Goal: Task Accomplishment & Management: Manage account settings

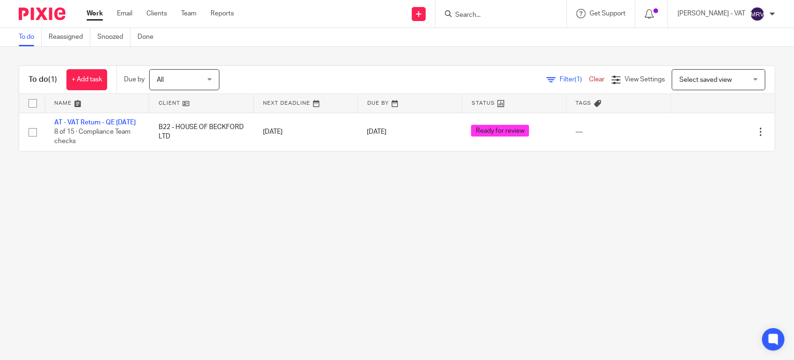
click at [194, 279] on main "To do Reassigned Snoozed Done To do (1) + Add task Due by All All Today Tomorro…" at bounding box center [397, 180] width 794 height 360
click at [386, 261] on main "To do Reassigned Snoozed Done To do (1) + Add task Due by All All Today Tomorro…" at bounding box center [397, 180] width 794 height 360
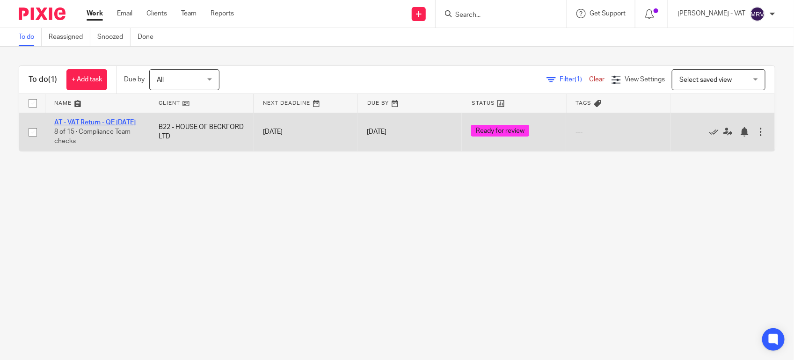
click at [96, 123] on link "AT - VAT Return - QE [DATE]" at bounding box center [94, 122] width 81 height 7
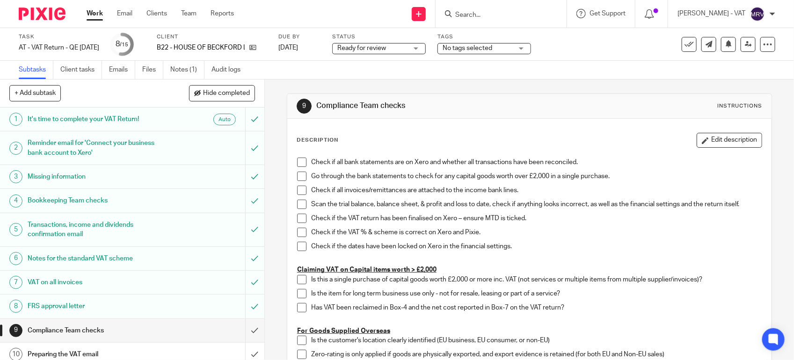
click at [297, 164] on span at bounding box center [301, 162] width 9 height 9
click at [297, 179] on span at bounding box center [301, 176] width 9 height 9
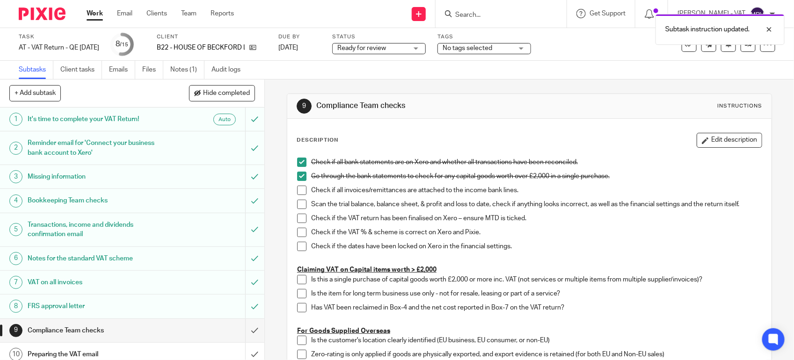
click at [300, 192] on span at bounding box center [301, 190] width 9 height 9
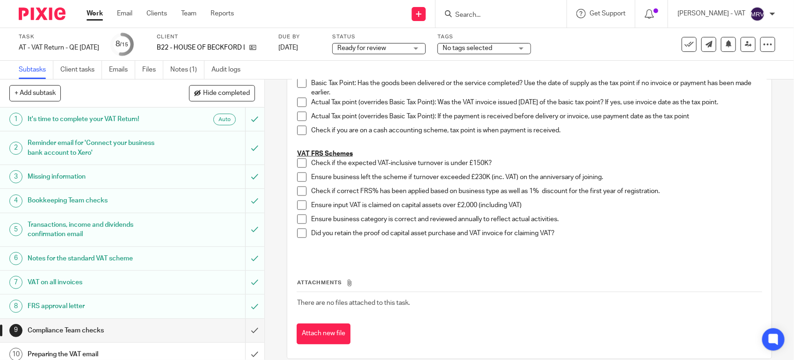
scroll to position [544, 0]
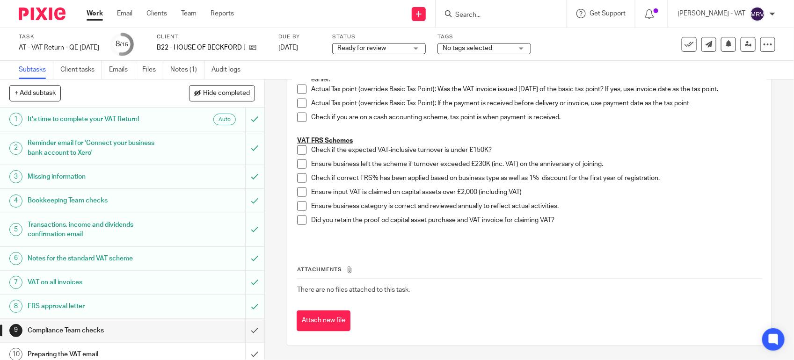
click at [297, 150] on span at bounding box center [301, 150] width 9 height 9
click at [298, 162] on span at bounding box center [301, 164] width 9 height 9
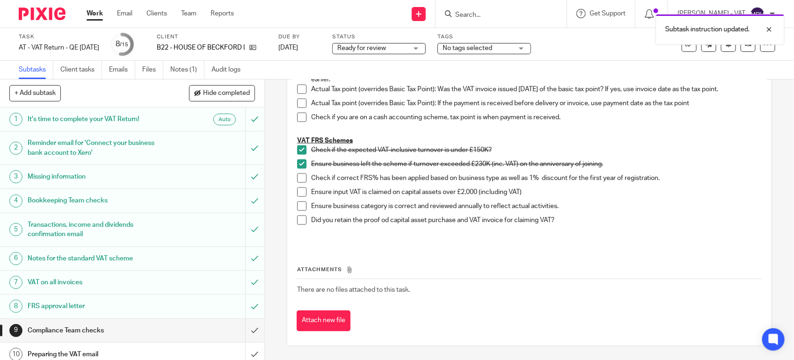
click at [299, 178] on span at bounding box center [301, 178] width 9 height 9
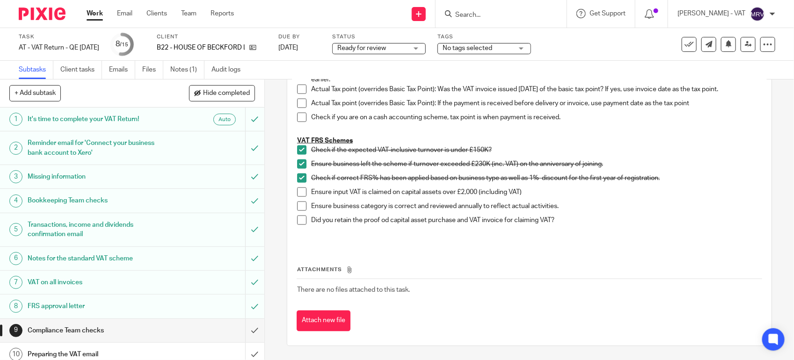
click at [299, 202] on span at bounding box center [301, 206] width 9 height 9
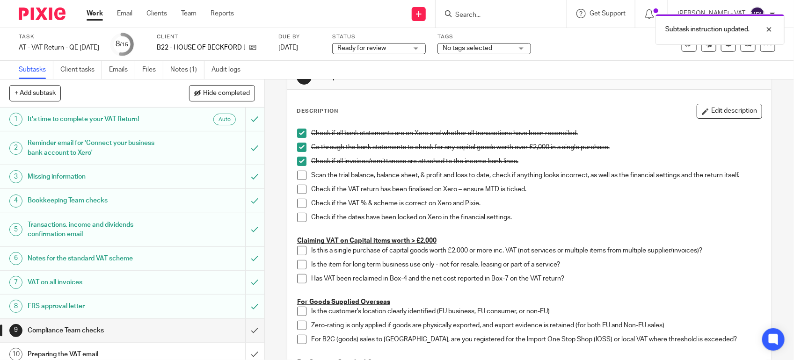
scroll to position [17, 0]
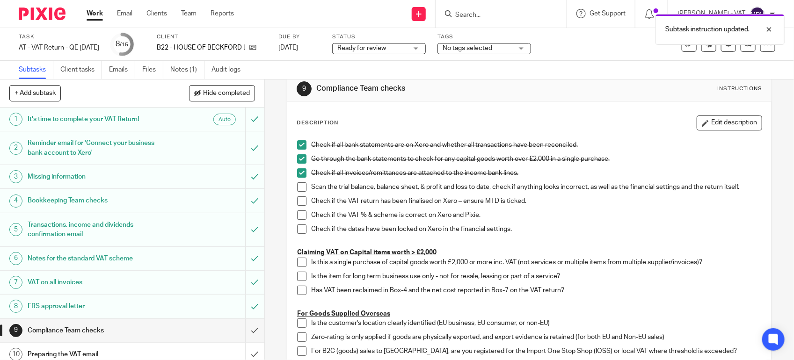
click at [300, 187] on span at bounding box center [301, 187] width 9 height 9
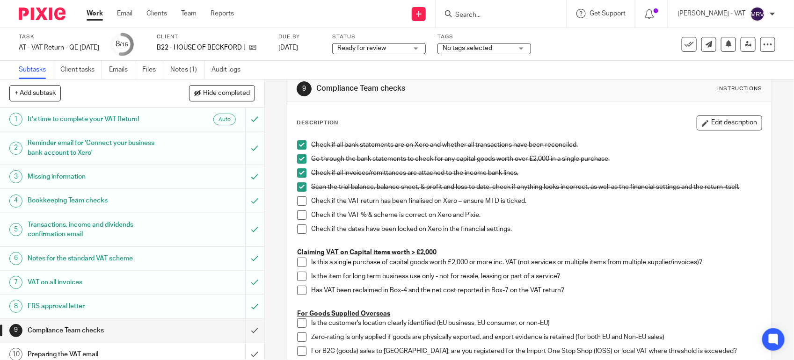
click at [300, 203] on span at bounding box center [301, 201] width 9 height 9
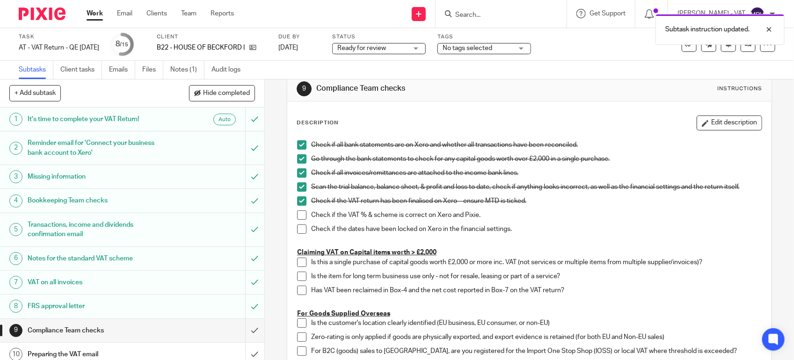
click at [300, 216] on span at bounding box center [301, 215] width 9 height 9
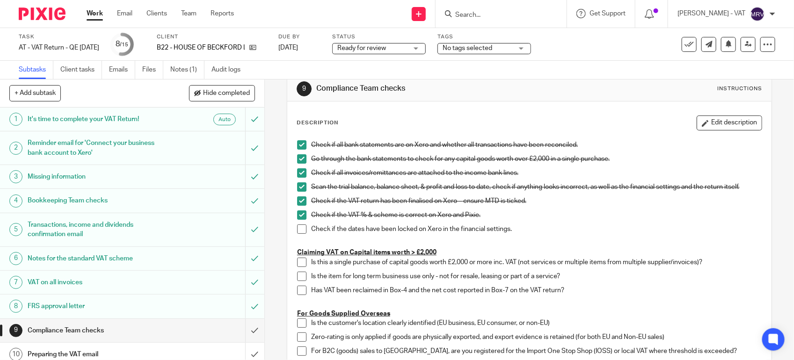
click at [297, 228] on span at bounding box center [301, 229] width 9 height 9
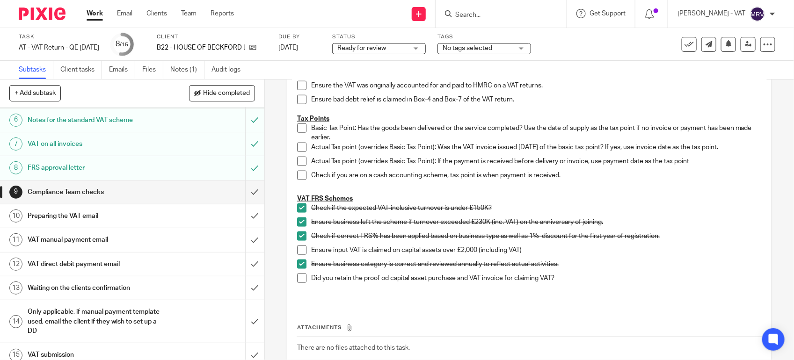
scroll to position [148, 0]
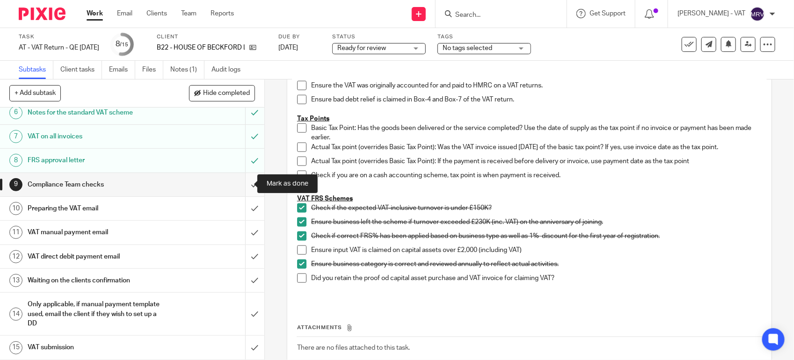
click at [247, 183] on input "submit" at bounding box center [132, 184] width 264 height 23
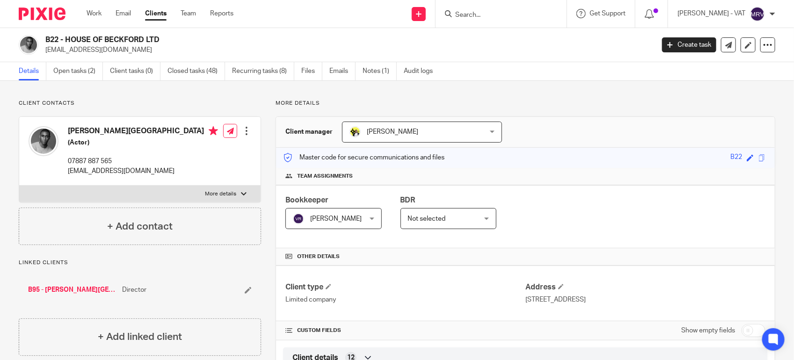
drag, startPoint x: 66, startPoint y: 37, endPoint x: 161, endPoint y: 40, distance: 95.6
click at [161, 40] on h2 "B22 - HOUSE OF BECKFORD LTD" at bounding box center [286, 40] width 482 height 10
copy h2 "HOUSE OF BECKFORD LTD"
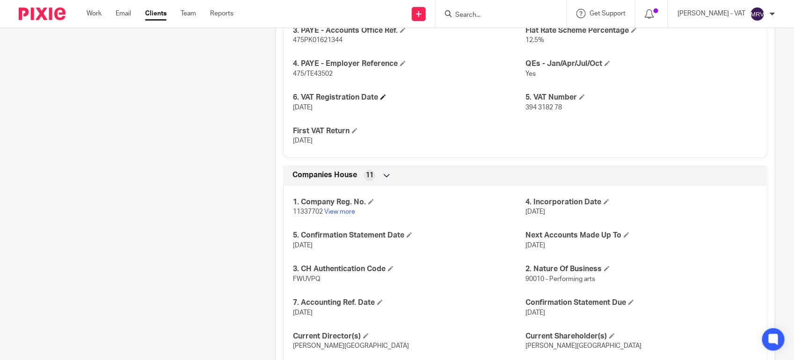
scroll to position [936, 0]
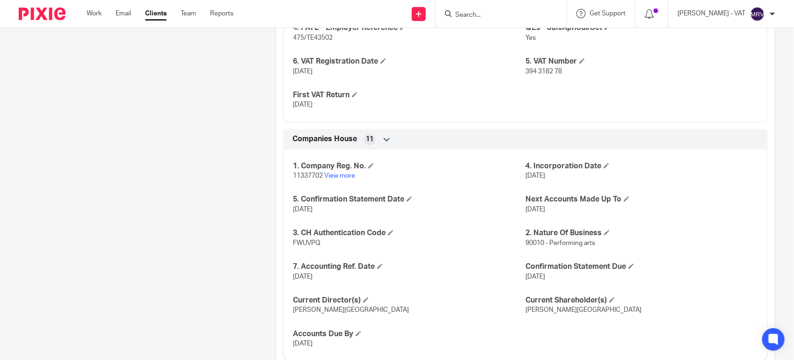
click at [526, 176] on span "30 Apr 2018" at bounding box center [536, 176] width 20 height 7
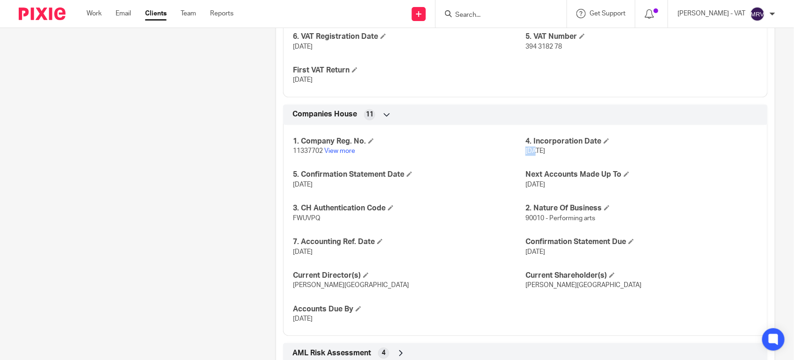
scroll to position [930, 0]
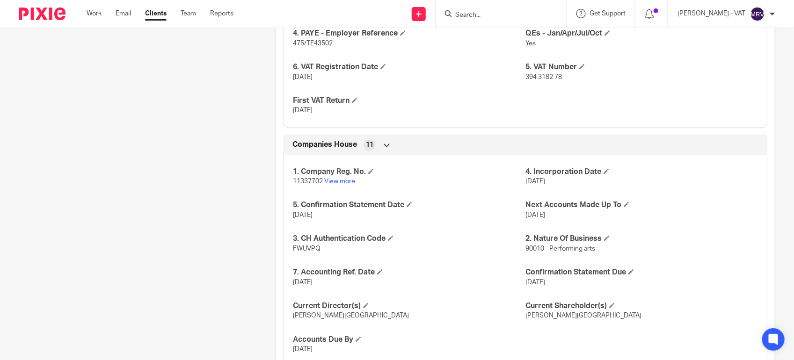
click at [526, 76] on span "394 3182 78" at bounding box center [544, 77] width 37 height 7
drag, startPoint x: 520, startPoint y: 76, endPoint x: 558, endPoint y: 78, distance: 38.5
click at [558, 78] on p "394 3182 78" at bounding box center [642, 77] width 233 height 9
copy span "394 3182 78"
click at [496, 89] on div "1. CT UTR 45423 16917 CIS Registered 0 3. PAYE - Accounts Office Ref. 475PK0162…" at bounding box center [525, 35] width 485 height 185
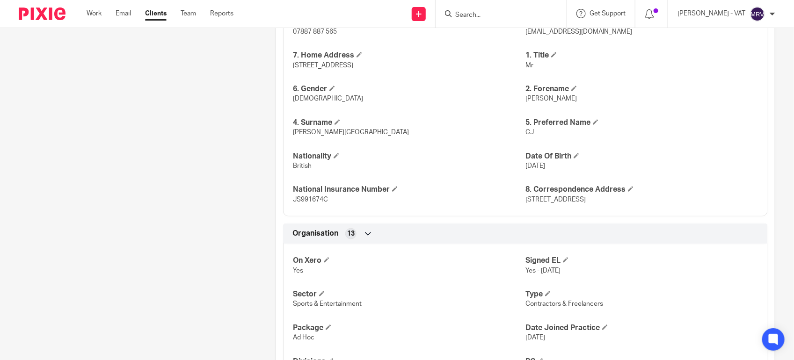
scroll to position [345, 0]
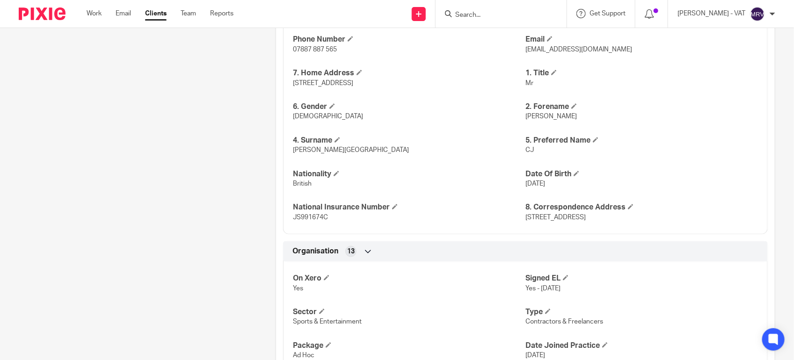
click at [526, 152] on span "CJ" at bounding box center [530, 150] width 8 height 7
copy span "CJ"
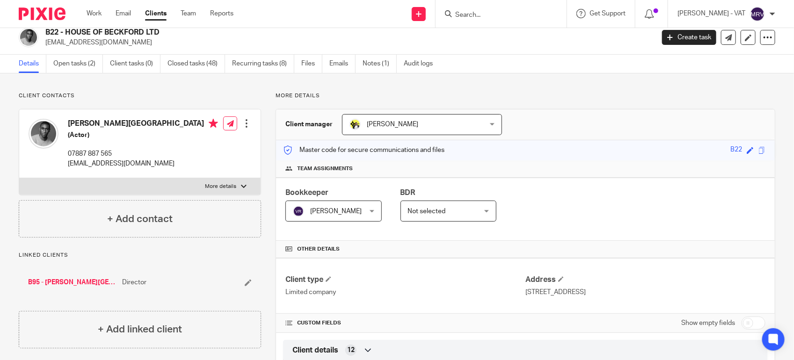
scroll to position [0, 0]
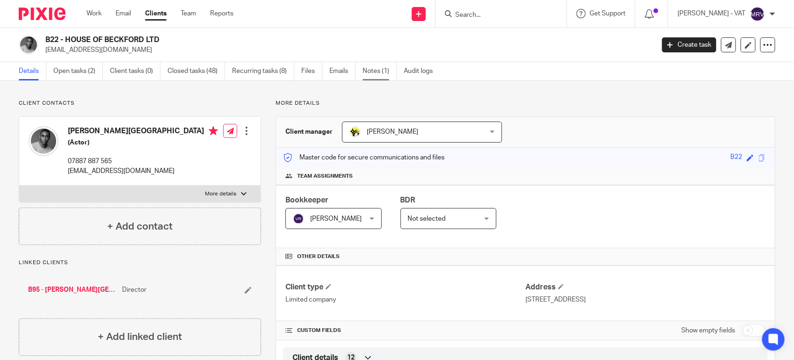
click at [385, 71] on link "Notes (1)" at bounding box center [380, 71] width 34 height 18
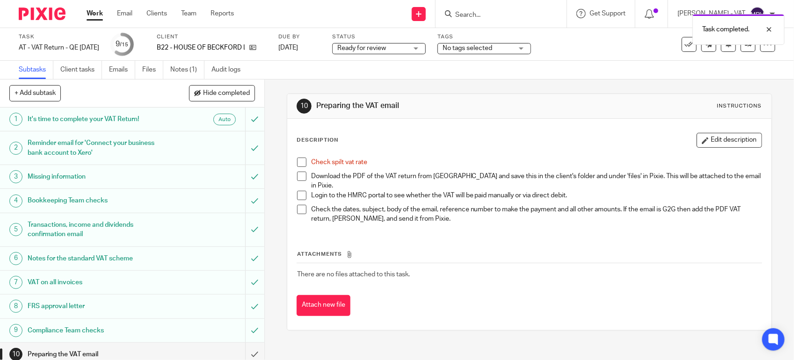
click at [297, 161] on span at bounding box center [301, 162] width 9 height 9
click at [152, 66] on link "Files" at bounding box center [152, 70] width 21 height 18
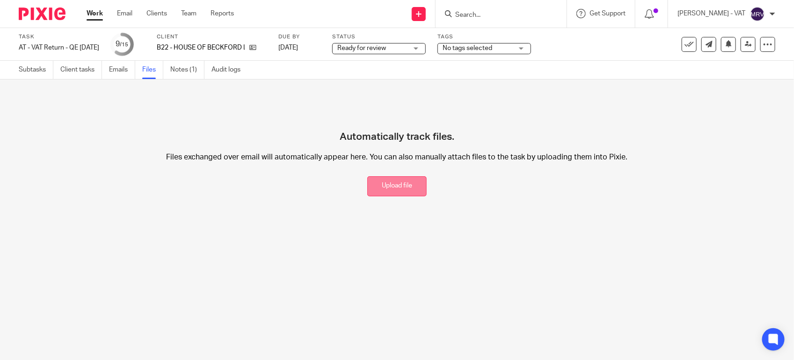
click at [386, 191] on button "Upload file" at bounding box center [396, 186] width 59 height 20
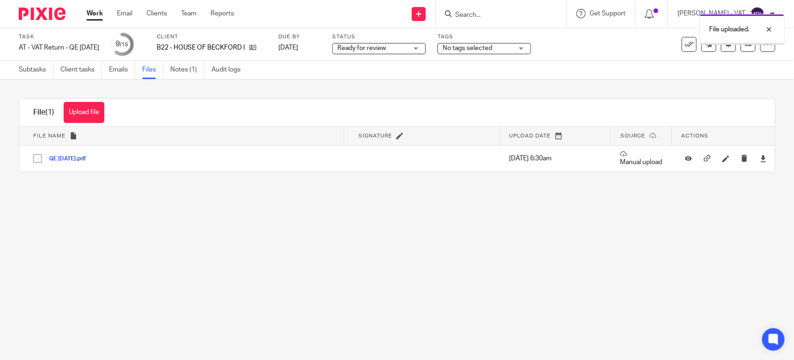
click at [165, 211] on main "Task AT - VAT Return - QE [DATE] Save AT - VAT Return - QE [DATE] 9 /15 Client …" at bounding box center [397, 180] width 794 height 360
click at [31, 74] on link "Subtasks" at bounding box center [36, 70] width 35 height 18
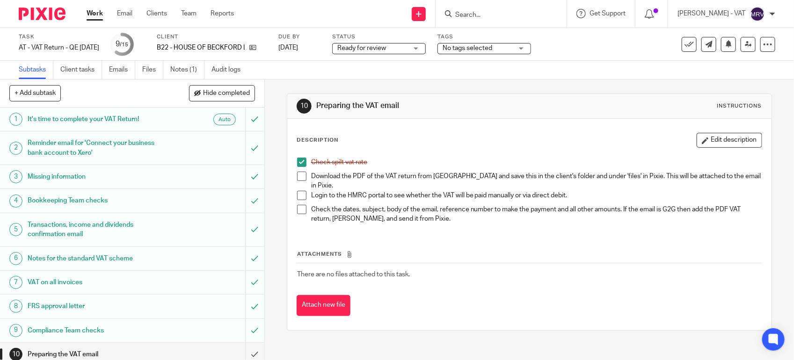
click at [297, 177] on span at bounding box center [301, 176] width 9 height 9
click at [719, 139] on button "Edit description" at bounding box center [730, 140] width 66 height 15
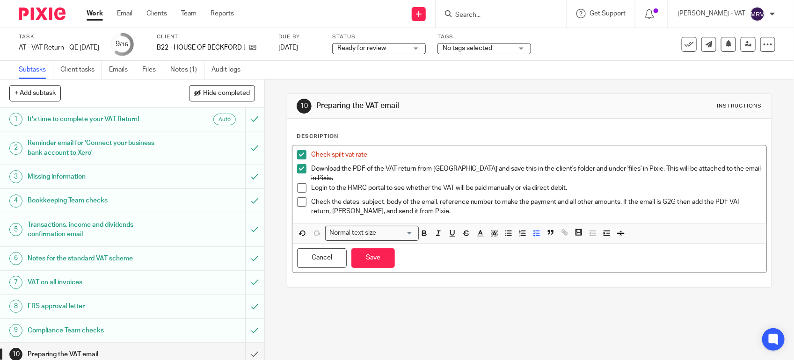
click at [513, 183] on p "Login to the HMRC portal to see whether the VAT will be paid manually or via di…" at bounding box center [536, 187] width 451 height 9
click at [368, 261] on button "Save" at bounding box center [374, 259] width 44 height 20
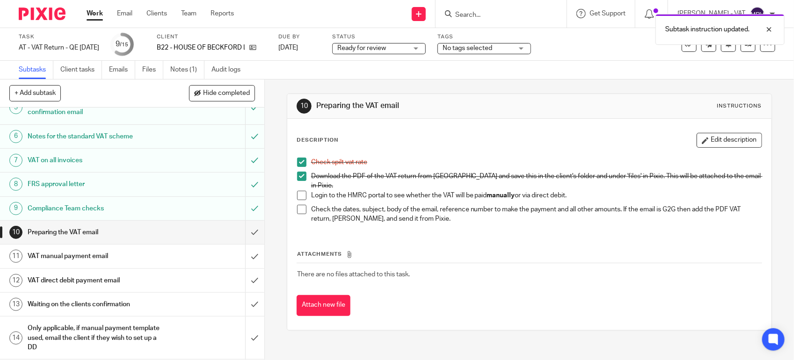
scroll to position [148, 0]
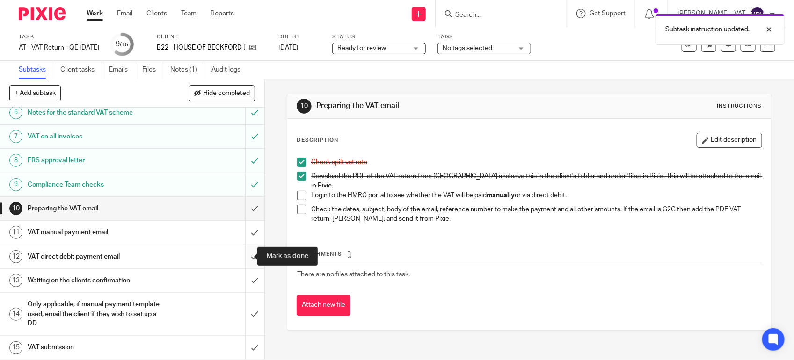
click at [242, 255] on input "submit" at bounding box center [132, 256] width 264 height 23
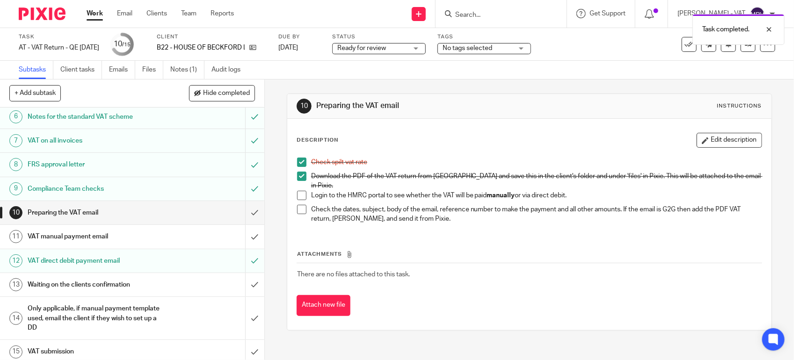
scroll to position [148, 0]
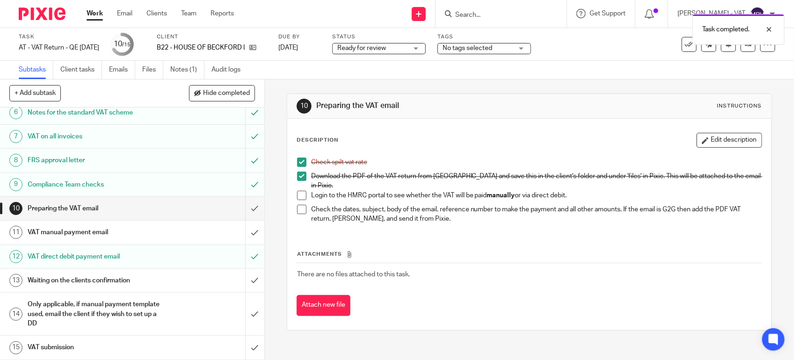
click at [99, 230] on h1 "VAT manual payment email" at bounding box center [97, 233] width 139 height 14
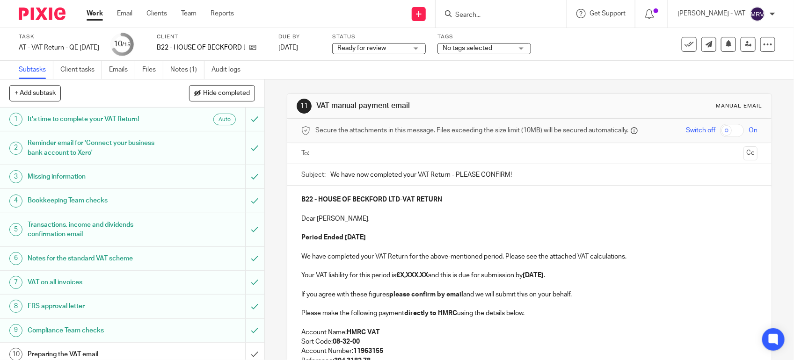
scroll to position [59, 0]
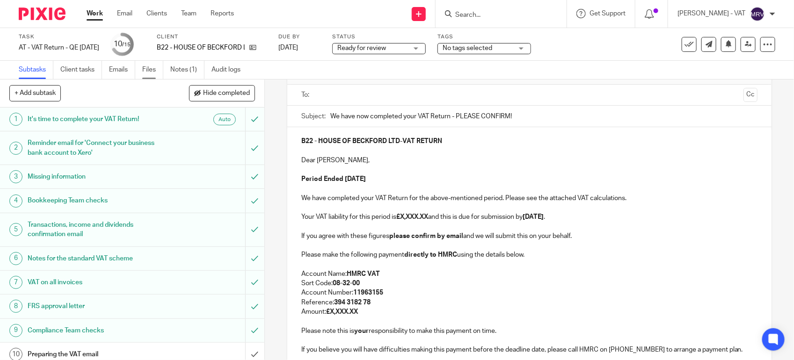
drag, startPoint x: 150, startPoint y: 73, endPoint x: 162, endPoint y: 68, distance: 13.2
click at [150, 73] on link "Files" at bounding box center [152, 70] width 21 height 18
click at [583, 274] on p "Account Name: HMRC VAT" at bounding box center [529, 274] width 456 height 9
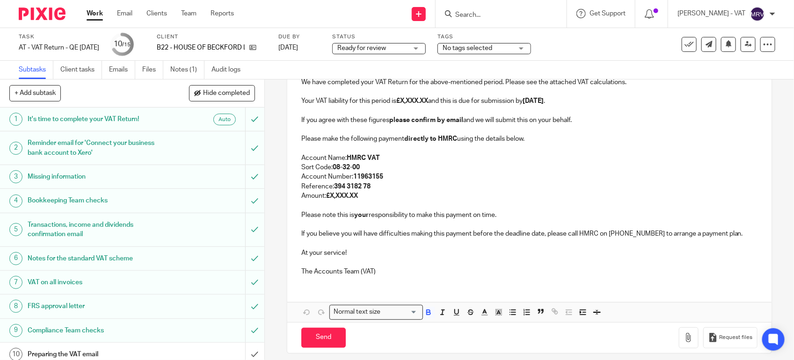
scroll to position [176, 0]
click at [594, 185] on p "Reference: 394 3182 78" at bounding box center [529, 185] width 456 height 9
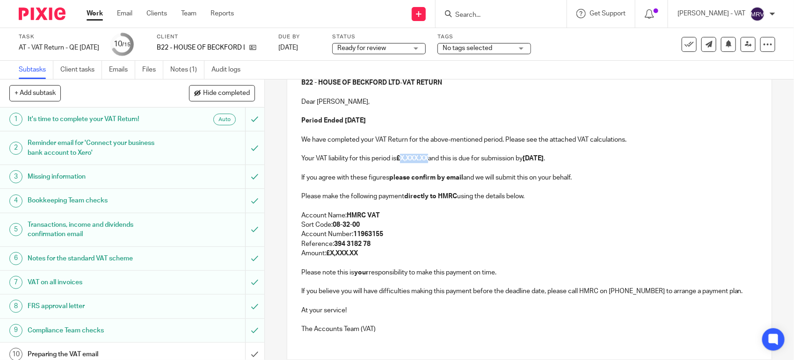
paste div
copy p "6,696.77"
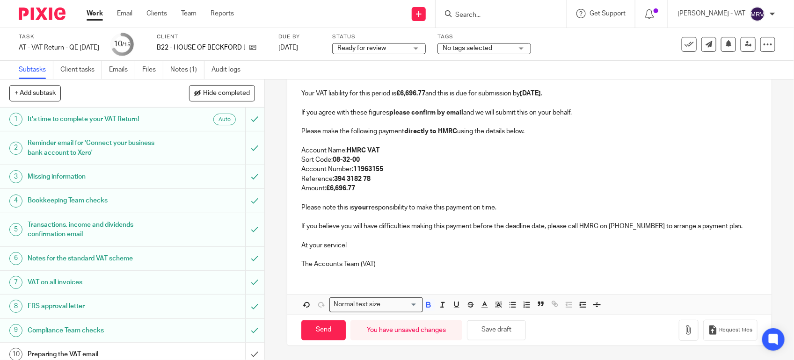
scroll to position [183, 0]
click at [521, 337] on button "Save draft" at bounding box center [496, 331] width 59 height 20
click at [527, 253] on p at bounding box center [529, 254] width 456 height 9
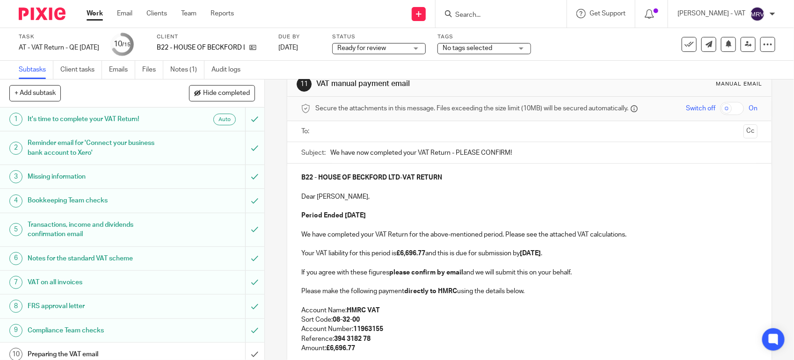
scroll to position [7, 0]
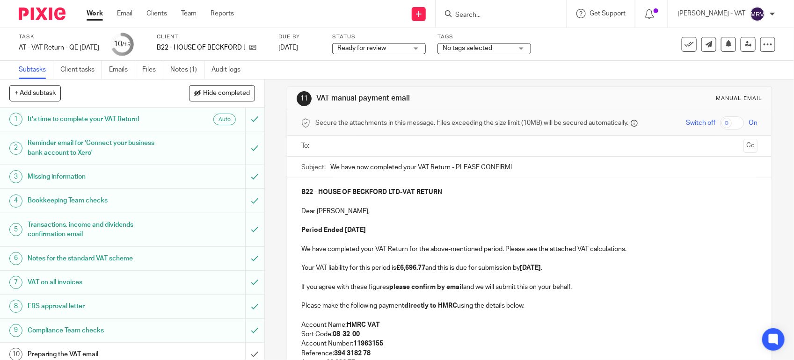
click at [520, 223] on p at bounding box center [529, 220] width 456 height 9
click at [349, 209] on p "Dear Christopher," at bounding box center [529, 211] width 456 height 9
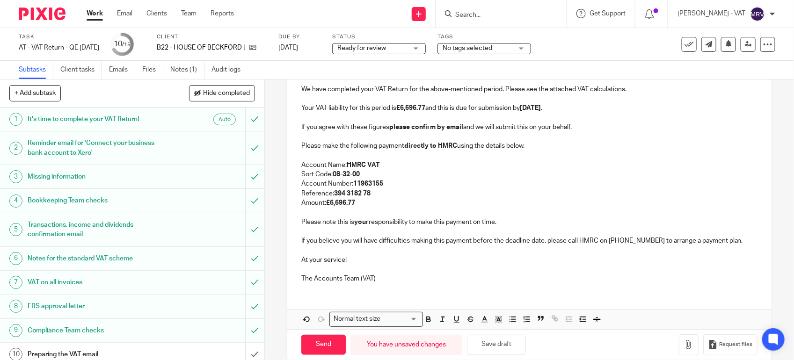
scroll to position [183, 0]
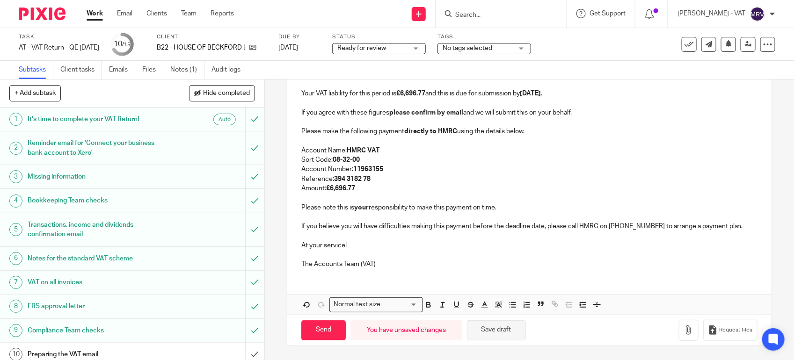
click at [503, 334] on button "Save draft" at bounding box center [496, 331] width 59 height 20
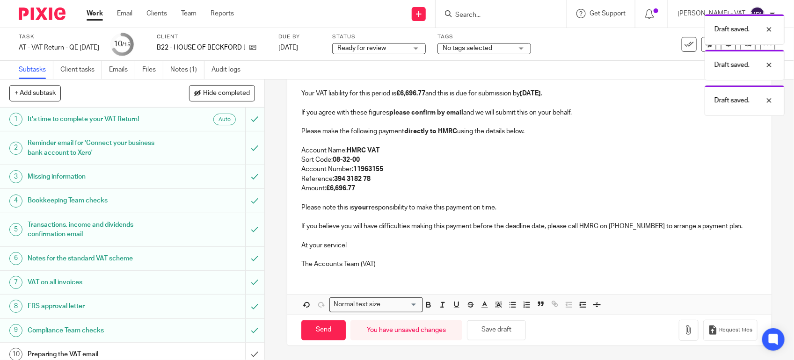
click at [432, 274] on div "B22 - HOUSE OF BECKFORD LTD - VAT RETURN Dear CJ, Period Ended 31st July 2025 W…" at bounding box center [529, 140] width 484 height 272
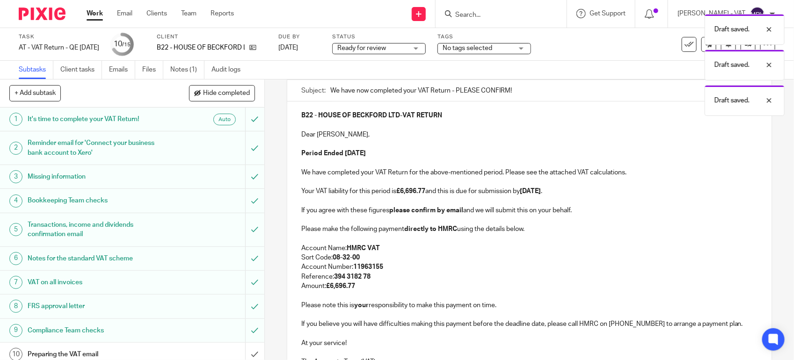
scroll to position [66, 0]
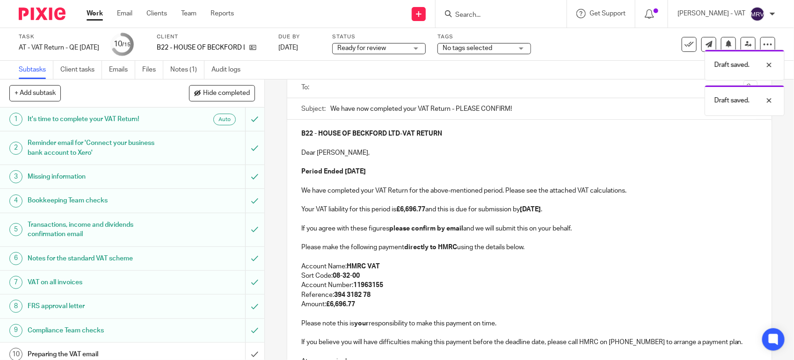
click at [610, 258] on p at bounding box center [529, 257] width 456 height 9
click at [405, 44] on span "Ready for review" at bounding box center [372, 49] width 70 height 10
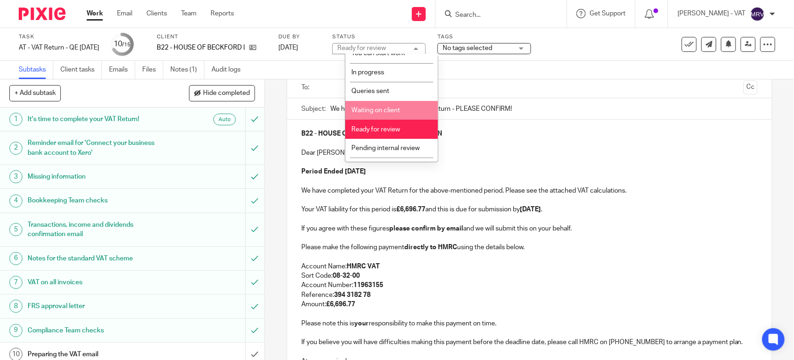
scroll to position [43, 0]
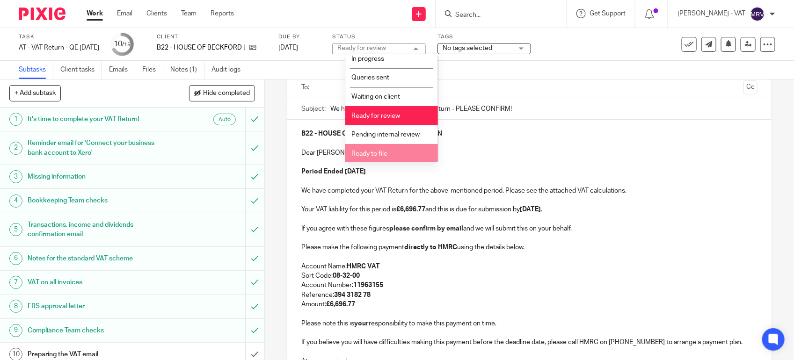
click at [391, 151] on li "Ready to file" at bounding box center [391, 153] width 93 height 19
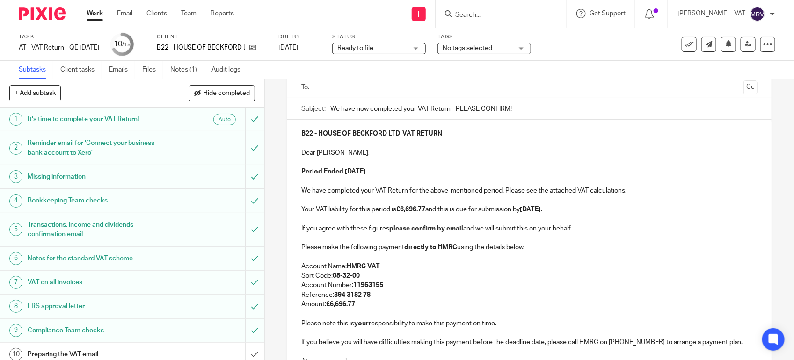
click at [529, 158] on p at bounding box center [529, 162] width 456 height 9
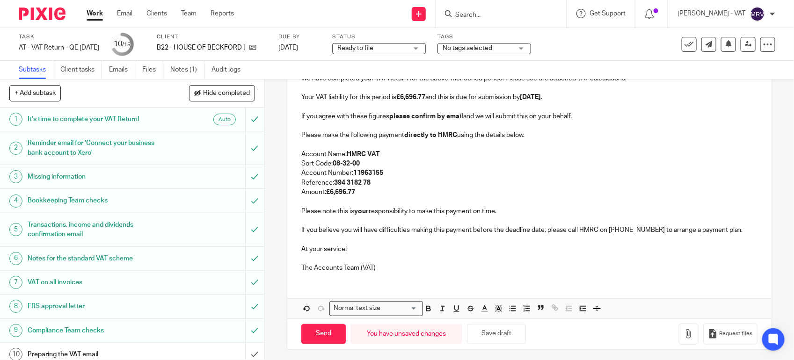
scroll to position [183, 0]
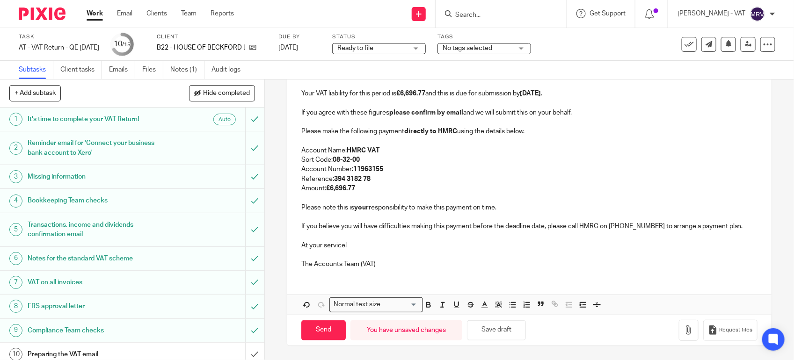
click at [527, 237] on p at bounding box center [529, 235] width 456 height 9
click at [465, 247] on p "At your service!" at bounding box center [529, 245] width 456 height 9
click at [434, 185] on p "Amount: £6,696.77" at bounding box center [529, 188] width 456 height 9
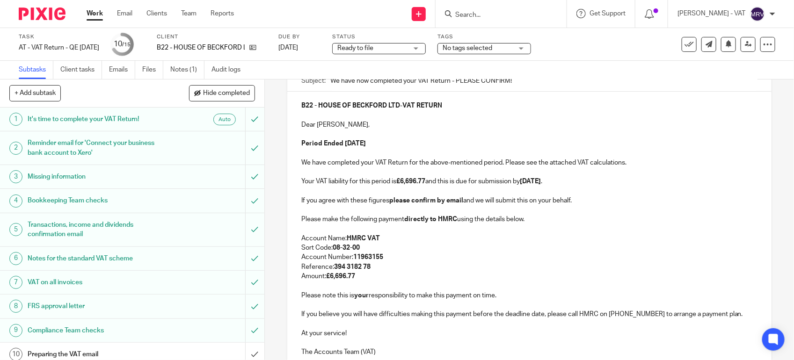
scroll to position [66, 0]
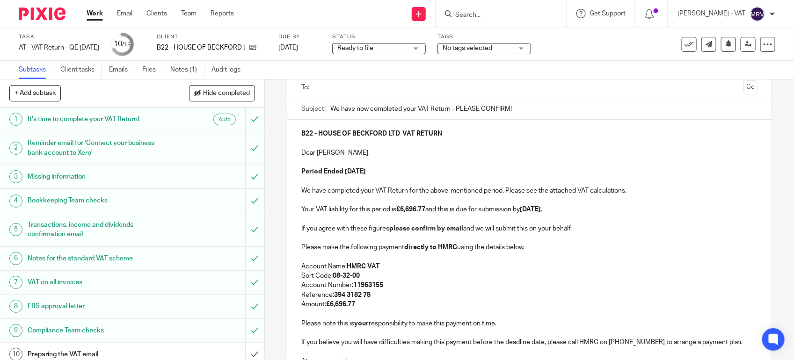
click at [431, 167] on p at bounding box center [529, 162] width 456 height 9
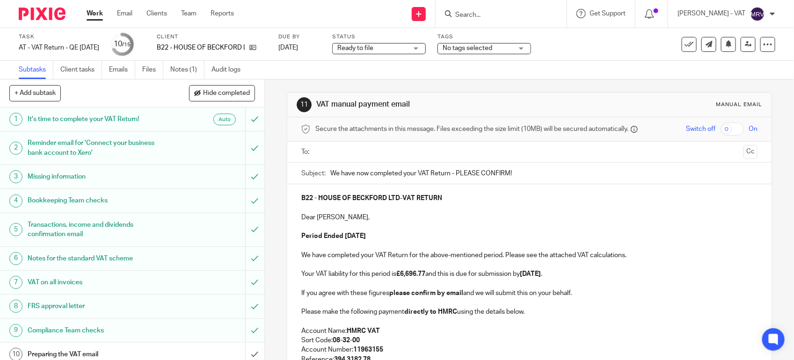
scroll to position [0, 0]
click at [485, 212] on p at bounding box center [529, 209] width 456 height 9
click at [485, 211] on p at bounding box center [529, 209] width 456 height 9
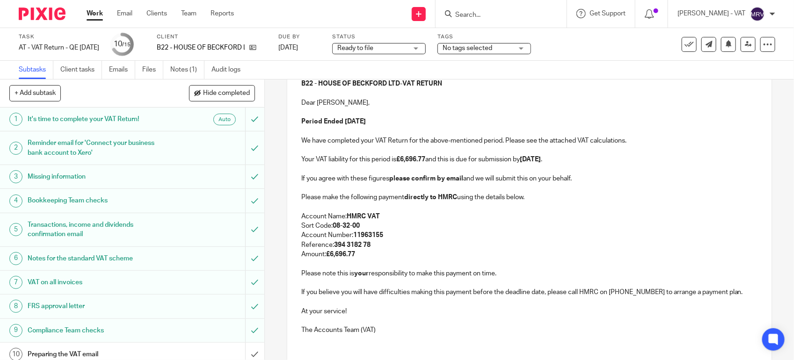
scroll to position [117, 0]
click at [479, 235] on p "Account Number: 11963155" at bounding box center [529, 234] width 456 height 9
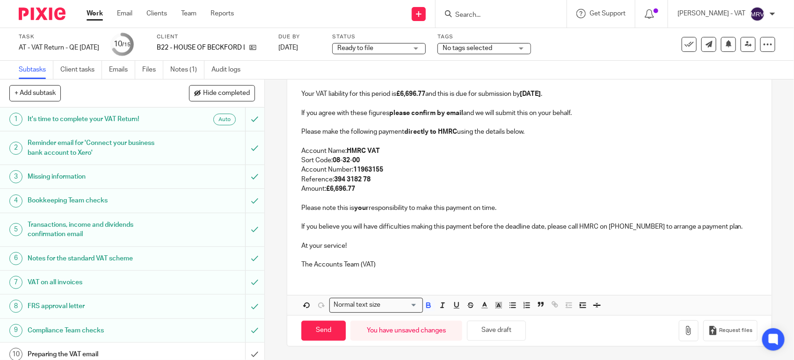
scroll to position [183, 0]
click at [479, 235] on p at bounding box center [529, 235] width 456 height 9
click at [408, 187] on p "Amount: £6,696.77" at bounding box center [529, 188] width 456 height 9
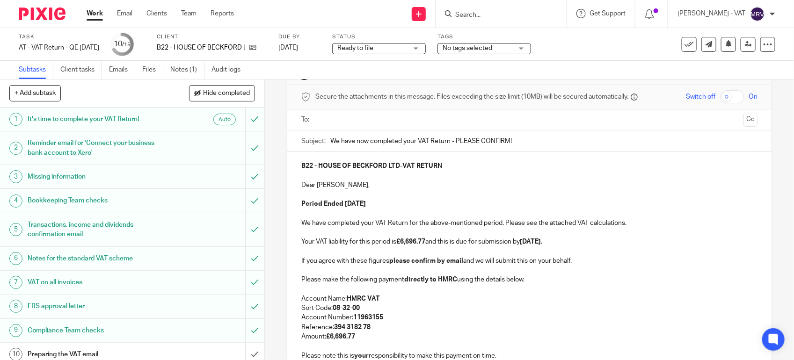
scroll to position [7, 0]
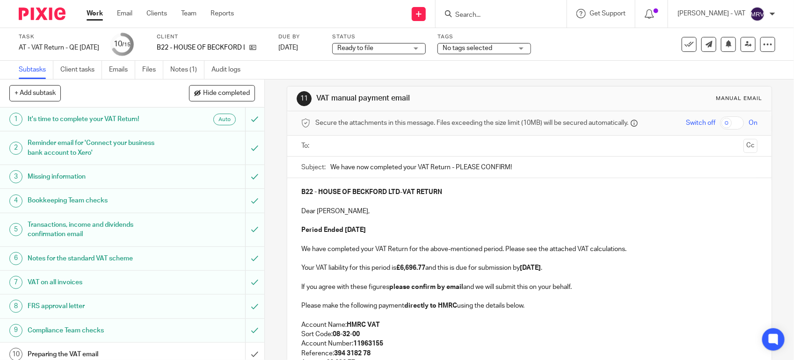
click at [382, 216] on p "Dear CJ," at bounding box center [529, 211] width 456 height 9
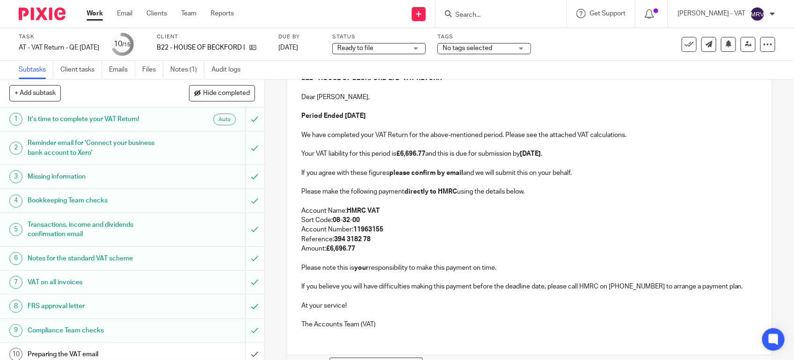
scroll to position [125, 0]
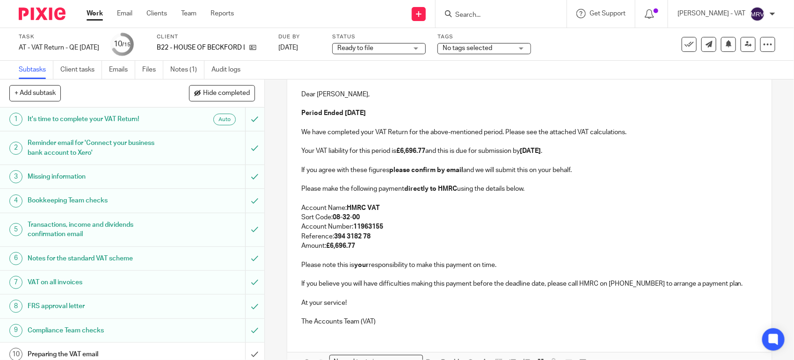
click at [424, 229] on p "Account Number: 11963155" at bounding box center [529, 226] width 456 height 9
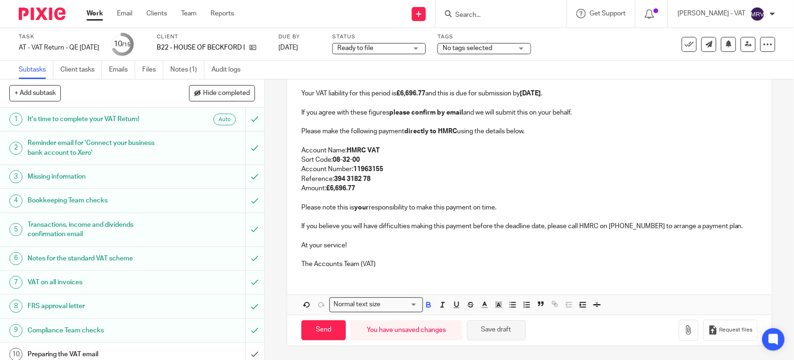
click at [509, 331] on button "Save draft" at bounding box center [496, 331] width 59 height 20
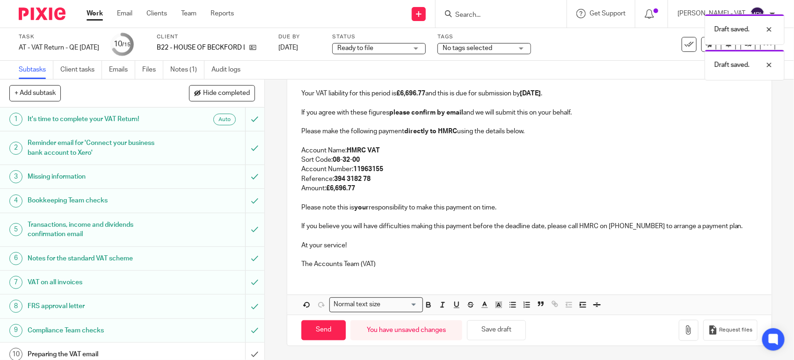
click at [493, 256] on p at bounding box center [529, 254] width 456 height 9
click at [492, 256] on p at bounding box center [529, 254] width 456 height 9
click at [416, 177] on p "Reference: 394 3182 78" at bounding box center [529, 179] width 456 height 9
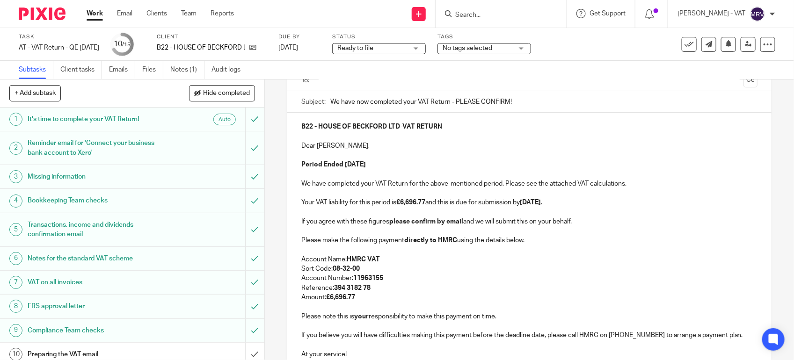
scroll to position [66, 0]
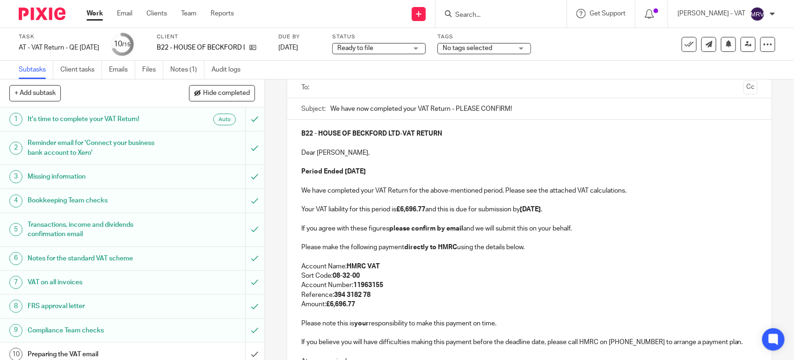
click at [416, 177] on p at bounding box center [529, 181] width 456 height 9
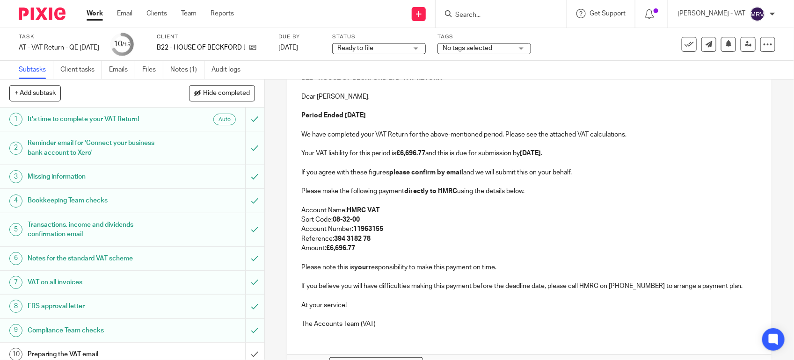
scroll to position [183, 0]
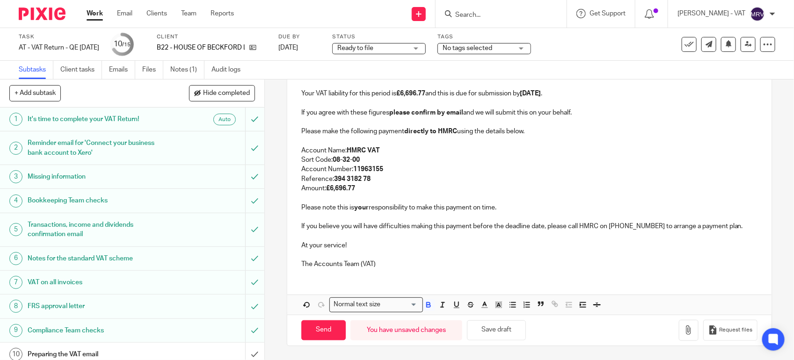
click at [410, 175] on p "Reference: 394 3182 78" at bounding box center [529, 179] width 456 height 9
click at [499, 331] on button "Save draft" at bounding box center [496, 331] width 59 height 20
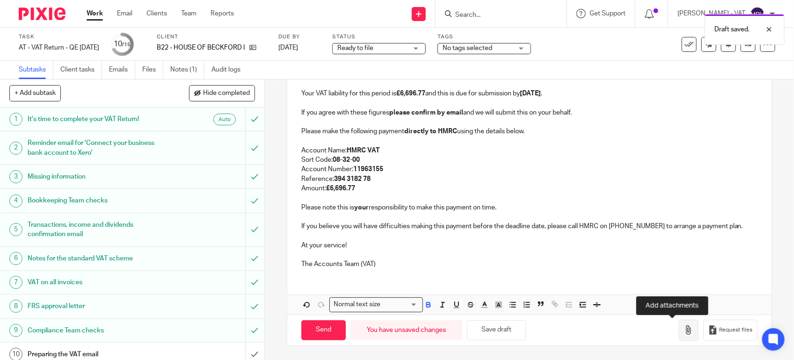
click at [684, 326] on icon "button" at bounding box center [688, 330] width 9 height 9
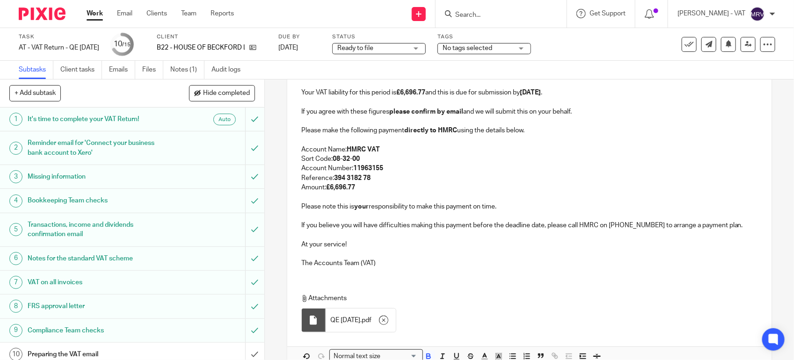
click at [431, 178] on p "Reference: 394 3182 78" at bounding box center [529, 178] width 456 height 9
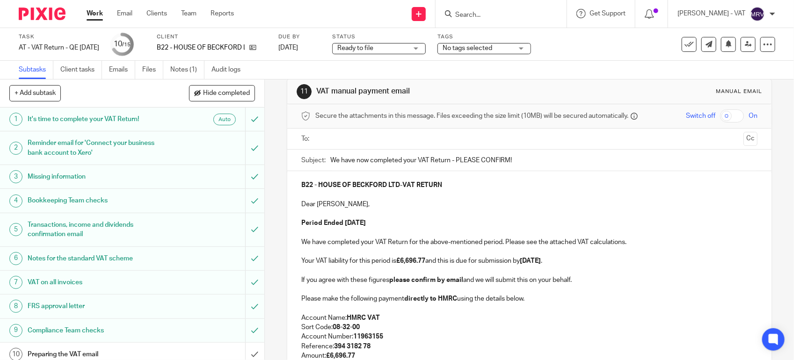
scroll to position [7, 0]
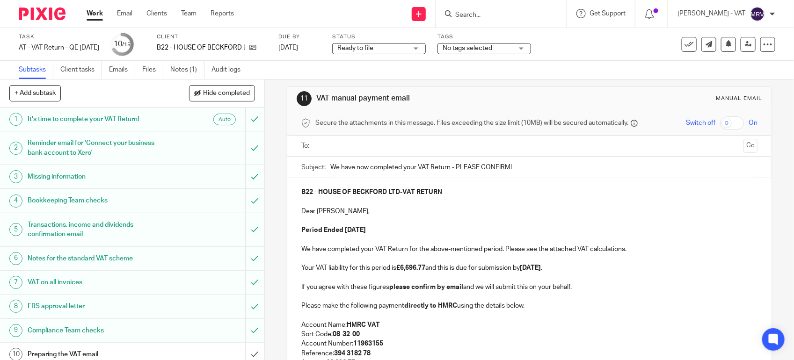
click at [406, 143] on input "text" at bounding box center [529, 146] width 421 height 11
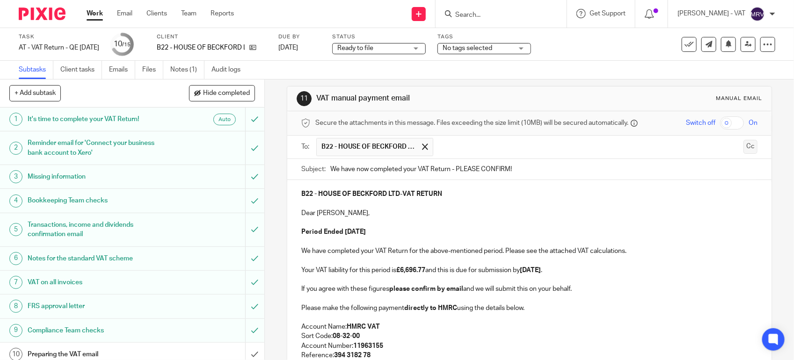
click at [744, 147] on button "Cc" at bounding box center [751, 147] width 14 height 14
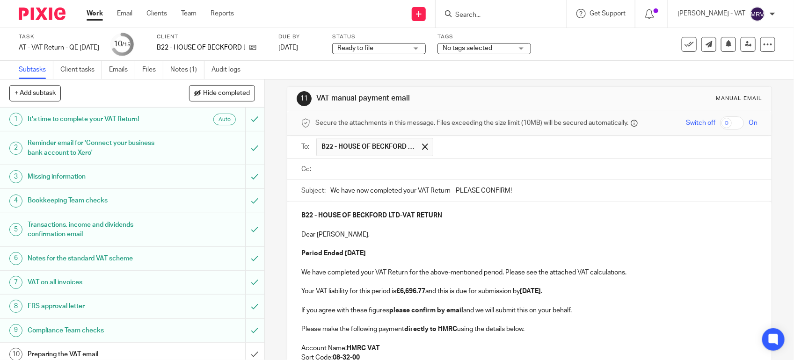
click at [387, 174] on input "text" at bounding box center [536, 169] width 435 height 11
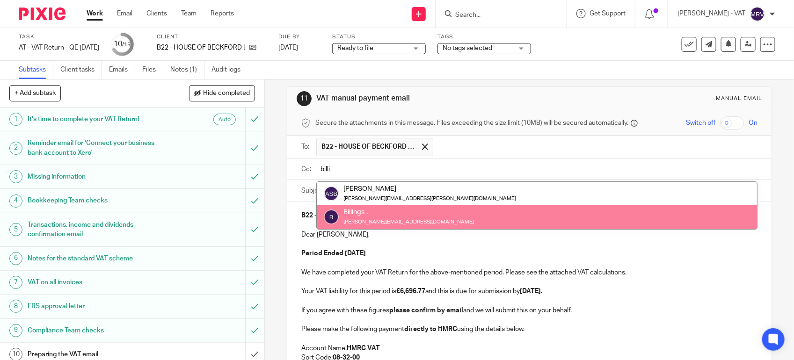
type input "billi"
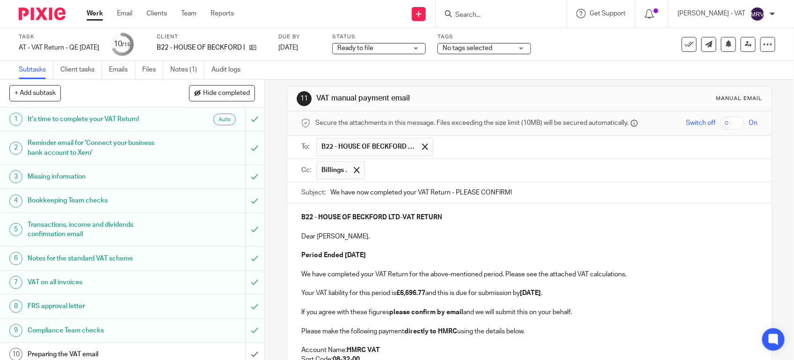
click at [410, 242] on p "Dear CJ," at bounding box center [529, 236] width 456 height 9
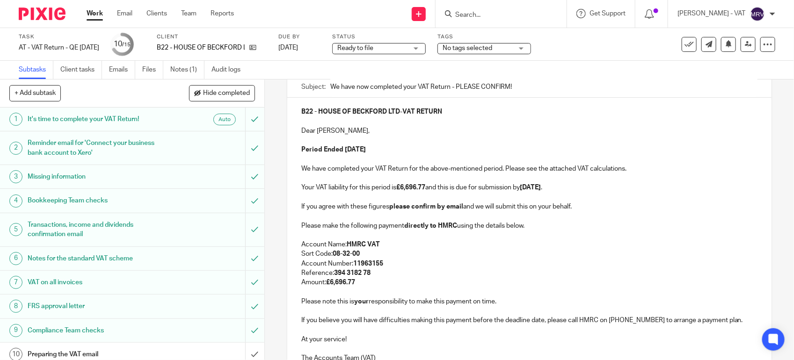
scroll to position [183, 0]
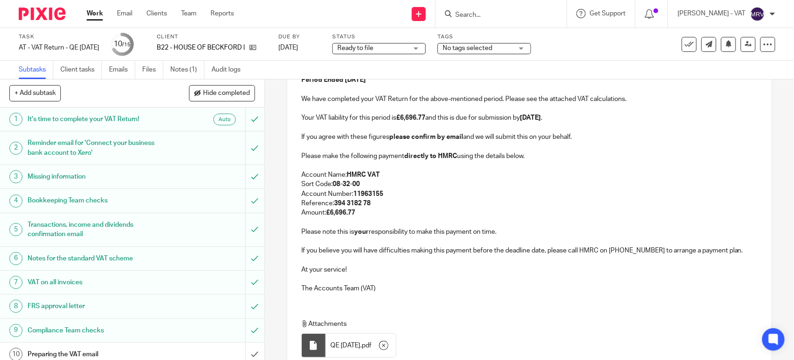
click at [417, 204] on p "Reference: 394 3182 78" at bounding box center [529, 203] width 456 height 9
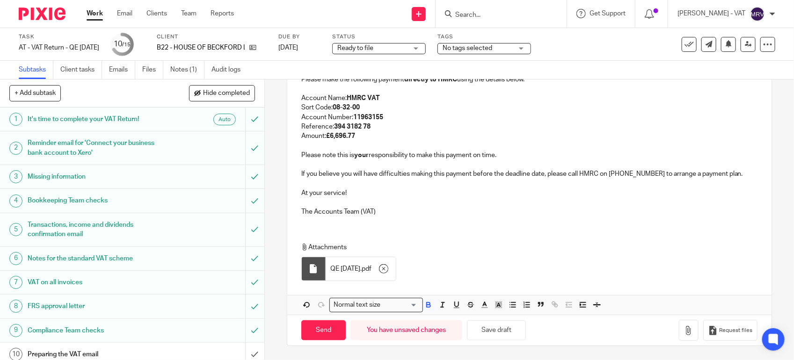
scroll to position [263, 0]
click at [408, 215] on p "The Accounts Team (VAT)" at bounding box center [529, 211] width 456 height 9
click at [508, 154] on p "Please note this is your responsibility to make this payment on time." at bounding box center [529, 155] width 456 height 9
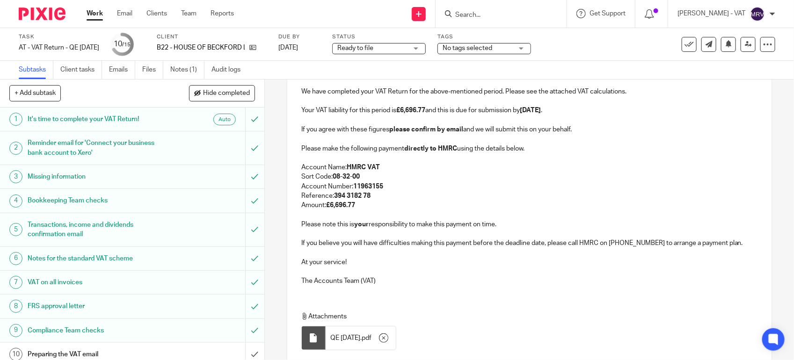
scroll to position [146, 0]
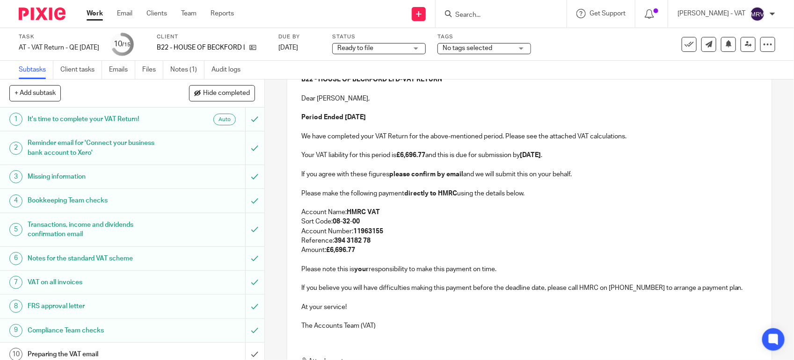
click at [415, 239] on p "Reference: 394 3182 78" at bounding box center [529, 240] width 456 height 9
click at [446, 229] on p "Account Number: 11963155" at bounding box center [529, 231] width 456 height 9
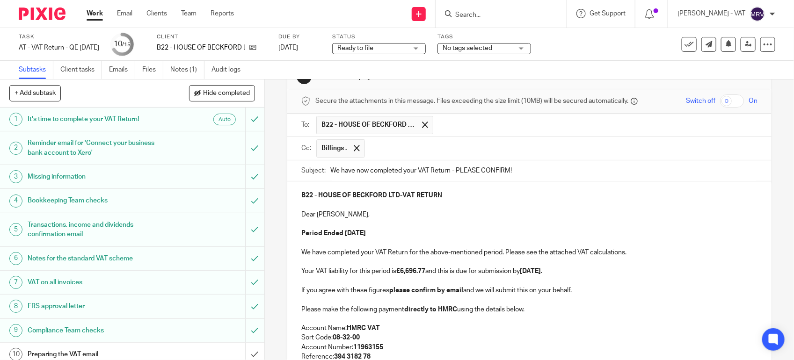
scroll to position [29, 0]
click at [149, 73] on link "Files" at bounding box center [152, 70] width 21 height 18
click at [408, 223] on p at bounding box center [529, 224] width 456 height 9
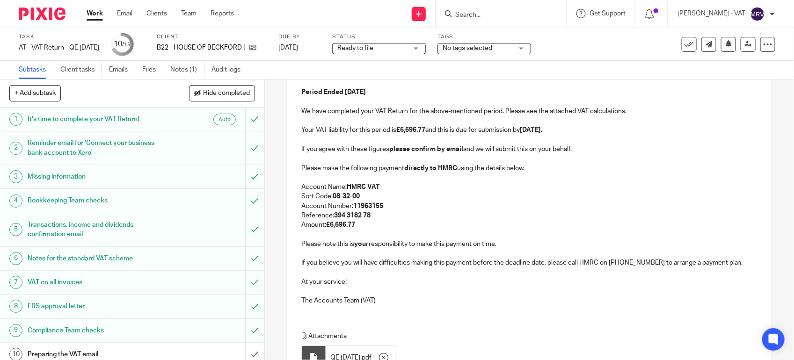
scroll to position [204, 0]
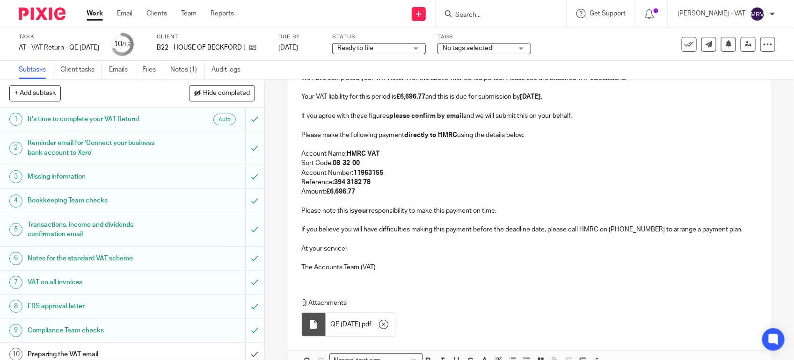
click at [404, 190] on p "Amount: £6,696.77" at bounding box center [529, 191] width 456 height 9
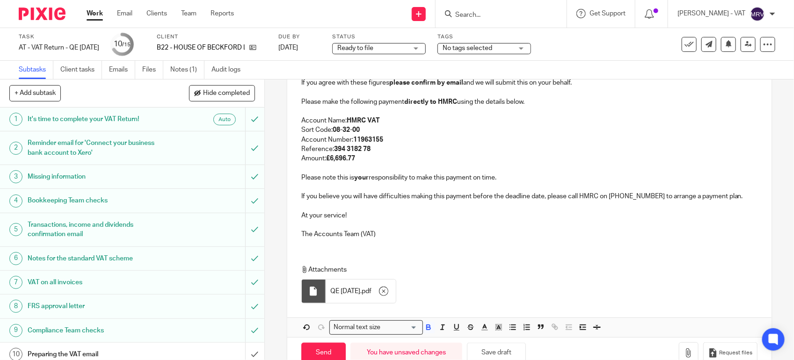
scroll to position [263, 0]
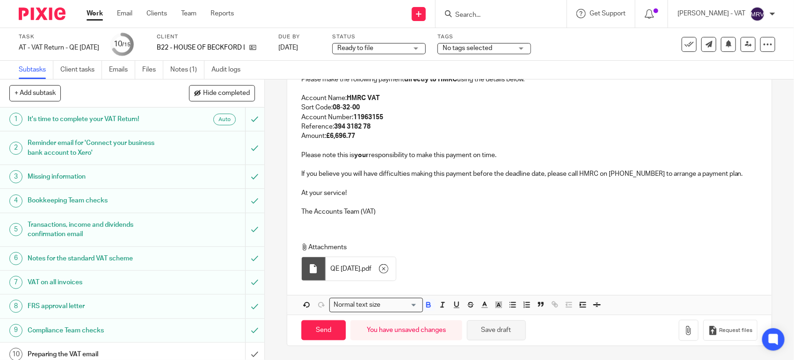
click at [506, 327] on button "Save draft" at bounding box center [496, 331] width 59 height 20
click at [509, 334] on button "Save draft" at bounding box center [496, 331] width 59 height 20
click at [319, 328] on input "Send" at bounding box center [323, 331] width 44 height 20
type input "Sent"
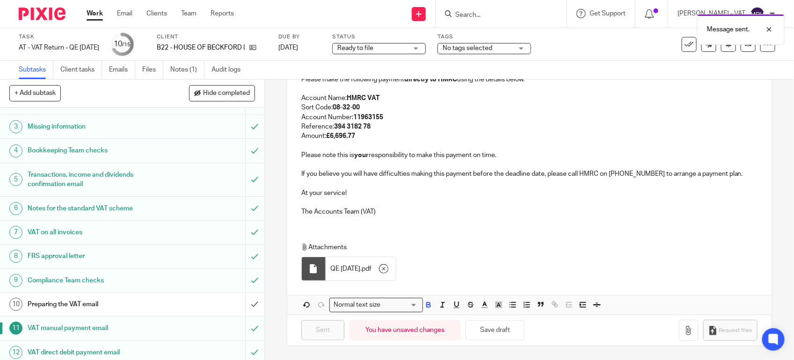
scroll to position [117, 0]
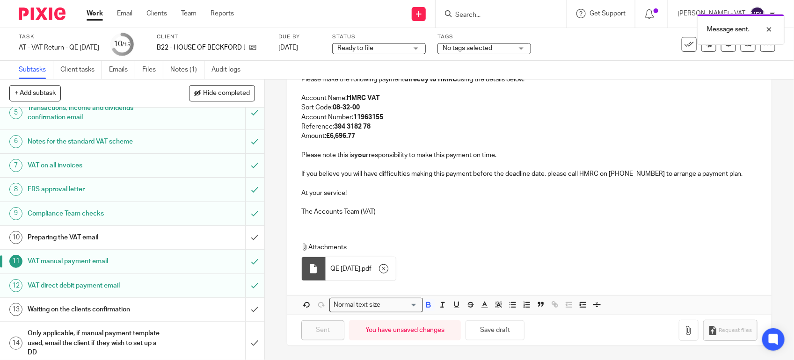
click at [130, 233] on h1 "Preparing the VAT email" at bounding box center [97, 238] width 139 height 14
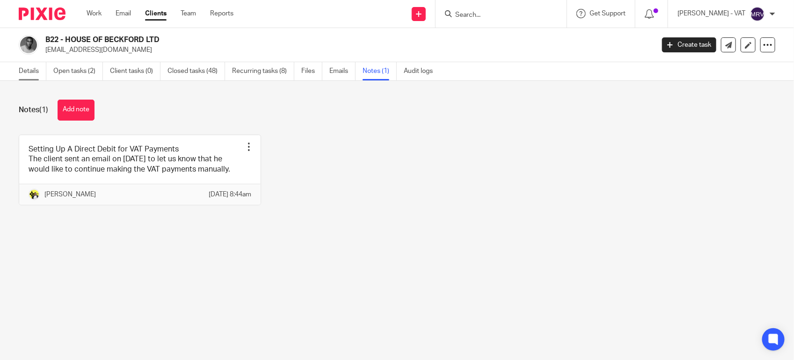
click at [29, 79] on link "Details" at bounding box center [33, 71] width 28 height 18
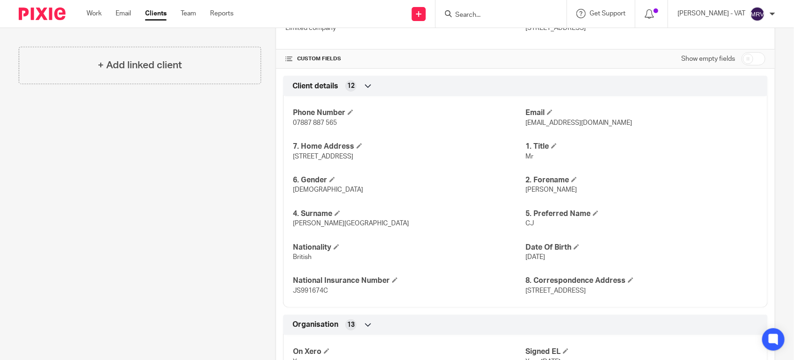
scroll to position [293, 0]
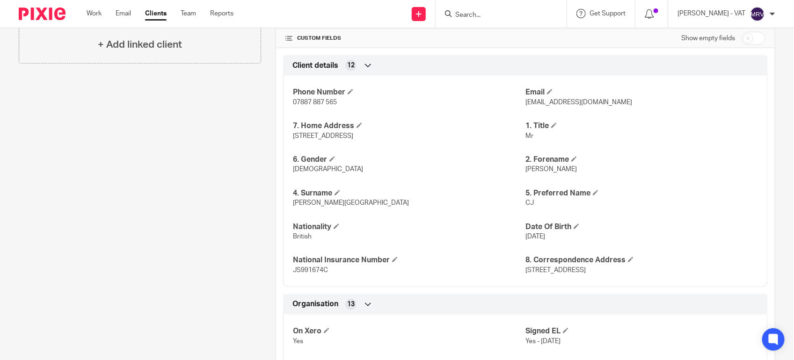
click at [518, 205] on p "Beckford-Burgher" at bounding box center [409, 202] width 233 height 9
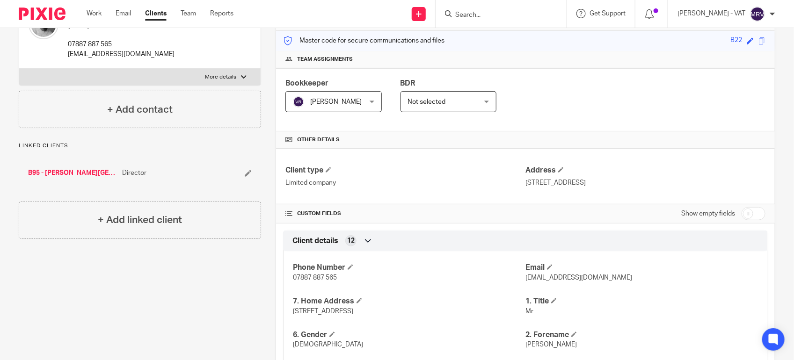
scroll to position [0, 0]
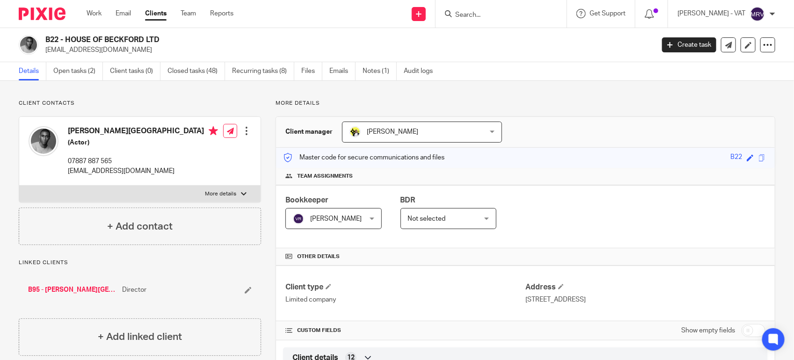
click at [483, 18] on input "Search" at bounding box center [496, 15] width 84 height 8
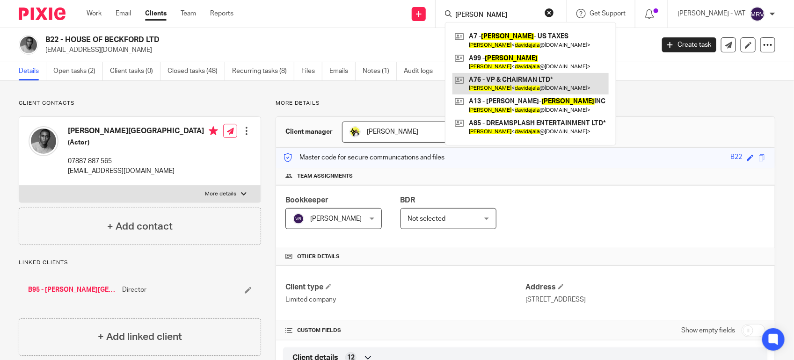
type input "david ajala"
click at [514, 79] on link at bounding box center [531, 84] width 156 height 22
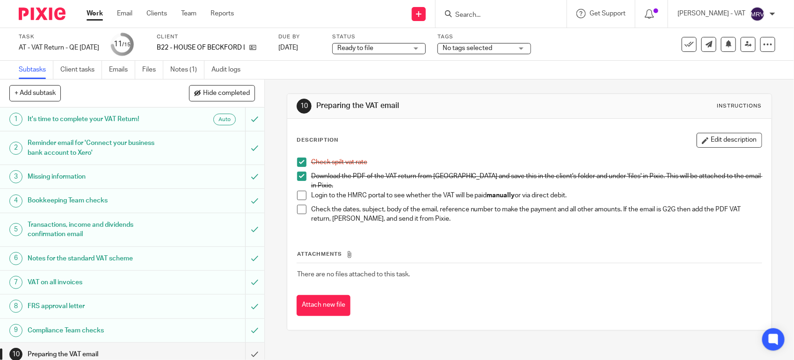
click at [298, 194] on span at bounding box center [301, 195] width 9 height 9
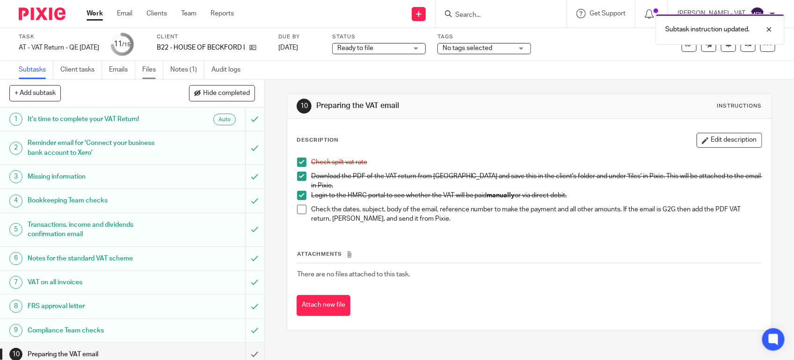
click at [157, 71] on link "Files" at bounding box center [152, 70] width 21 height 18
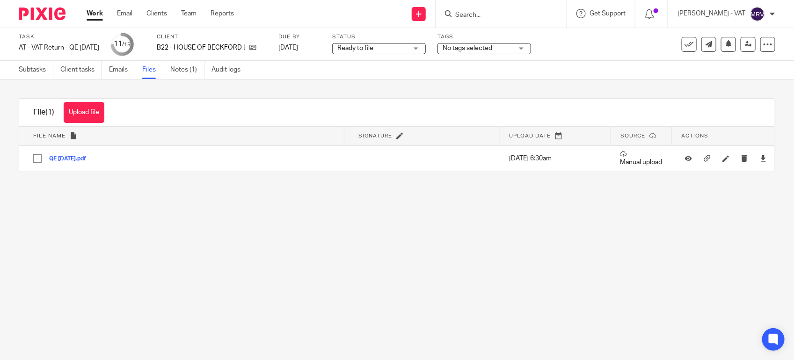
click at [194, 72] on link "Notes (1)" at bounding box center [187, 70] width 34 height 18
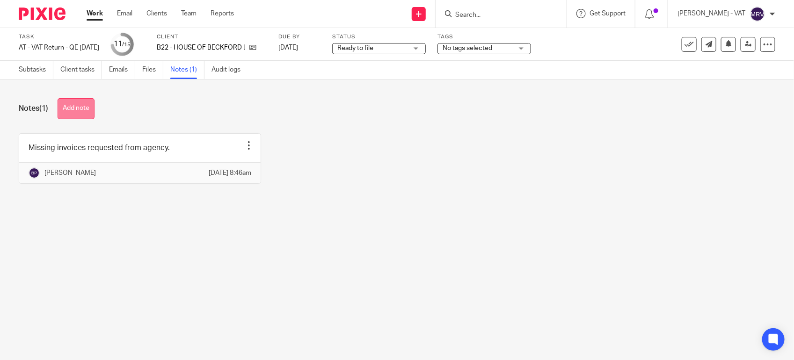
click at [89, 106] on button "Add note" at bounding box center [76, 108] width 37 height 21
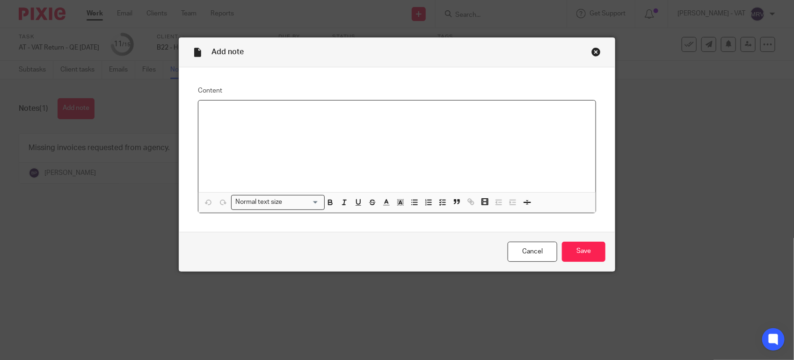
click at [303, 120] on div at bounding box center [396, 147] width 397 height 92
click at [576, 260] on input "Save" at bounding box center [584, 252] width 44 height 20
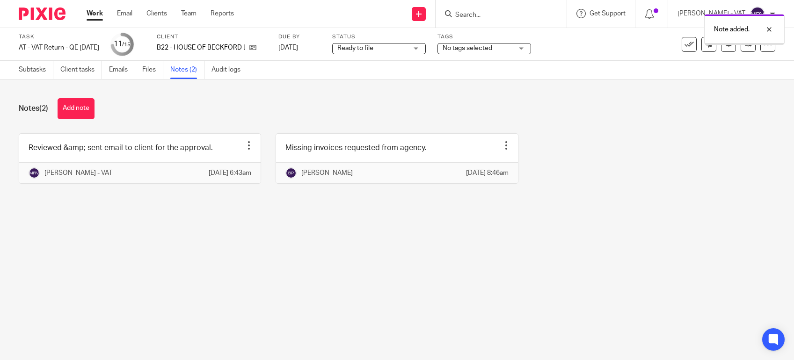
click at [480, 241] on main "Task AT - VAT Return - QE 31-07-2025 Save AT - VAT Return - QE 31-07-2025 11 /1…" at bounding box center [397, 180] width 794 height 360
click at [38, 68] on link "Subtasks" at bounding box center [36, 70] width 35 height 18
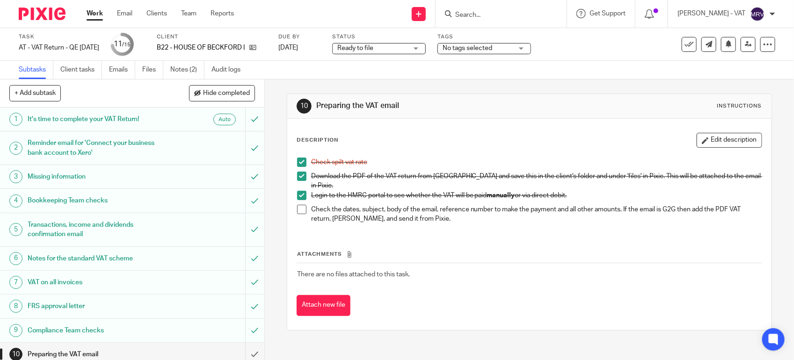
click at [297, 206] on span at bounding box center [301, 209] width 9 height 9
drag, startPoint x: 434, startPoint y: 223, endPoint x: 384, endPoint y: 226, distance: 50.2
click at [434, 223] on div "Check spilt vat rate Download the PDF of the VAT return from Xero and save this…" at bounding box center [530, 192] width 474 height 78
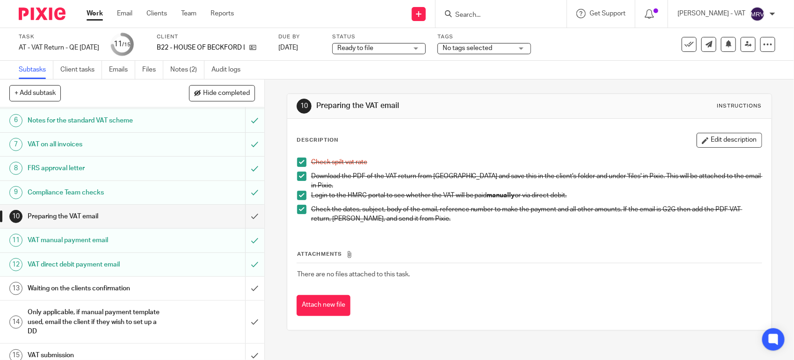
scroll to position [148, 0]
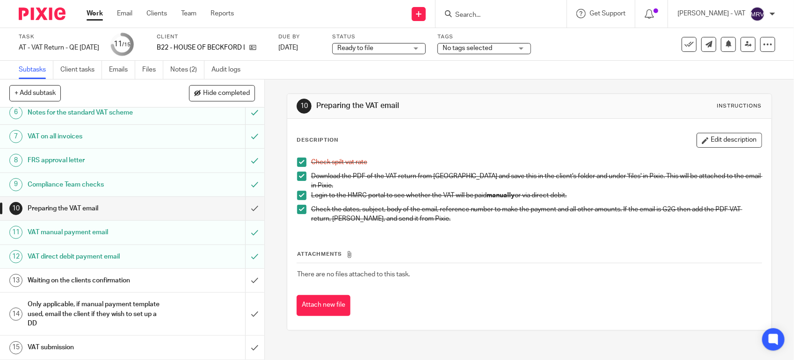
click at [465, 148] on div "Description Edit description Check spilt vat rate Download the PDF of the VAT r…" at bounding box center [530, 182] width 466 height 98
click at [243, 206] on input "submit" at bounding box center [132, 208] width 264 height 23
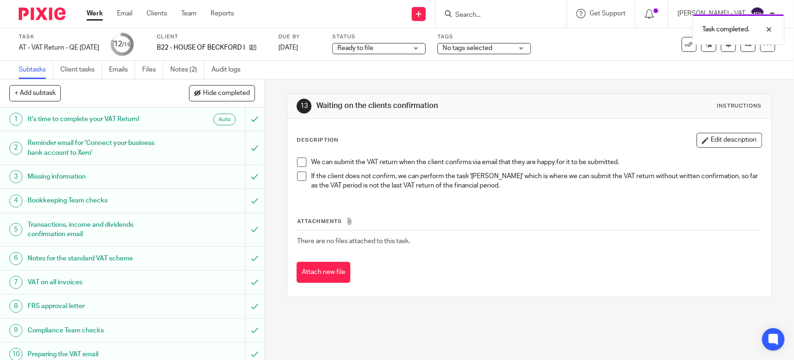
click at [488, 110] on h1 "Waiting on the clients confirmation" at bounding box center [432, 106] width 233 height 10
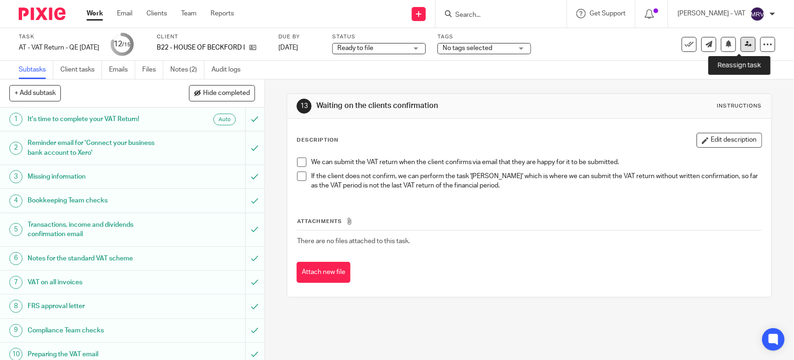
click at [745, 46] on icon at bounding box center [748, 44] width 7 height 7
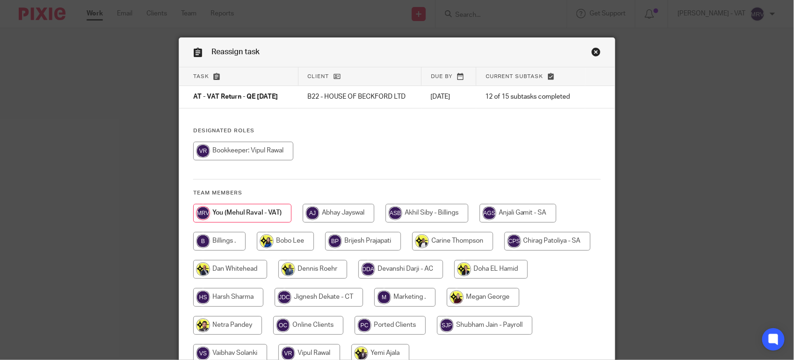
click at [376, 136] on div "Designated Roles Team members" at bounding box center [397, 249] width 436 height 245
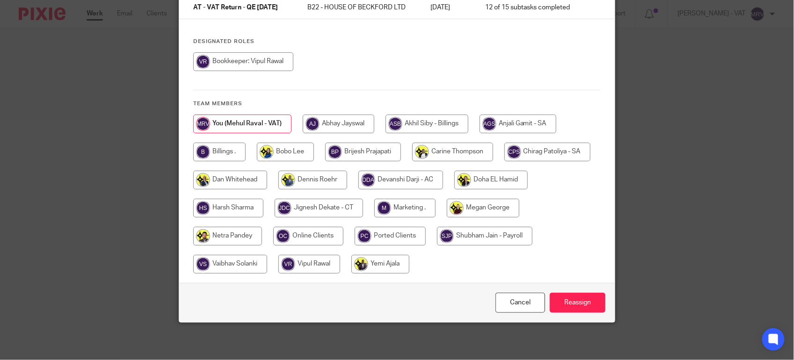
click at [231, 147] on input "radio" at bounding box center [219, 152] width 52 height 19
radio input "true"
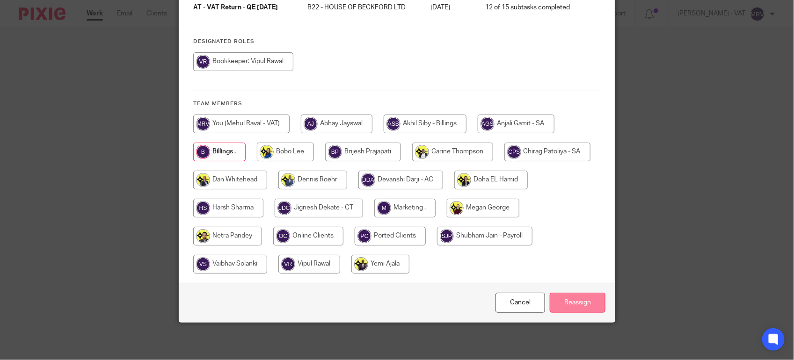
click at [586, 300] on input "Reassign" at bounding box center [578, 303] width 56 height 20
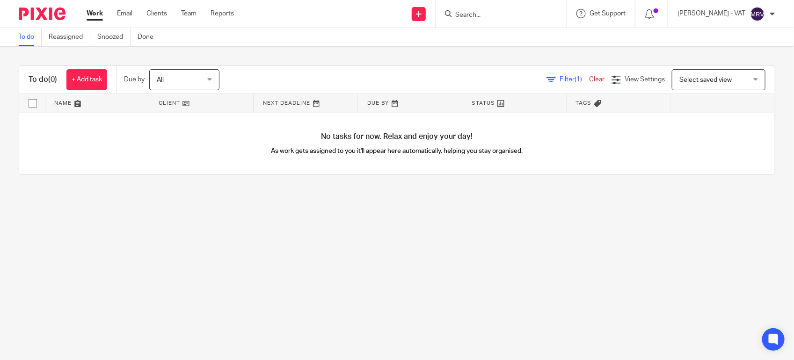
click at [22, 40] on link "To do" at bounding box center [30, 37] width 23 height 18
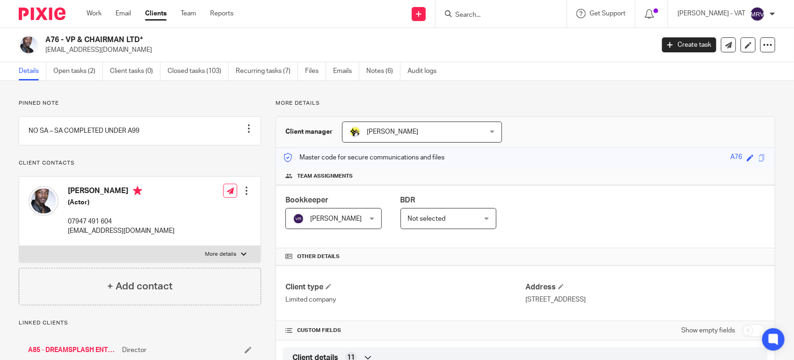
click at [508, 12] on input "Search" at bounding box center [496, 15] width 84 height 8
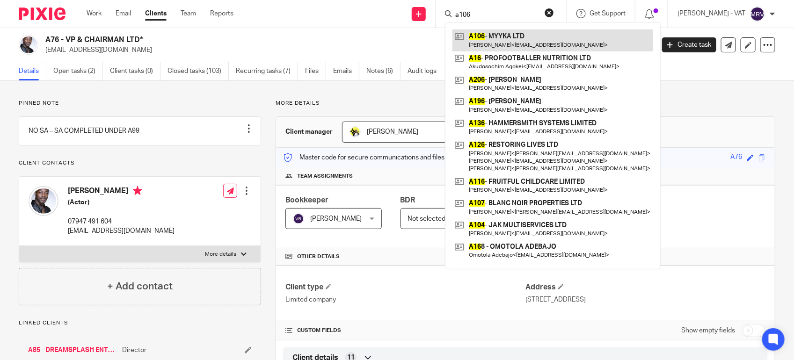
type input "a106"
click at [518, 37] on link at bounding box center [553, 40] width 201 height 22
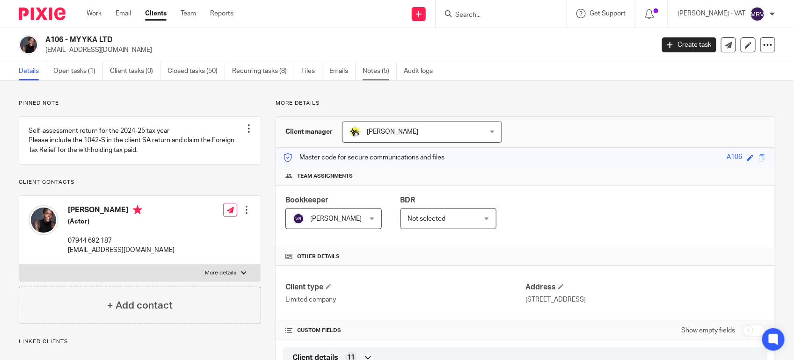
click at [379, 69] on link "Notes (5)" at bounding box center [380, 71] width 34 height 18
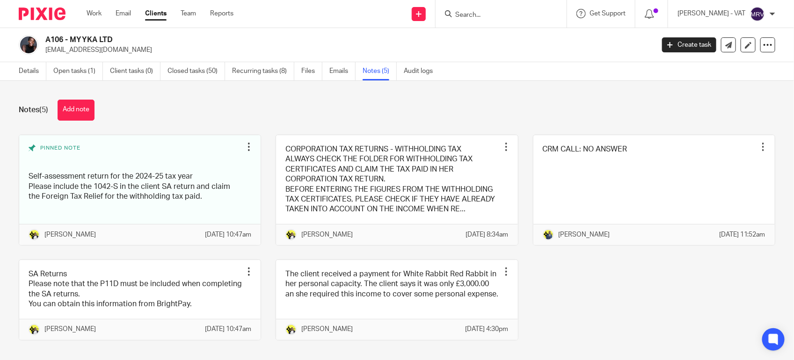
click at [621, 315] on div "Pinned note Self-assessment return for the 2024-25 tax year Please include the …" at bounding box center [389, 245] width 771 height 220
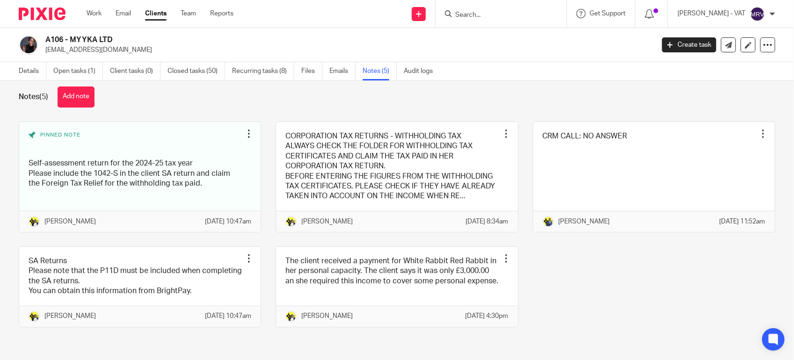
scroll to position [34, 0]
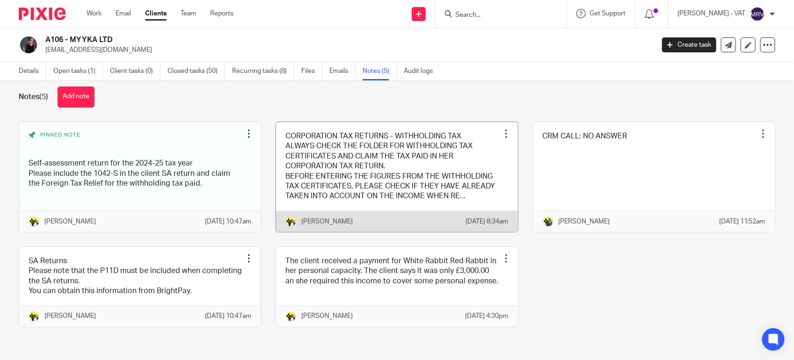
click at [357, 190] on link at bounding box center [397, 177] width 242 height 110
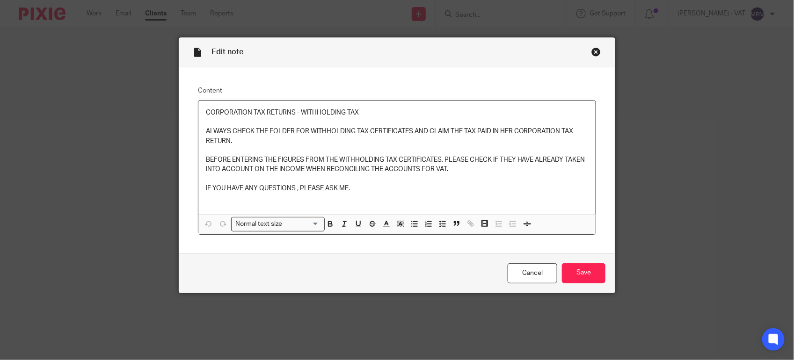
click at [592, 54] on div "Close this dialog window" at bounding box center [596, 51] width 9 height 9
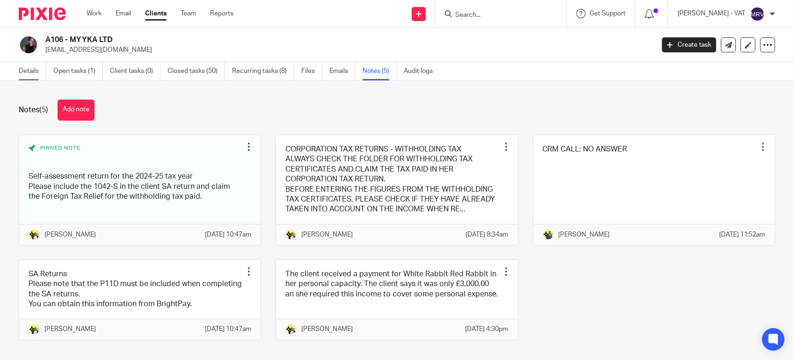
click at [27, 71] on link "Details" at bounding box center [33, 71] width 28 height 18
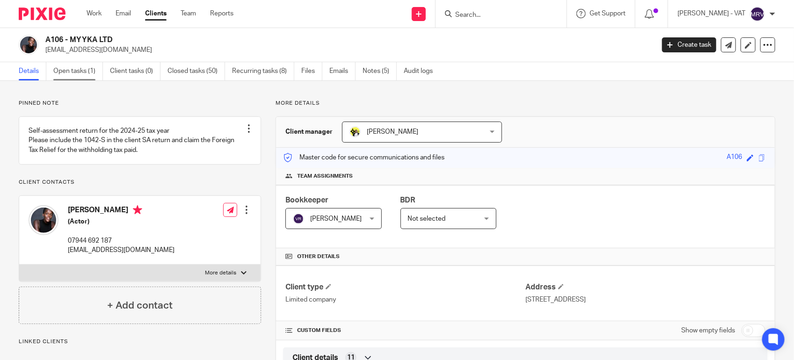
click at [82, 74] on link "Open tasks (1)" at bounding box center [78, 71] width 50 height 18
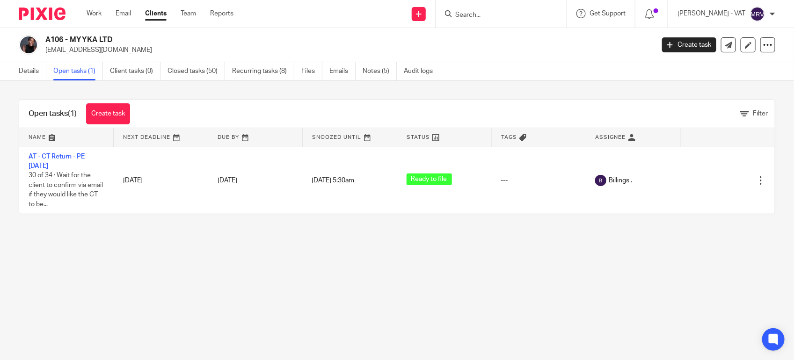
click at [508, 17] on input "Search" at bounding box center [496, 15] width 84 height 8
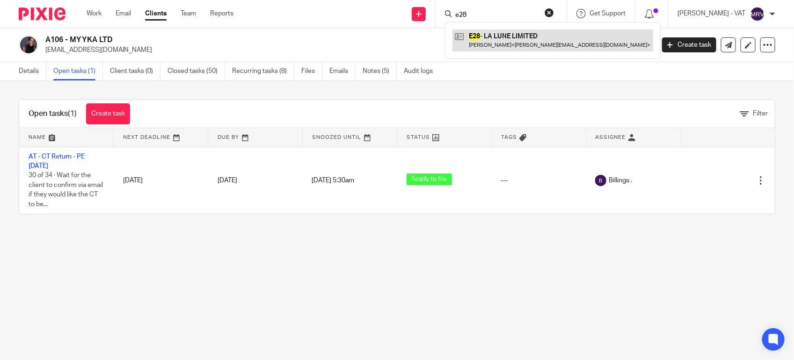
type input "e28"
click at [524, 36] on link at bounding box center [553, 40] width 201 height 22
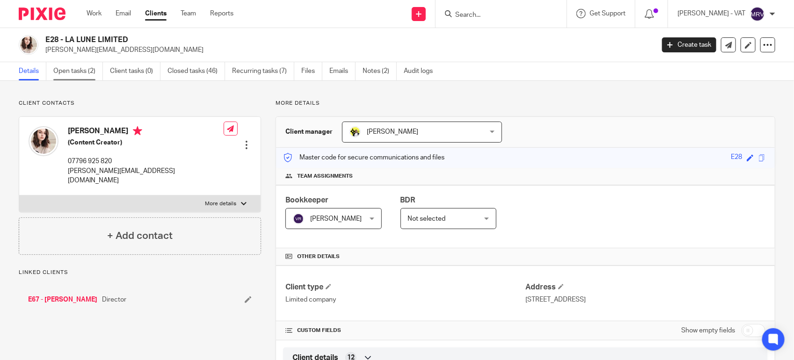
click at [73, 78] on link "Open tasks (2)" at bounding box center [78, 71] width 50 height 18
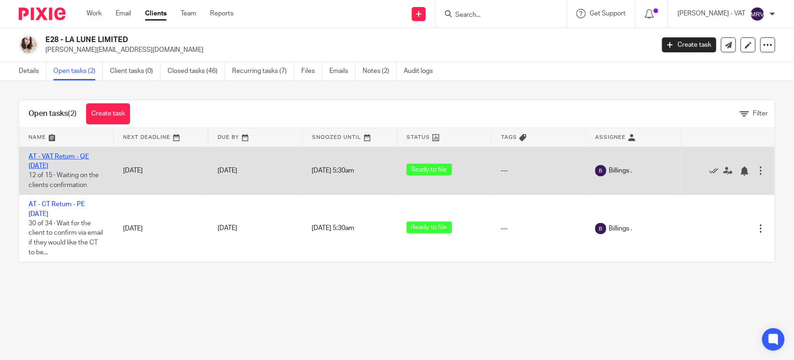
click at [61, 159] on link "AT - VAT Return - QE [DATE]" at bounding box center [59, 162] width 60 height 16
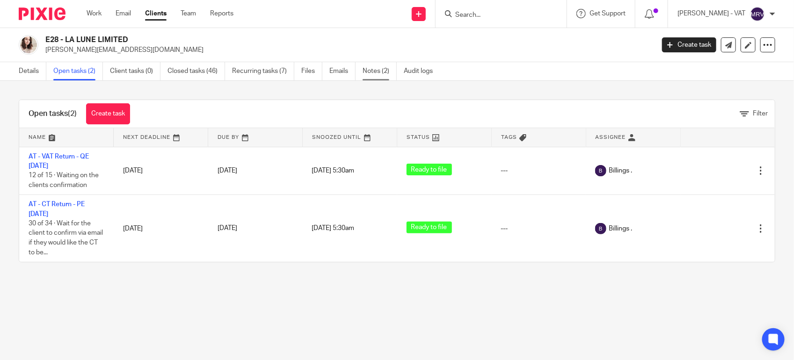
click at [388, 73] on link "Notes (2)" at bounding box center [380, 71] width 34 height 18
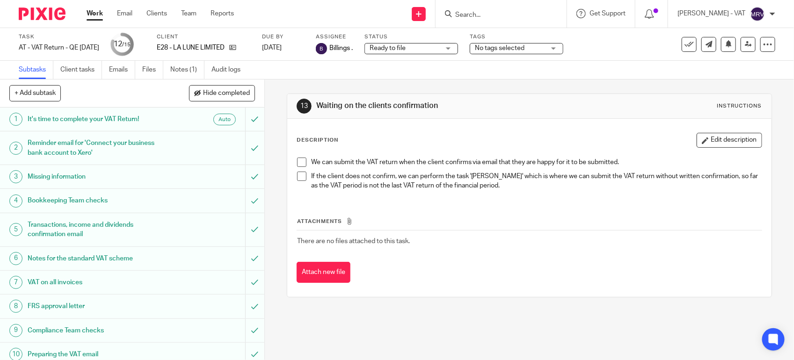
click at [298, 162] on span at bounding box center [301, 162] width 9 height 9
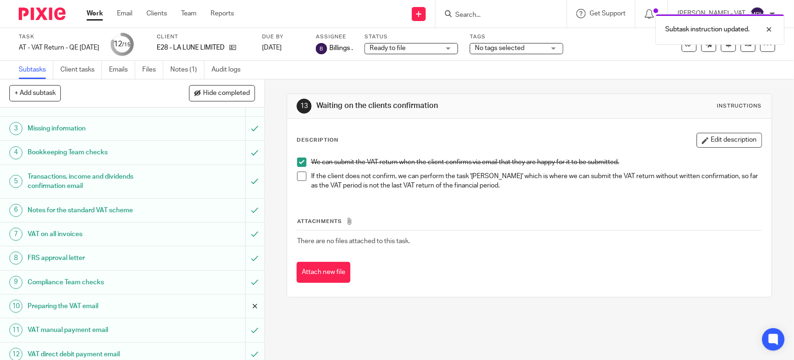
scroll to position [148, 0]
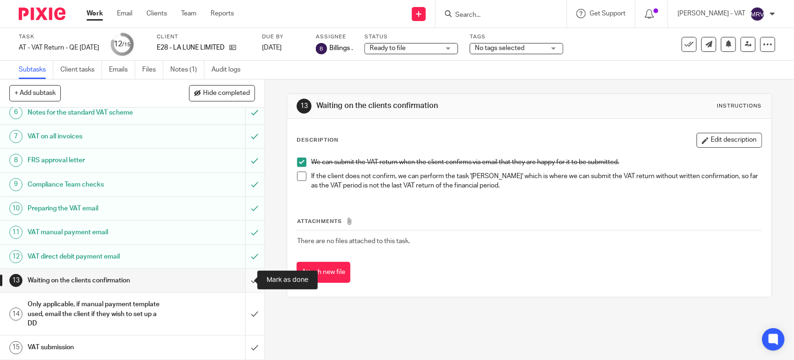
click at [240, 281] on input "submit" at bounding box center [132, 280] width 264 height 23
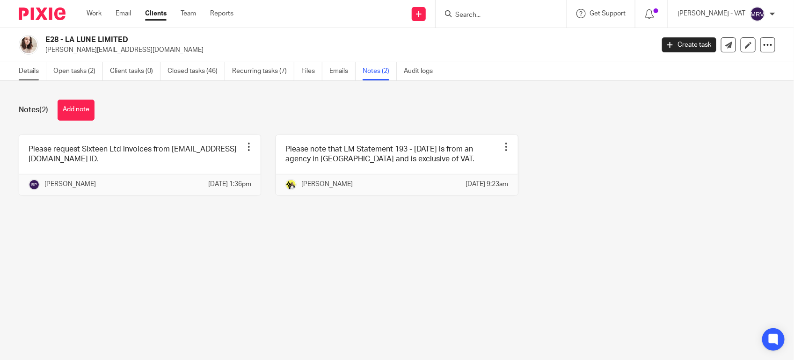
click at [29, 72] on link "Details" at bounding box center [33, 71] width 28 height 18
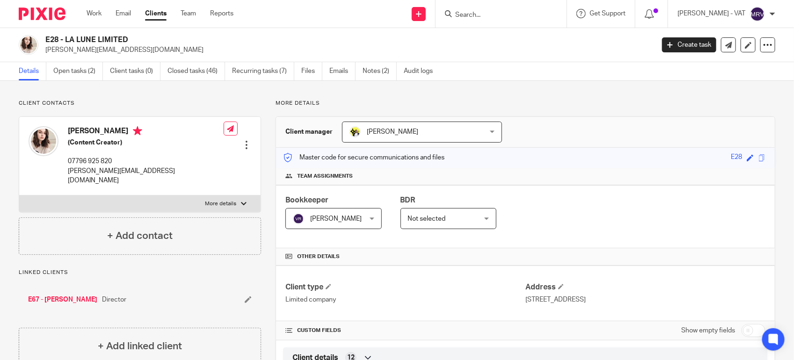
drag, startPoint x: 65, startPoint y: 38, endPoint x: 125, endPoint y: 37, distance: 60.4
click at [125, 37] on h2 "E28 - LA LUNE LIMITED" at bounding box center [286, 40] width 482 height 10
copy h2 "LA LUNE LIMITED"
click at [375, 66] on link "Notes (2)" at bounding box center [380, 71] width 34 height 18
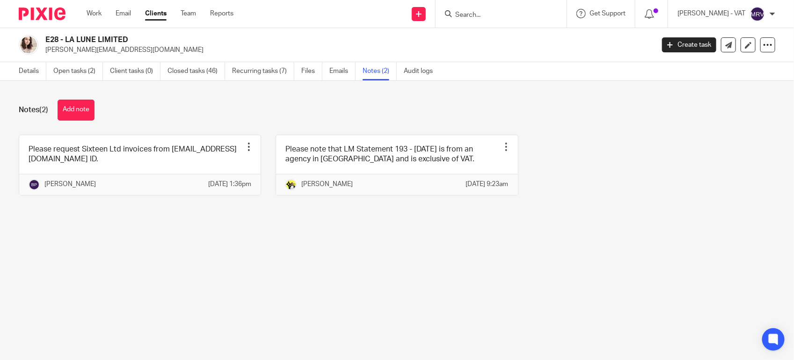
click at [16, 69] on div "Details Open tasks (2) Client tasks (0) Closed tasks (46) Recurring tasks (7) F…" at bounding box center [228, 71] width 456 height 18
click at [22, 69] on link "Details" at bounding box center [33, 71] width 28 height 18
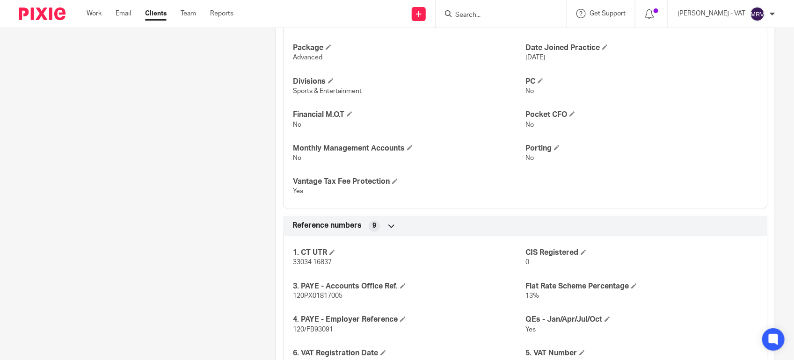
scroll to position [819, 0]
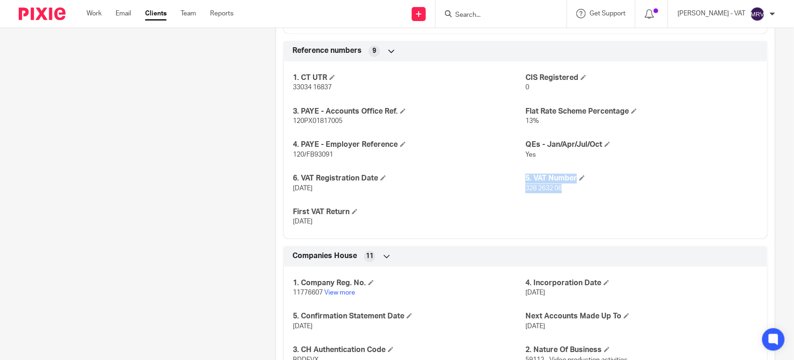
drag, startPoint x: 519, startPoint y: 190, endPoint x: 567, endPoint y: 195, distance: 48.9
click at [567, 195] on div "1. CT UTR 33034 16837 CIS Registered 0 3. PAYE - Accounts Office Ref. 120PX0181…" at bounding box center [525, 146] width 485 height 185
drag, startPoint x: 567, startPoint y: 195, endPoint x: 516, endPoint y: 187, distance: 52.1
click at [516, 187] on p "[DATE]" at bounding box center [409, 188] width 233 height 9
drag, startPoint x: 516, startPoint y: 190, endPoint x: 572, endPoint y: 199, distance: 56.9
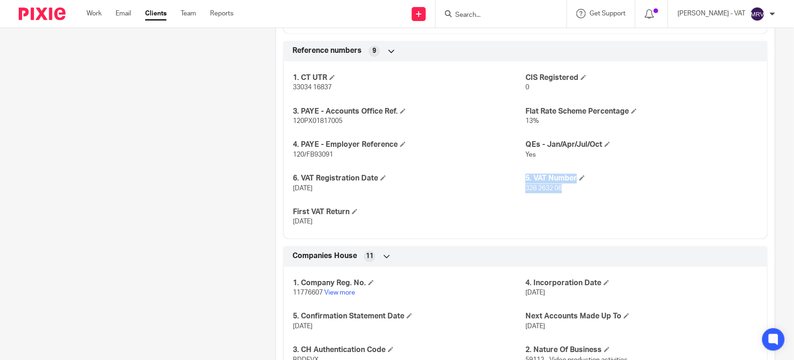
click at [572, 199] on div "1. CT UTR 33034 16837 CIS Registered 0 3. PAYE - Accounts Office Ref. 120PX0181…" at bounding box center [525, 146] width 485 height 185
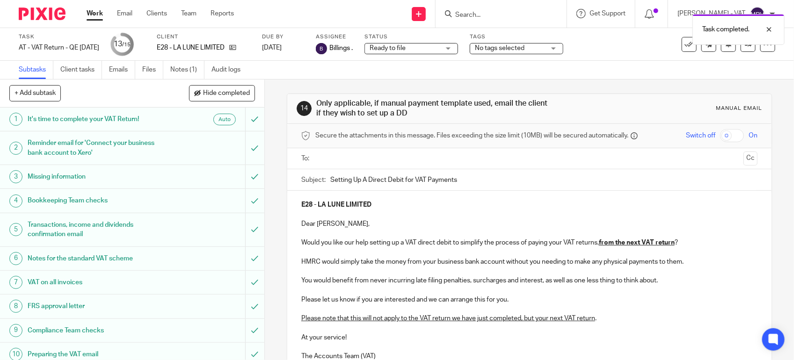
click at [419, 155] on input "text" at bounding box center [529, 159] width 421 height 11
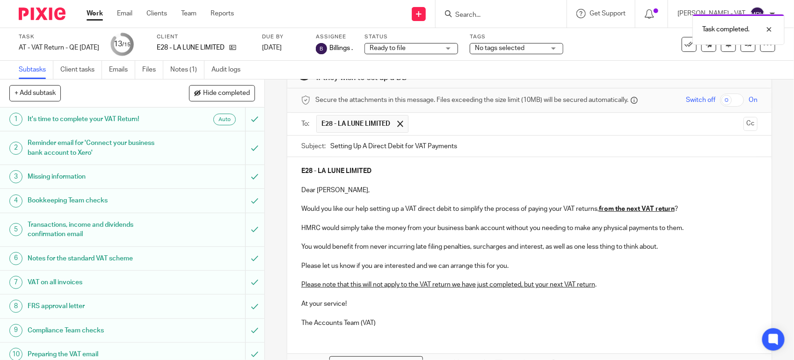
scroll to position [96, 0]
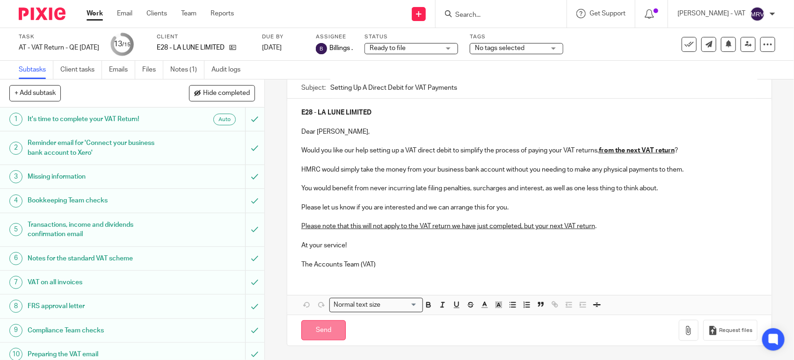
click at [324, 330] on input "Send" at bounding box center [323, 331] width 44 height 20
type input "Sent"
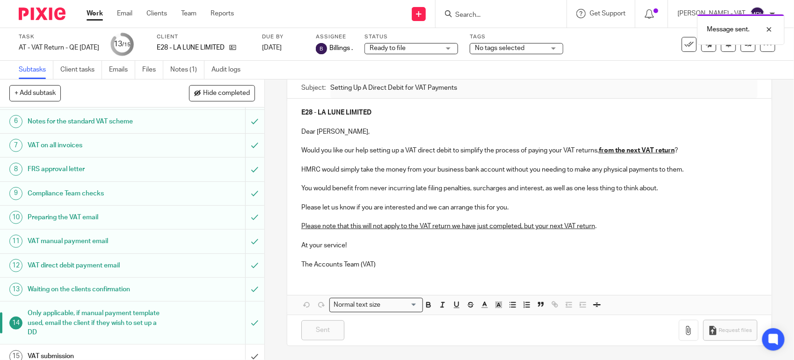
scroll to position [148, 0]
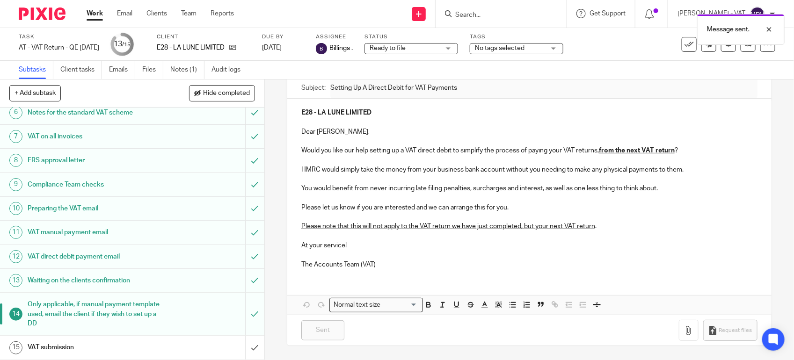
click at [106, 343] on h1 "VAT submission" at bounding box center [97, 348] width 139 height 14
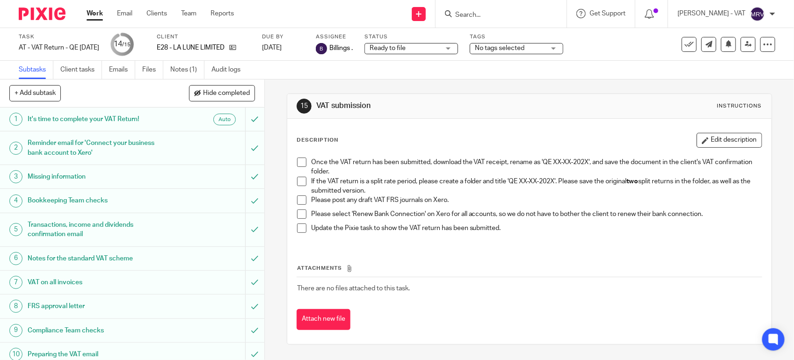
click at [300, 183] on span at bounding box center [301, 181] width 9 height 9
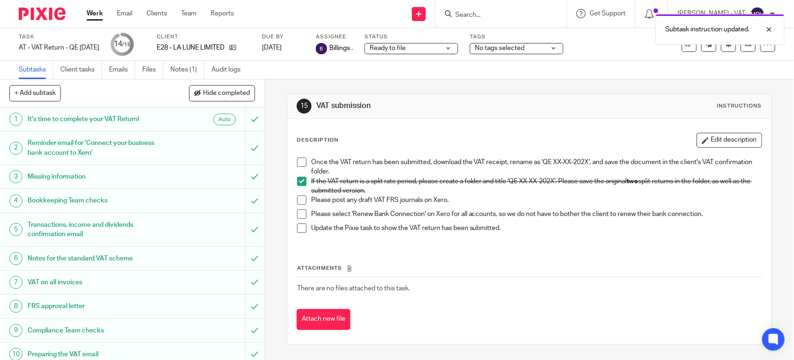
click at [297, 197] on span at bounding box center [301, 200] width 9 height 9
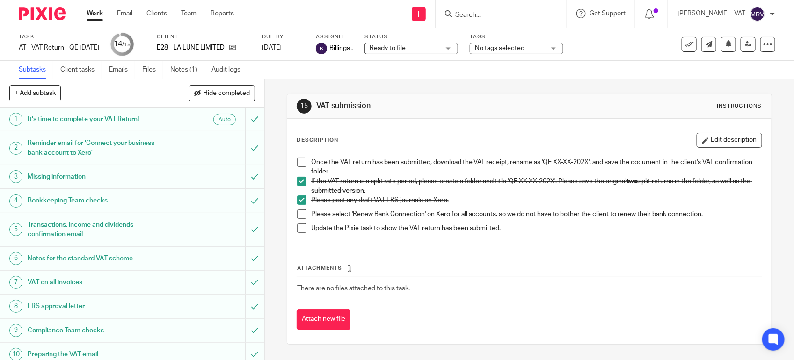
click at [297, 217] on span at bounding box center [301, 214] width 9 height 9
click at [298, 226] on span at bounding box center [301, 228] width 9 height 9
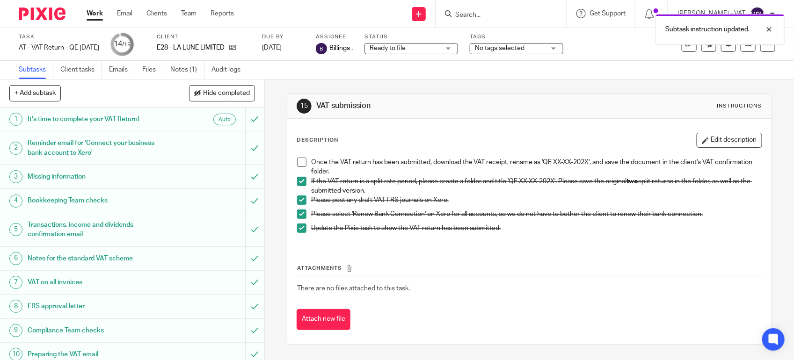
click at [298, 231] on span at bounding box center [301, 228] width 9 height 9
click at [297, 166] on span at bounding box center [301, 162] width 9 height 9
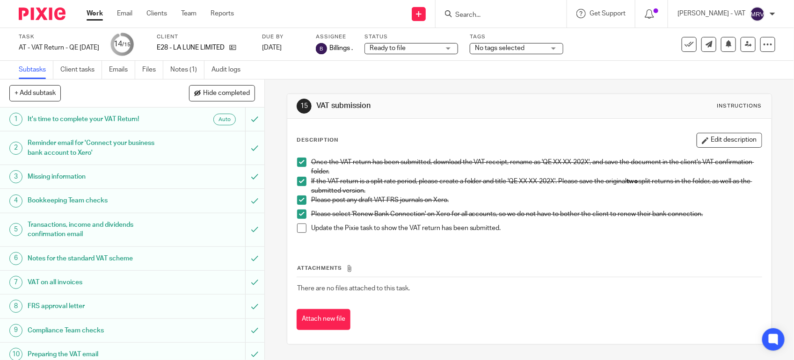
click at [300, 228] on span at bounding box center [301, 228] width 9 height 9
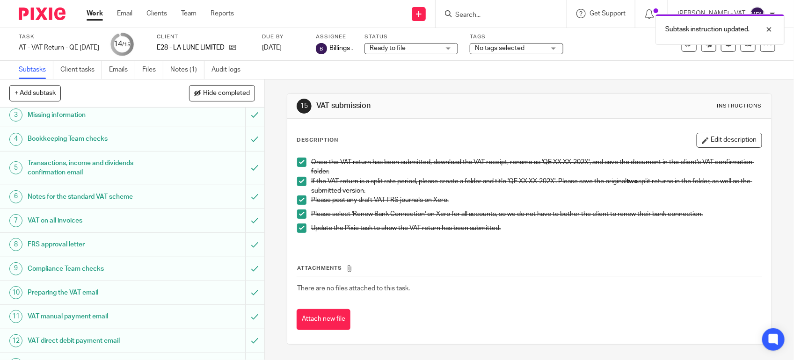
scroll to position [148, 0]
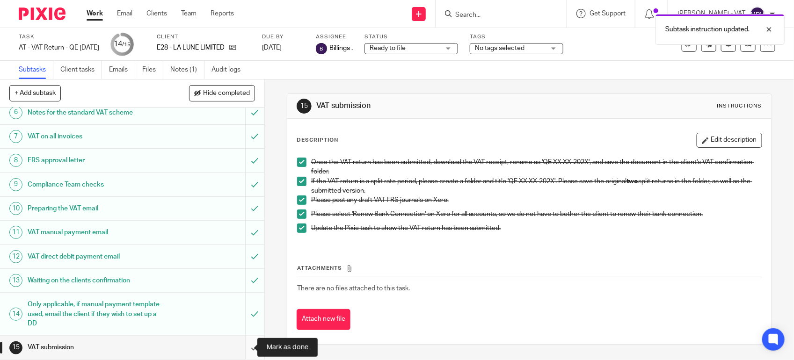
click at [236, 351] on input "submit" at bounding box center [132, 347] width 264 height 23
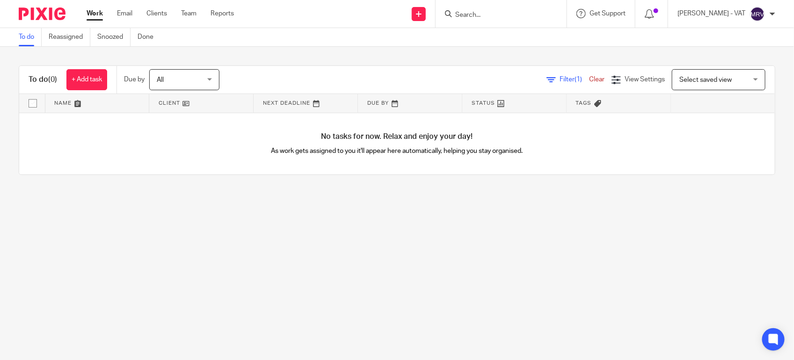
click at [329, 213] on main "To do Reassigned Snoozed Done To do (0) + Add task Due by All All Today Tomorro…" at bounding box center [397, 180] width 794 height 360
click at [29, 38] on link "To do" at bounding box center [30, 37] width 23 height 18
click at [126, 247] on main "To do Reassigned Snoozed Done To do (0) + Add task Due by All All [DATE] [DATE]…" at bounding box center [397, 180] width 794 height 360
click at [395, 171] on div "No tasks for now. Relax and enjoy your day! As work gets assigned to you it'll …" at bounding box center [397, 144] width 756 height 62
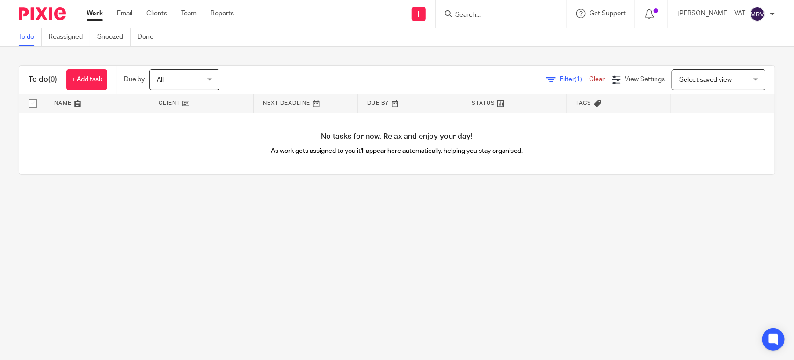
drag, startPoint x: 255, startPoint y: 151, endPoint x: 466, endPoint y: 137, distance: 211.5
click at [466, 137] on div "No tasks for now. Relax and enjoy your day! As work gets assigned to you it'll …" at bounding box center [397, 144] width 756 height 62
click at [278, 196] on main "To do Reassigned Snoozed Done To do (0) + Add task Due by All All Today Tomorro…" at bounding box center [397, 180] width 794 height 360
click at [191, 15] on link "Team" at bounding box center [188, 13] width 15 height 9
click at [483, 15] on input "Search" at bounding box center [496, 15] width 84 height 8
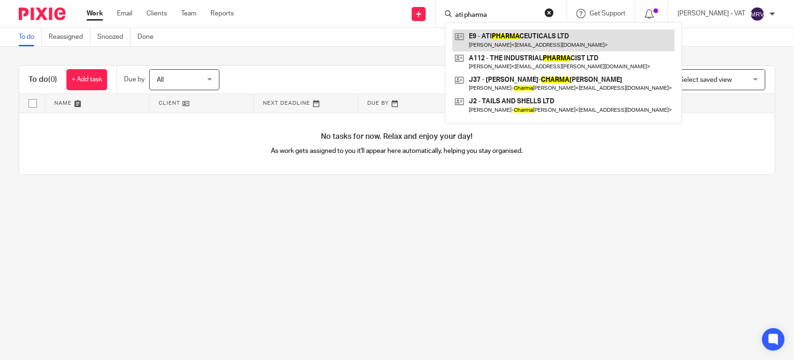
type input "ati pharma"
click at [501, 34] on link at bounding box center [564, 40] width 222 height 22
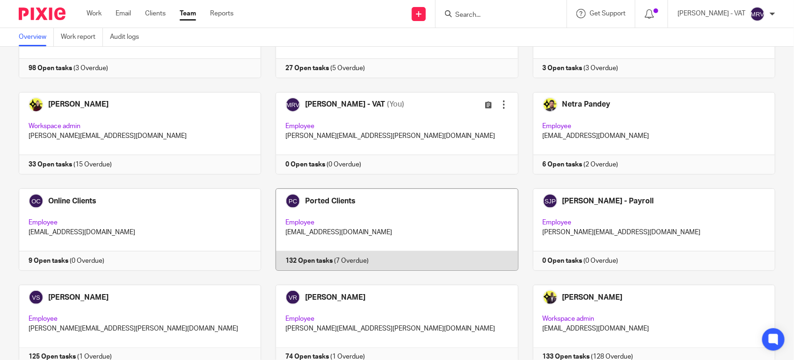
scroll to position [534, 0]
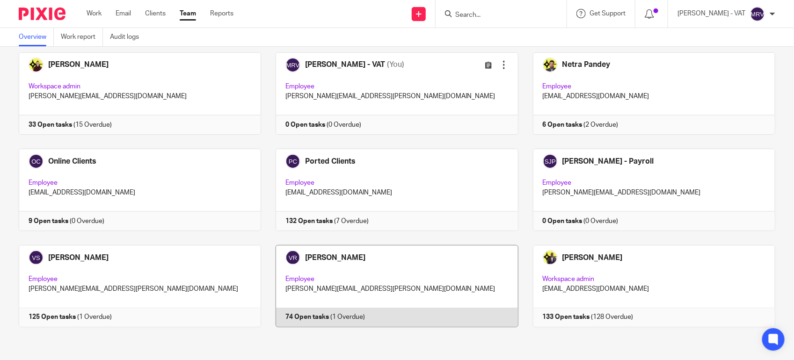
click at [337, 274] on link at bounding box center [389, 286] width 257 height 82
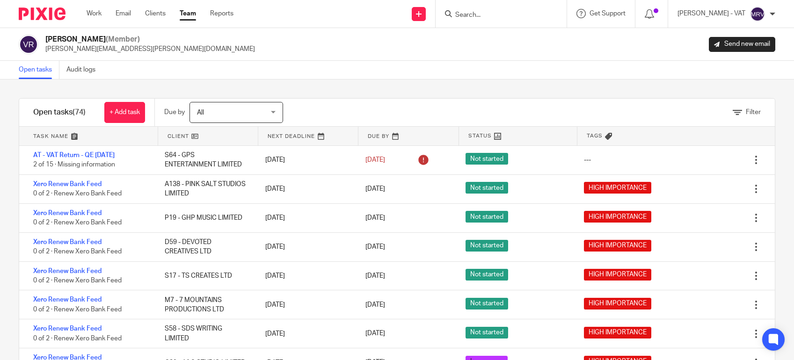
click at [381, 69] on div "Open tasks Audit logs" at bounding box center [397, 70] width 794 height 19
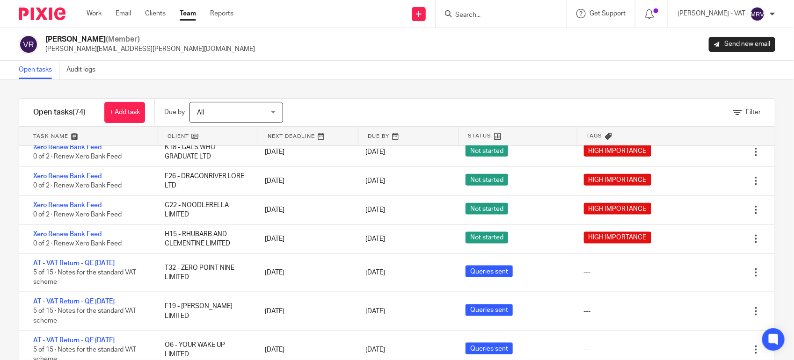
click at [183, 15] on link "Team" at bounding box center [188, 13] width 16 height 9
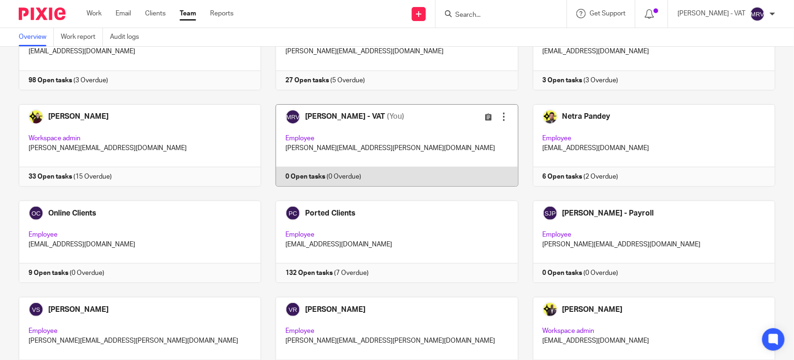
scroll to position [534, 0]
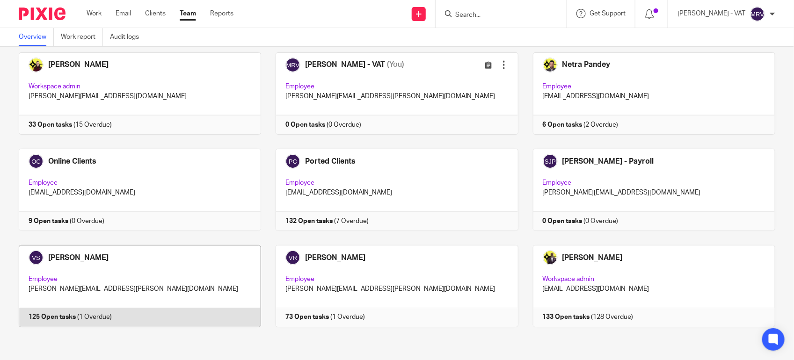
click at [202, 263] on link at bounding box center [132, 286] width 257 height 82
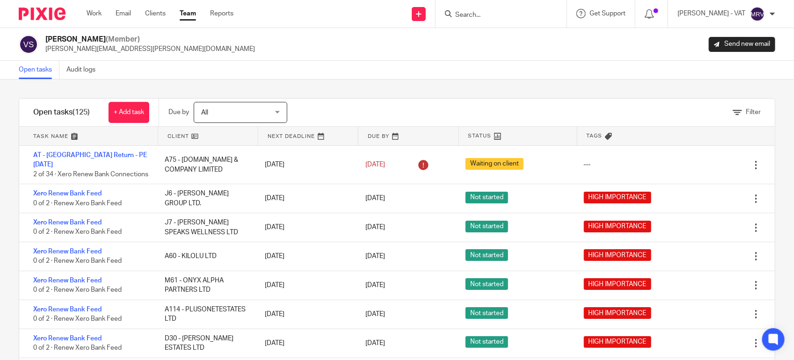
click at [337, 49] on div "Vaibhav Solanki (Member) vaibhav.solanki@confiancebizsol.com Send new email" at bounding box center [397, 45] width 757 height 20
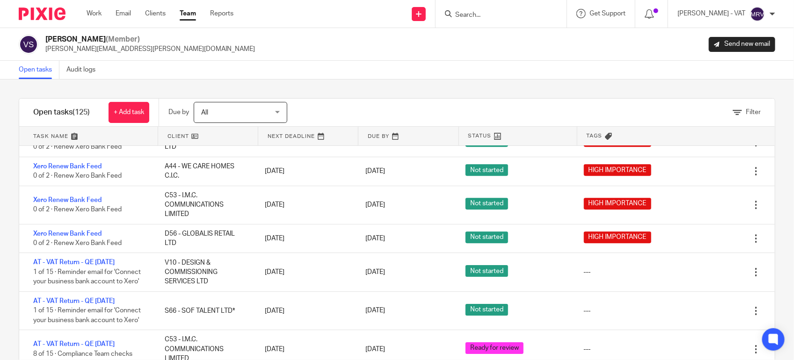
click at [294, 83] on div "Filter tasks Only show tasks matching all of these conditions 1 Client name Is …" at bounding box center [397, 220] width 794 height 281
click at [188, 16] on link "Team" at bounding box center [188, 13] width 16 height 9
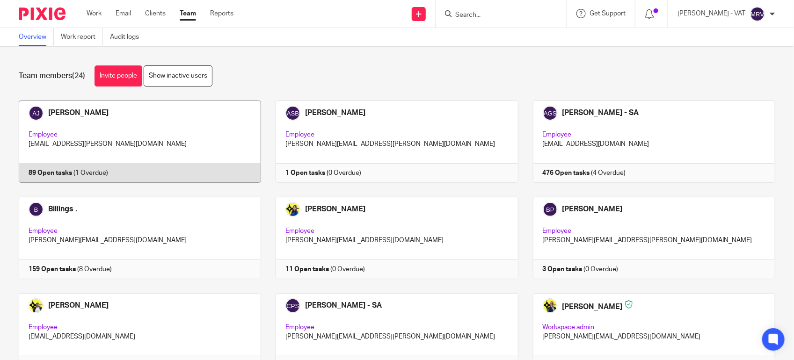
click at [212, 132] on link at bounding box center [132, 142] width 257 height 82
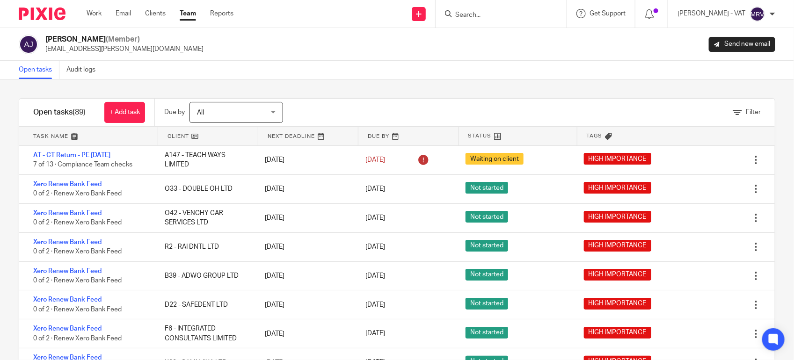
click at [190, 16] on link "Team" at bounding box center [188, 13] width 16 height 9
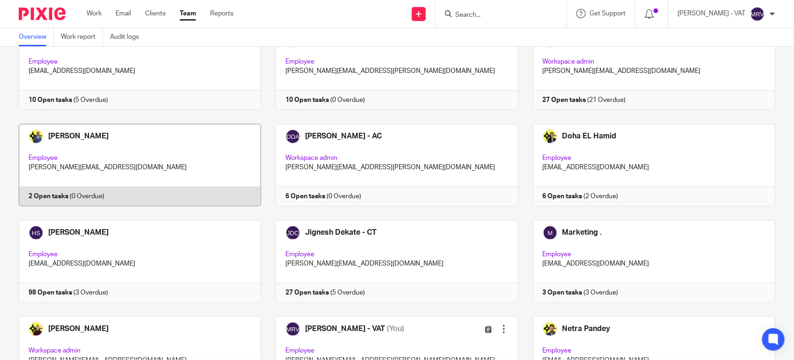
scroll to position [351, 0]
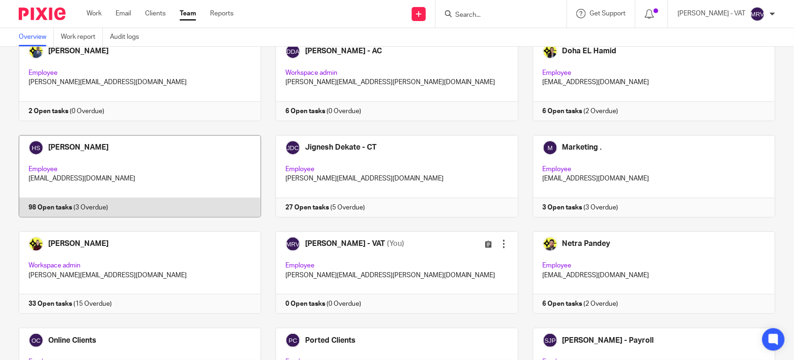
click at [136, 183] on link at bounding box center [132, 176] width 257 height 82
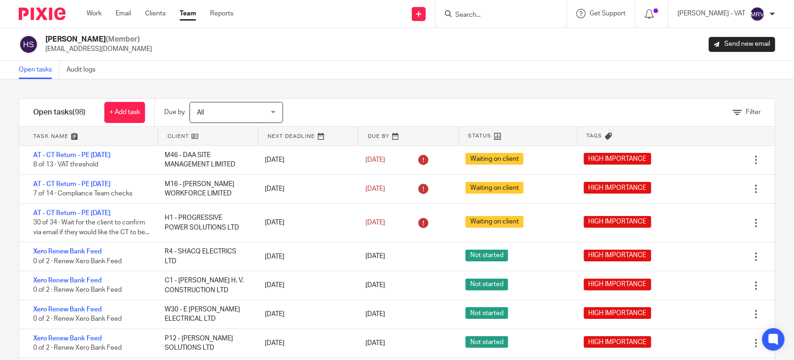
click at [329, 92] on div "Filter tasks Only show tasks matching all of these conditions 1 Client name Is …" at bounding box center [397, 220] width 794 height 281
click at [359, 73] on div "Open tasks Audit logs" at bounding box center [397, 70] width 794 height 19
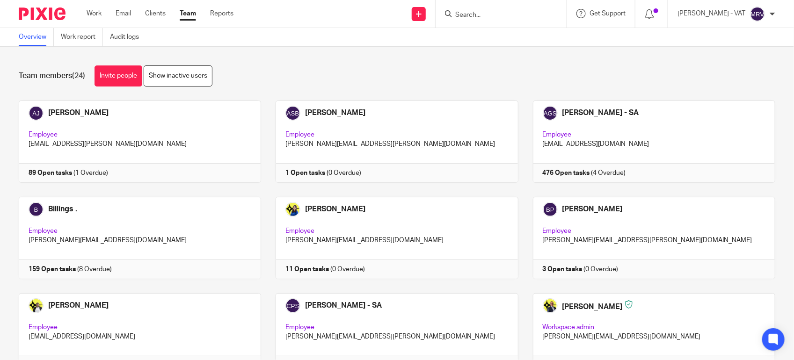
click at [347, 85] on div "Team members (24) Invite people Show inactive users" at bounding box center [397, 76] width 757 height 21
click at [181, 239] on link at bounding box center [132, 238] width 257 height 82
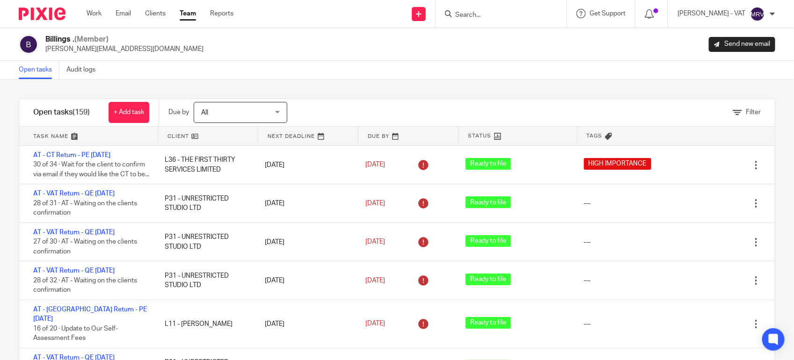
click at [328, 83] on div "Filter tasks Only show tasks matching all of these conditions 1 Client name Is …" at bounding box center [397, 220] width 794 height 281
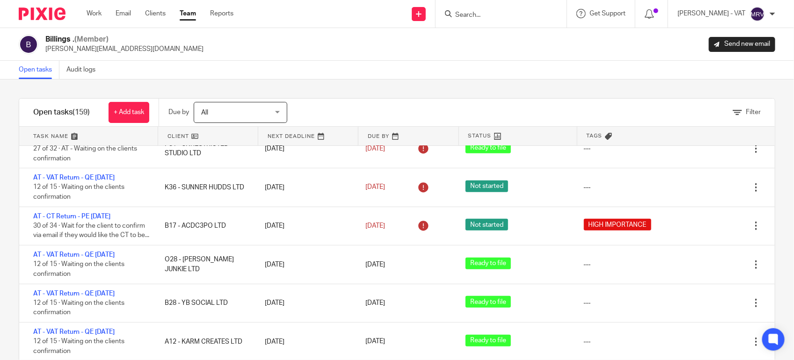
click at [478, 47] on div "Billings . (Member) billings@starbridge.uk Send new email" at bounding box center [397, 45] width 757 height 20
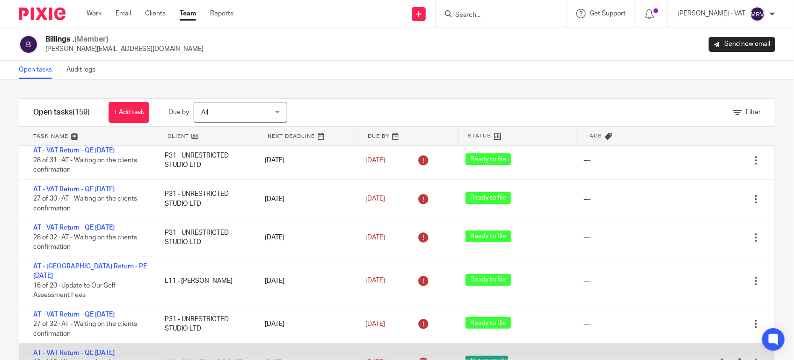
scroll to position [0, 0]
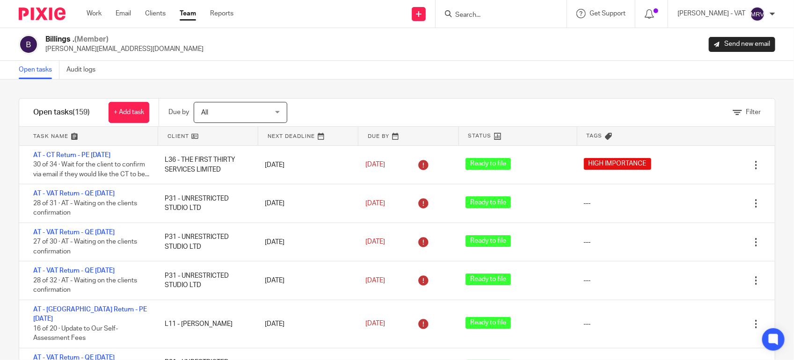
click at [442, 75] on div "Open tasks Audit logs" at bounding box center [397, 70] width 794 height 19
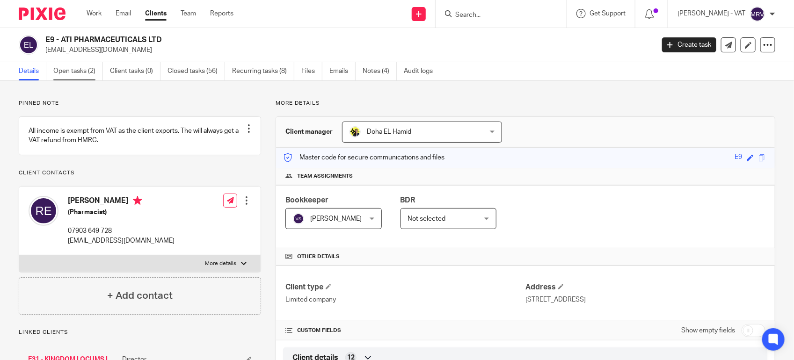
click at [92, 71] on link "Open tasks (2)" at bounding box center [78, 71] width 50 height 18
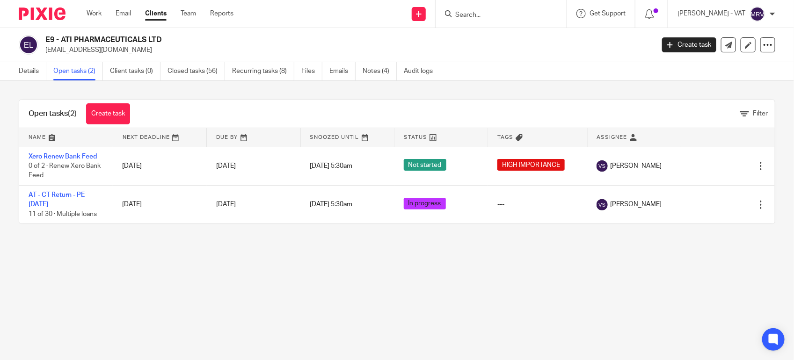
click at [305, 105] on div "Open tasks (2) Create task Filter" at bounding box center [397, 114] width 756 height 28
click at [484, 14] on input "Search" at bounding box center [496, 15] width 84 height 8
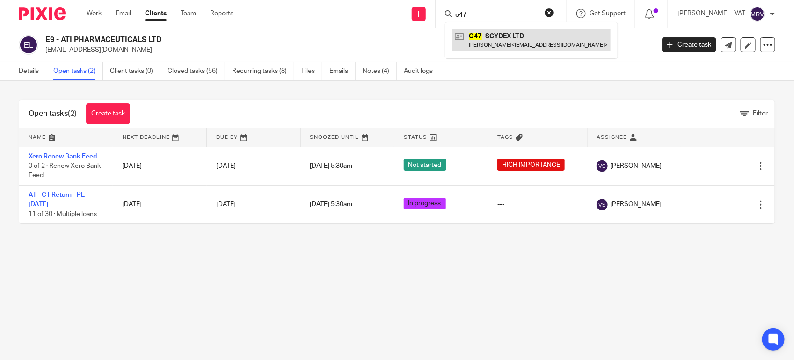
type input "o47"
click at [499, 47] on link at bounding box center [532, 40] width 158 height 22
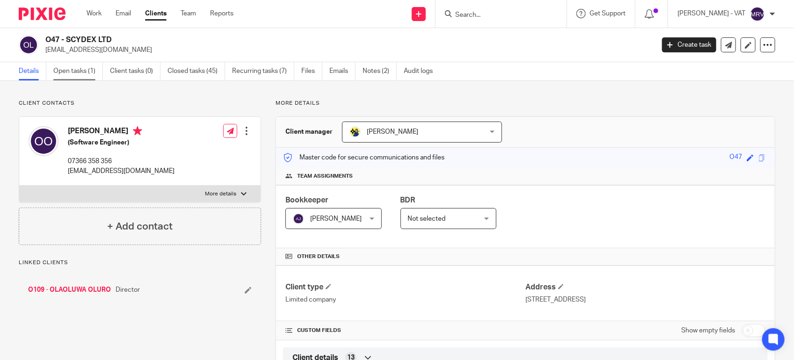
click at [81, 78] on link "Open tasks (1)" at bounding box center [78, 71] width 50 height 18
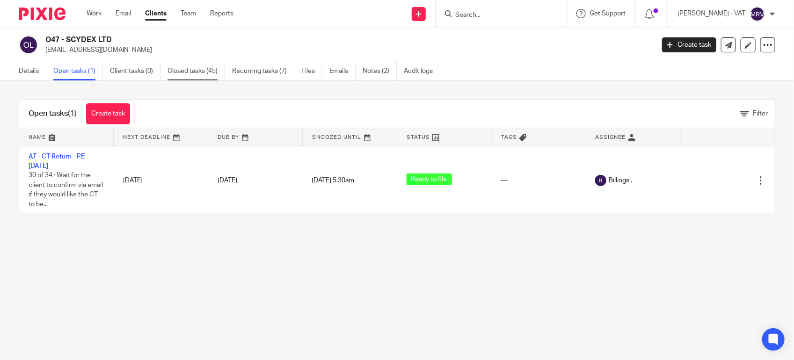
click at [184, 74] on link "Closed tasks (45)" at bounding box center [197, 71] width 58 height 18
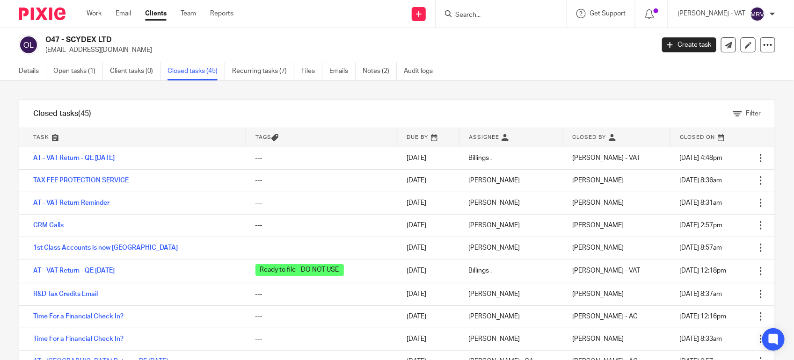
click at [515, 13] on input "Search" at bounding box center [496, 15] width 84 height 8
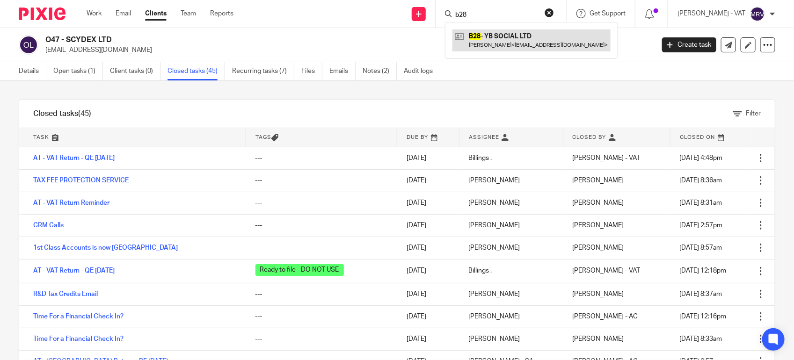
type input "b28"
click at [516, 33] on link at bounding box center [532, 40] width 158 height 22
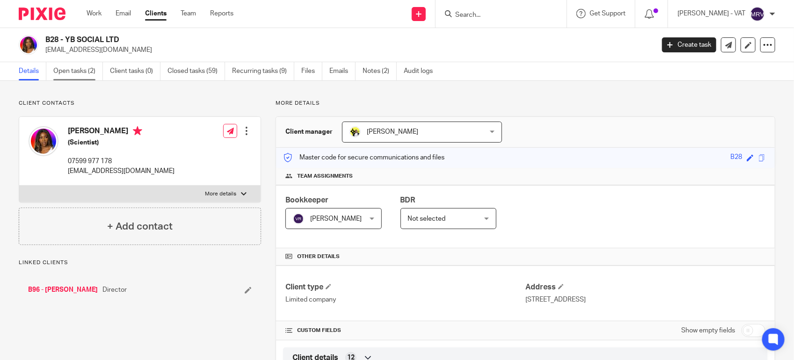
click at [69, 75] on link "Open tasks (2)" at bounding box center [78, 71] width 50 height 18
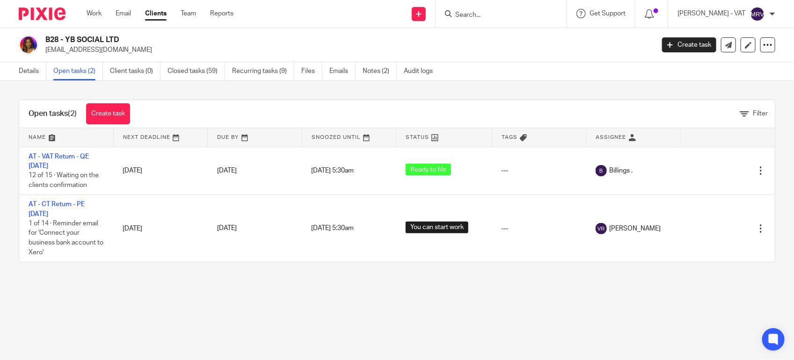
click at [487, 13] on input "Search" at bounding box center [496, 15] width 84 height 8
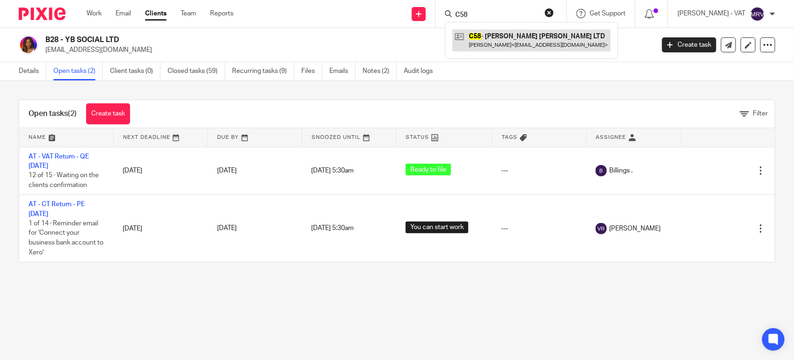
type input "C58"
click at [491, 36] on link at bounding box center [532, 40] width 158 height 22
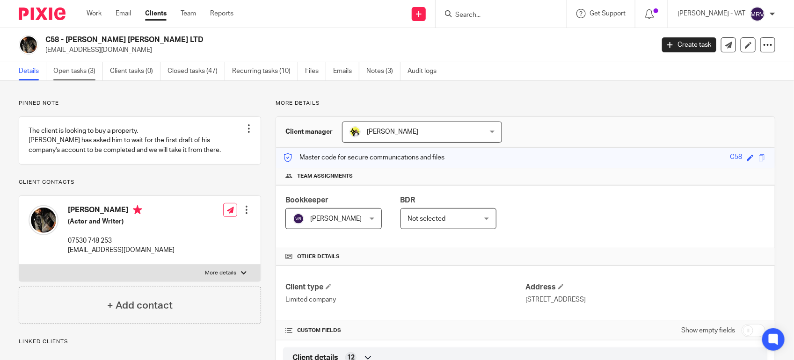
click at [87, 79] on link "Open tasks (3)" at bounding box center [78, 71] width 50 height 18
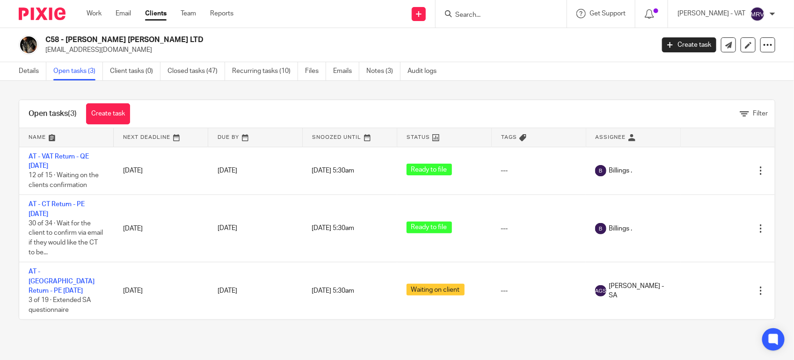
click at [488, 12] on input "Search" at bounding box center [496, 15] width 84 height 8
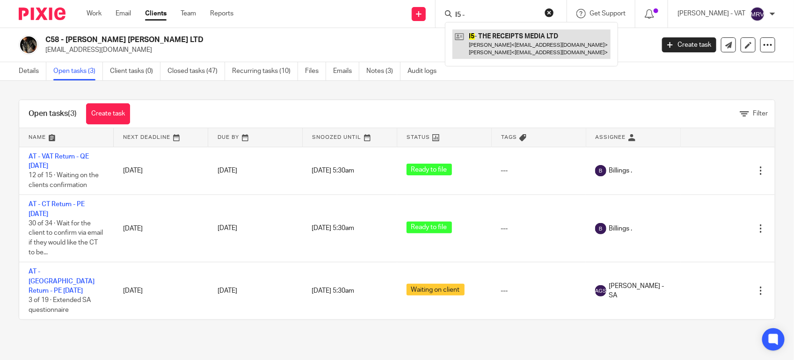
type input "I5 -"
click at [539, 47] on link at bounding box center [532, 43] width 158 height 29
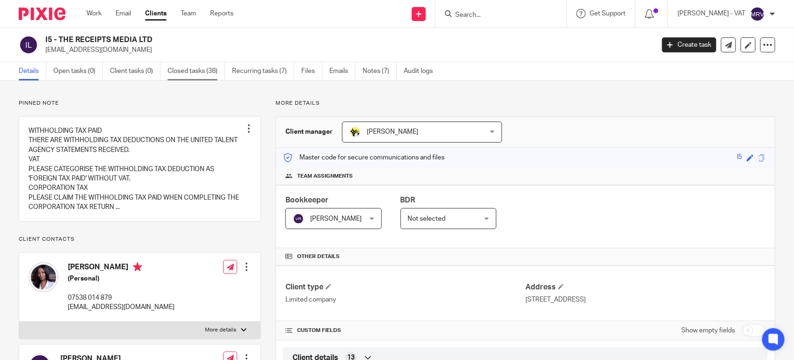
click at [200, 72] on link "Closed tasks (38)" at bounding box center [197, 71] width 58 height 18
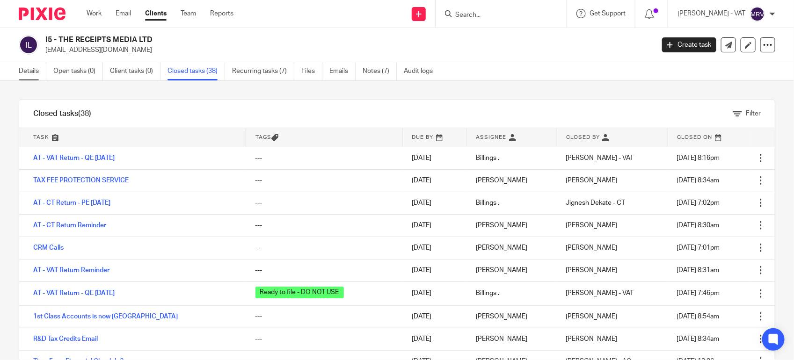
click at [34, 71] on link "Details" at bounding box center [33, 71] width 28 height 18
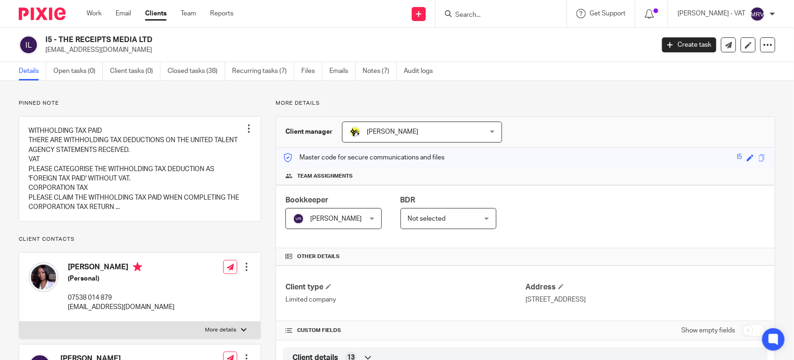
click at [491, 17] on input "Search" at bounding box center [496, 15] width 84 height 8
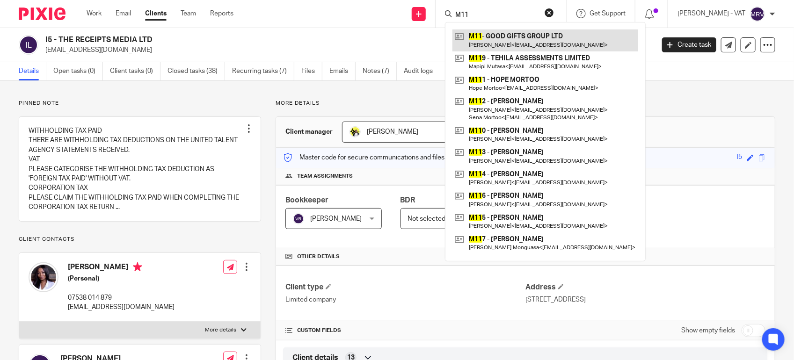
type input "M11"
click at [498, 33] on link at bounding box center [546, 40] width 186 height 22
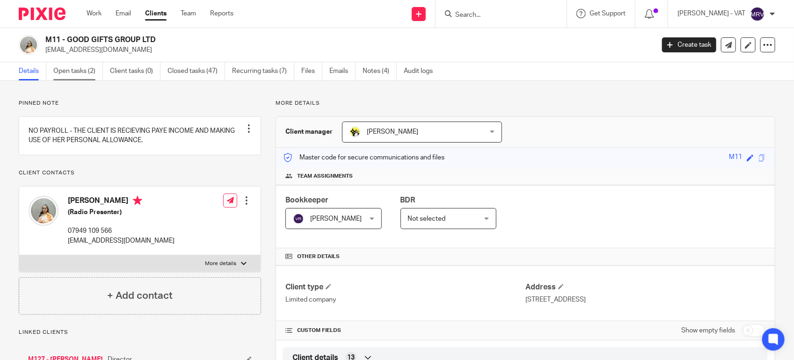
click at [71, 73] on link "Open tasks (2)" at bounding box center [78, 71] width 50 height 18
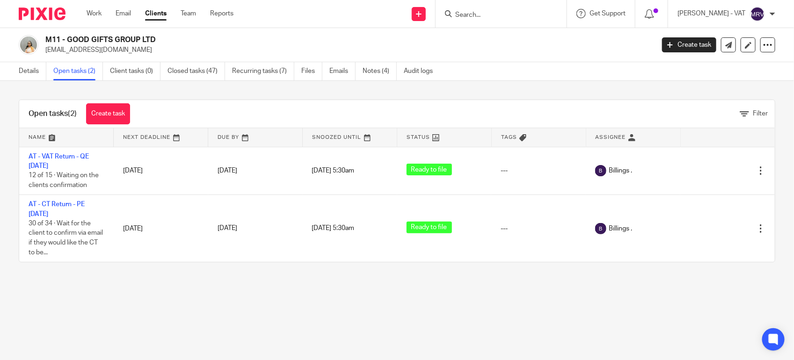
click at [499, 16] on input "Search" at bounding box center [496, 15] width 84 height 8
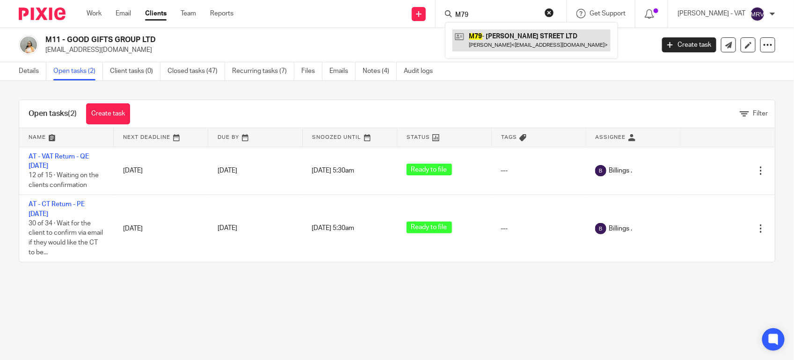
type input "M79"
click at [520, 44] on link at bounding box center [532, 40] width 158 height 22
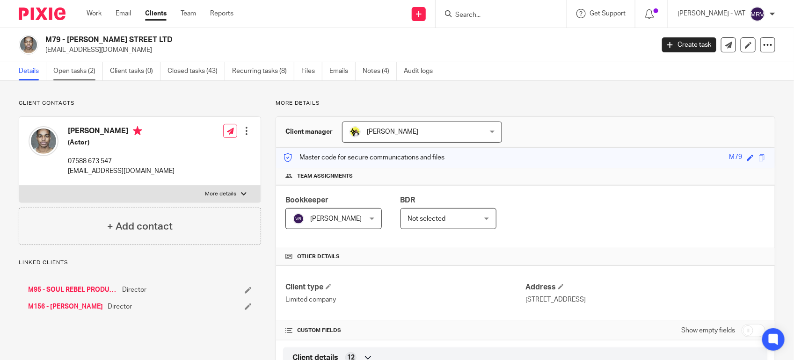
click at [81, 76] on link "Open tasks (2)" at bounding box center [78, 71] width 50 height 18
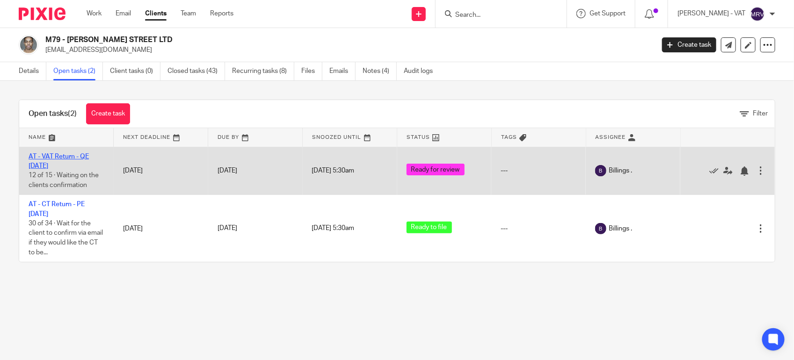
click at [89, 155] on link "AT - VAT Return - QE [DATE]" at bounding box center [59, 162] width 60 height 16
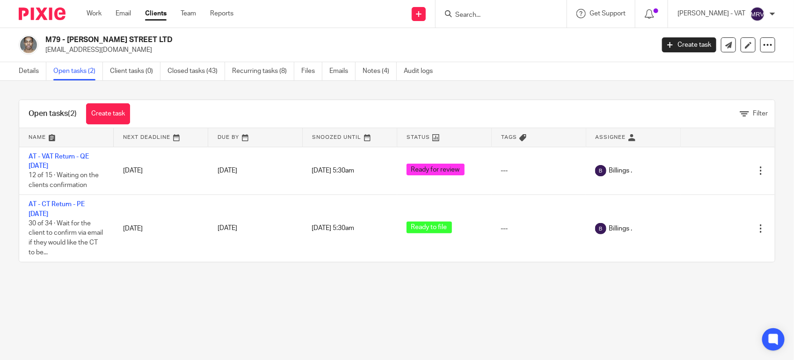
click at [237, 284] on main "M79 - MERCER STREET LTD hayden20@hotmail.co.uk Create task Update from Companie…" at bounding box center [397, 180] width 794 height 360
click at [444, 321] on main "M79 - MERCER STREET LTD hayden20@hotmail.co.uk Create task Update from Companie…" at bounding box center [397, 180] width 794 height 360
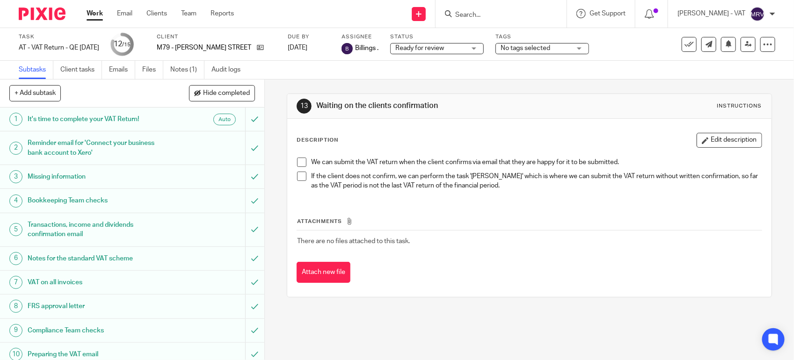
click at [413, 47] on span "Ready for review" at bounding box center [420, 48] width 49 height 7
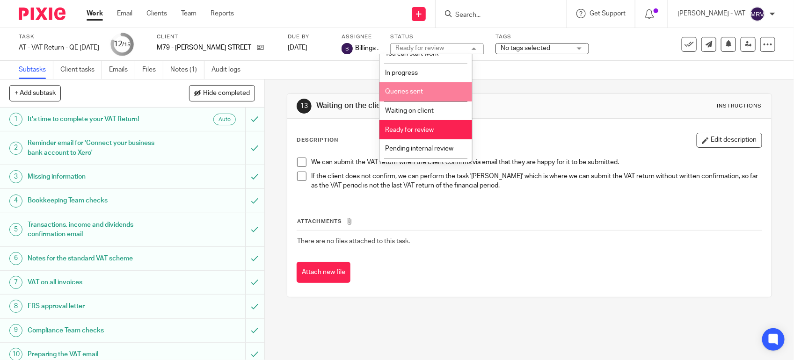
scroll to position [43, 0]
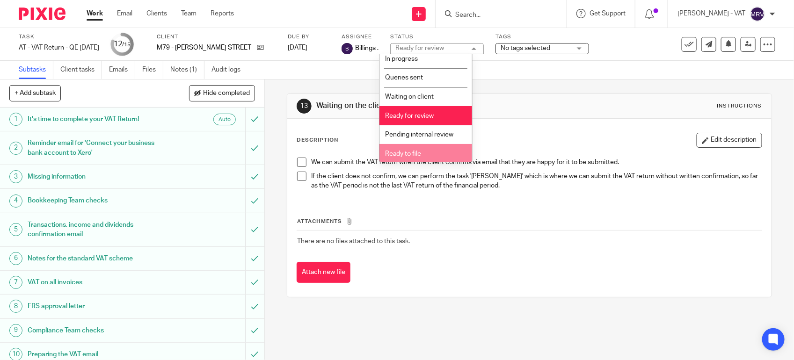
click at [415, 154] on span "Ready to file" at bounding box center [404, 154] width 36 height 7
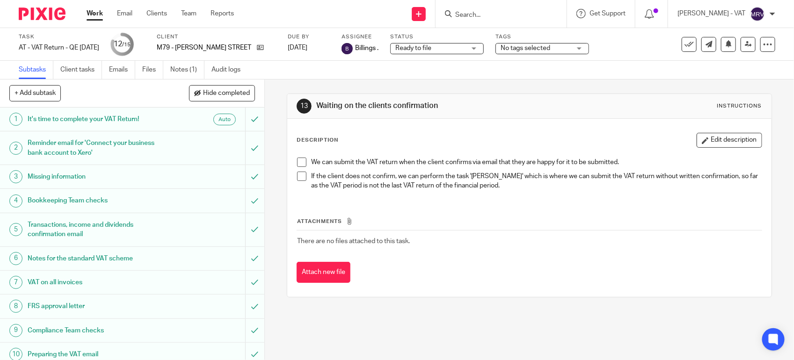
drag, startPoint x: 443, startPoint y: 191, endPoint x: 412, endPoint y: 118, distance: 78.9
click at [443, 190] on div "We can submit the VAT return when the client confirms via email that they are h…" at bounding box center [530, 175] width 474 height 45
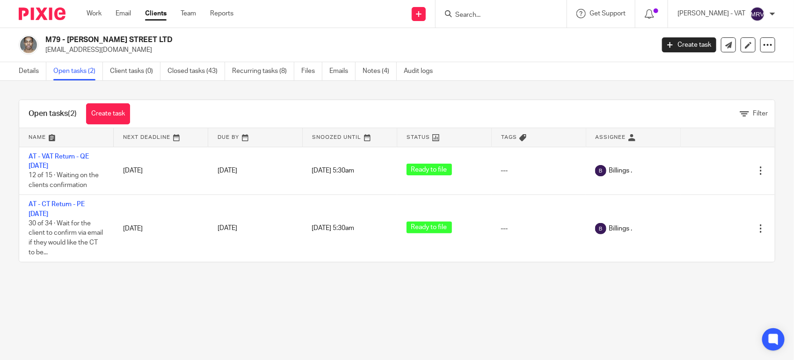
click at [444, 319] on main "M79 - MERCER STREET LTD hayden20@hotmail.co.uk Create task Update from Companie…" at bounding box center [397, 180] width 794 height 360
click at [496, 15] on input "Search" at bounding box center [496, 15] width 84 height 8
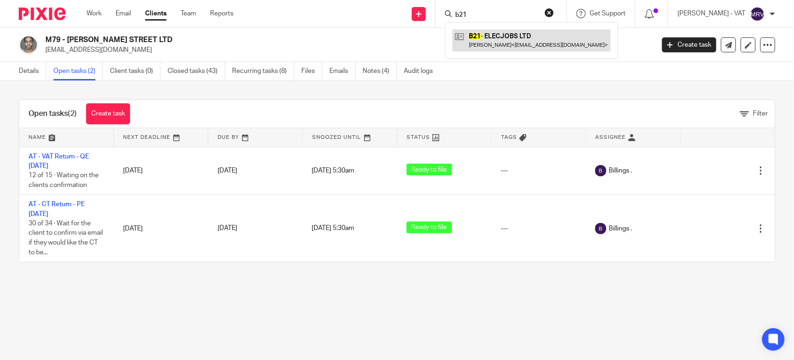
type input "b21"
click at [495, 38] on link at bounding box center [532, 40] width 158 height 22
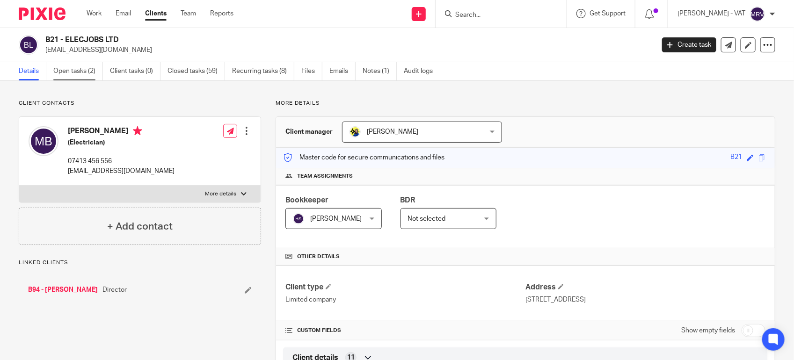
click at [91, 73] on link "Open tasks (2)" at bounding box center [78, 71] width 50 height 18
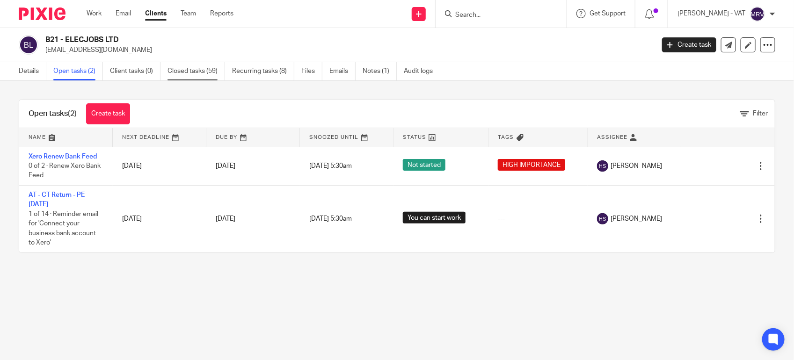
click at [206, 73] on link "Closed tasks (59)" at bounding box center [197, 71] width 58 height 18
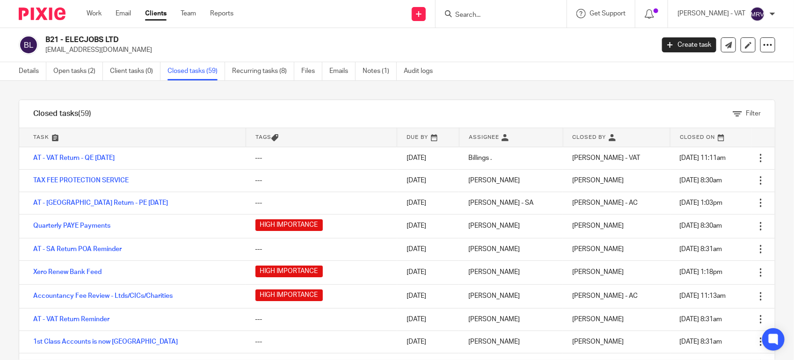
click at [481, 18] on input "Search" at bounding box center [496, 15] width 84 height 8
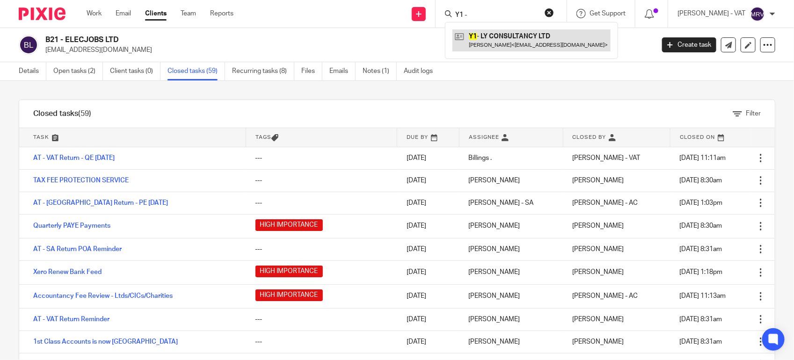
type input "Y1 -"
click at [529, 47] on link at bounding box center [532, 40] width 158 height 22
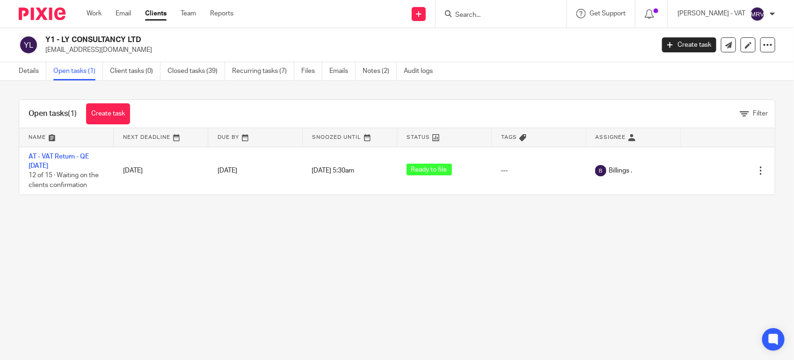
click at [486, 13] on input "Search" at bounding box center [496, 15] width 84 height 8
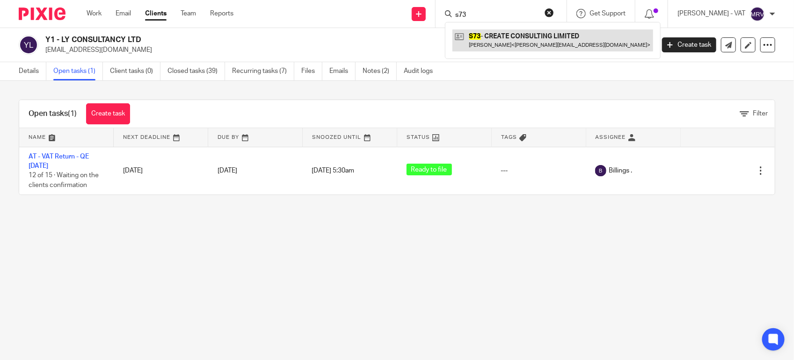
type input "s73"
click at [511, 43] on link at bounding box center [553, 40] width 201 height 22
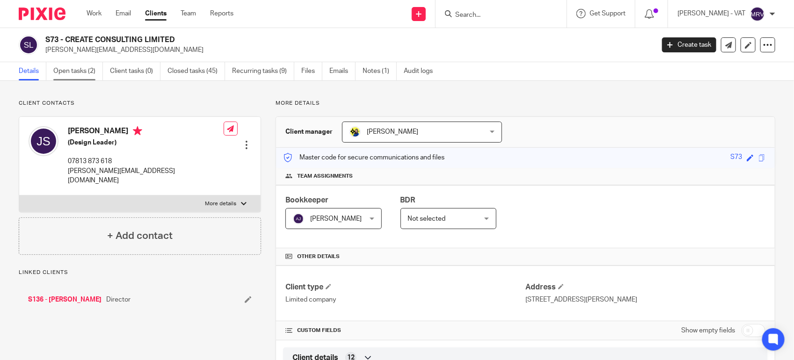
click at [97, 67] on link "Open tasks (2)" at bounding box center [78, 71] width 50 height 18
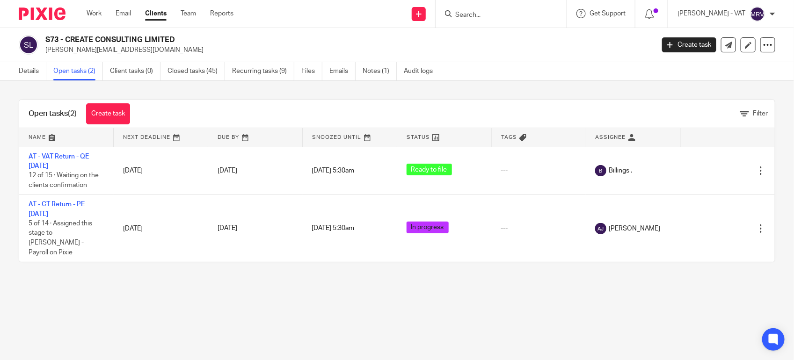
click at [335, 326] on main "S73 - CREATE CONSULTING LIMITED [PERSON_NAME][EMAIL_ADDRESS][DOMAIN_NAME] Creat…" at bounding box center [397, 180] width 794 height 360
click at [488, 17] on input "Search" at bounding box center [496, 15] width 84 height 8
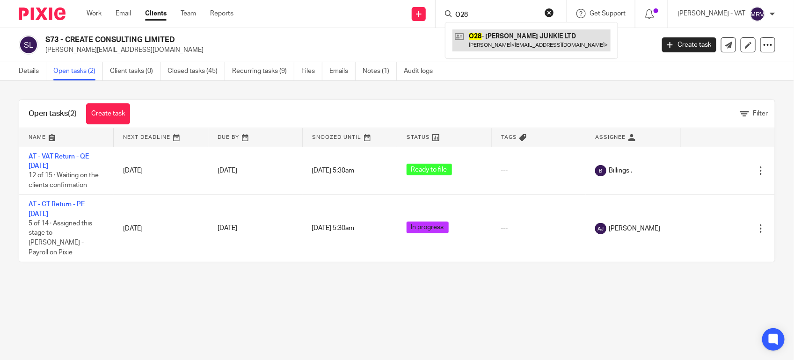
type input "O28"
click at [495, 33] on link at bounding box center [532, 40] width 158 height 22
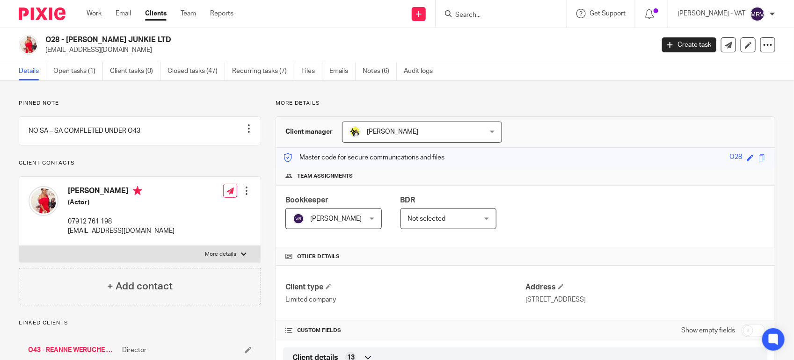
click at [80, 79] on link "Open tasks (1)" at bounding box center [78, 71] width 50 height 18
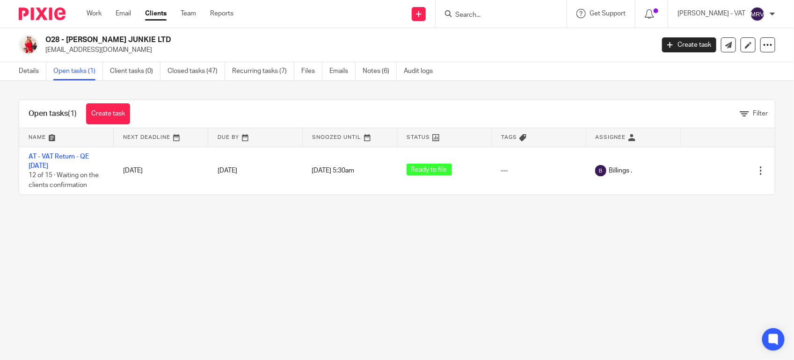
click at [478, 17] on input "Search" at bounding box center [496, 15] width 84 height 8
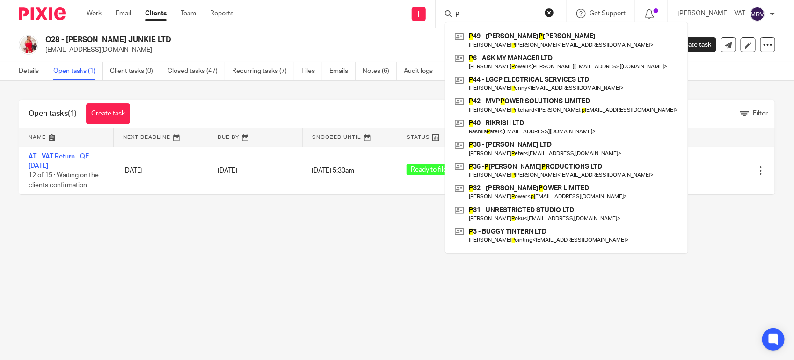
click button "submit" at bounding box center [0, 0] width 0 height 0
click at [478, 17] on input "P" at bounding box center [496, 15] width 84 height 8
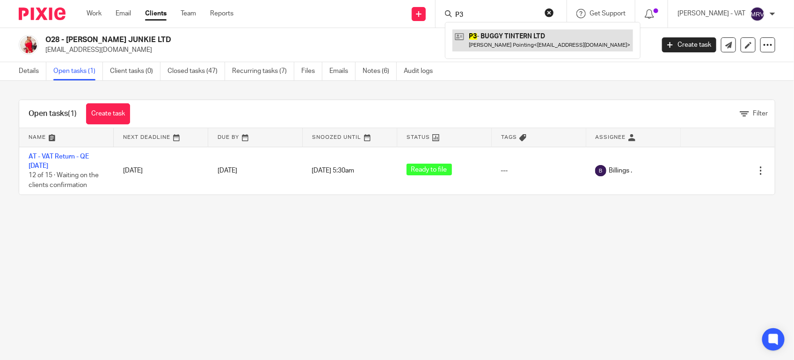
type input "P3"
click at [484, 34] on link at bounding box center [543, 40] width 181 height 22
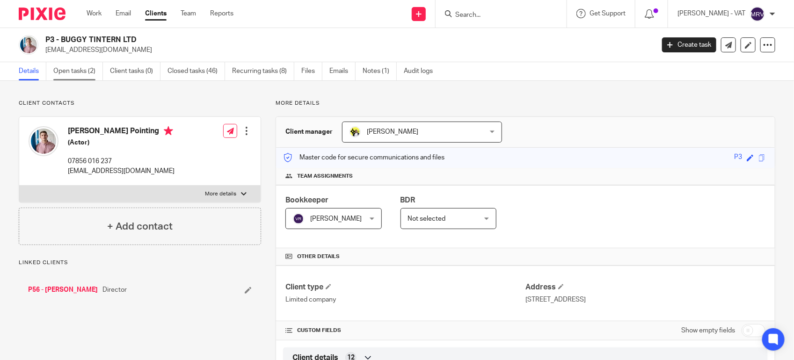
click at [59, 69] on link "Open tasks (2)" at bounding box center [78, 71] width 50 height 18
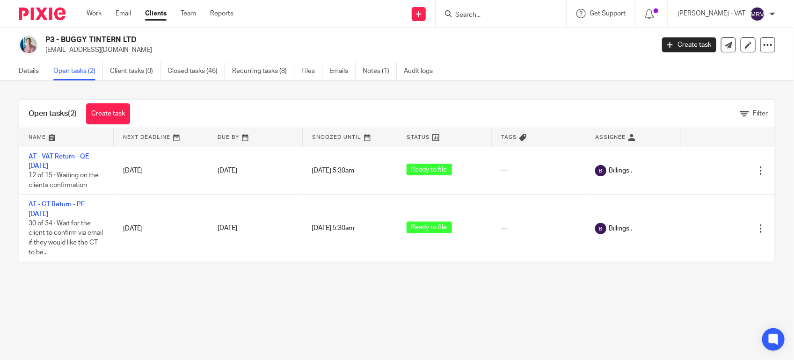
click at [69, 280] on div "Open tasks (2) Create task Filter Name Next Deadline Due By Snoozed Until Statu…" at bounding box center [397, 181] width 794 height 200
click at [486, 11] on input "Search" at bounding box center [496, 15] width 84 height 8
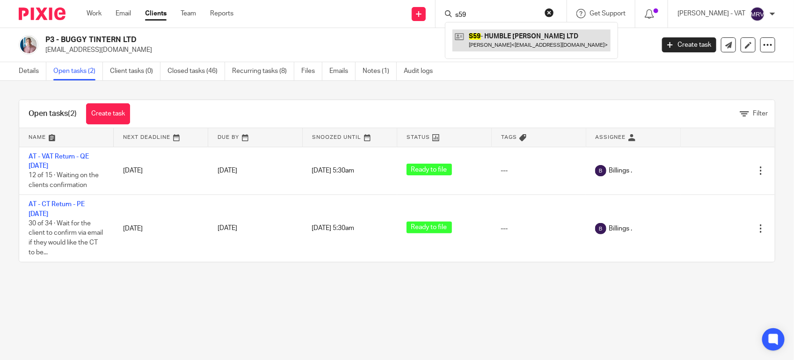
type input "s59"
click at [497, 40] on link at bounding box center [532, 40] width 158 height 22
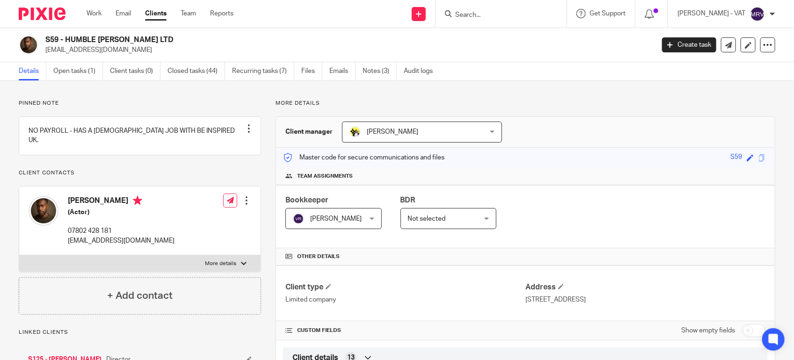
click at [83, 73] on link "Open tasks (1)" at bounding box center [78, 71] width 50 height 18
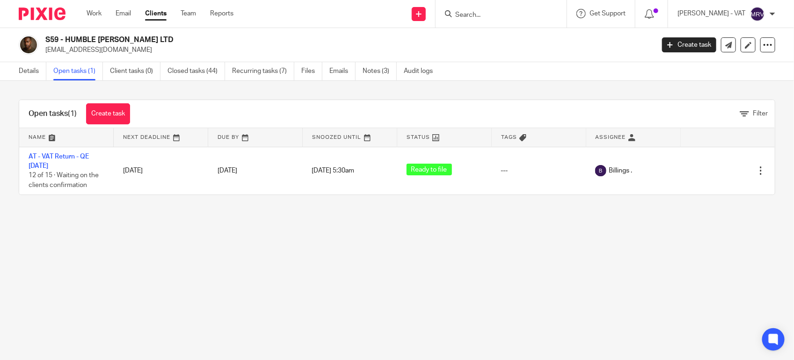
drag, startPoint x: 481, startPoint y: 15, endPoint x: 486, endPoint y: 15, distance: 5.1
click at [481, 15] on input "Search" at bounding box center [496, 15] width 84 height 8
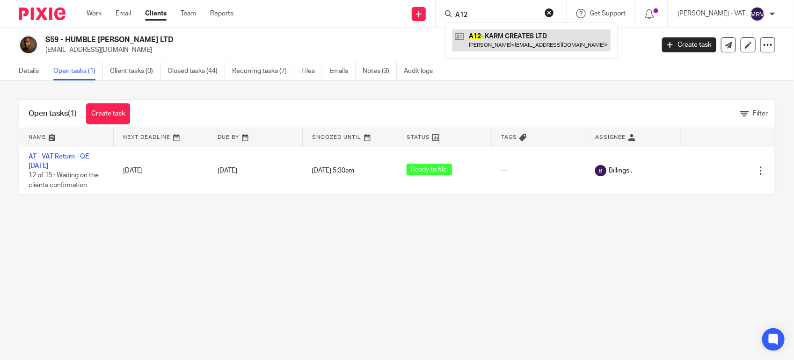
type input "A12"
click at [502, 40] on link at bounding box center [532, 40] width 158 height 22
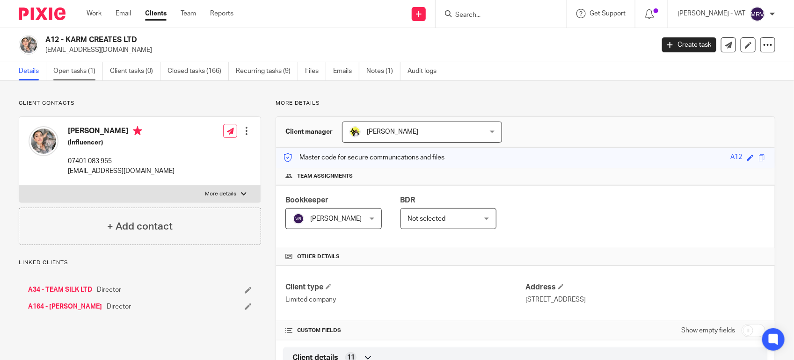
click at [87, 74] on link "Open tasks (1)" at bounding box center [78, 71] width 50 height 18
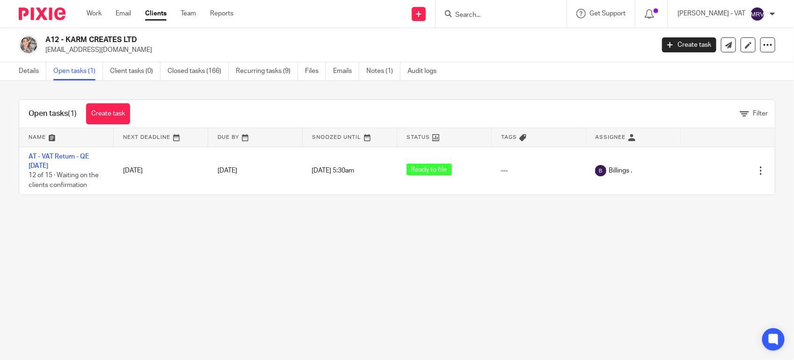
click at [183, 284] on main "A12 - KARM CREATES LTD contact@annamahmad.com Create task Update from Companies…" at bounding box center [397, 180] width 794 height 360
click at [499, 13] on input "Search" at bounding box center [496, 15] width 84 height 8
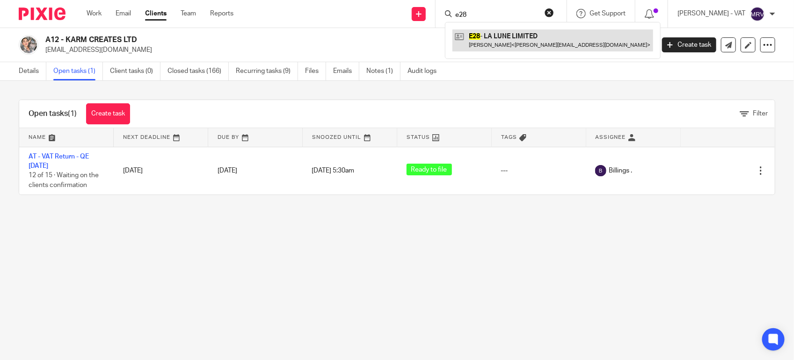
type input "e28"
click at [502, 41] on link at bounding box center [553, 40] width 201 height 22
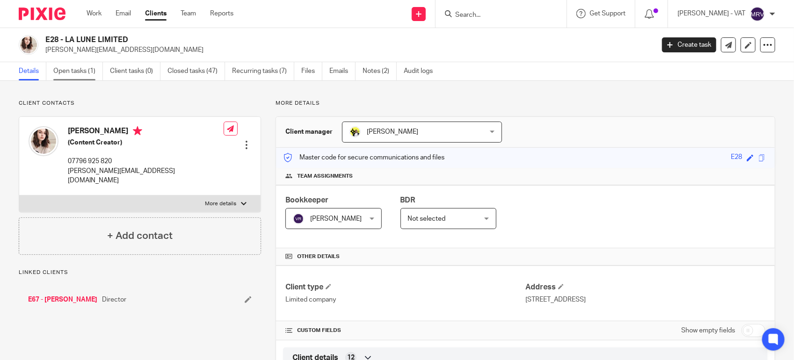
click at [87, 71] on link "Open tasks (1)" at bounding box center [78, 71] width 50 height 18
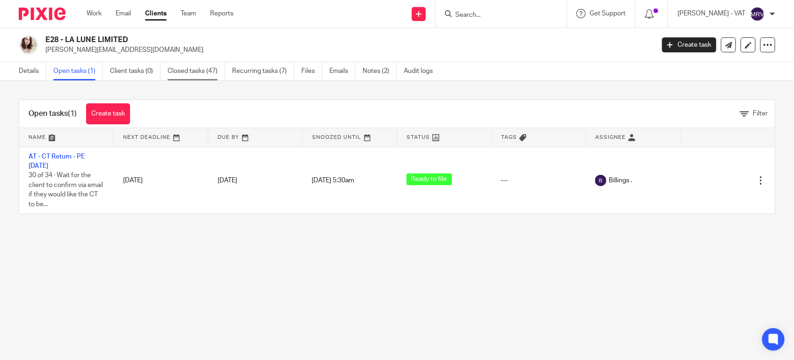
click at [214, 73] on link "Closed tasks (47)" at bounding box center [197, 71] width 58 height 18
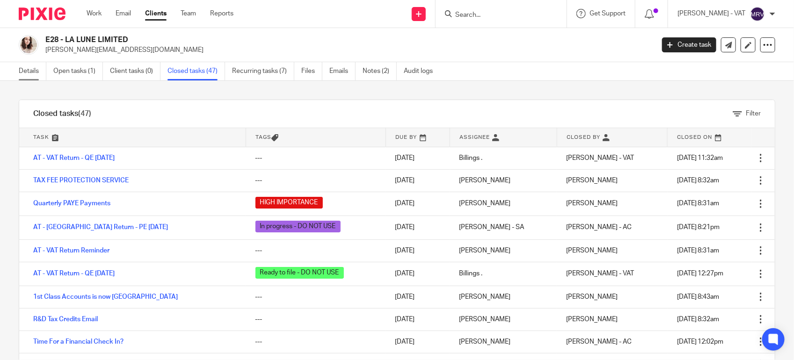
click at [34, 73] on link "Details" at bounding box center [33, 71] width 28 height 18
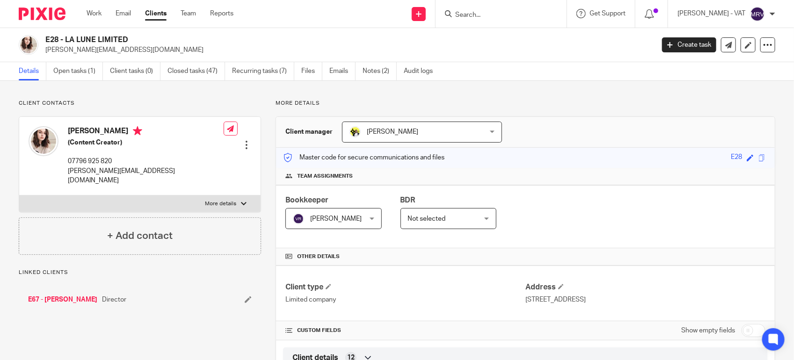
click at [502, 15] on input "Search" at bounding box center [496, 15] width 84 height 8
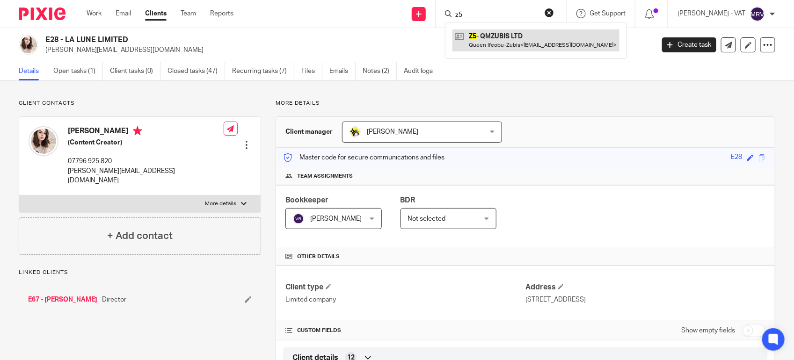
type input "z5"
click at [498, 37] on link at bounding box center [536, 40] width 167 height 22
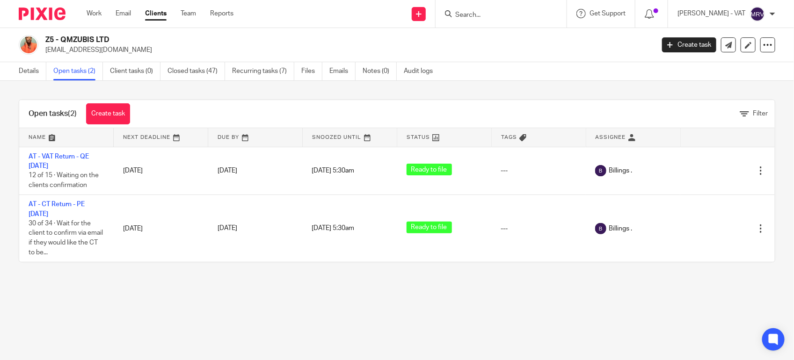
click at [499, 19] on input "Search" at bounding box center [496, 15] width 84 height 8
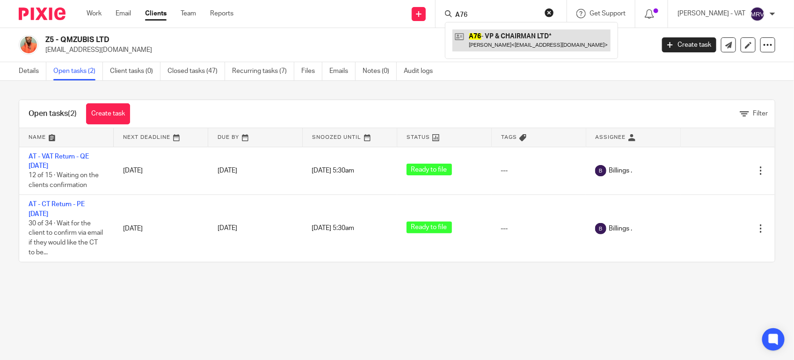
type input "A76"
click at [509, 41] on link at bounding box center [532, 40] width 158 height 22
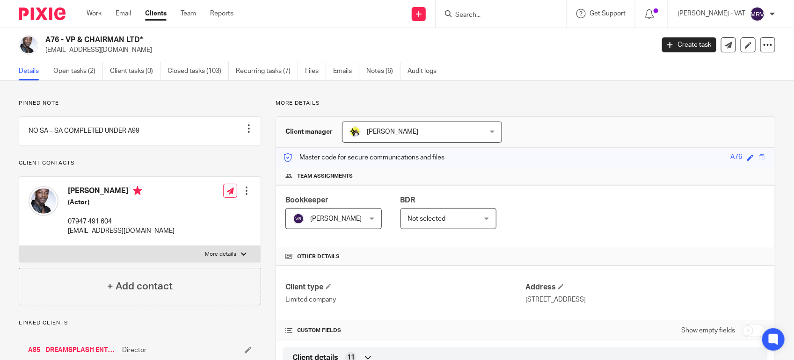
click at [78, 73] on link "Open tasks (2)" at bounding box center [78, 71] width 50 height 18
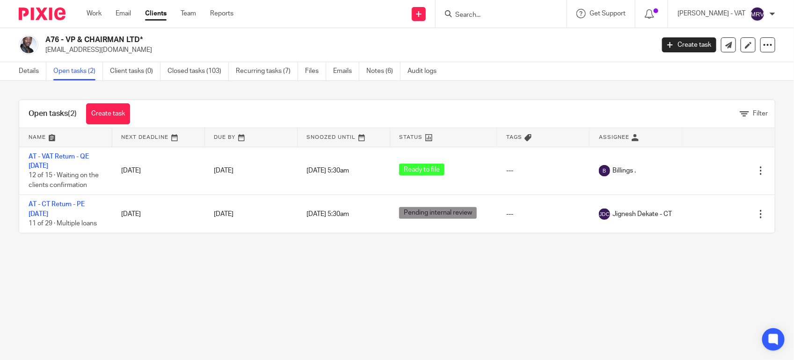
click at [497, 14] on input "Search" at bounding box center [496, 15] width 84 height 8
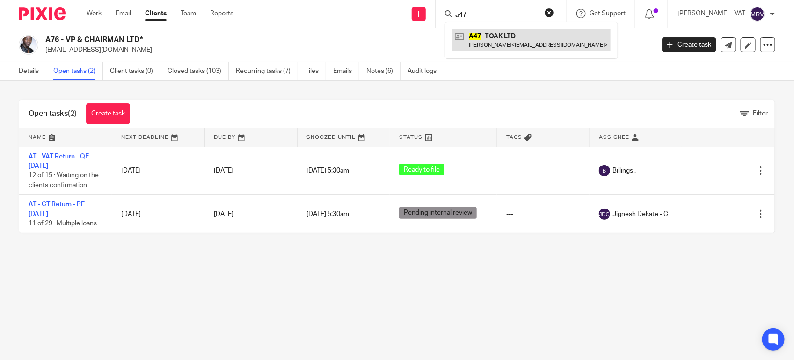
type input "a47"
click at [515, 45] on link at bounding box center [532, 40] width 158 height 22
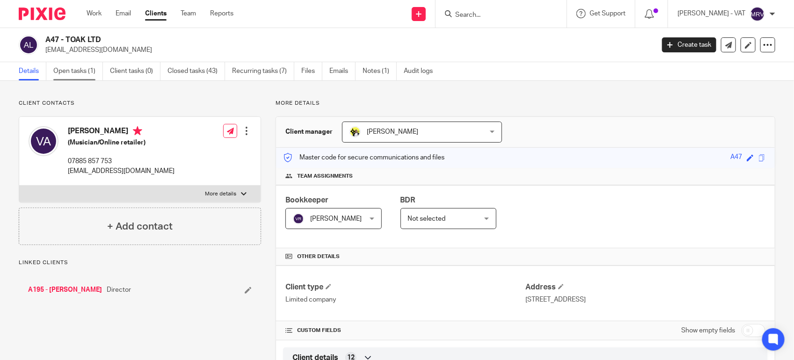
click at [66, 78] on link "Open tasks (1)" at bounding box center [78, 71] width 50 height 18
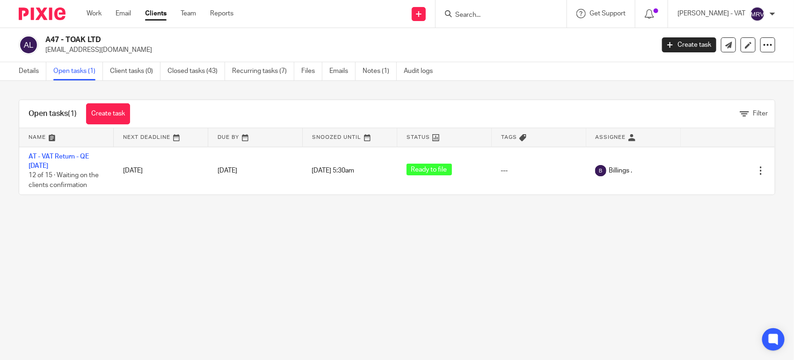
click at [483, 19] on form at bounding box center [504, 14] width 100 height 12
click at [483, 13] on input "Search" at bounding box center [496, 15] width 84 height 8
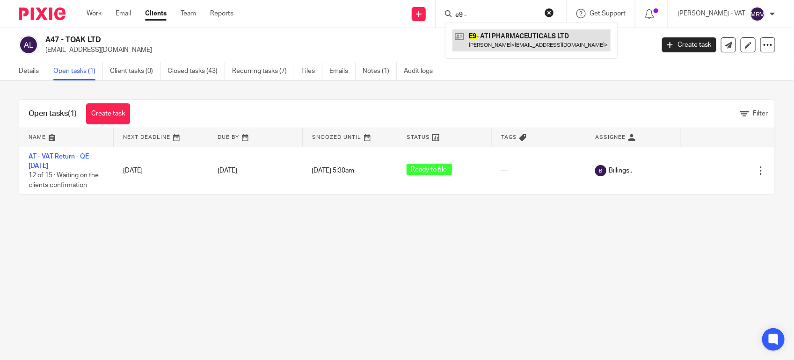
type input "e9 -"
click at [505, 44] on link at bounding box center [532, 40] width 158 height 22
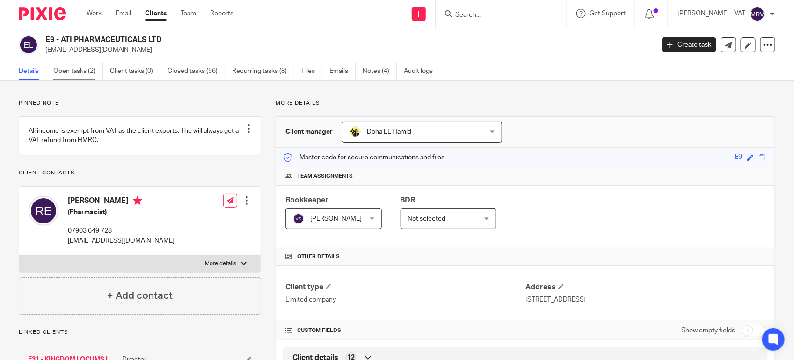
click at [86, 75] on link "Open tasks (2)" at bounding box center [78, 71] width 50 height 18
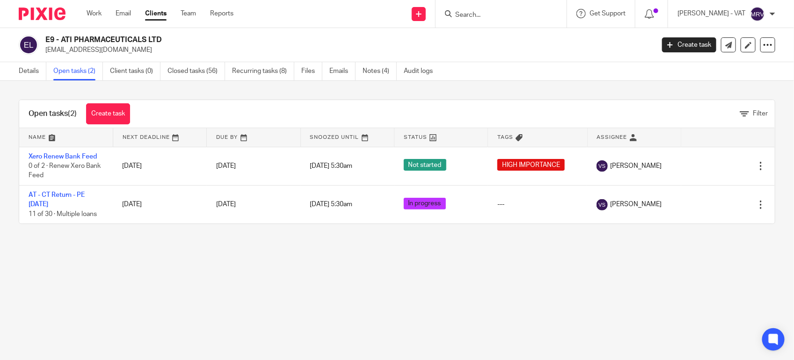
click at [328, 262] on main "E9 - ATI PHARMACEUTICALS LTD [EMAIL_ADDRESS][DOMAIN_NAME] Create task Update fr…" at bounding box center [397, 180] width 794 height 360
click at [471, 22] on div at bounding box center [501, 14] width 131 height 28
click at [478, 17] on input "Search" at bounding box center [496, 15] width 84 height 8
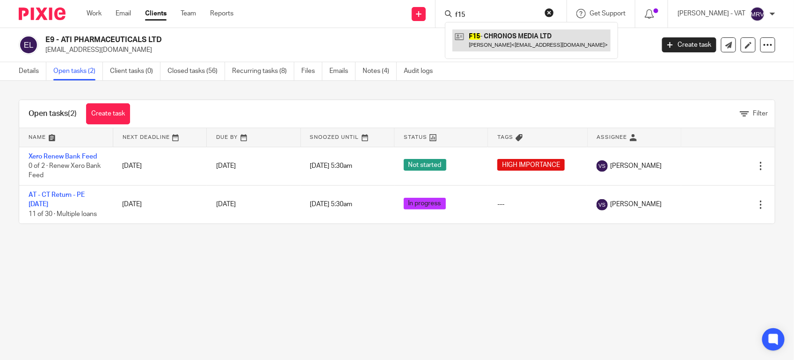
type input "f15"
click at [506, 44] on link at bounding box center [532, 40] width 158 height 22
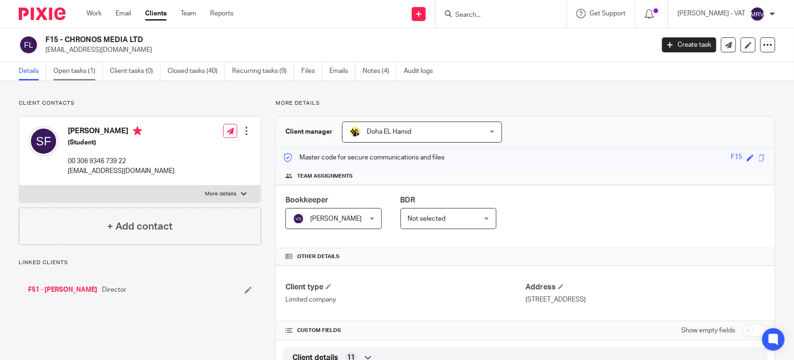
click at [90, 78] on link "Open tasks (1)" at bounding box center [78, 71] width 50 height 18
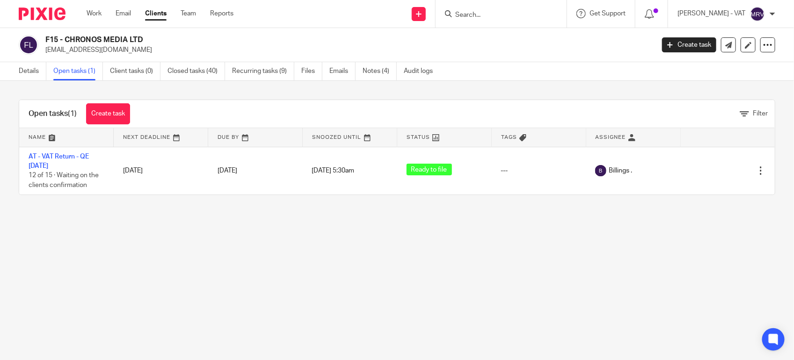
click at [497, 13] on input "Search" at bounding box center [496, 15] width 84 height 8
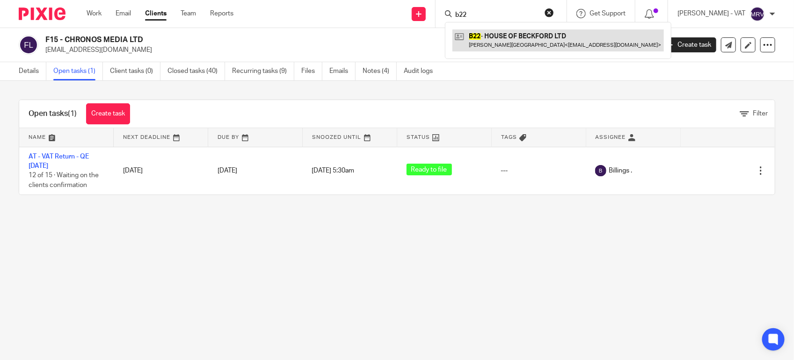
type input "b22"
click at [513, 46] on link at bounding box center [559, 40] width 212 height 22
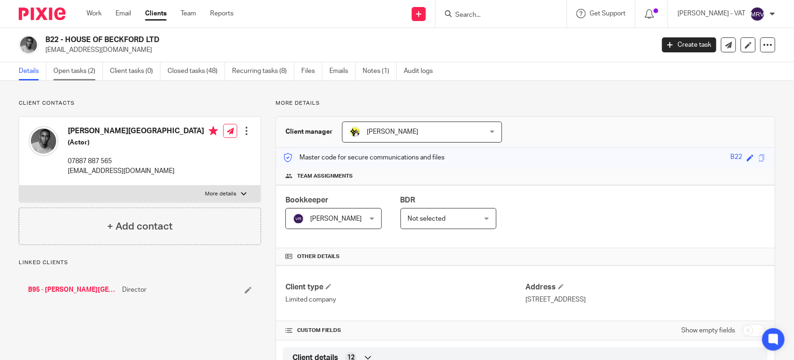
click at [81, 76] on link "Open tasks (2)" at bounding box center [78, 71] width 50 height 18
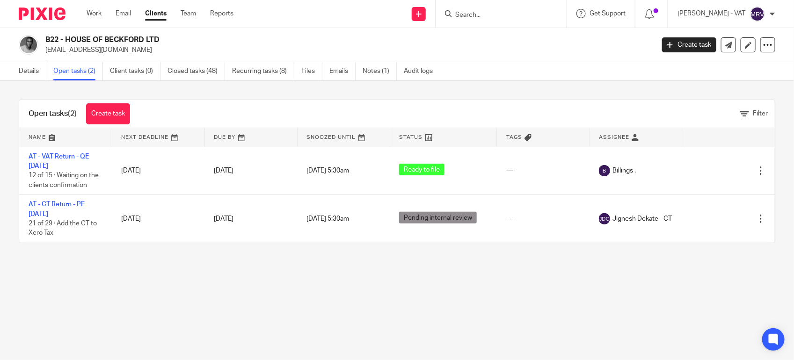
drag, startPoint x: 298, startPoint y: 277, endPoint x: 300, endPoint y: 272, distance: 5.0
click at [299, 273] on main "B22 - HOUSE OF BECKFORD LTD [EMAIL_ADDRESS][DOMAIN_NAME] Create task Update fro…" at bounding box center [397, 180] width 794 height 360
click at [90, 14] on link "Work" at bounding box center [94, 13] width 15 height 9
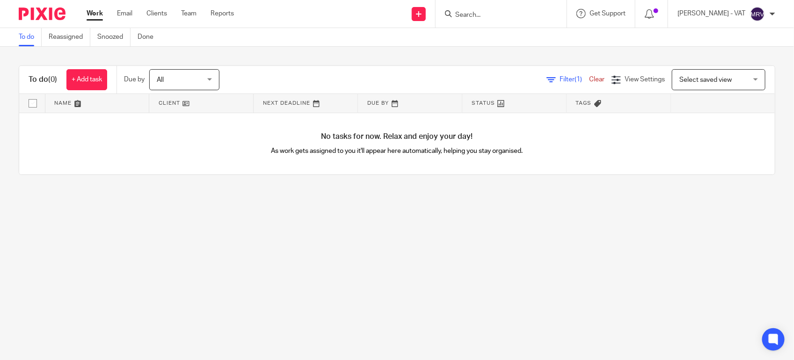
drag, startPoint x: 379, startPoint y: 216, endPoint x: 408, endPoint y: 167, distance: 56.8
click at [380, 210] on main "To do Reassigned Snoozed Done To do (0) + Add task Due by All All Today Tomorro…" at bounding box center [397, 180] width 794 height 360
click at [264, 204] on main "To do Reassigned Snoozed Done To do (0) + Add task Due by All All Today Tomorro…" at bounding box center [397, 180] width 794 height 360
click at [466, 190] on div "To do (0) + Add task Due by All All Today Tomorrow This week Next week This mon…" at bounding box center [397, 120] width 794 height 147
drag, startPoint x: 290, startPoint y: 151, endPoint x: 511, endPoint y: 167, distance: 221.5
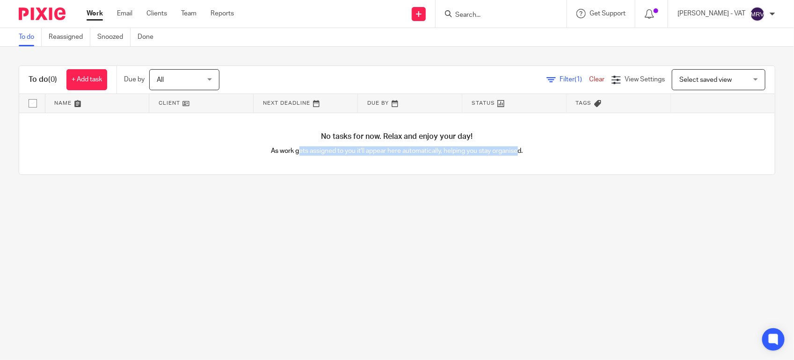
click at [511, 167] on div "No tasks for now. Relax and enjoy your day! As work gets assigned to you it'll …" at bounding box center [397, 144] width 756 height 62
click at [387, 241] on main "To do Reassigned Snoozed Done To do (0) + Add task Due by All All Today Tomorro…" at bounding box center [397, 180] width 794 height 360
click at [34, 38] on link "To do" at bounding box center [30, 37] width 23 height 18
click at [34, 40] on link "To do" at bounding box center [30, 37] width 23 height 18
click at [190, 16] on link "Team" at bounding box center [188, 13] width 15 height 9
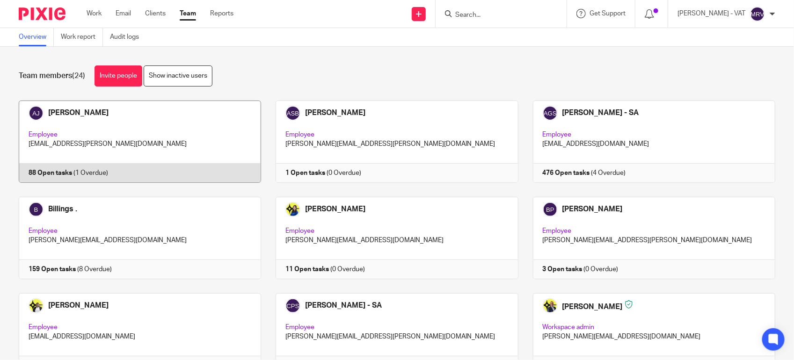
click at [198, 123] on link at bounding box center [132, 142] width 257 height 82
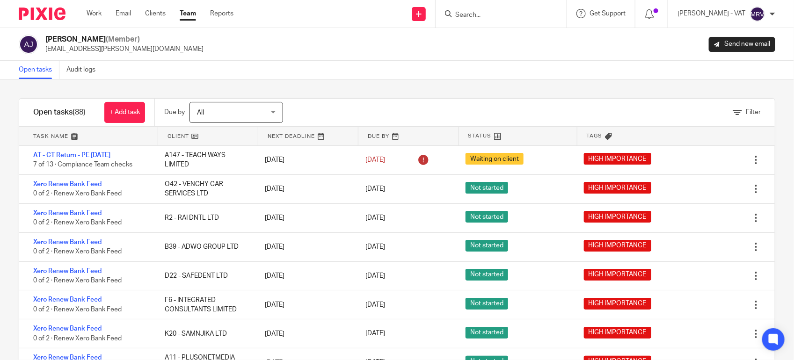
click at [341, 87] on div "Filter tasks Only show tasks matching all of these conditions 1 Client name Is …" at bounding box center [397, 220] width 794 height 281
click at [186, 15] on link "Team" at bounding box center [188, 13] width 16 height 9
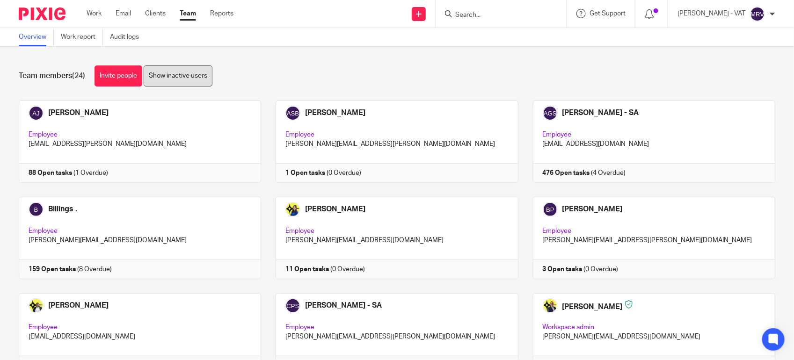
click at [187, 76] on link "Show inactive users" at bounding box center [178, 76] width 69 height 21
click at [164, 83] on link "Hide inactive users" at bounding box center [177, 76] width 66 height 21
click at [260, 78] on div "Team members (24) Invite people Show inactive users" at bounding box center [397, 76] width 757 height 21
click at [306, 61] on div "Team members (24) Invite people Show inactive users Invite team members Add inv…" at bounding box center [397, 204] width 794 height 314
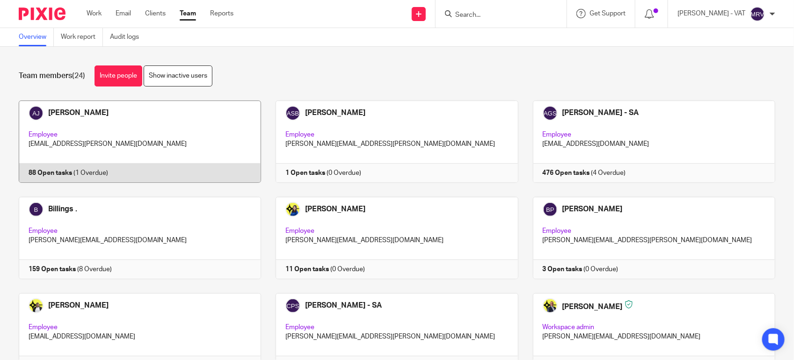
click at [96, 127] on link at bounding box center [132, 142] width 257 height 82
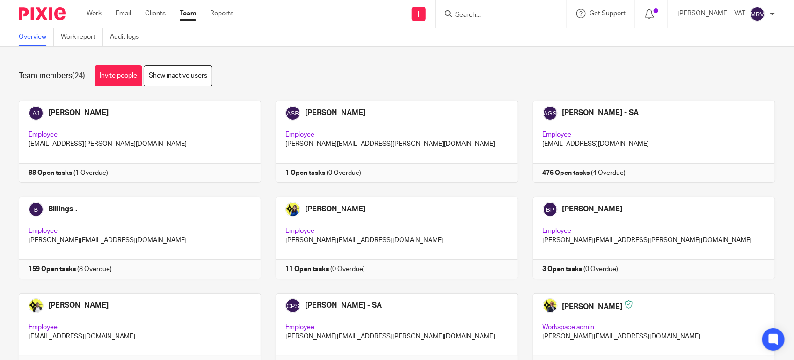
click at [483, 16] on input "Search" at bounding box center [496, 15] width 84 height 8
type input "ehimen"
click at [500, 35] on link at bounding box center [531, 40] width 156 height 22
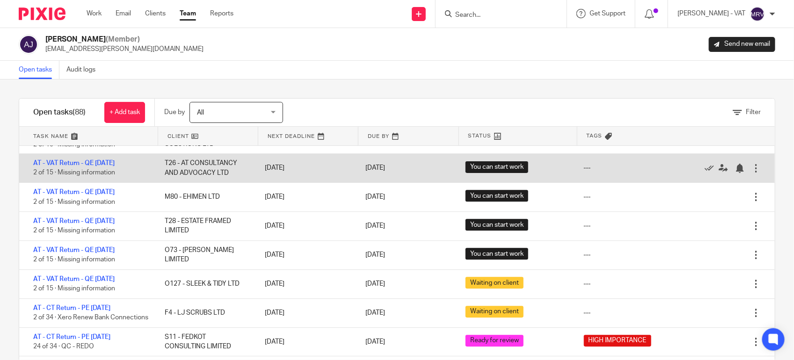
scroll to position [1112, 0]
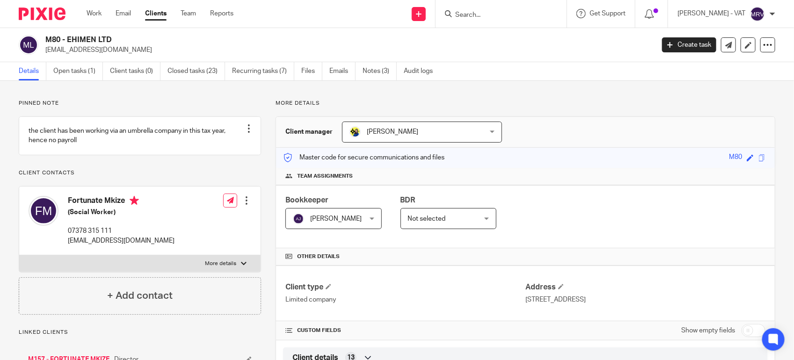
drag, startPoint x: 68, startPoint y: 37, endPoint x: 118, endPoint y: 38, distance: 50.6
click at [118, 38] on h2 "M80 - EHIMEN LTD" at bounding box center [286, 40] width 482 height 10
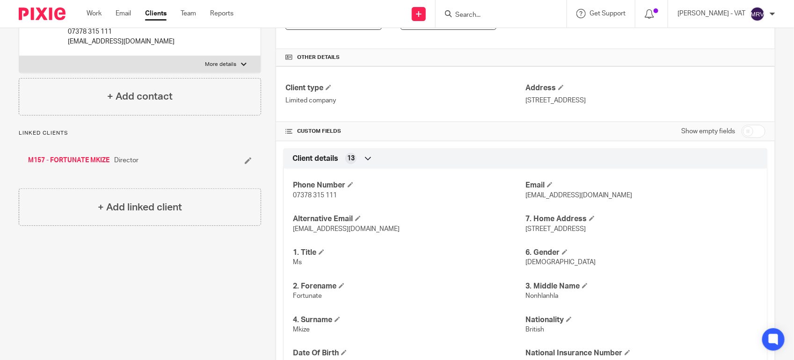
scroll to position [164, 0]
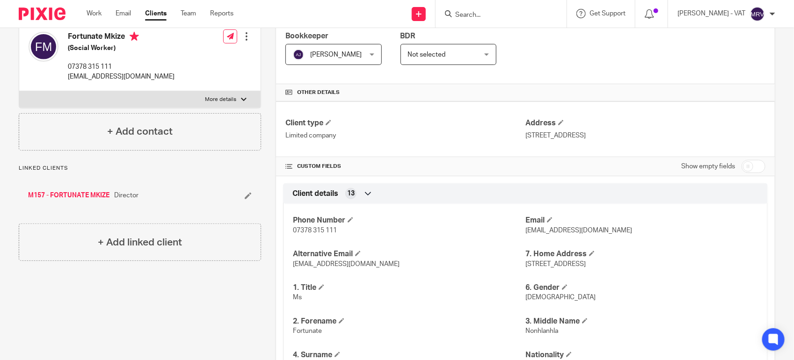
click at [493, 12] on input "Search" at bounding box center [496, 15] width 84 height 8
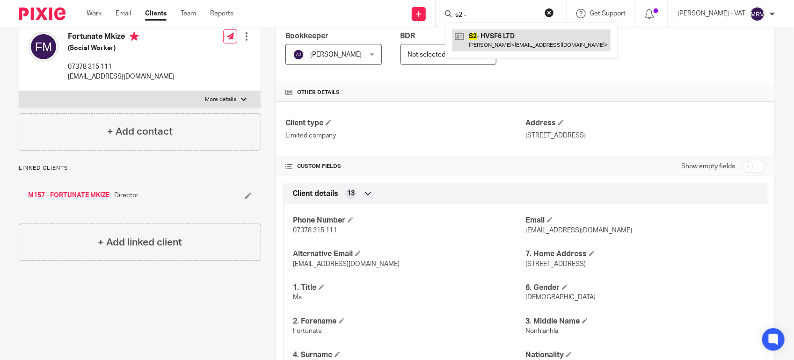
type input "s2 -"
click at [491, 43] on link at bounding box center [532, 40] width 158 height 22
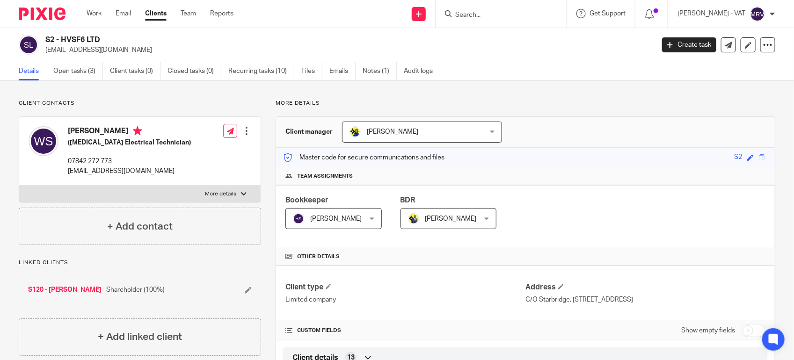
click at [550, 157] on div "Master code for secure communications and files S2 Save S2" at bounding box center [525, 158] width 499 height 20
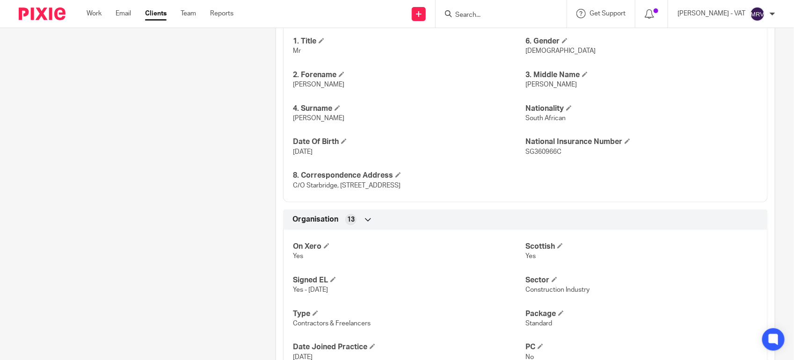
scroll to position [585, 0]
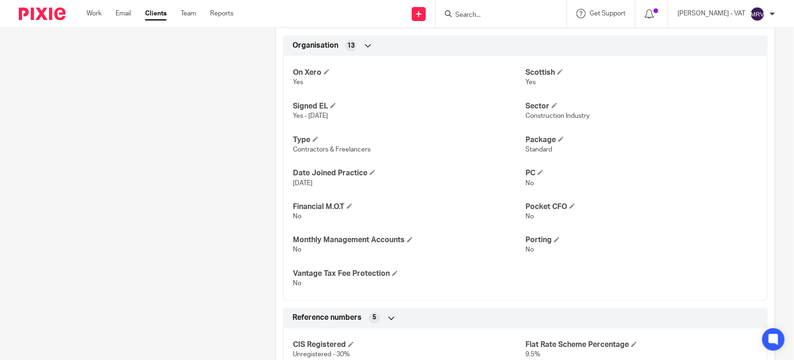
click at [472, 176] on div "On Xero Yes Scottish Yes Signed EL Yes - [DATE] Sector Construction Industry Ty…" at bounding box center [525, 175] width 485 height 252
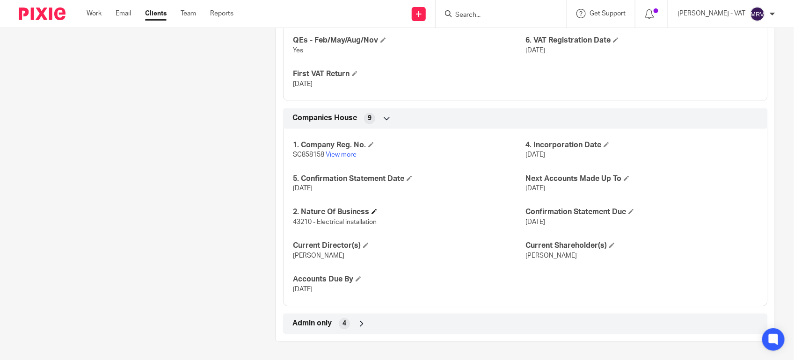
scroll to position [944, 0]
click at [476, 198] on div "1. Company Reg. No. SC858158 View more 4. Incorporation Date 6 Aug 2025 5. Conf…" at bounding box center [525, 214] width 485 height 185
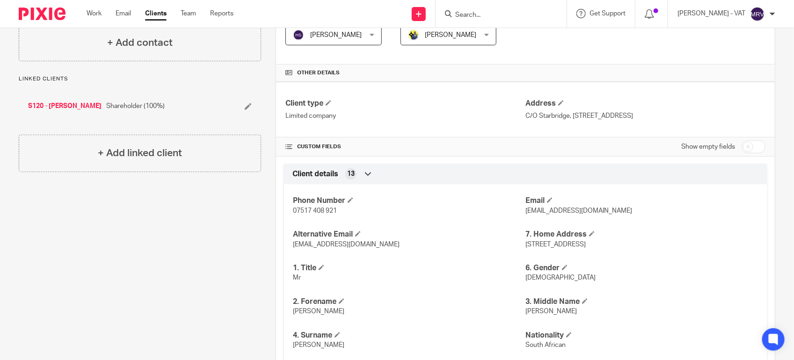
scroll to position [183, 0]
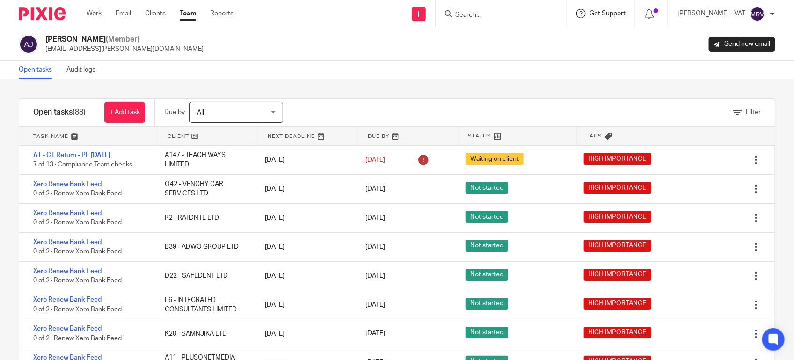
scroll to position [1112, 0]
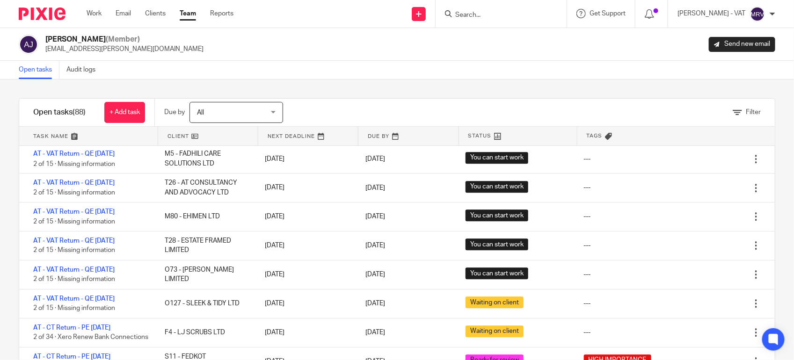
click at [502, 13] on input "Search" at bounding box center [496, 15] width 84 height 8
click at [508, 14] on input "Search" at bounding box center [496, 15] width 84 height 8
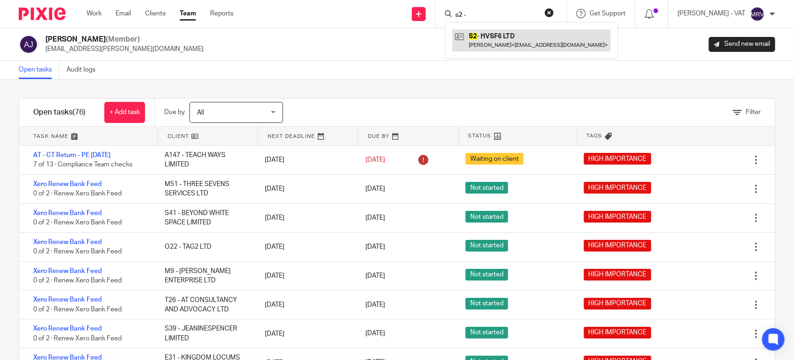
type input "s2 -"
click at [528, 37] on link at bounding box center [532, 40] width 158 height 22
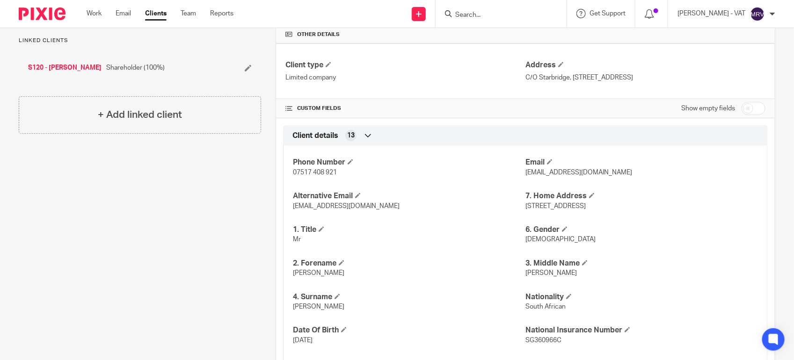
scroll to position [125, 0]
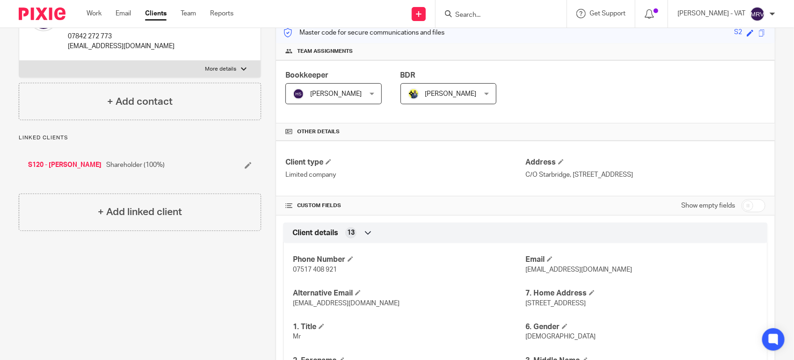
click at [539, 82] on div "Bookkeeper [PERSON_NAME] [PERSON_NAME] Not selected [PERSON_NAME] [PERSON_NAME]…" at bounding box center [525, 91] width 499 height 63
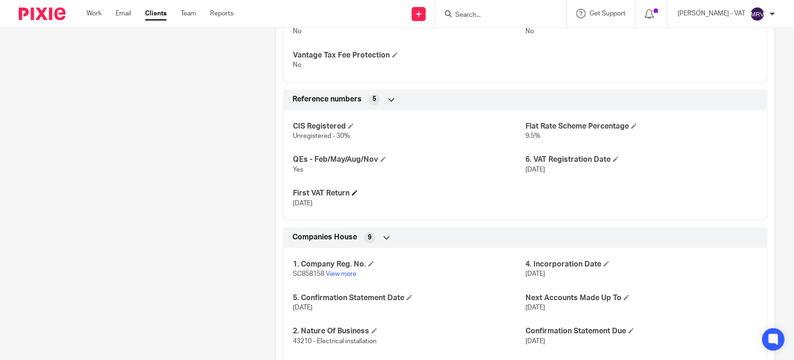
click at [476, 198] on h4 "First VAT Return" at bounding box center [409, 194] width 233 height 10
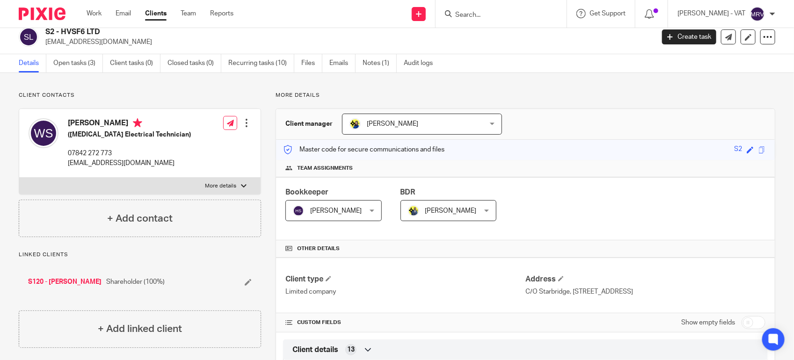
scroll to position [0, 0]
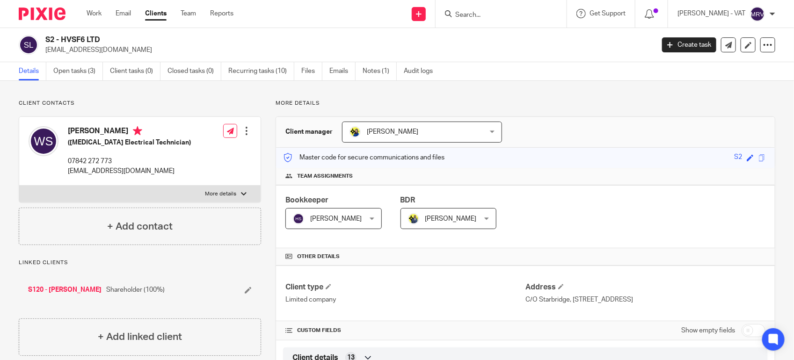
click at [494, 15] on input "Search" at bounding box center [496, 15] width 84 height 8
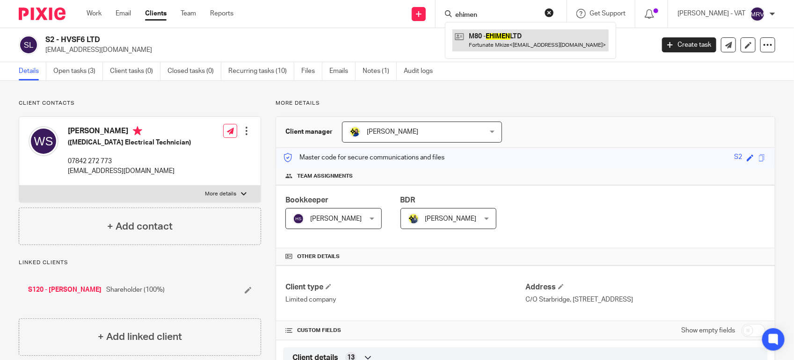
type input "ehimen"
click at [504, 43] on link at bounding box center [531, 40] width 156 height 22
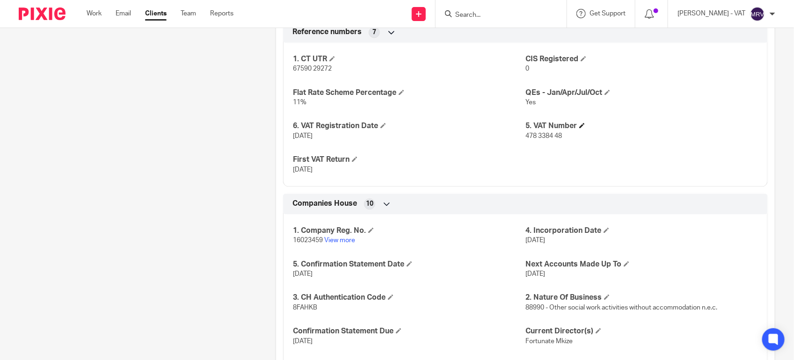
scroll to position [808, 0]
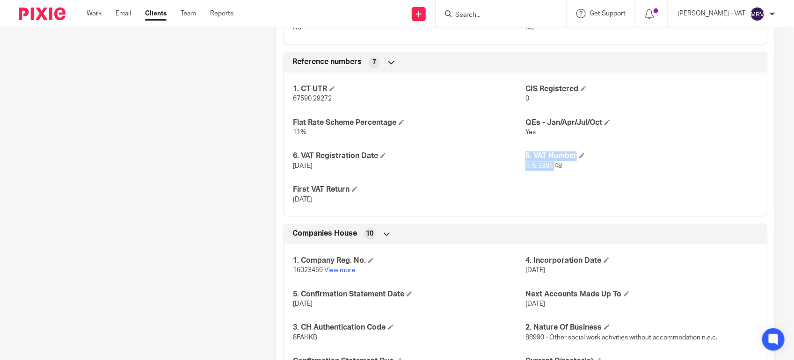
drag, startPoint x: 519, startPoint y: 165, endPoint x: 551, endPoint y: 172, distance: 33.2
click at [551, 172] on div "1. CT UTR 67590 29272 CIS Registered 0 Flat Rate Scheme Percentage 11% QEs - Ja…" at bounding box center [525, 141] width 485 height 151
drag, startPoint x: 551, startPoint y: 172, endPoint x: 520, endPoint y: 167, distance: 31.3
click at [526, 167] on span "478 3384 48" at bounding box center [544, 166] width 37 height 7
drag, startPoint x: 520, startPoint y: 167, endPoint x: 566, endPoint y: 176, distance: 47.1
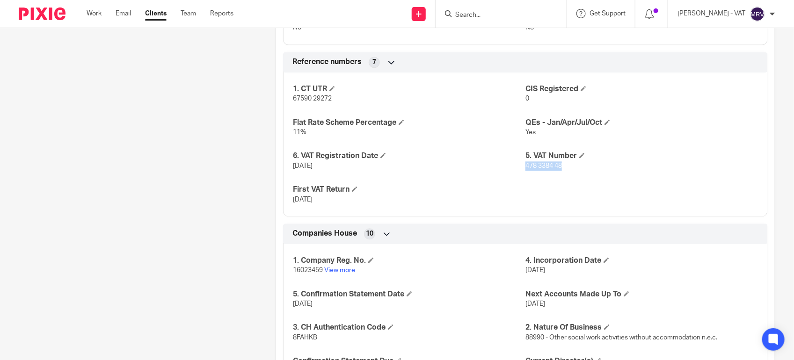
click at [566, 176] on div "1. CT UTR 67590 29272 CIS Registered 0 Flat Rate Scheme Percentage 11% QEs - Ja…" at bounding box center [525, 141] width 485 height 151
copy span "478 3384 48"
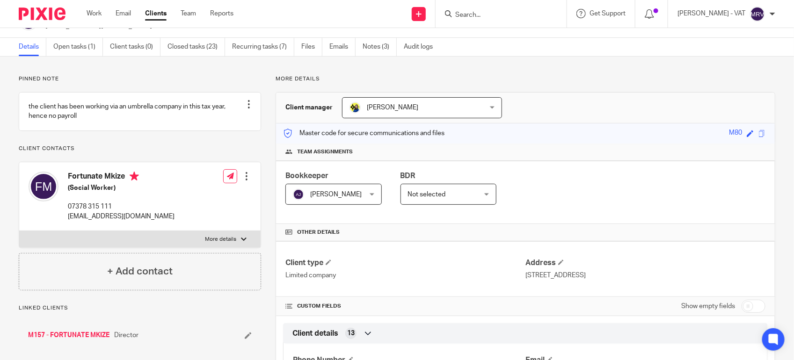
scroll to position [0, 0]
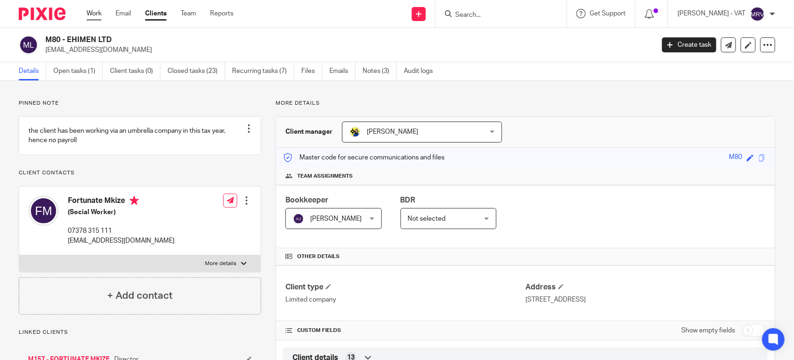
click at [94, 15] on link "Work" at bounding box center [94, 13] width 15 height 9
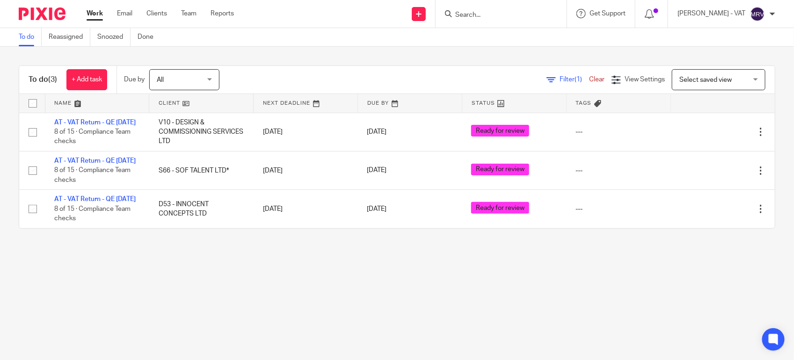
click at [206, 295] on main "To do Reassigned Snoozed Done To do (3) + Add task Due by All All Today Tomorro…" at bounding box center [397, 180] width 794 height 360
click at [232, 309] on main "To do Reassigned Snoozed Done To do (3) + Add task Due by All All Today Tomorro…" at bounding box center [397, 180] width 794 height 360
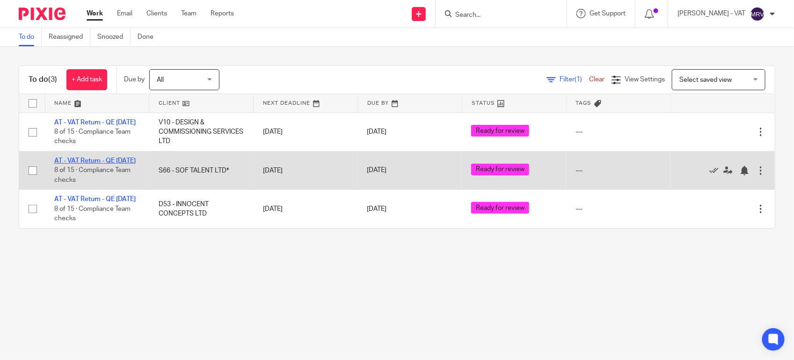
click at [104, 164] on link "AT - VAT Return - QE 31-07-2025" at bounding box center [94, 161] width 81 height 7
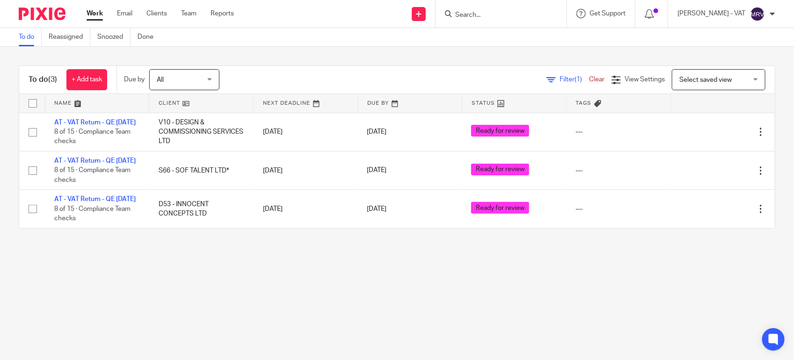
click at [228, 294] on main "To do Reassigned Snoozed Done To do (3) + Add task Due by All All Today Tomorro…" at bounding box center [397, 180] width 794 height 360
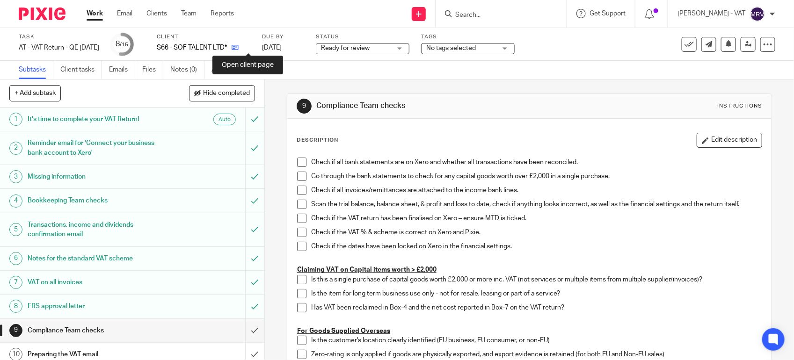
click at [239, 47] on icon at bounding box center [235, 47] width 7 height 7
click at [297, 165] on span at bounding box center [301, 162] width 9 height 9
click at [297, 179] on span at bounding box center [301, 176] width 9 height 9
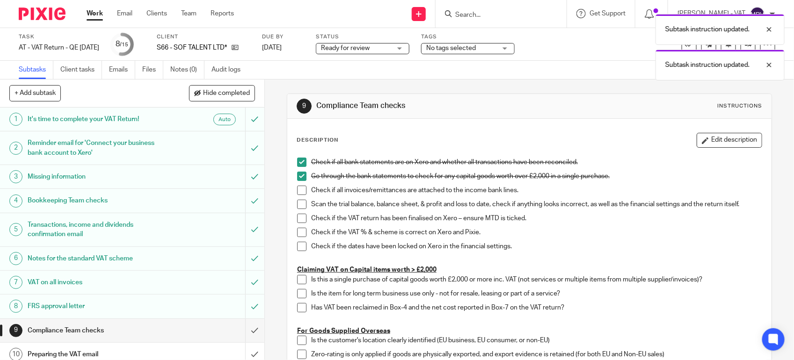
click at [297, 192] on span at bounding box center [301, 190] width 9 height 9
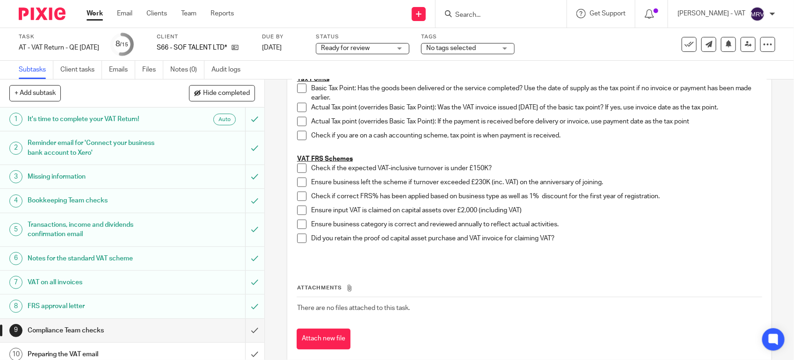
scroll to position [527, 0]
click at [297, 167] on span at bounding box center [301, 166] width 9 height 9
click at [297, 181] on span at bounding box center [301, 180] width 9 height 9
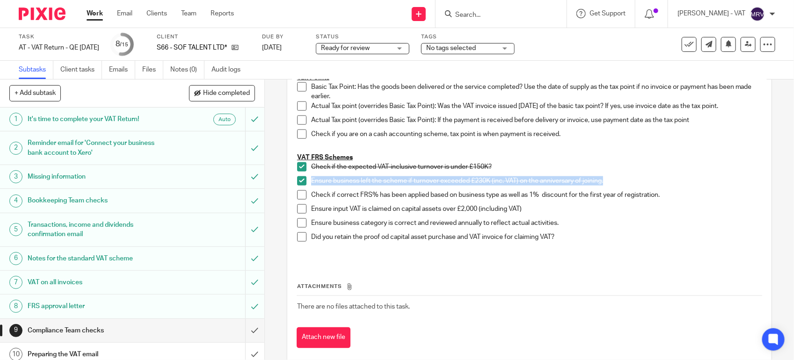
click at [299, 195] on span at bounding box center [301, 194] width 9 height 9
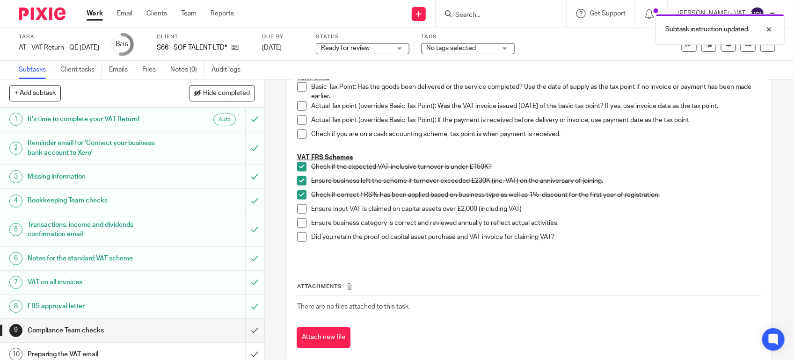
click at [300, 223] on span at bounding box center [301, 223] width 9 height 9
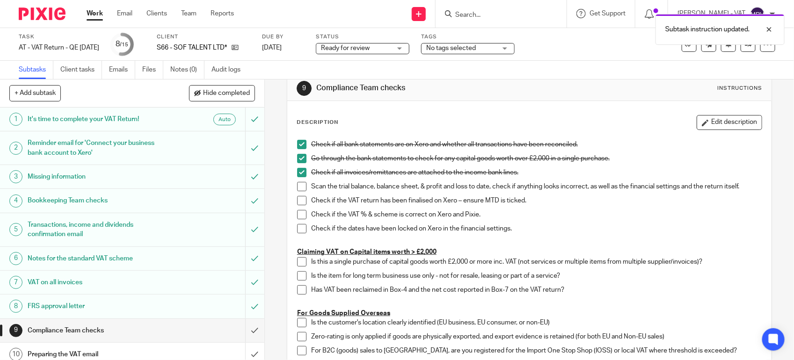
scroll to position [0, 0]
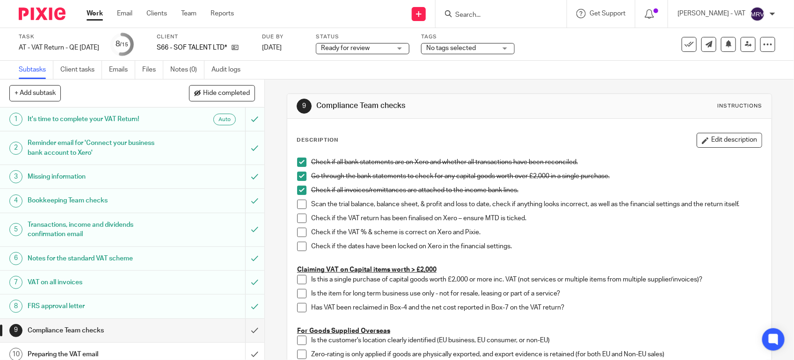
click at [298, 202] on span at bounding box center [301, 204] width 9 height 9
click at [299, 221] on span at bounding box center [301, 218] width 9 height 9
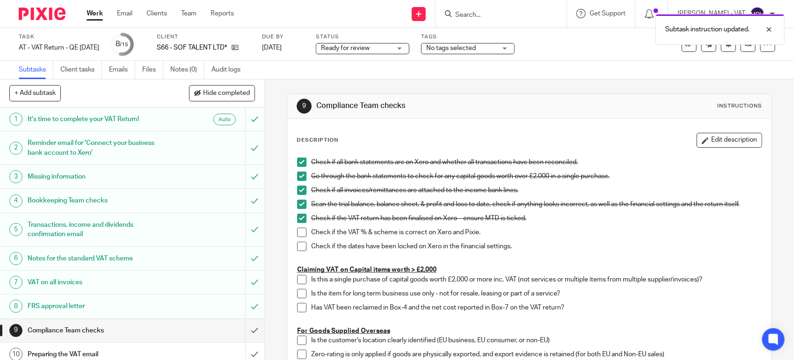
click at [297, 237] on span at bounding box center [301, 232] width 9 height 9
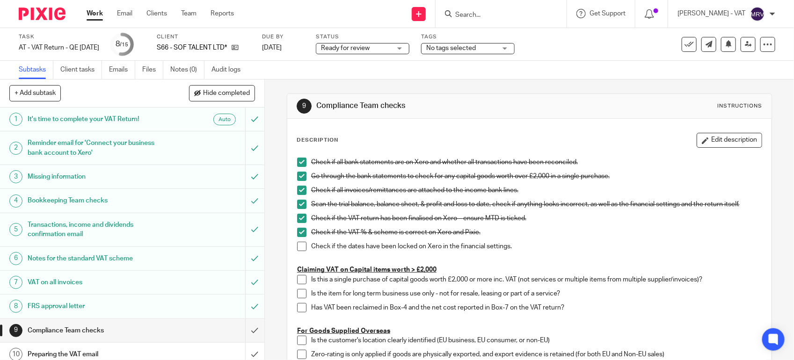
click at [302, 246] on span at bounding box center [301, 246] width 9 height 9
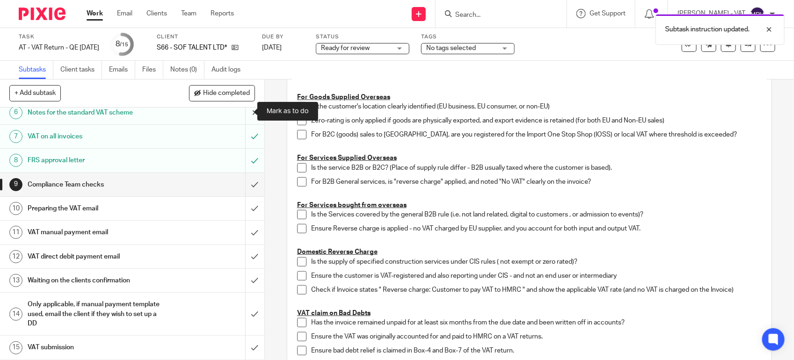
scroll to position [148, 0]
click at [242, 179] on input "submit" at bounding box center [132, 184] width 264 height 23
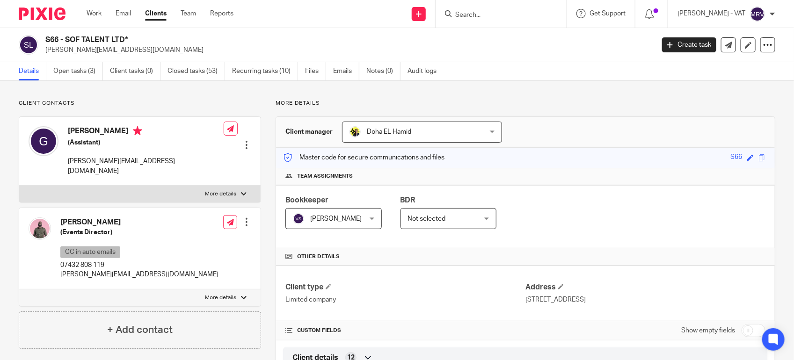
click at [71, 37] on h2 "S66 - SOF TALENT LTD*" at bounding box center [286, 40] width 482 height 10
drag, startPoint x: 67, startPoint y: 38, endPoint x: 139, endPoint y: 41, distance: 72.6
click at [139, 41] on h2 "S66 - SOF TALENT LTD*" at bounding box center [286, 40] width 482 height 10
copy h2 "SOF TALENT LTD*"
drag, startPoint x: 696, startPoint y: 120, endPoint x: 637, endPoint y: 115, distance: 60.2
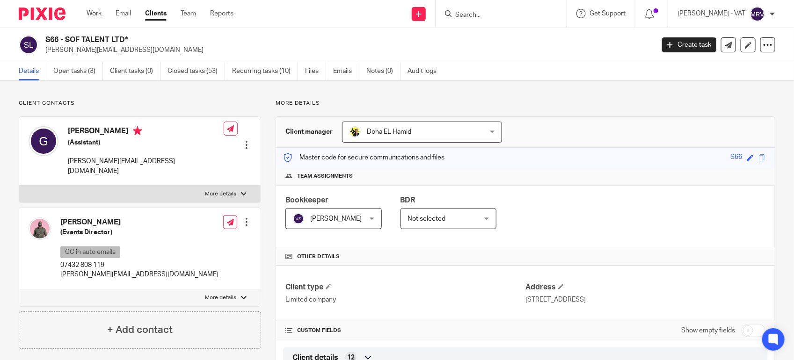
click at [686, 120] on div "Client manager [GEOGRAPHIC_DATA][PERSON_NAME] [GEOGRAPHIC_DATA][PERSON_NAME] [P…" at bounding box center [525, 132] width 499 height 31
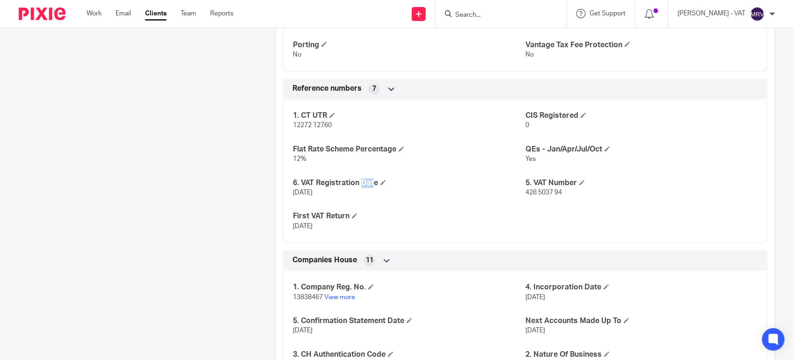
scroll to position [761, 0]
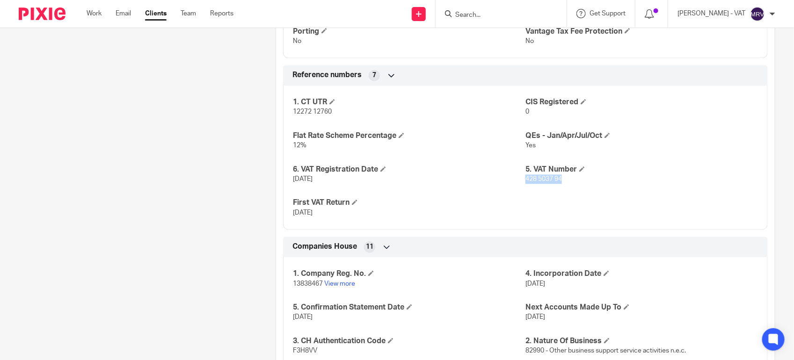
drag, startPoint x: 520, startPoint y: 181, endPoint x: 558, endPoint y: 182, distance: 37.5
click at [558, 182] on p "428 5037 94" at bounding box center [642, 179] width 233 height 9
copy span "428 5037 94"
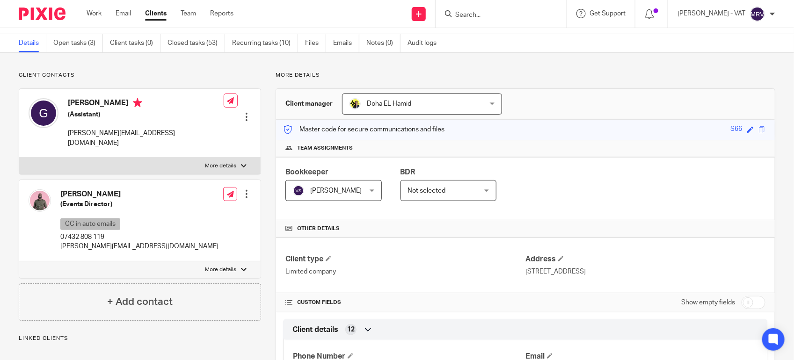
scroll to position [0, 0]
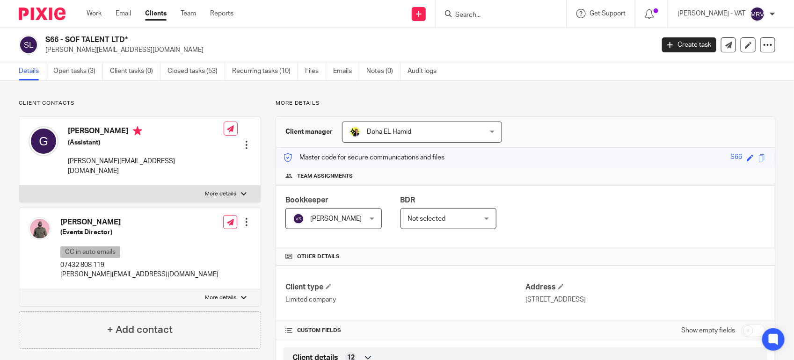
click at [502, 11] on input "Search" at bounding box center [496, 15] width 84 height 8
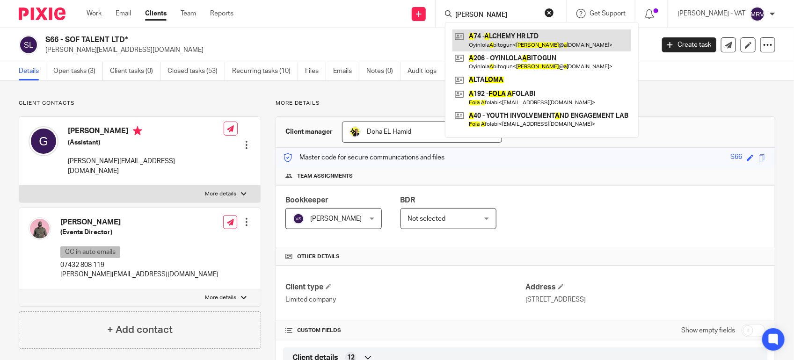
type input "[PERSON_NAME]"
click at [531, 39] on link at bounding box center [542, 40] width 179 height 22
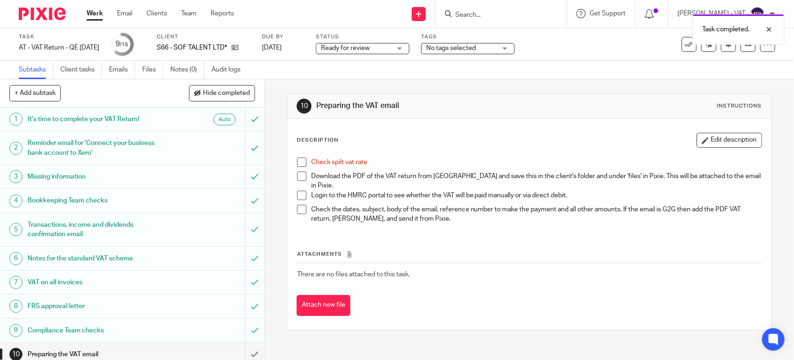
click at [296, 157] on div "Check spilt vat rate Download the PDF of the VAT return from [GEOGRAPHIC_DATA] …" at bounding box center [530, 192] width 474 height 78
click at [298, 162] on span at bounding box center [301, 162] width 9 height 9
click at [146, 74] on link "Files" at bounding box center [152, 70] width 21 height 18
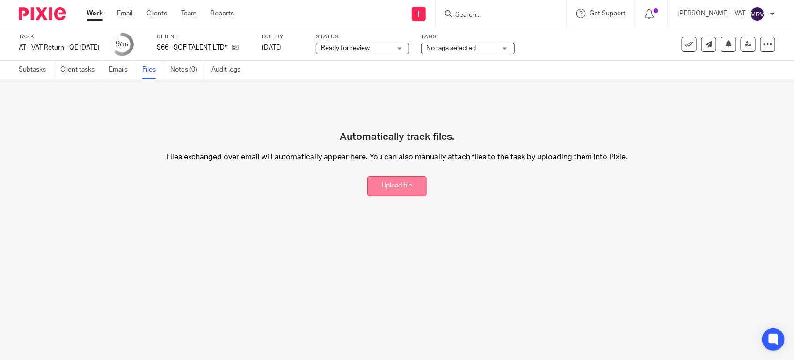
click at [391, 192] on button "Upload file" at bounding box center [396, 186] width 59 height 20
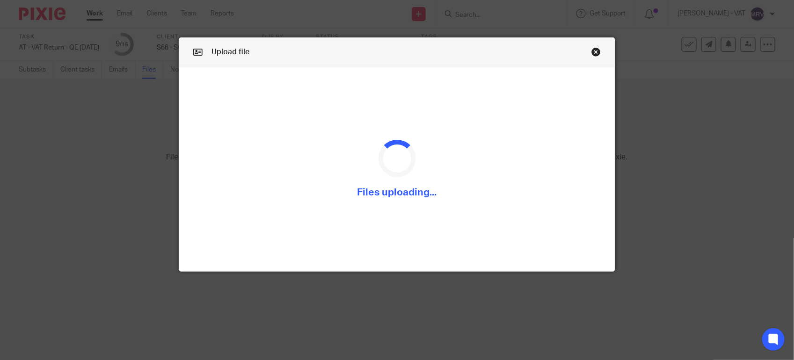
click at [413, 284] on div "Upload file Drag & Drop your files, or click here Files uploading..." at bounding box center [397, 180] width 794 height 360
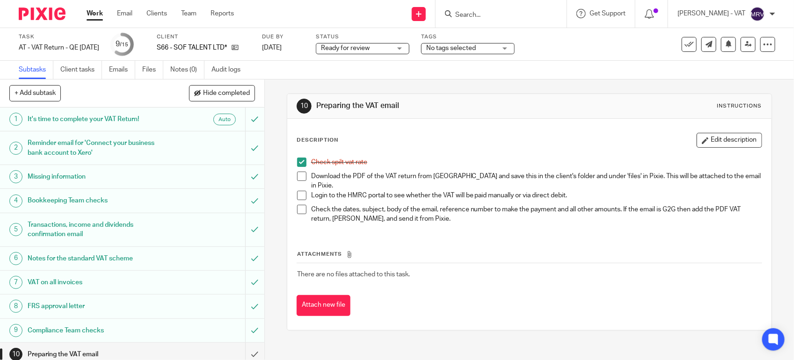
click at [298, 176] on span at bounding box center [301, 176] width 9 height 9
click at [699, 136] on button "Edit description" at bounding box center [730, 140] width 66 height 15
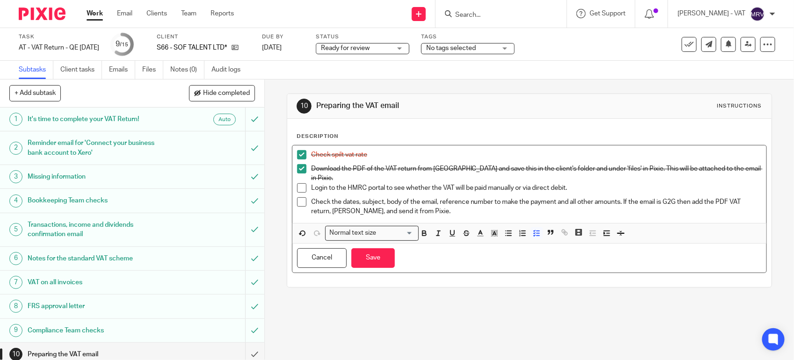
click at [511, 183] on p "Login to the HMRC portal to see whether the VAT will be paid manually or via di…" at bounding box center [536, 187] width 451 height 9
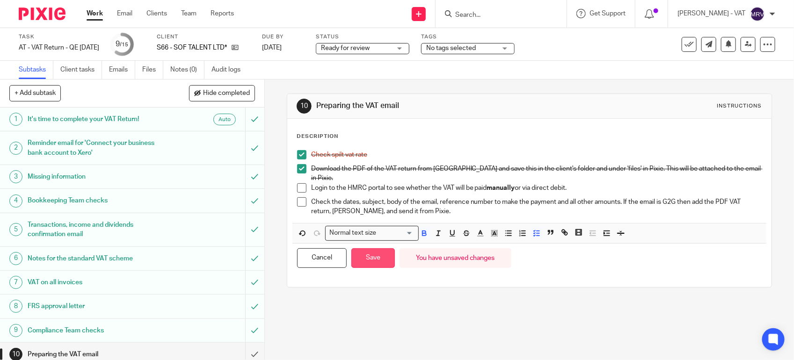
click at [382, 256] on button "Save" at bounding box center [374, 259] width 44 height 20
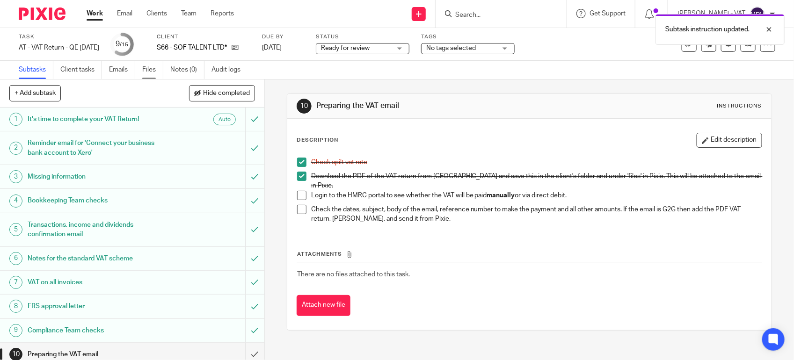
click at [150, 69] on link "Files" at bounding box center [152, 70] width 21 height 18
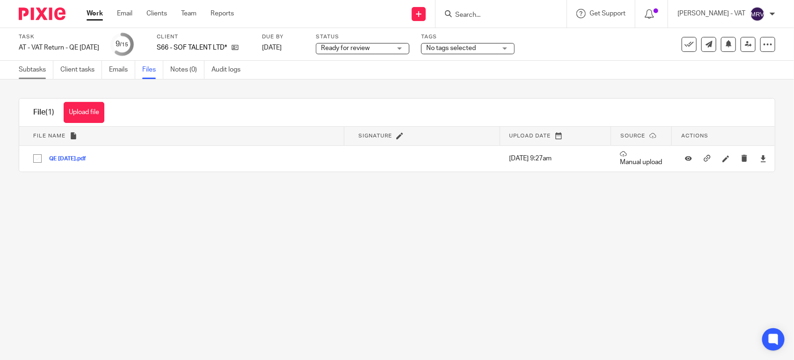
click at [19, 71] on link "Subtasks" at bounding box center [36, 70] width 35 height 18
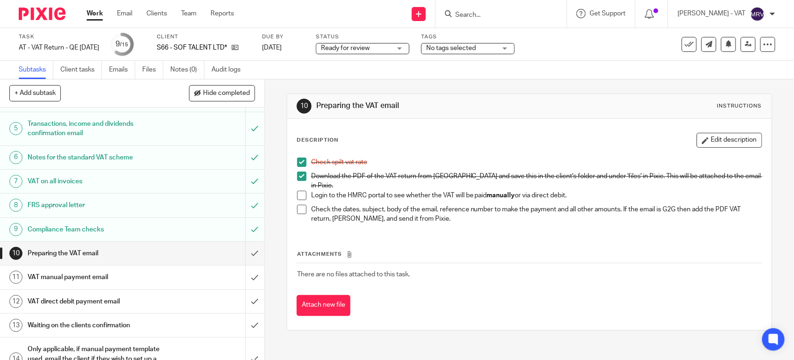
scroll to position [148, 0]
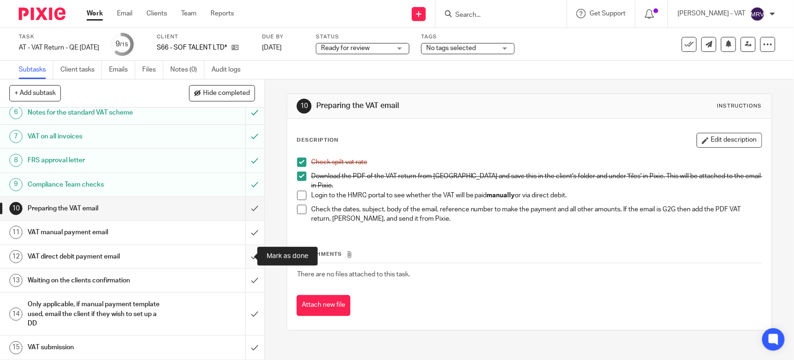
click at [237, 254] on input "submit" at bounding box center [132, 256] width 264 height 23
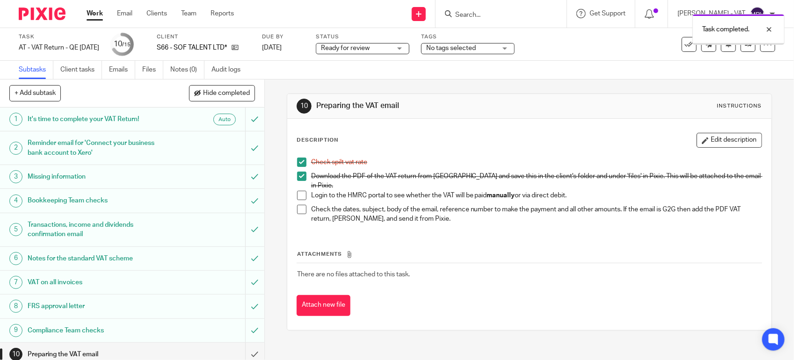
scroll to position [148, 0]
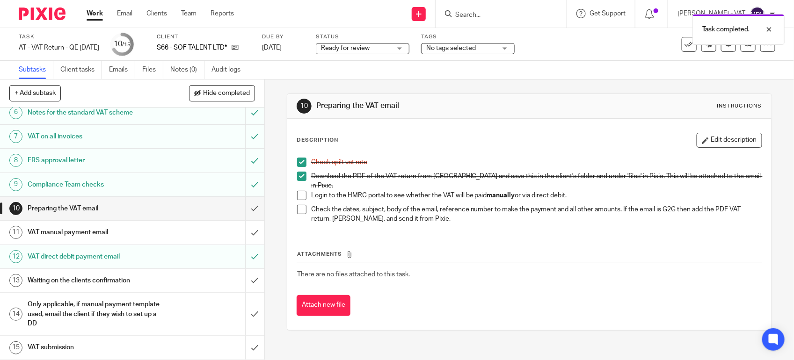
click at [131, 226] on h1 "VAT manual payment email" at bounding box center [97, 233] width 139 height 14
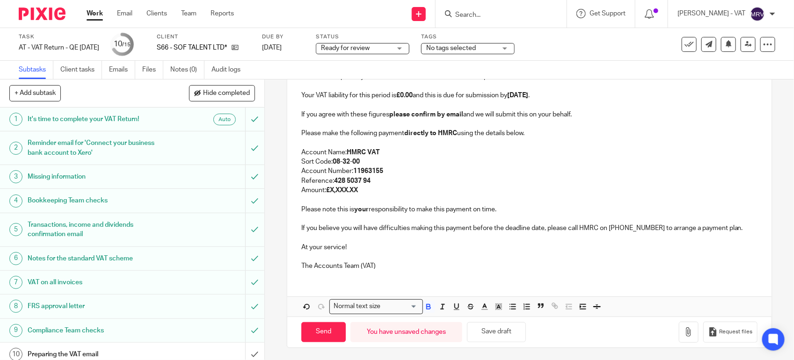
scroll to position [183, 0]
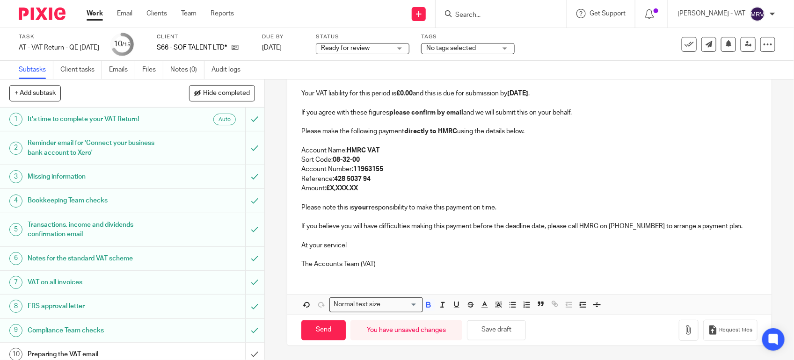
click at [497, 342] on div "Send You have unsaved changes Save draft Request files" at bounding box center [529, 330] width 484 height 31
click at [497, 335] on button "Save draft" at bounding box center [496, 331] width 59 height 20
click at [294, 148] on div "S66 - SOF TALENT LTD* - VAT RETURN Dear Raphael, Period Ended 31st July 2025 We…" at bounding box center [529, 140] width 484 height 272
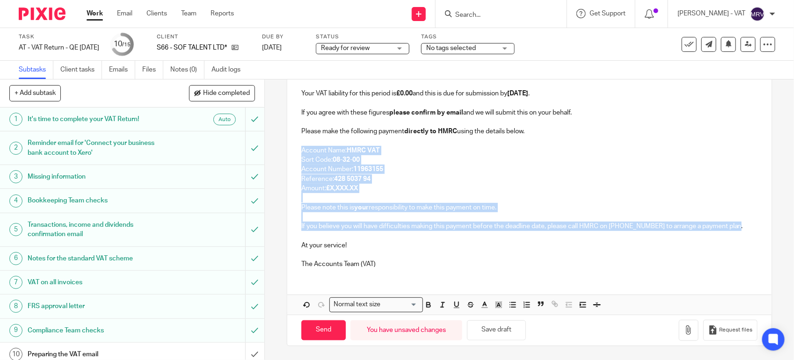
click at [742, 224] on div "S66 - SOF TALENT LTD* - VAT RETURN Dear Raphael, Period Ended 31st July 2025 We…" at bounding box center [529, 140] width 484 height 272
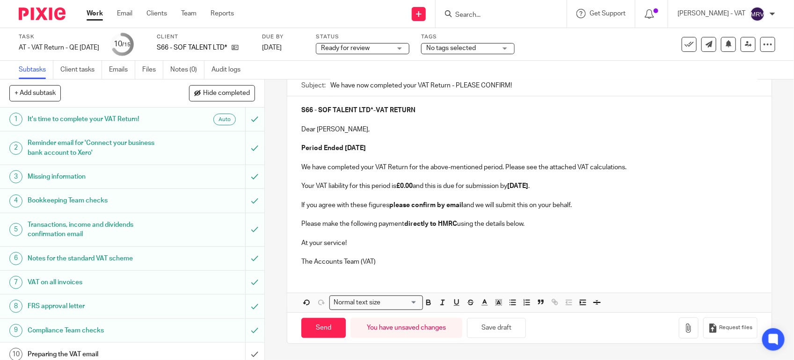
scroll to position [91, 0]
click at [505, 331] on button "Save draft" at bounding box center [496, 327] width 59 height 20
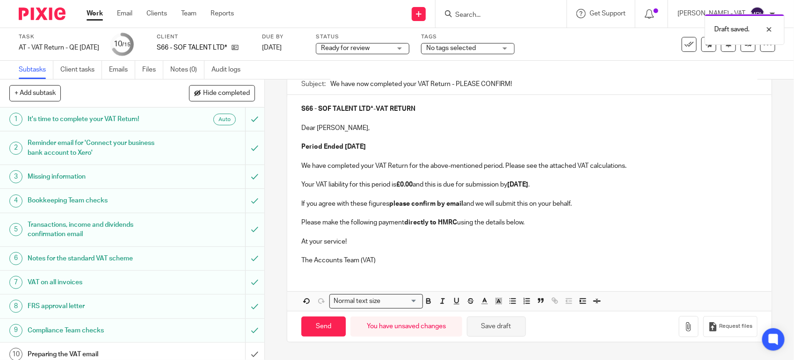
click at [505, 331] on button "Save draft" at bounding box center [496, 327] width 59 height 20
click at [526, 240] on p "At your service!" at bounding box center [529, 241] width 456 height 9
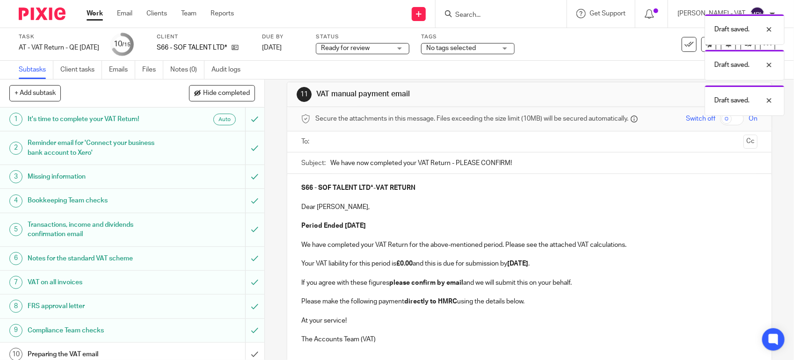
scroll to position [0, 0]
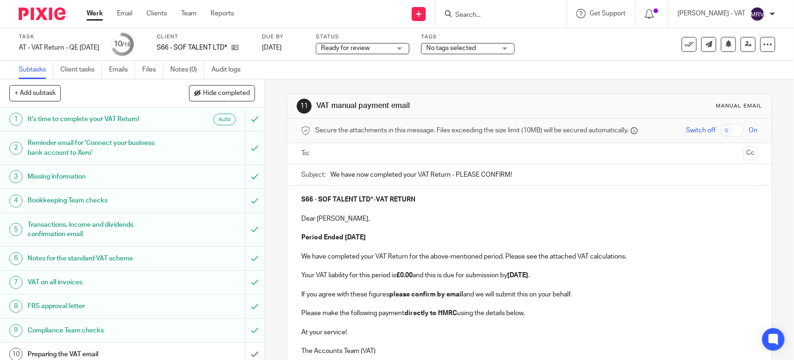
click at [414, 227] on p at bounding box center [529, 228] width 456 height 9
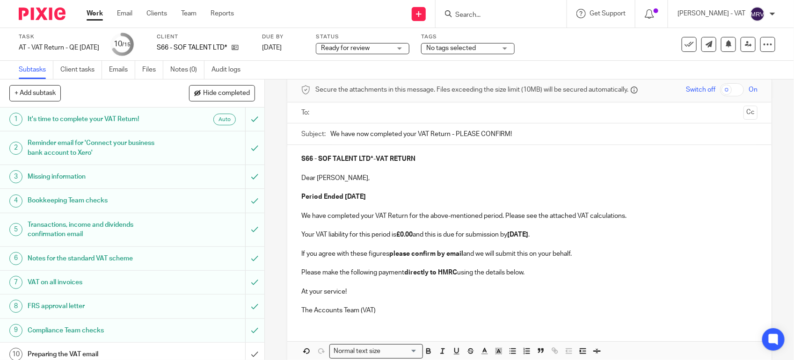
scroll to position [91, 0]
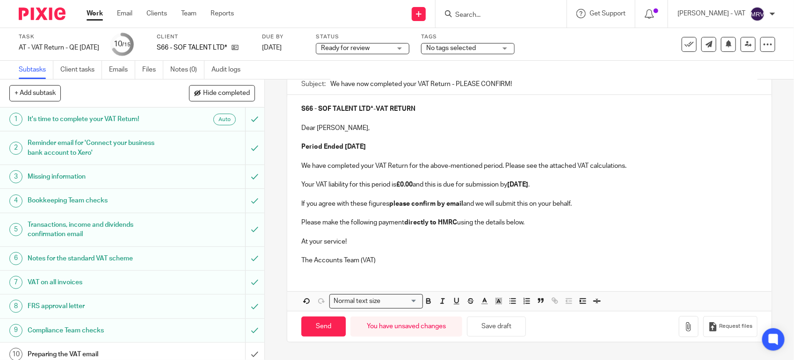
click at [429, 254] on p at bounding box center [529, 251] width 456 height 9
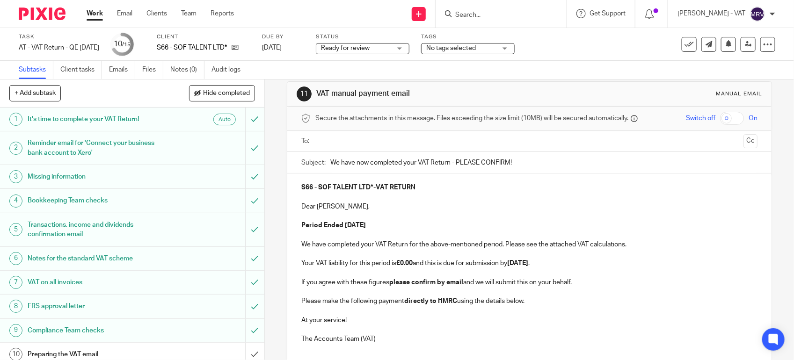
scroll to position [0, 0]
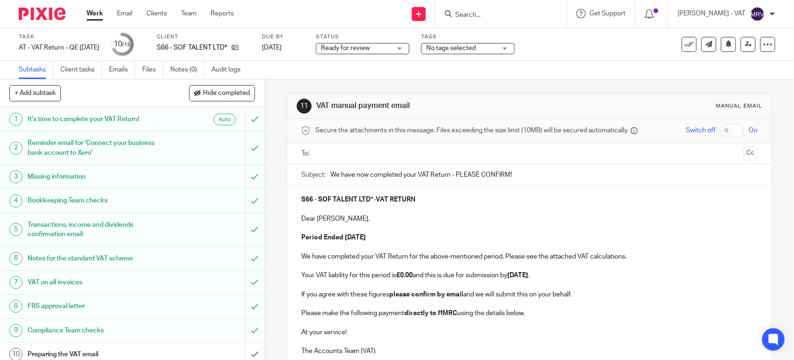
click at [432, 217] on p "Dear Raphael," at bounding box center [529, 218] width 456 height 9
click at [381, 218] on p "Dear Raphael," at bounding box center [529, 218] width 456 height 9
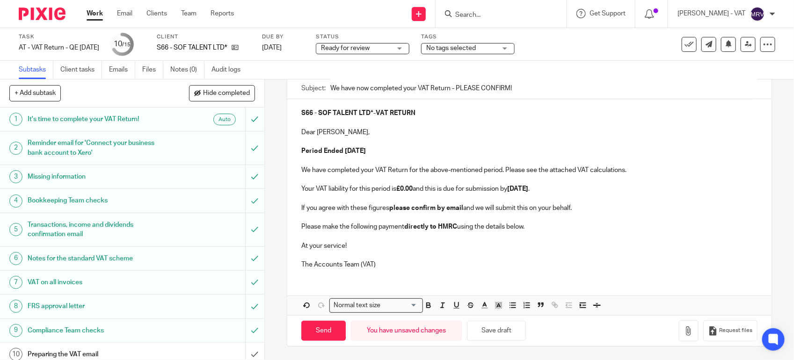
scroll to position [91, 0]
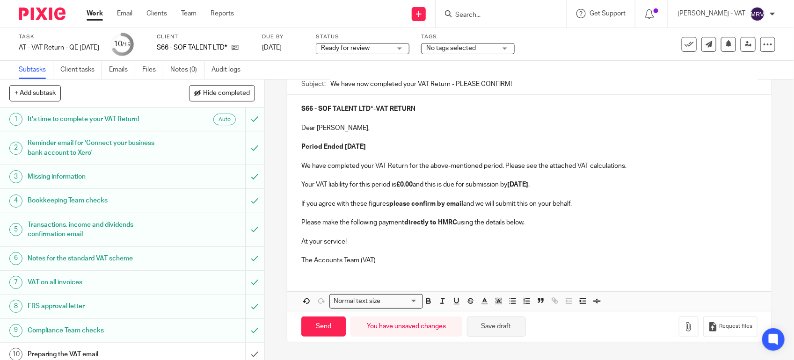
click at [508, 334] on button "Save draft" at bounding box center [496, 327] width 59 height 20
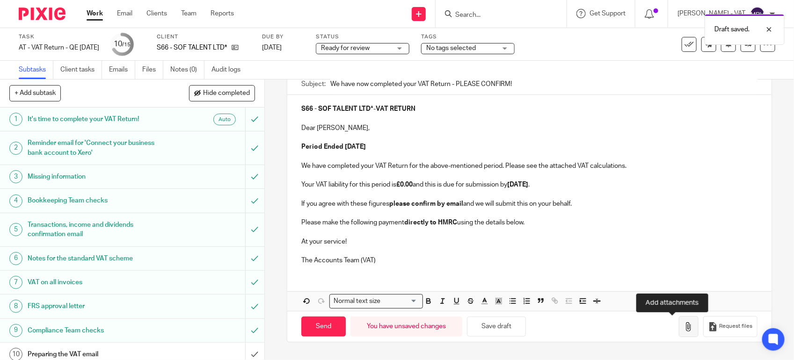
click at [684, 330] on icon "button" at bounding box center [688, 326] width 9 height 9
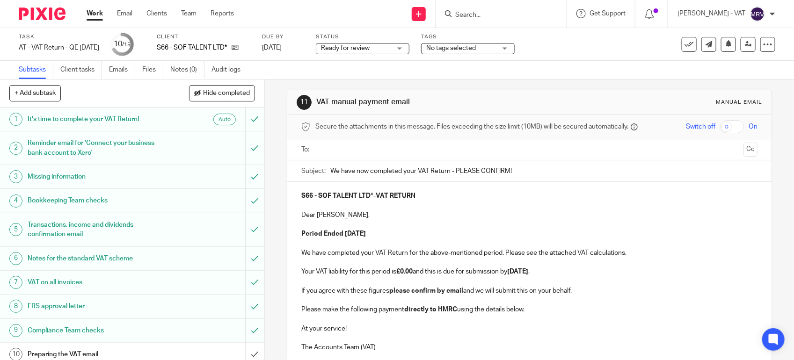
scroll to position [0, 0]
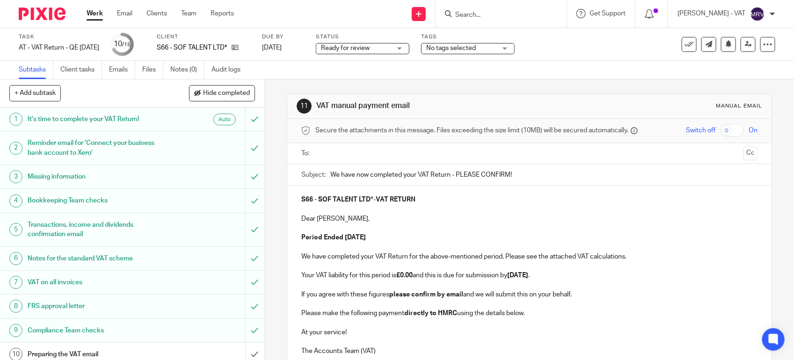
click at [411, 158] on input "text" at bounding box center [529, 153] width 421 height 11
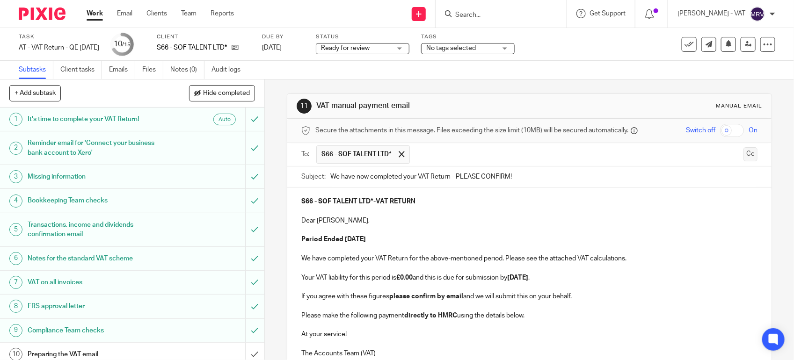
click at [744, 160] on button "Cc" at bounding box center [751, 154] width 14 height 14
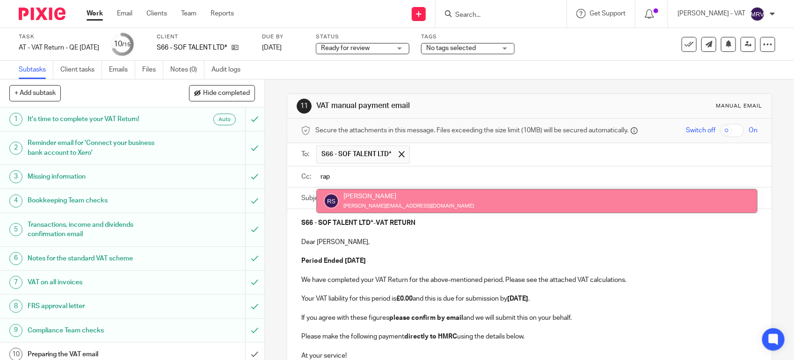
type input "rap"
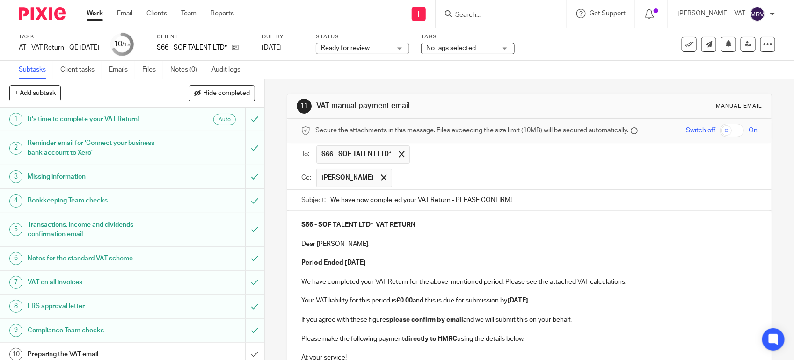
click at [460, 181] on input "text" at bounding box center [575, 178] width 357 height 18
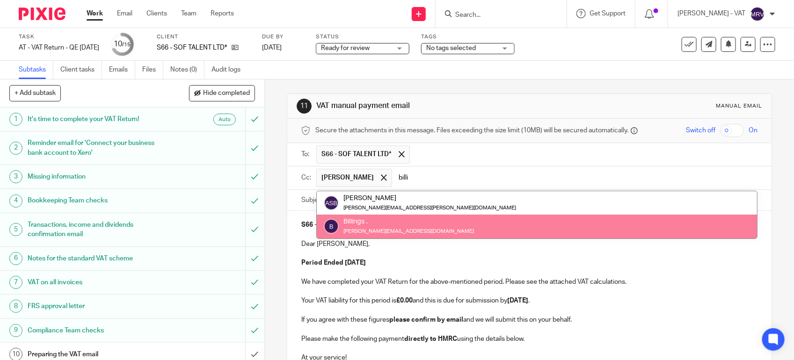
type input "billi"
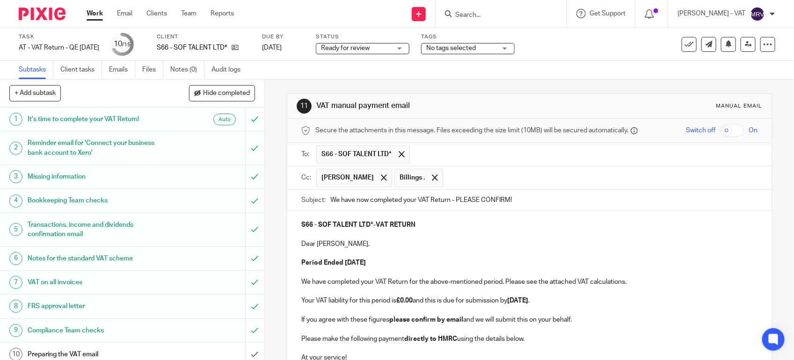
click at [439, 242] on p "Dear Raphael," at bounding box center [529, 244] width 456 height 9
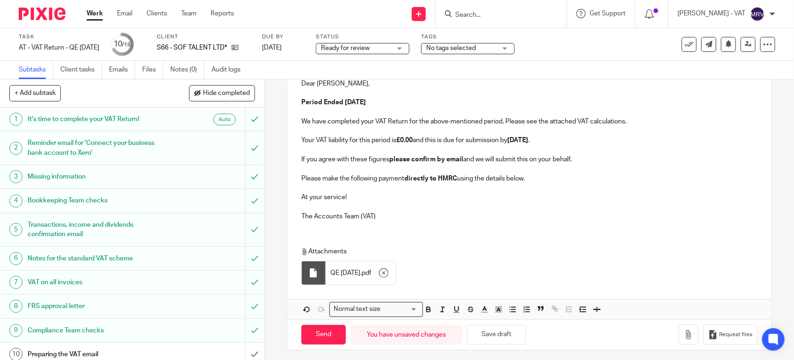
scroll to position [168, 0]
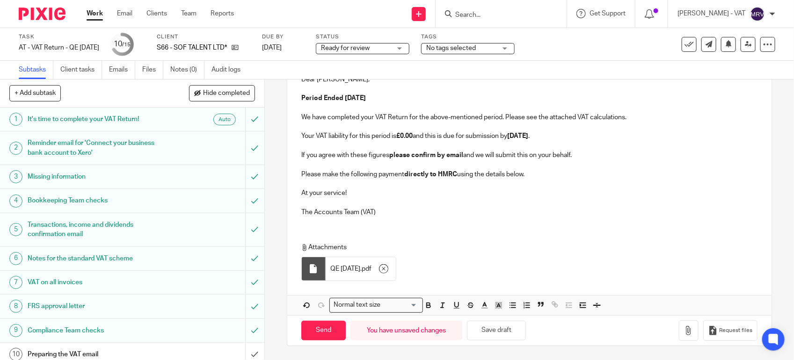
click at [586, 209] on p "The Accounts Team (VAT)" at bounding box center [529, 212] width 456 height 9
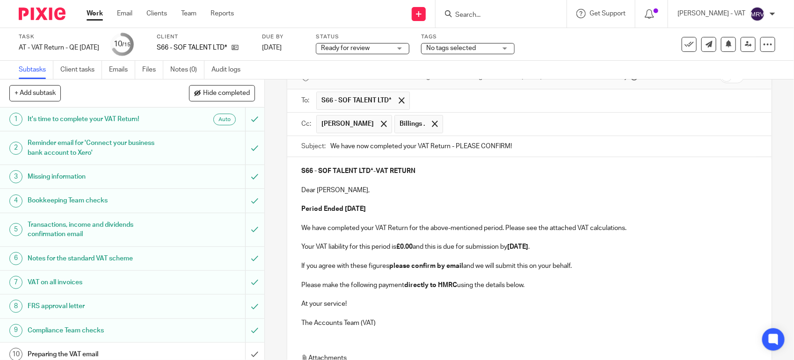
scroll to position [51, 0]
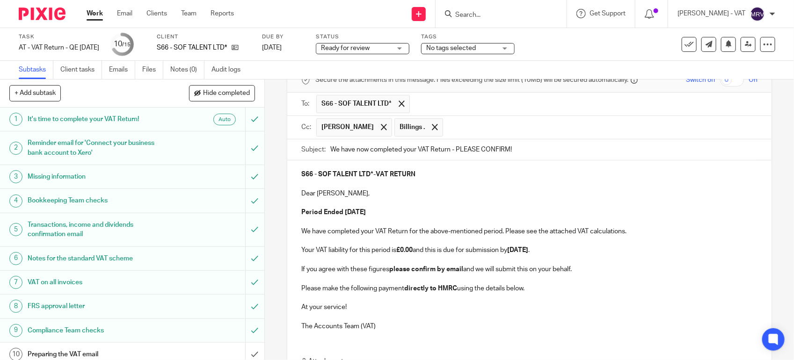
click at [541, 213] on p "Period Ended 31st July 2025" at bounding box center [529, 212] width 456 height 9
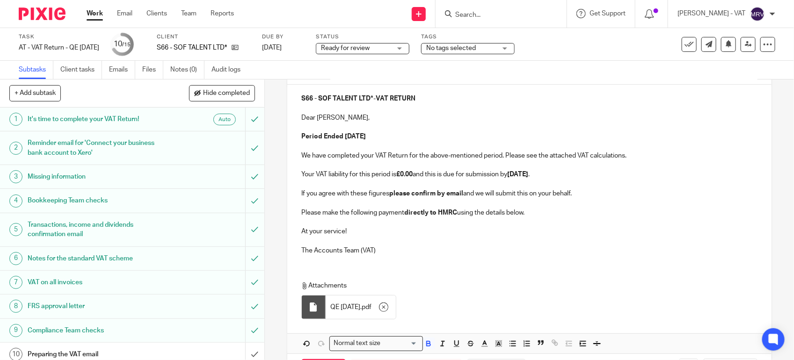
scroll to position [168, 0]
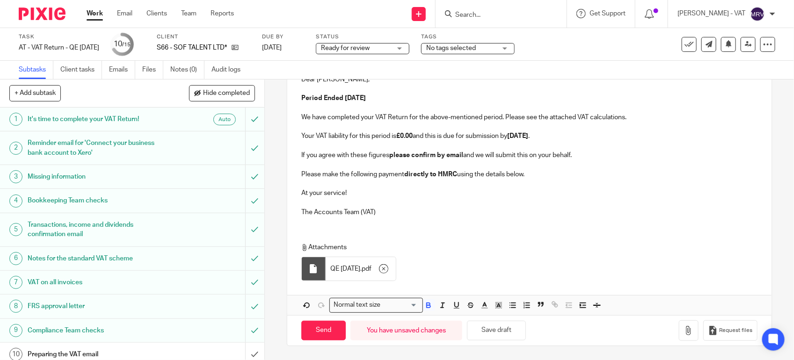
click at [543, 210] on p "The Accounts Team (VAT)" at bounding box center [529, 212] width 456 height 9
click at [579, 245] on p "Attachments" at bounding box center [523, 247] width 444 height 9
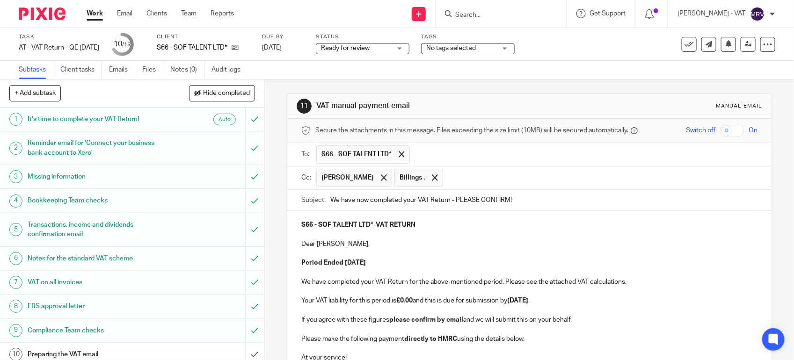
click at [581, 232] on p at bounding box center [529, 234] width 456 height 9
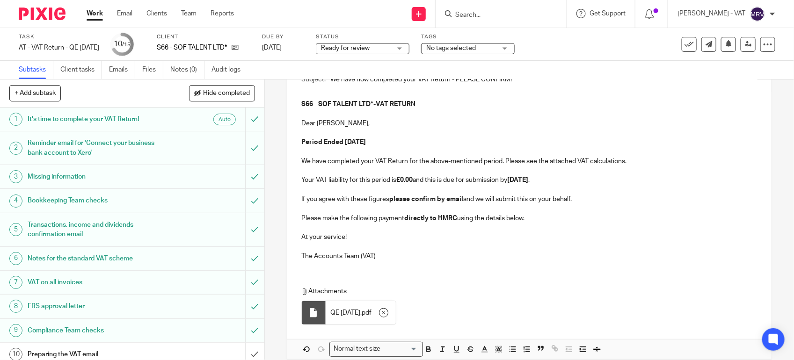
scroll to position [168, 0]
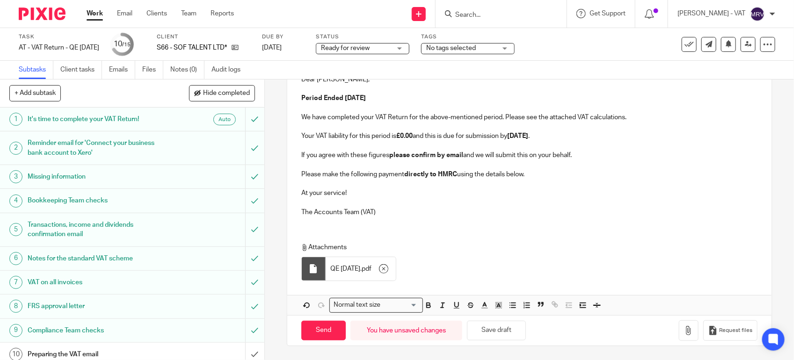
click at [458, 214] on p "The Accounts Team (VAT)" at bounding box center [529, 212] width 456 height 9
click at [529, 172] on p "Please make the following payment directly to HMRC using the details below." at bounding box center [529, 174] width 456 height 9
click at [301, 170] on p "Please make the following payment directly to HMRC using the details below." at bounding box center [529, 174] width 456 height 9
click at [295, 170] on div "S66 - SOF TALENT LTD* - VAT RETURN Dear Raphael, Period Ended 31st July 2025 We…" at bounding box center [529, 135] width 484 height 178
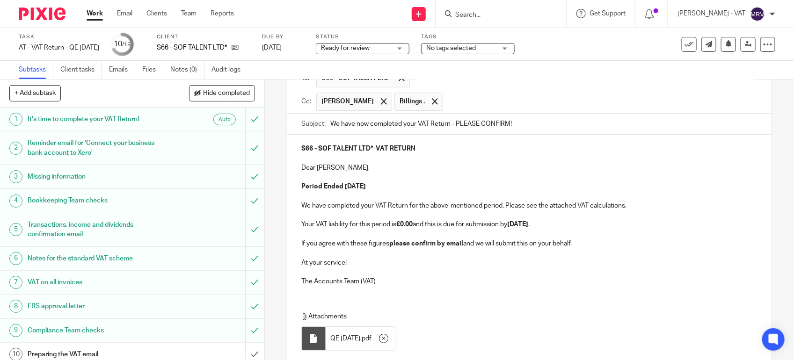
scroll to position [149, 0]
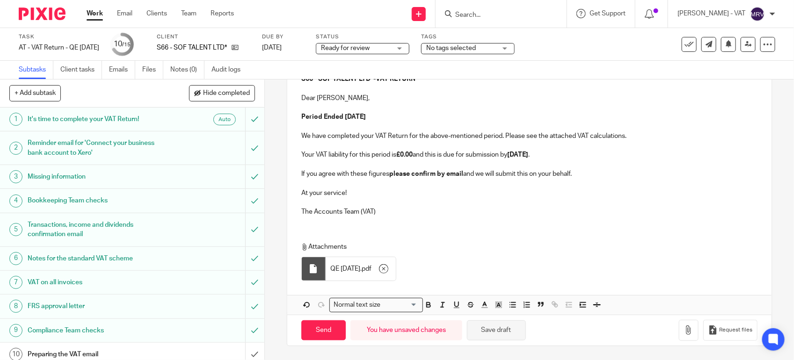
click at [505, 324] on button "Save draft" at bounding box center [496, 331] width 59 height 20
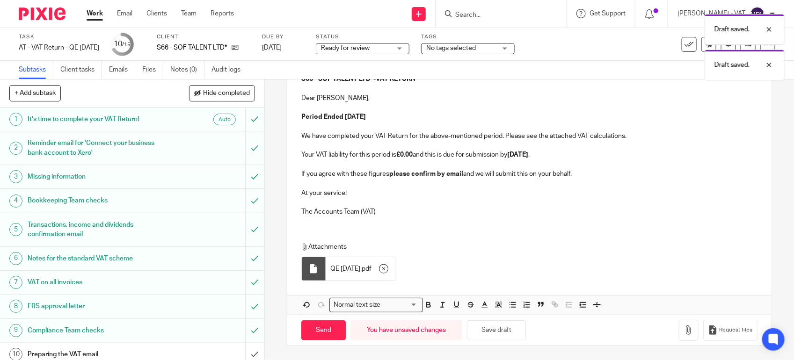
click at [509, 234] on div "Attachments QE 31-07-2025 . pdf" at bounding box center [529, 259] width 484 height 52
click at [501, 198] on p at bounding box center [529, 202] width 456 height 9
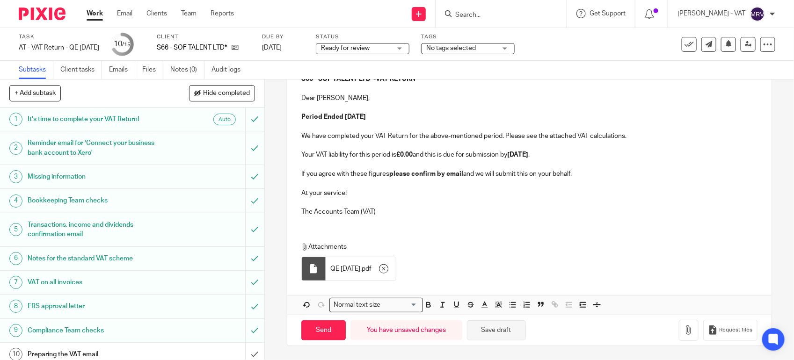
click at [476, 336] on button "Save draft" at bounding box center [496, 331] width 59 height 20
click at [495, 240] on div "Attachments QE 31-07-2025 . pdf" at bounding box center [529, 259] width 484 height 52
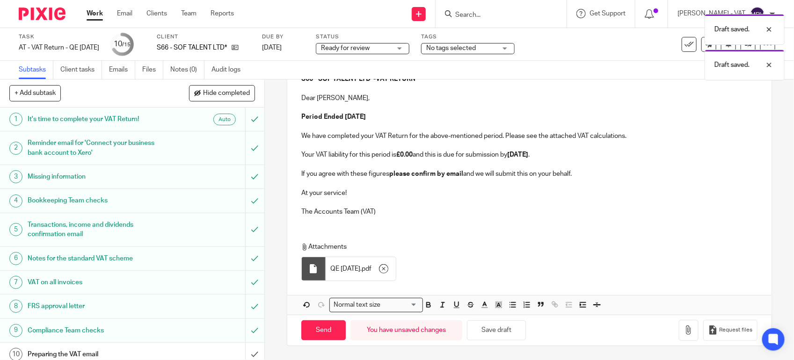
scroll to position [90, 0]
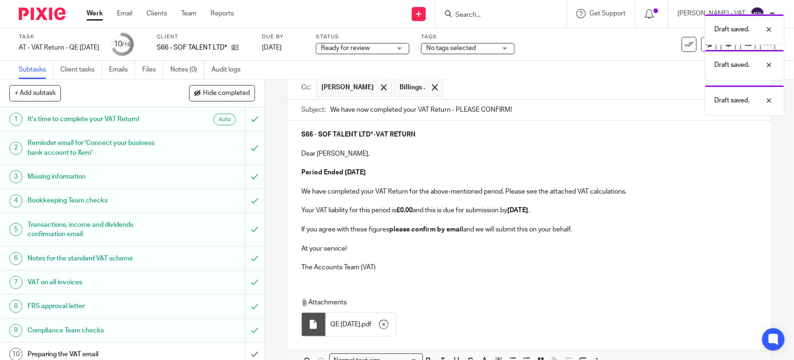
click at [469, 185] on p at bounding box center [529, 182] width 456 height 9
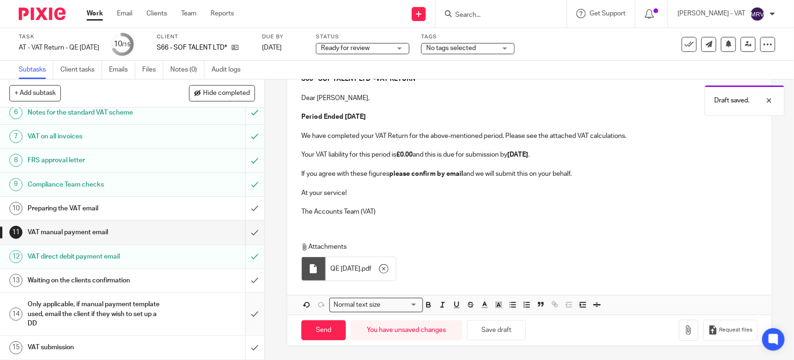
scroll to position [148, 0]
click at [319, 328] on input "Send" at bounding box center [323, 331] width 44 height 20
type input "Sent"
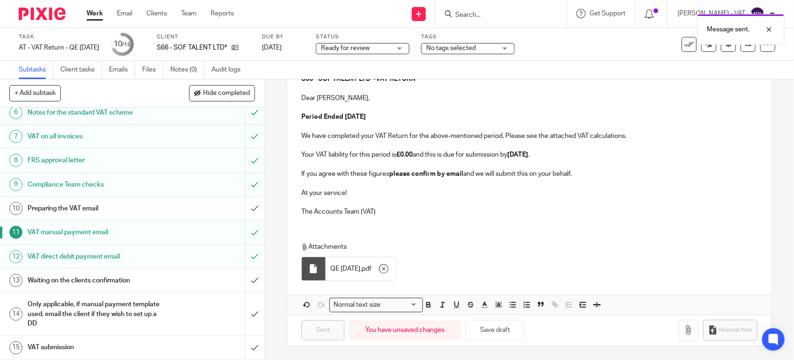
click at [128, 202] on h1 "Preparing the VAT email" at bounding box center [97, 209] width 139 height 14
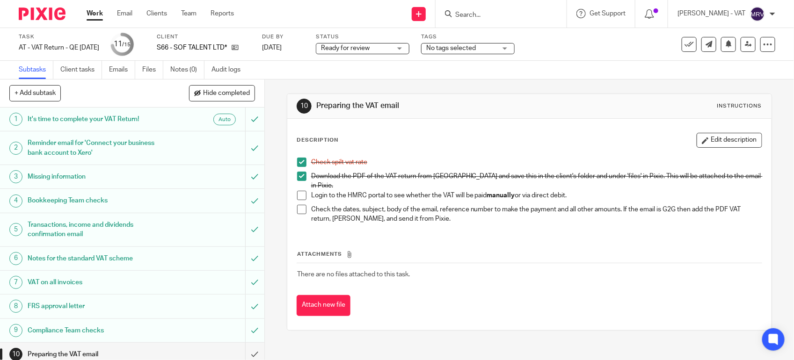
click at [297, 191] on span at bounding box center [301, 195] width 9 height 9
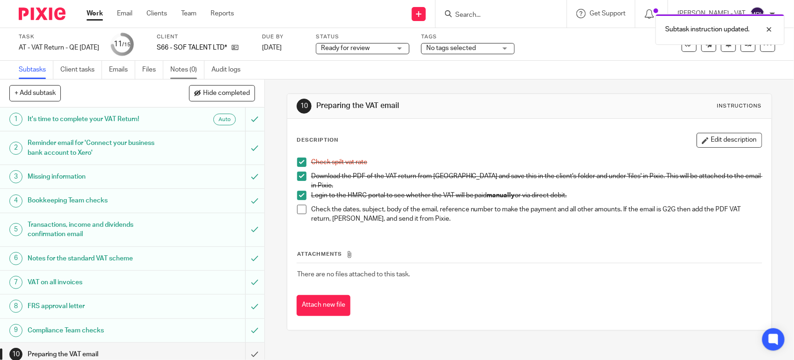
click at [184, 66] on link "Notes (0)" at bounding box center [187, 70] width 34 height 18
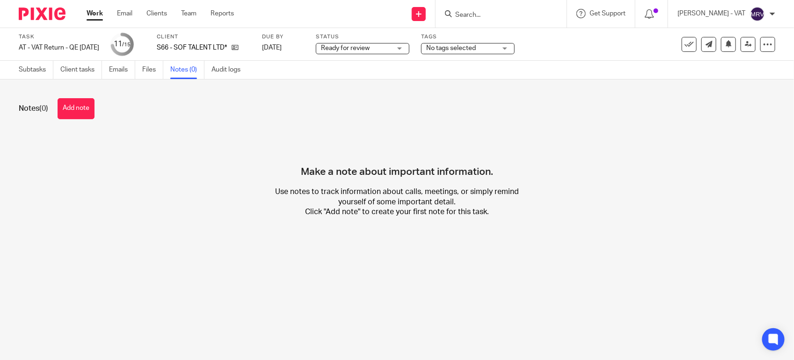
click at [74, 108] on button "Add note" at bounding box center [76, 108] width 37 height 21
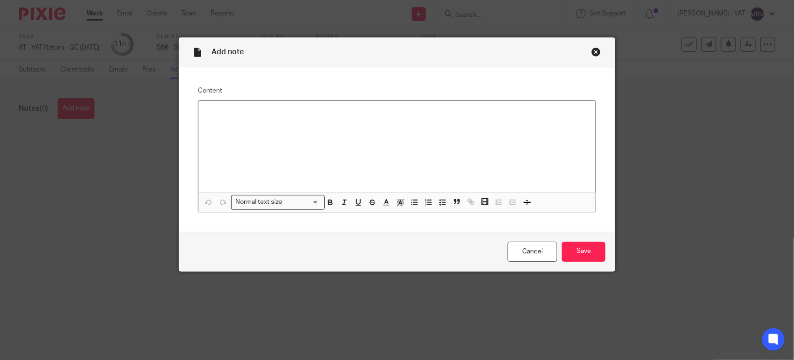
click at [295, 137] on div at bounding box center [396, 147] width 397 height 92
click at [574, 245] on input "Save" at bounding box center [584, 252] width 44 height 20
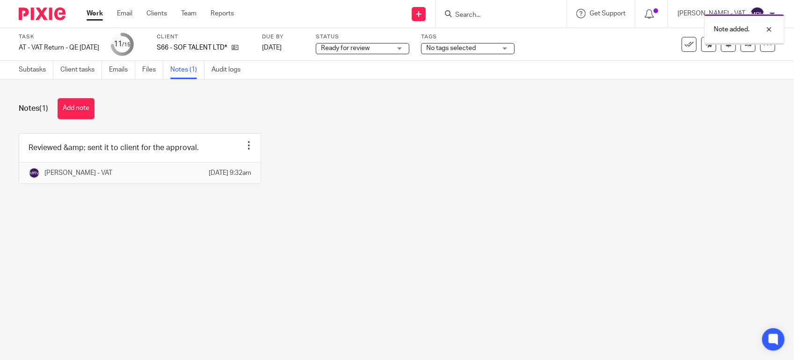
click at [381, 305] on main "Task AT - VAT Return - QE [DATE] Save AT - VAT Return - QE [DATE] 11 /15 Client…" at bounding box center [397, 180] width 794 height 360
click at [36, 69] on link "Subtasks" at bounding box center [36, 70] width 35 height 18
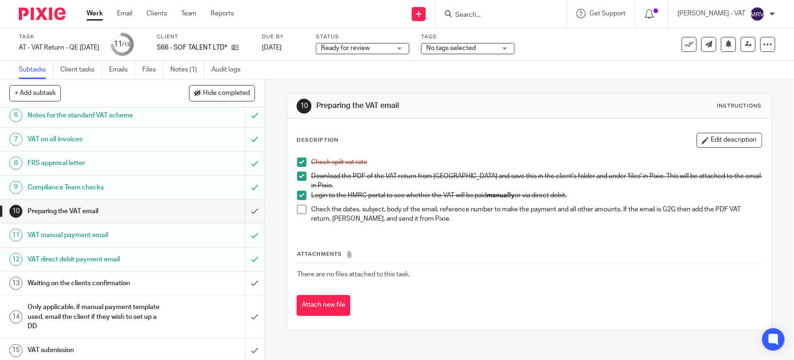
scroll to position [148, 0]
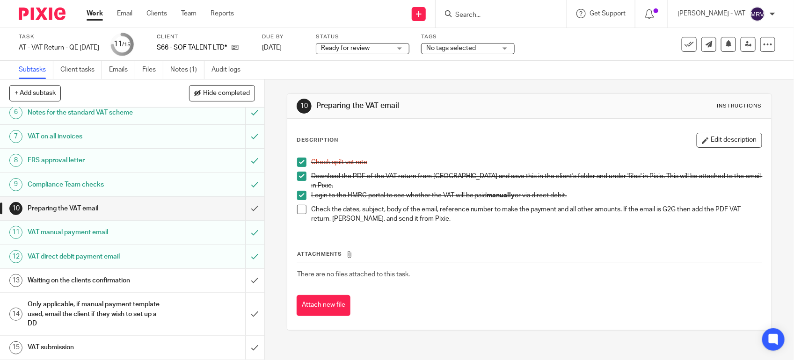
click at [297, 205] on span at bounding box center [301, 209] width 9 height 9
click at [242, 205] on input "submit" at bounding box center [132, 208] width 264 height 23
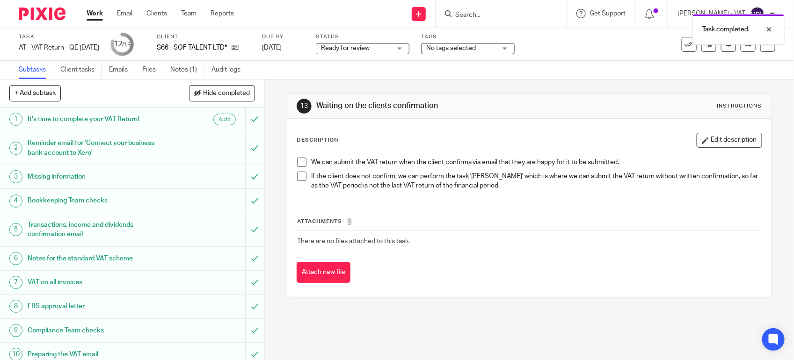
click at [367, 47] on span "Ready for review" at bounding box center [345, 48] width 49 height 7
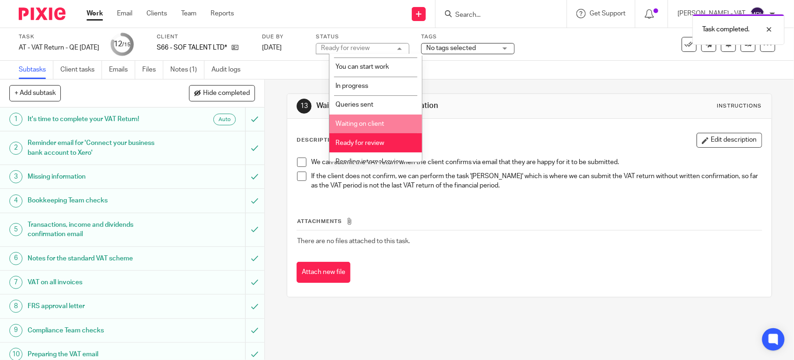
scroll to position [43, 0]
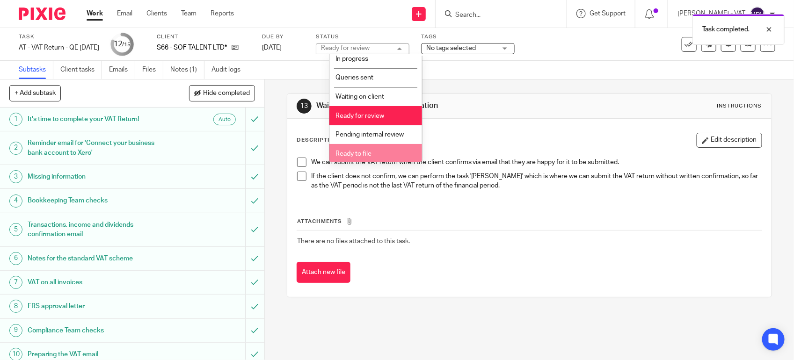
click at [379, 149] on li "Ready to file" at bounding box center [376, 153] width 93 height 19
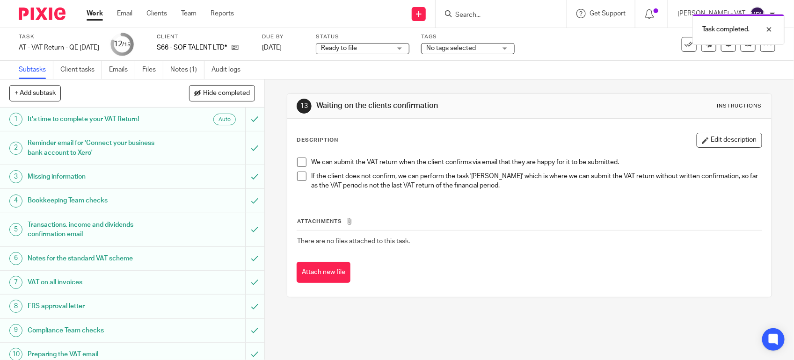
click at [495, 118] on div "13 Waiting on the clients confirmation Instructions" at bounding box center [529, 106] width 484 height 25
click at [436, 96] on div "13 Waiting on the clients confirmation Instructions" at bounding box center [529, 106] width 484 height 25
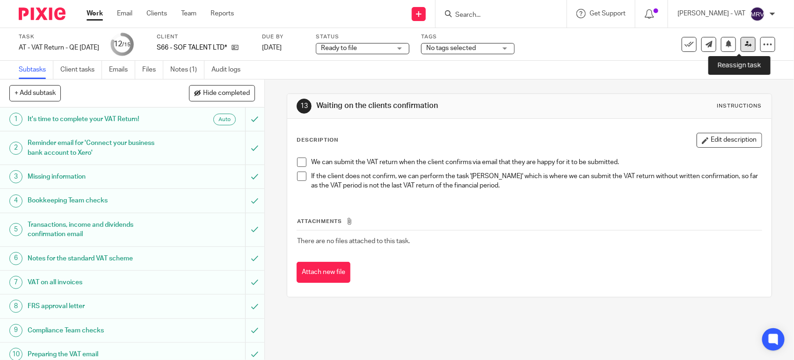
click at [745, 44] on icon at bounding box center [748, 44] width 7 height 7
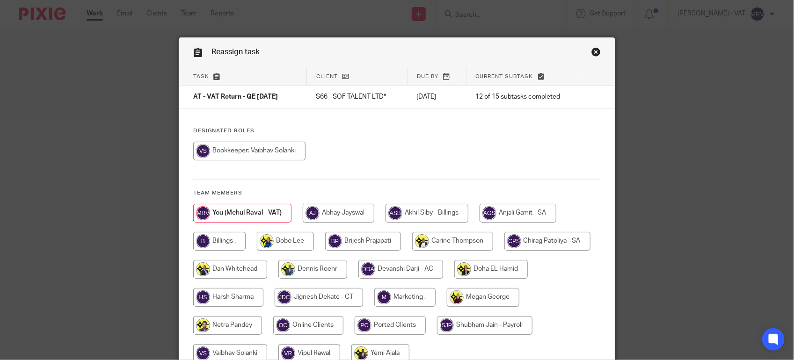
click at [469, 150] on div at bounding box center [397, 156] width 408 height 28
click at [216, 233] on input "radio" at bounding box center [219, 241] width 52 height 19
radio input "true"
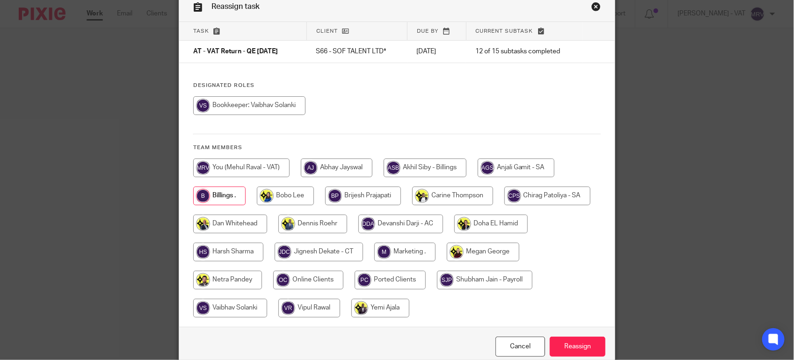
scroll to position [90, 0]
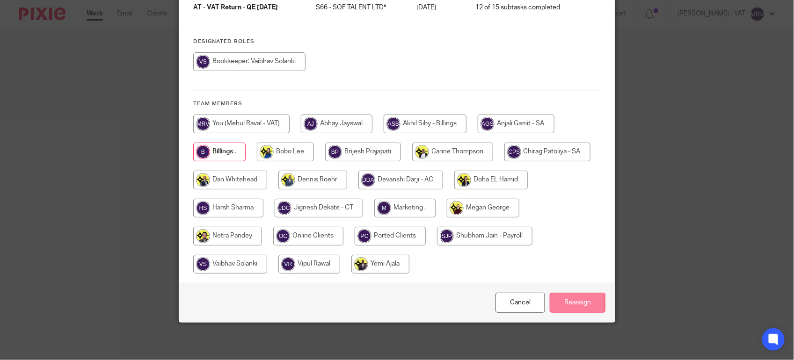
click at [573, 298] on input "Reassign" at bounding box center [578, 303] width 56 height 20
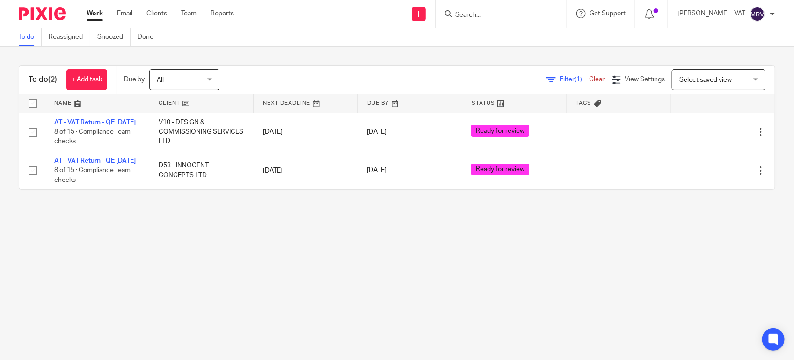
click at [221, 301] on main "To do Reassigned Snoozed Done To do (2) + Add task Due by All All [DATE] [DATE]…" at bounding box center [397, 180] width 794 height 360
click at [190, 282] on main "To do Reassigned Snoozed Done To do (2) + Add task Due by All All [DATE] [DATE]…" at bounding box center [397, 180] width 794 height 360
click at [451, 256] on main "To do Reassigned Snoozed Done To do (2) + Add task Due by All All Today Tomorro…" at bounding box center [397, 180] width 794 height 360
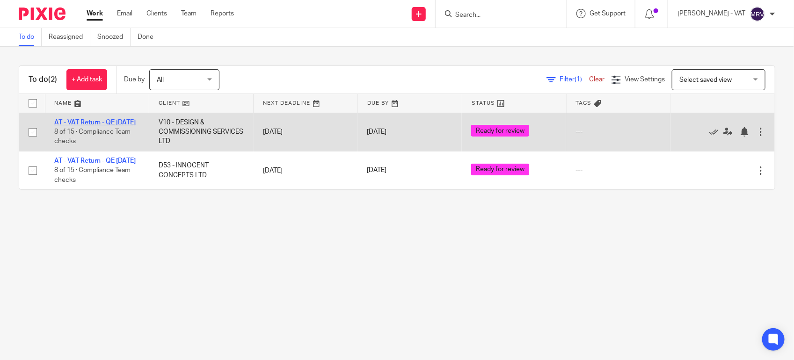
click at [83, 122] on link "AT - VAT Return - QE 31-07-2025" at bounding box center [94, 122] width 81 height 7
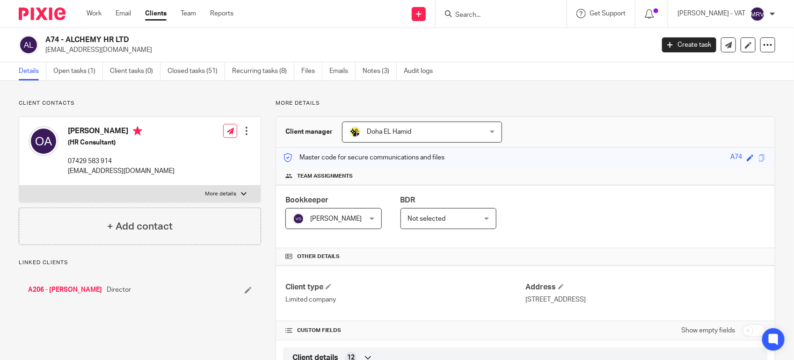
click at [87, 73] on link "Open tasks (1)" at bounding box center [78, 71] width 50 height 18
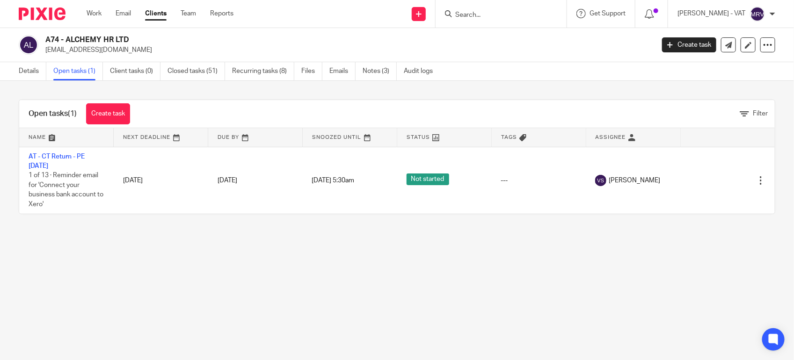
click at [202, 71] on link "Closed tasks (51)" at bounding box center [197, 71] width 58 height 18
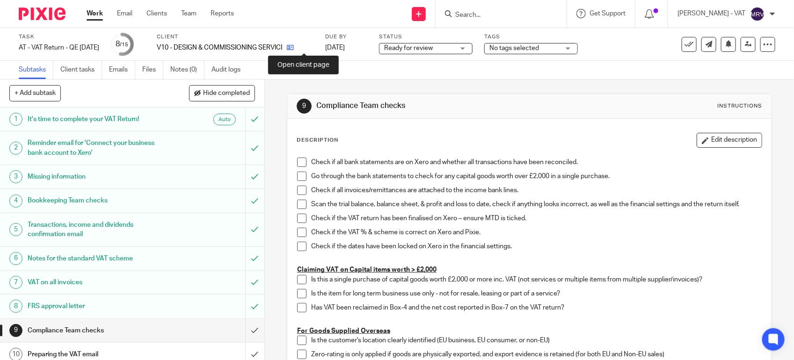
click at [294, 46] on icon at bounding box center [290, 47] width 7 height 7
click at [297, 161] on span at bounding box center [301, 162] width 9 height 9
click at [299, 179] on span at bounding box center [301, 176] width 9 height 9
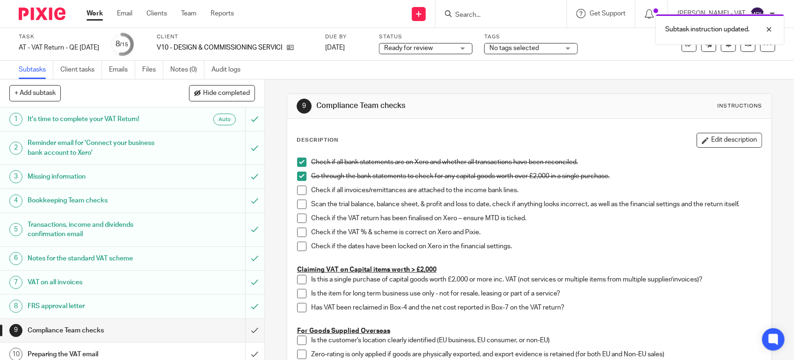
click at [297, 190] on span at bounding box center [301, 190] width 9 height 9
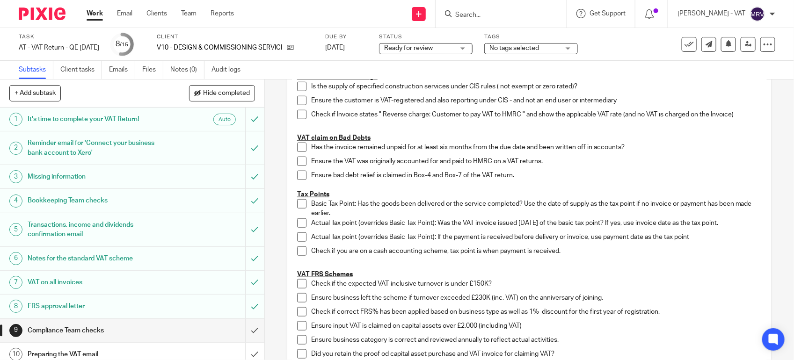
scroll to position [544, 0]
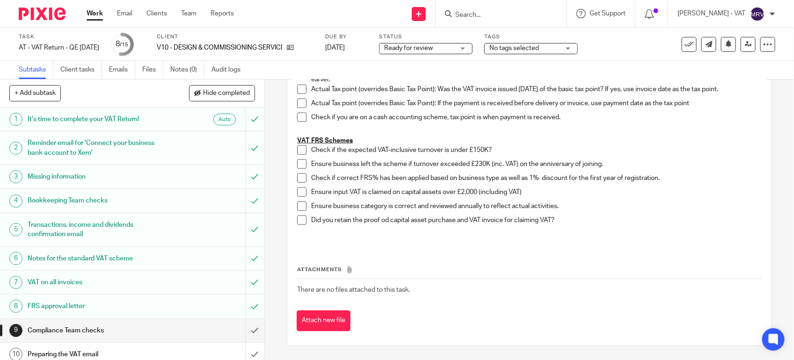
click at [297, 153] on span at bounding box center [301, 150] width 9 height 9
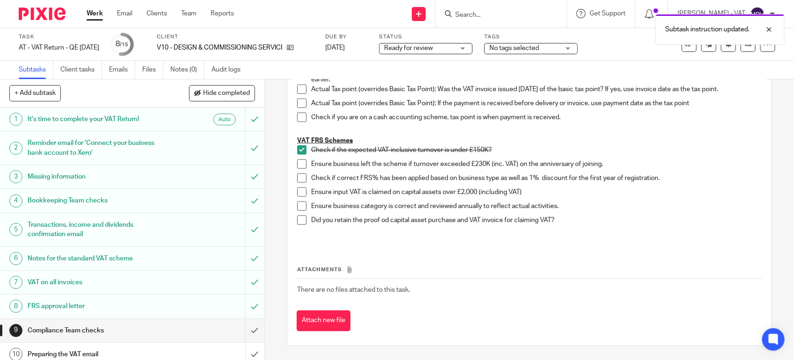
click at [297, 167] on span at bounding box center [301, 164] width 9 height 9
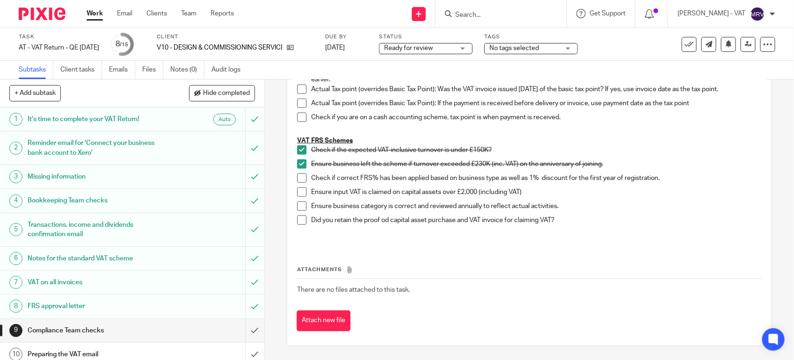
click at [298, 178] on span at bounding box center [301, 178] width 9 height 9
click at [297, 206] on span at bounding box center [301, 206] width 9 height 9
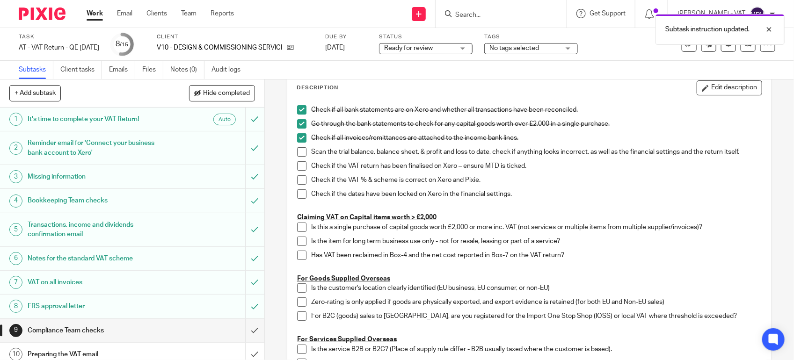
scroll to position [17, 0]
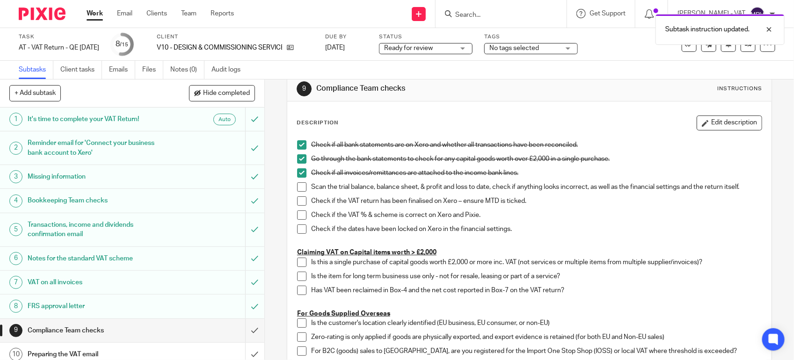
click at [299, 185] on span at bounding box center [301, 187] width 9 height 9
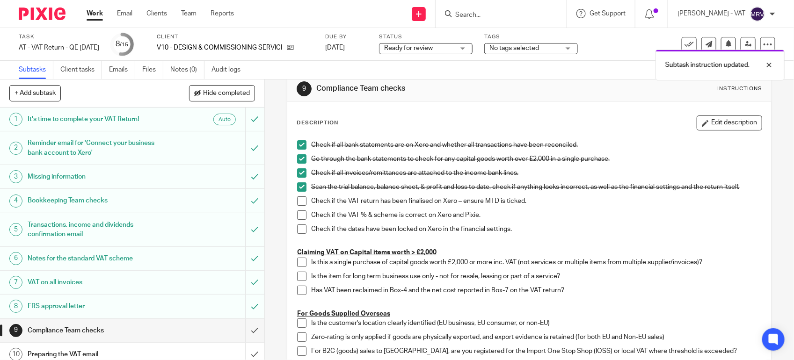
click at [300, 202] on span at bounding box center [301, 201] width 9 height 9
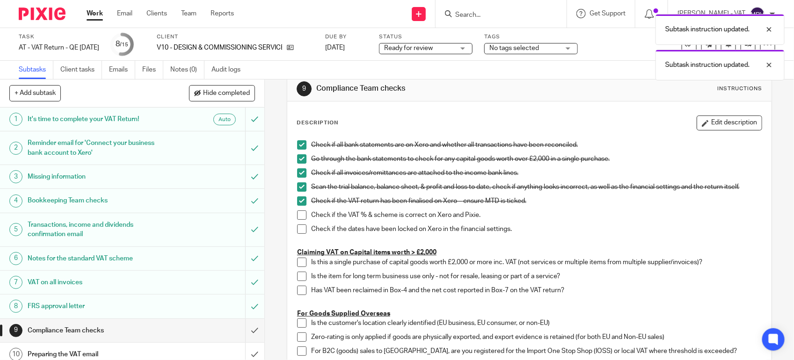
click at [297, 213] on span at bounding box center [301, 215] width 9 height 9
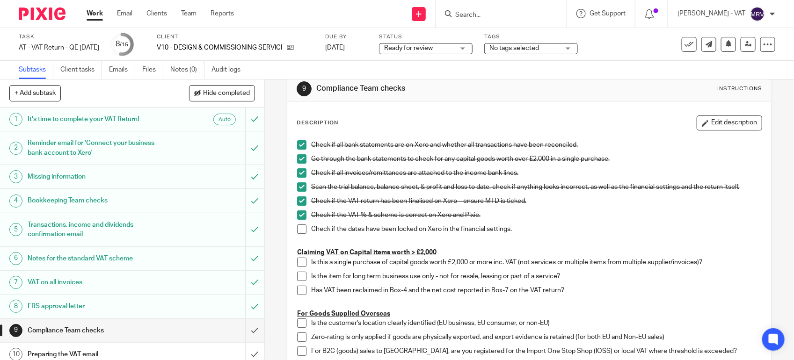
click at [301, 226] on span at bounding box center [301, 229] width 9 height 9
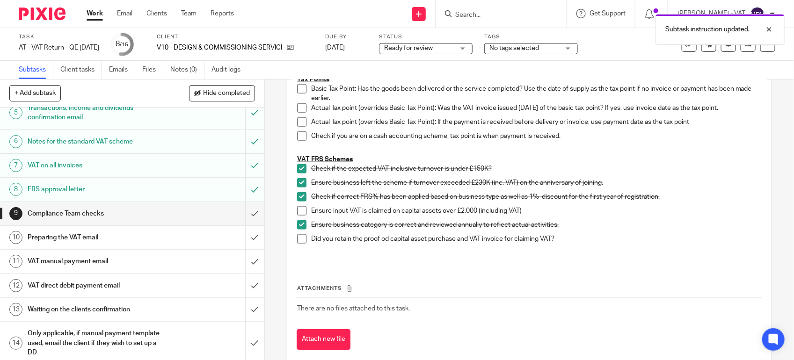
scroll to position [544, 0]
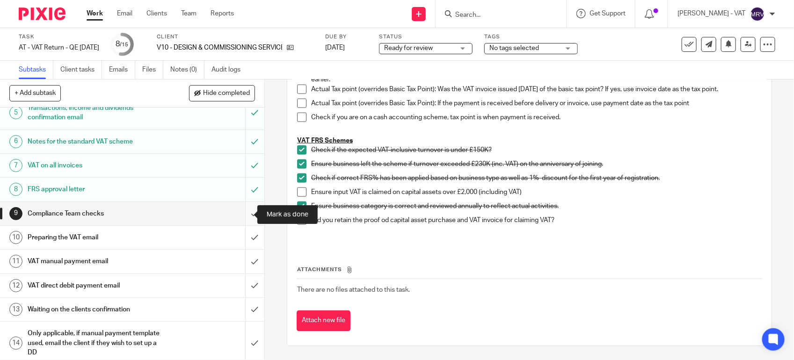
click at [245, 215] on input "submit" at bounding box center [132, 213] width 264 height 23
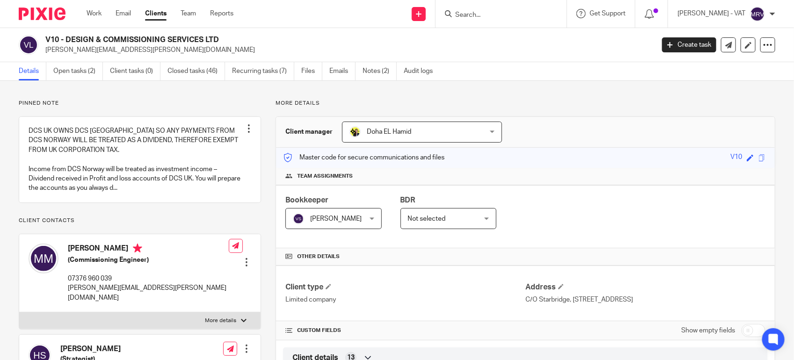
click at [440, 100] on p "More details" at bounding box center [526, 103] width 500 height 7
click at [490, 100] on p "More details" at bounding box center [526, 103] width 500 height 7
drag, startPoint x: 67, startPoint y: 38, endPoint x: 221, endPoint y: 40, distance: 154.5
click at [221, 40] on h2 "V10 - DESIGN & COMMISSIONING SERVICES LTD" at bounding box center [286, 40] width 482 height 10
copy h2 "DESIGN & COMMISSIONING SERVICES LTD"
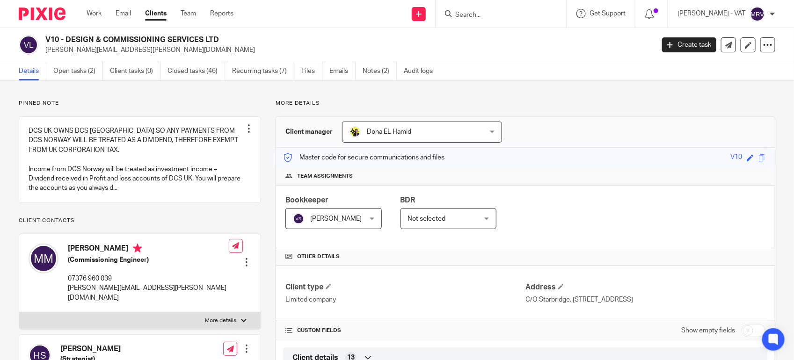
copy h2 "DESIGN & COMMISSIONING SERVICES LTD"
click at [576, 171] on div "Team assignments" at bounding box center [525, 176] width 499 height 17
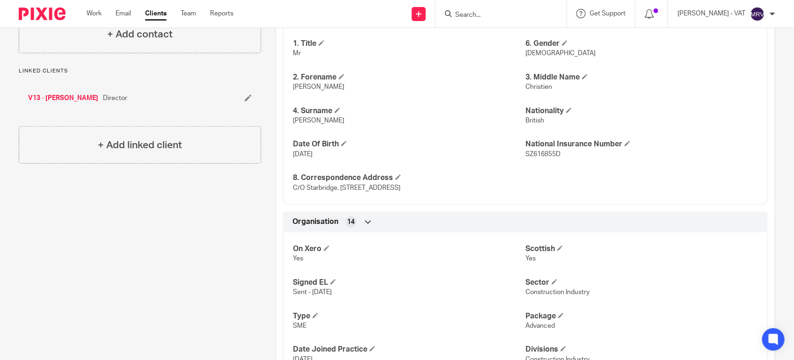
scroll to position [410, 0]
click at [630, 204] on div "Phone Number 07376 960 039 Email marcel.vm@dcsnorway.com Alternative Email marc…" at bounding box center [525, 78] width 485 height 252
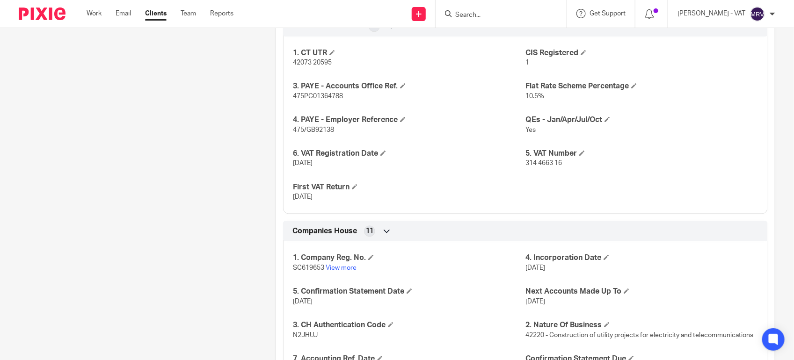
scroll to position [936, 0]
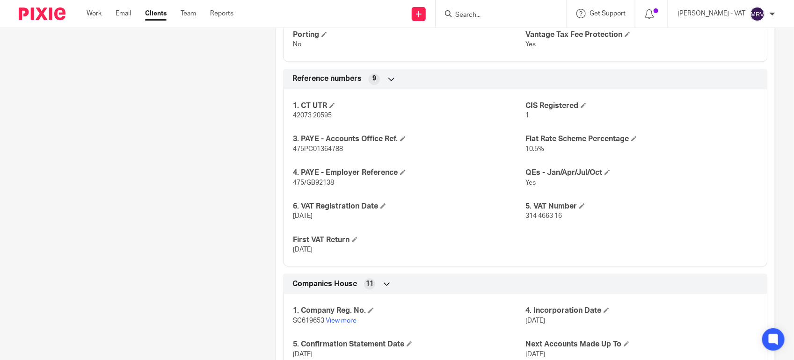
scroll to position [816, 0]
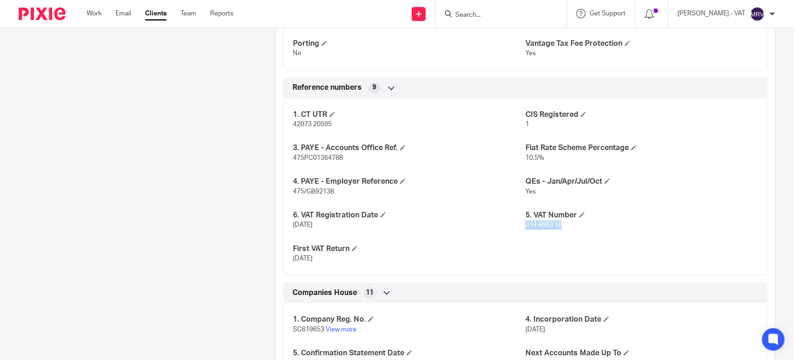
drag, startPoint x: 520, startPoint y: 226, endPoint x: 560, endPoint y: 225, distance: 39.3
click at [560, 225] on p "314 4663 16" at bounding box center [642, 224] width 233 height 9
copy span "314 4663 16"
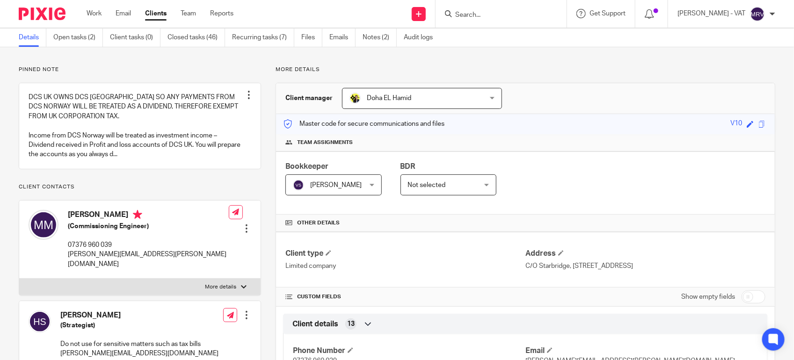
scroll to position [0, 0]
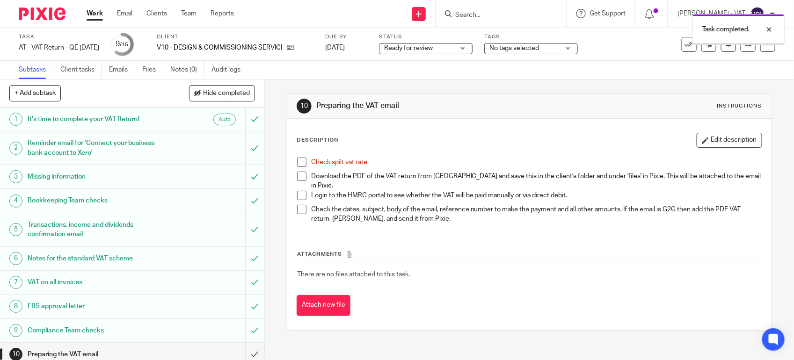
click at [301, 167] on span at bounding box center [301, 162] width 9 height 9
click at [146, 65] on link "Files" at bounding box center [152, 70] width 21 height 18
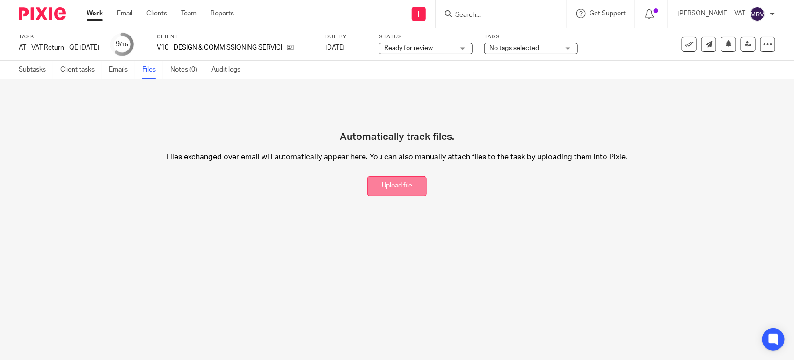
click at [380, 189] on button "Upload file" at bounding box center [396, 186] width 59 height 20
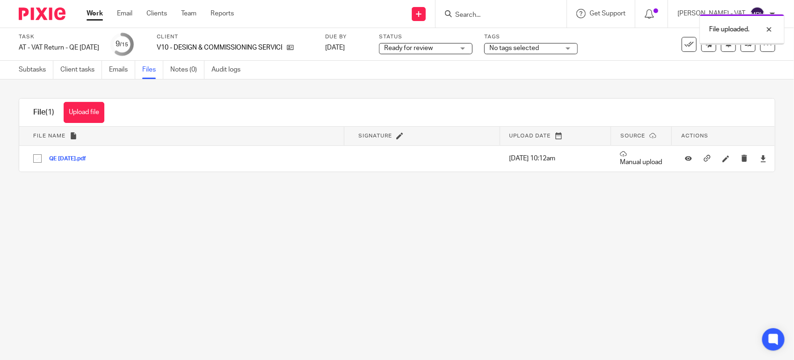
click at [345, 262] on main "Task AT - VAT Return - QE 31-07-2025 Save AT - VAT Return - QE 31-07-2025 9 /15…" at bounding box center [397, 180] width 794 height 360
click at [33, 69] on link "Subtasks" at bounding box center [36, 70] width 35 height 18
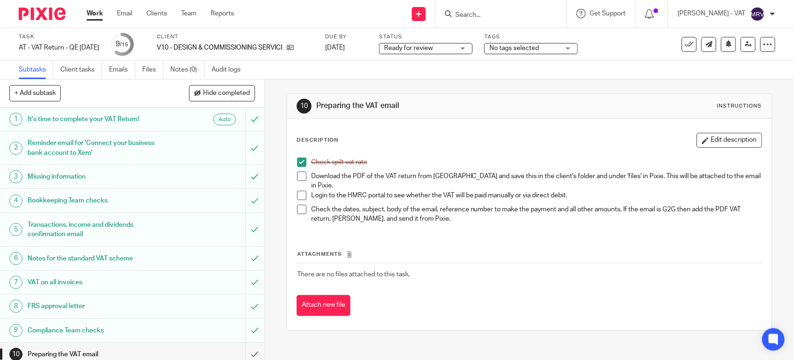
click at [297, 179] on span at bounding box center [301, 176] width 9 height 9
drag, startPoint x: 709, startPoint y: 144, endPoint x: 703, endPoint y: 145, distance: 5.7
click at [709, 144] on button "Edit description" at bounding box center [730, 140] width 66 height 15
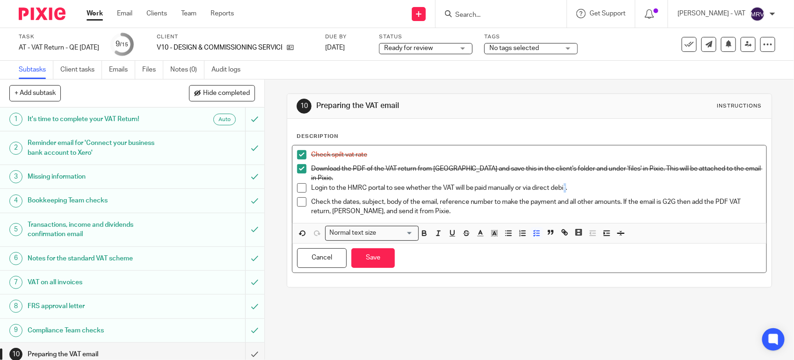
click at [564, 183] on p "Login to the HMRC portal to see whether the VAT will be paid manually or via di…" at bounding box center [536, 187] width 451 height 9
click at [370, 261] on button "Save" at bounding box center [374, 259] width 44 height 20
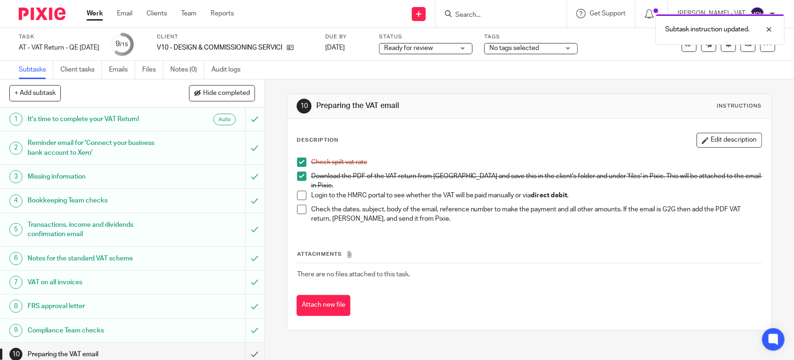
click at [376, 231] on div "Attachments There are no files attached to this task. Attach new file" at bounding box center [530, 273] width 466 height 85
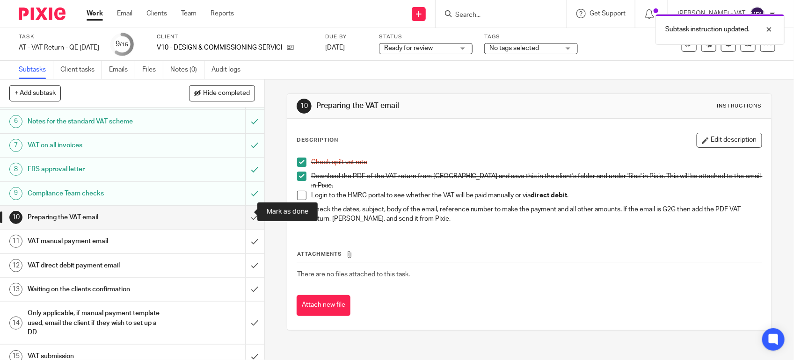
scroll to position [148, 0]
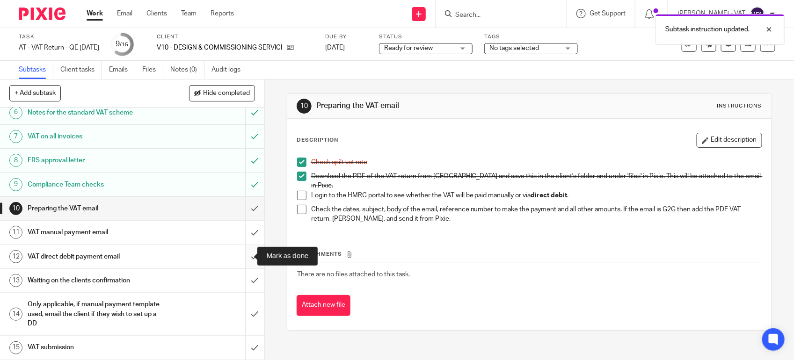
click at [244, 256] on input "submit" at bounding box center [132, 256] width 264 height 23
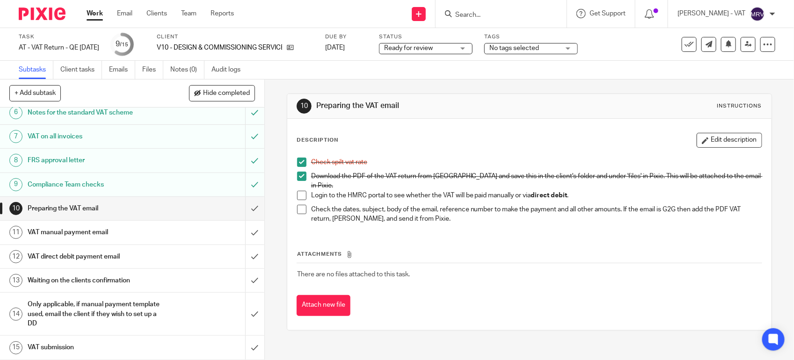
click at [186, 239] on div "VAT manual payment email" at bounding box center [132, 233] width 208 height 14
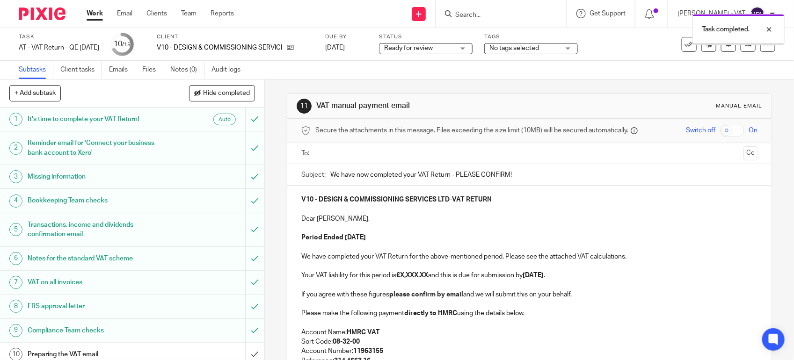
scroll to position [148, 0]
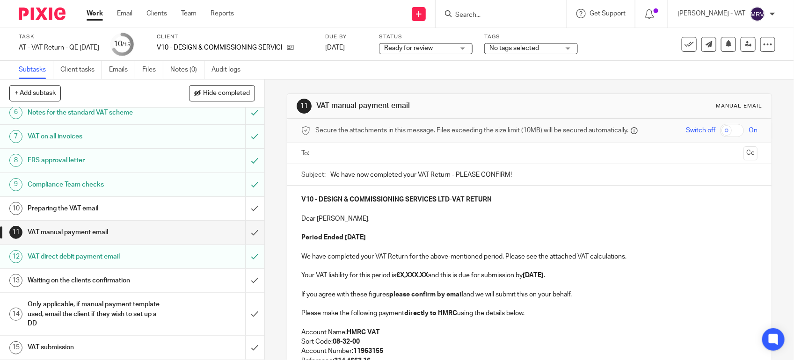
click at [460, 235] on p "Period Ended 31st July 2025" at bounding box center [529, 237] width 456 height 9
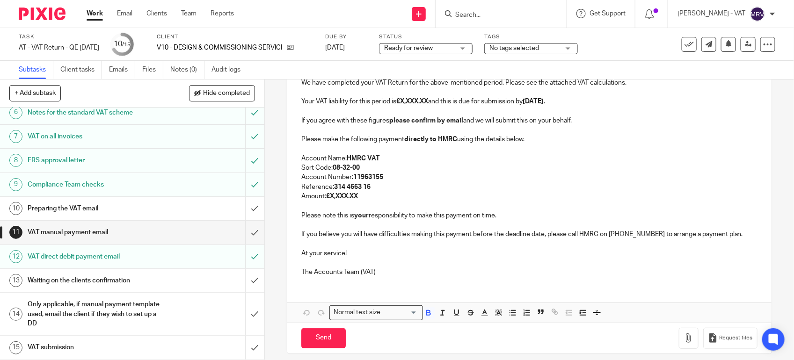
scroll to position [183, 0]
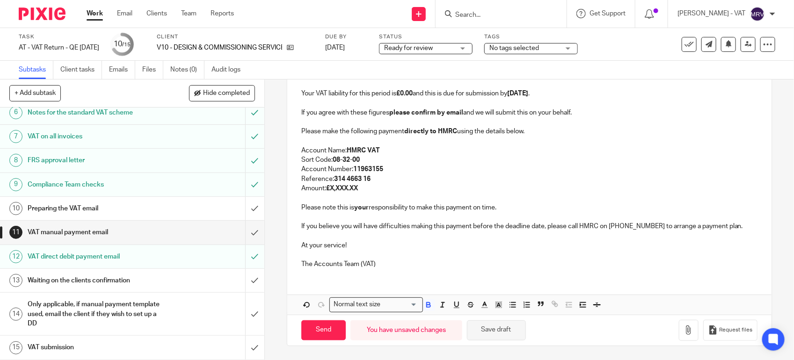
click at [503, 337] on button "Save draft" at bounding box center [496, 331] width 59 height 20
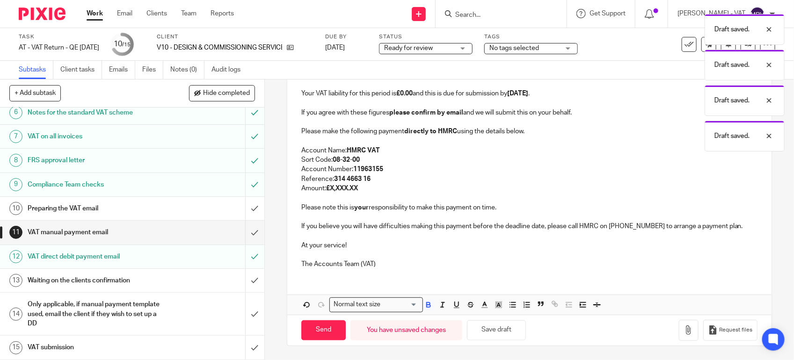
click at [398, 162] on p "Sort Code: 08-32-00" at bounding box center [529, 159] width 456 height 9
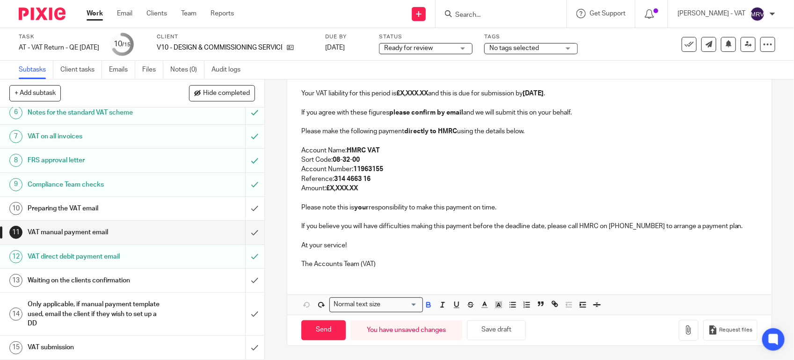
click at [398, 161] on p "Sort Code: 08-32-00" at bounding box center [529, 159] width 456 height 9
click at [247, 255] on input "submit" at bounding box center [132, 256] width 264 height 23
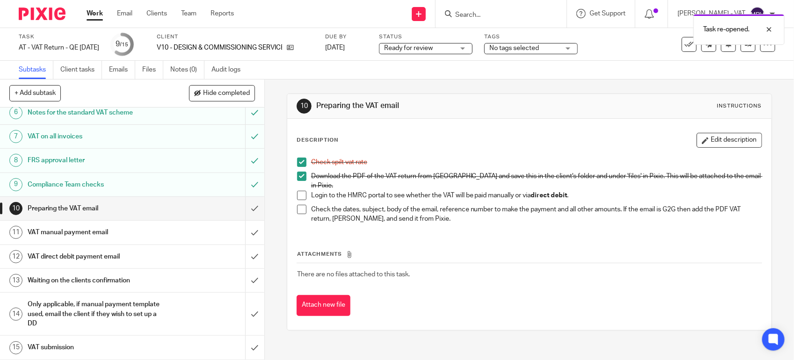
scroll to position [148, 0]
click at [241, 232] on input "submit" at bounding box center [132, 232] width 264 height 23
click at [132, 228] on h1 "VAT manual payment email" at bounding box center [97, 233] width 139 height 14
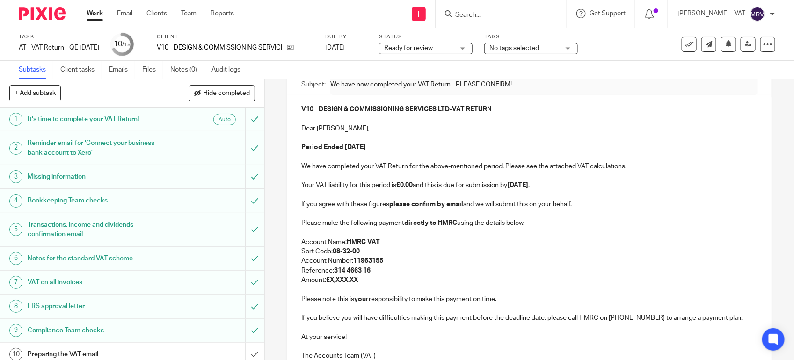
scroll to position [59, 0]
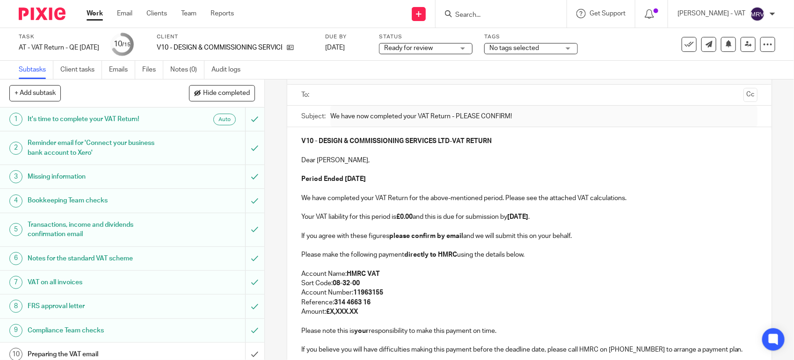
click at [408, 219] on strong "£0.00" at bounding box center [404, 217] width 16 height 7
click at [420, 222] on p "Your VAT liability for this period is £0.00 and this is due for submission by […" at bounding box center [529, 216] width 456 height 9
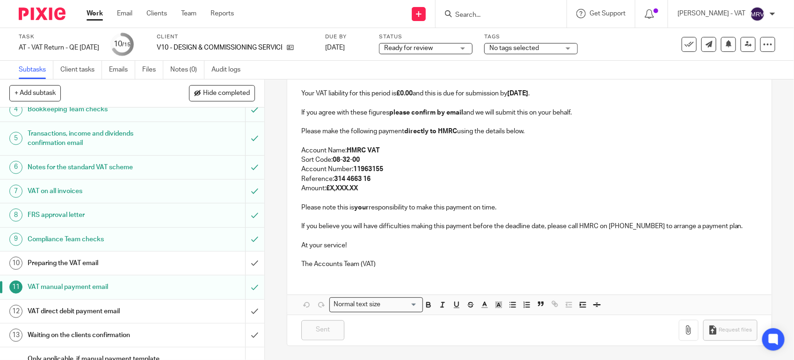
scroll to position [117, 0]
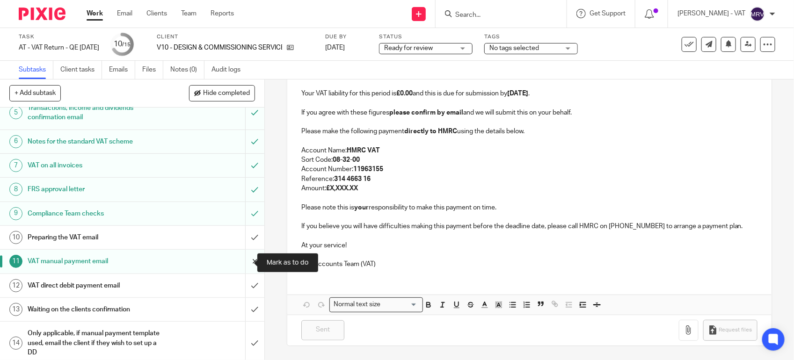
click at [243, 263] on input "submit" at bounding box center [132, 261] width 264 height 23
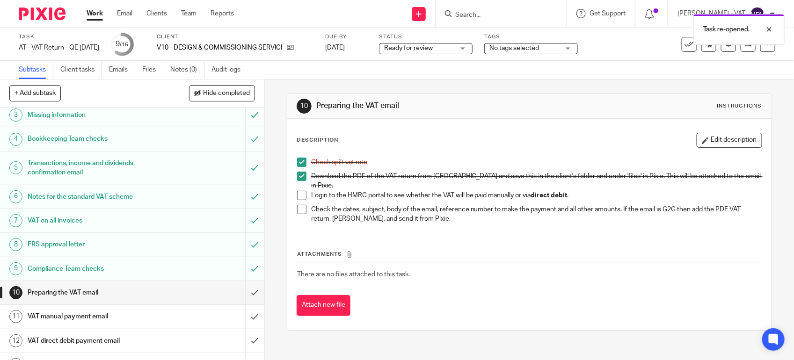
scroll to position [148, 0]
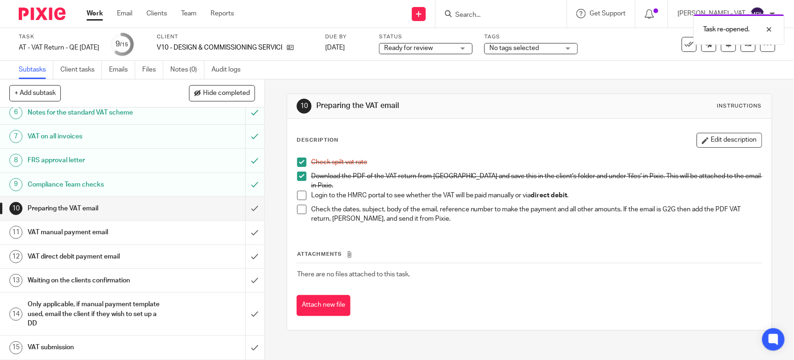
click at [123, 228] on h1 "VAT manual payment email" at bounding box center [97, 233] width 139 height 14
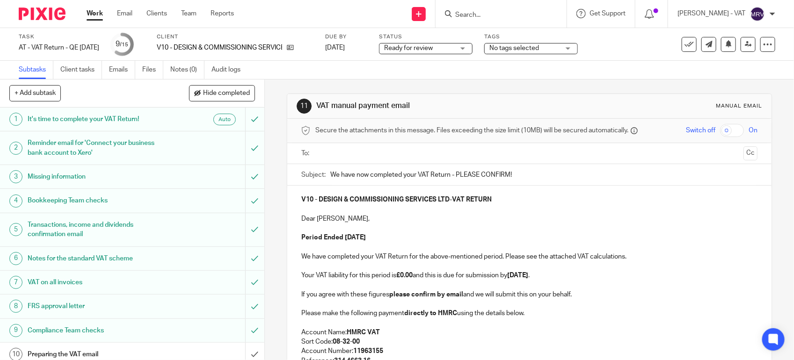
click at [473, 239] on p "Period Ended [DATE]" at bounding box center [529, 237] width 456 height 9
click at [473, 239] on p "Period Ended 31st July 2025" at bounding box center [529, 237] width 456 height 9
click at [626, 285] on p at bounding box center [529, 285] width 456 height 9
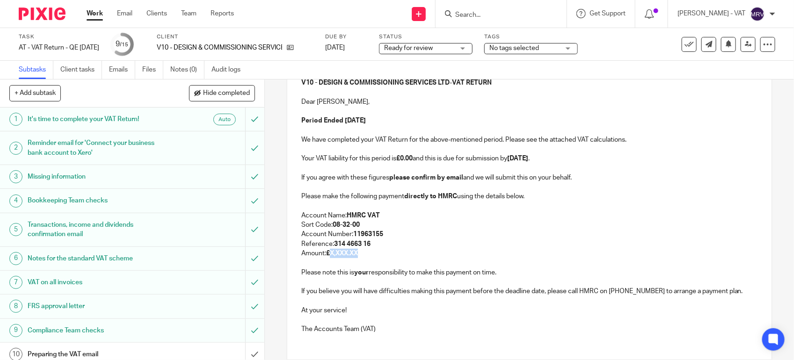
copy strong "X,XXX.XX"
click at [412, 158] on strong "£0.00" at bounding box center [404, 158] width 16 height 7
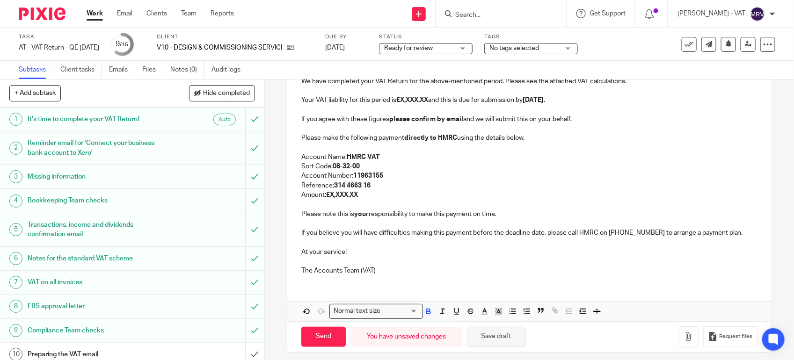
click at [515, 342] on button "Save draft" at bounding box center [496, 337] width 59 height 20
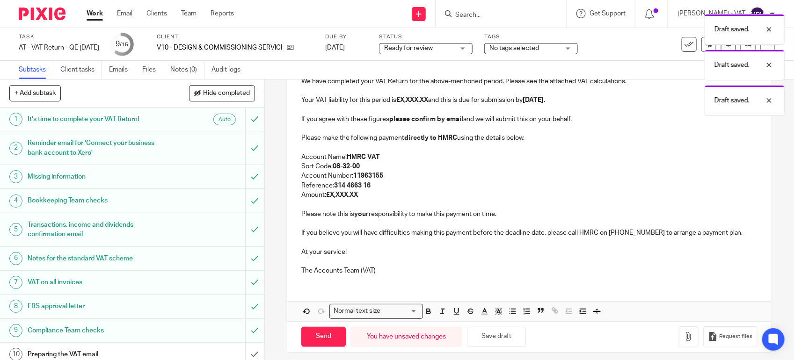
click at [477, 264] on p at bounding box center [529, 261] width 456 height 9
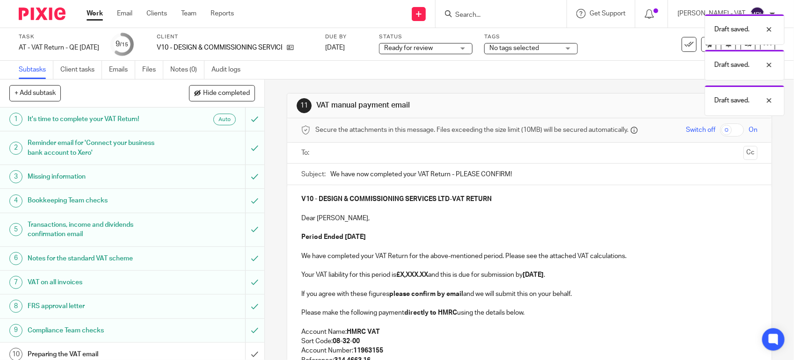
scroll to position [0, 0]
click at [463, 228] on p at bounding box center [529, 228] width 456 height 9
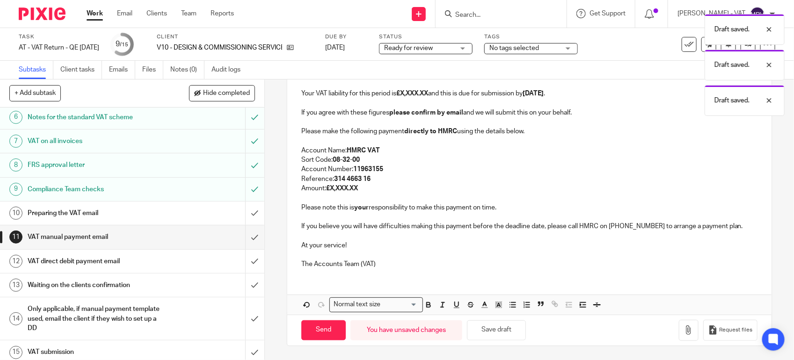
scroll to position [148, 0]
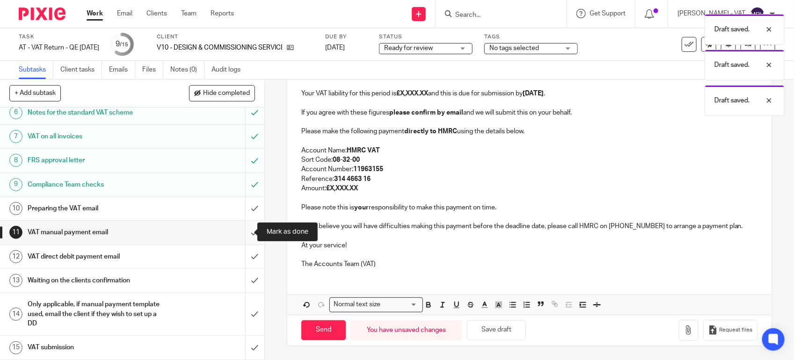
click at [242, 230] on input "submit" at bounding box center [132, 232] width 264 height 23
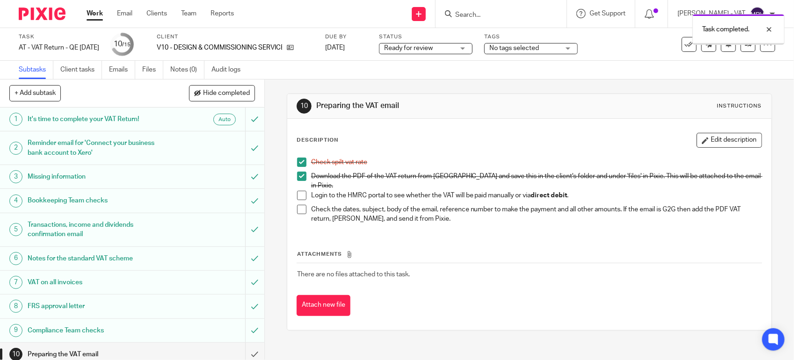
scroll to position [148, 0]
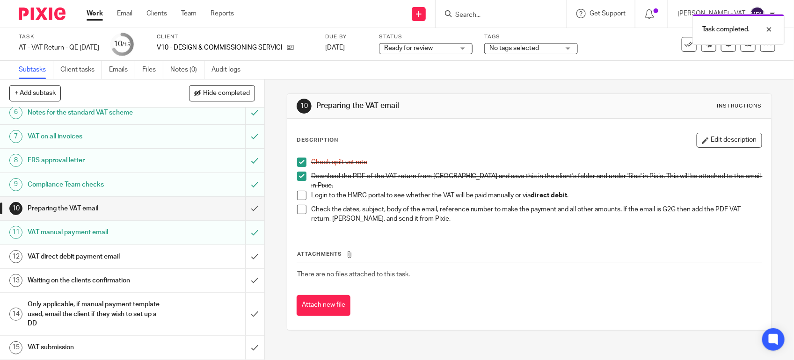
click at [94, 259] on h1 "VAT direct debit payment email" at bounding box center [97, 257] width 139 height 14
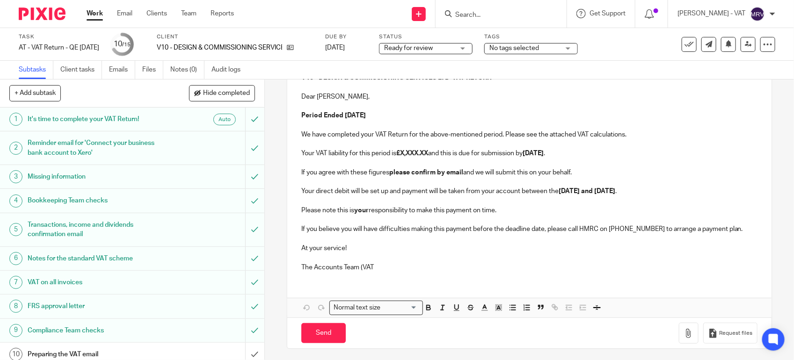
scroll to position [126, 0]
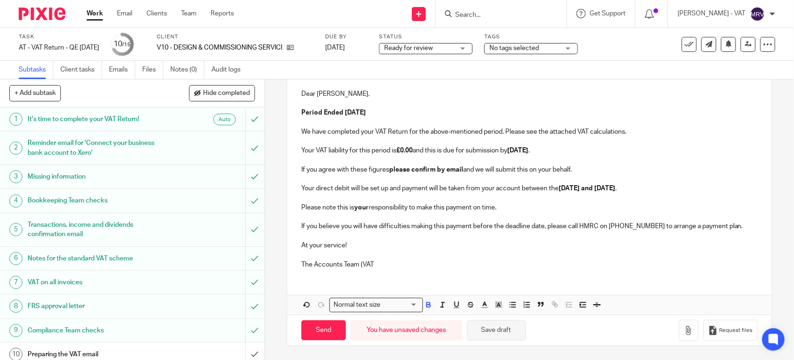
click at [514, 333] on button "Save draft" at bounding box center [496, 331] width 59 height 20
click at [301, 184] on p "Your direct debit will be set up and payment will be taken from your account be…" at bounding box center [529, 188] width 456 height 9
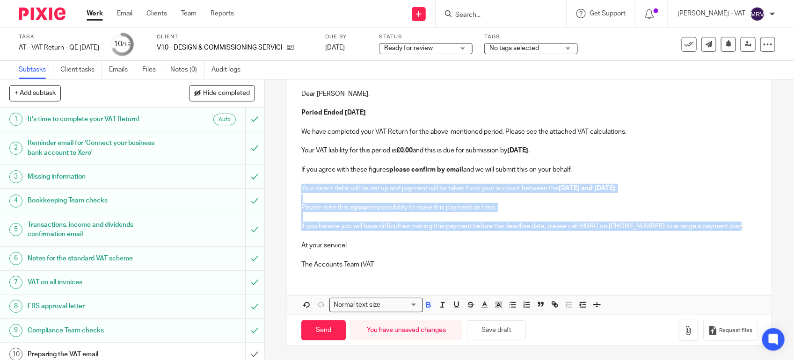
click at [733, 230] on p "If you believe you will have difficulties making this payment before the deadli…" at bounding box center [529, 226] width 456 height 9
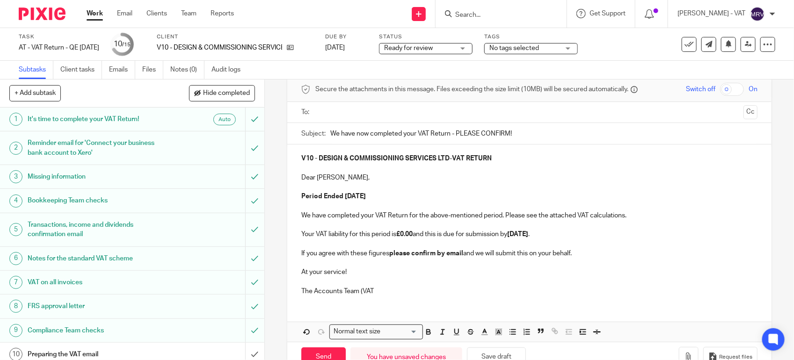
scroll to position [69, 0]
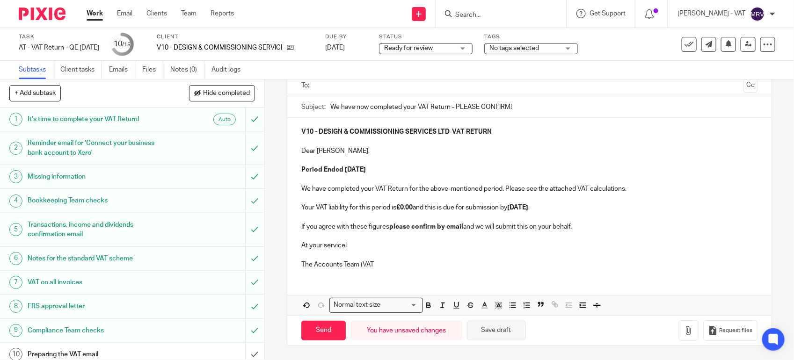
click at [506, 337] on button "Save draft" at bounding box center [496, 331] width 59 height 20
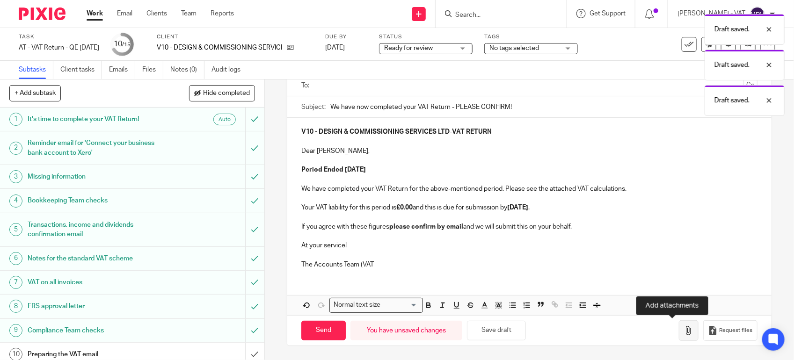
click at [684, 335] on icon "button" at bounding box center [688, 330] width 9 height 9
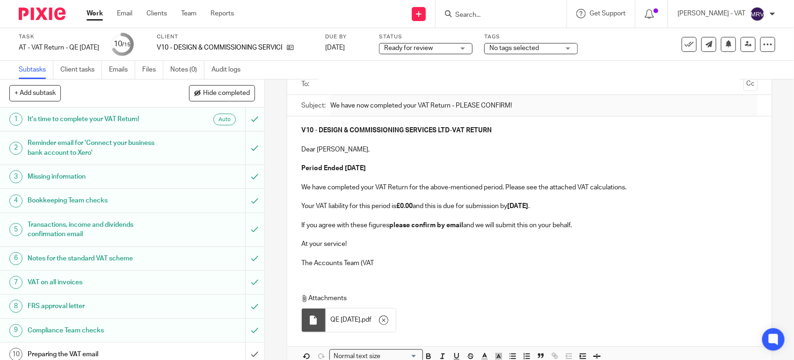
click at [455, 258] on p at bounding box center [529, 253] width 456 height 9
click at [459, 183] on p at bounding box center [529, 178] width 456 height 9
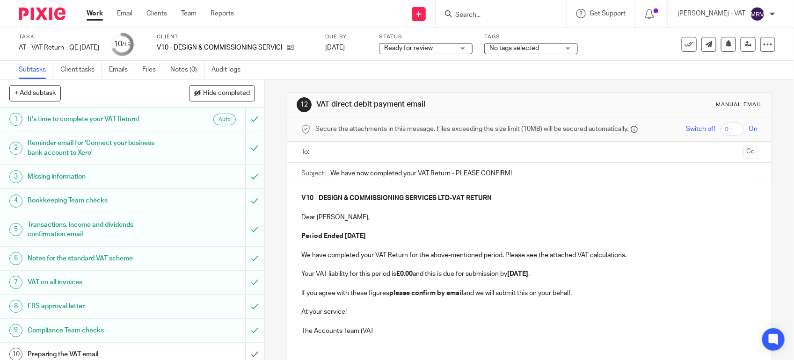
scroll to position [0, 0]
click at [374, 152] on input "text" at bounding box center [529, 153] width 421 height 11
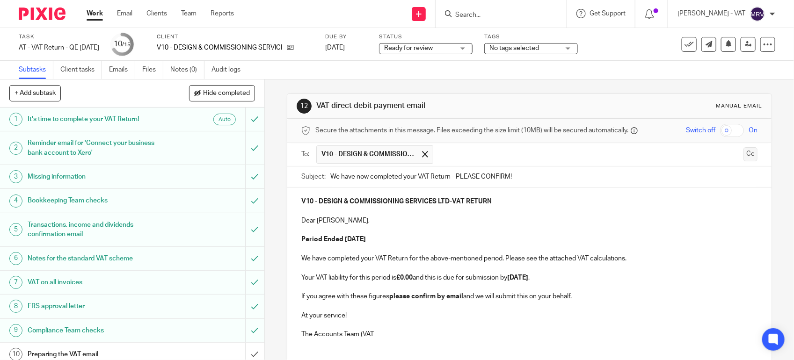
click at [744, 154] on button "Cc" at bounding box center [751, 154] width 14 height 14
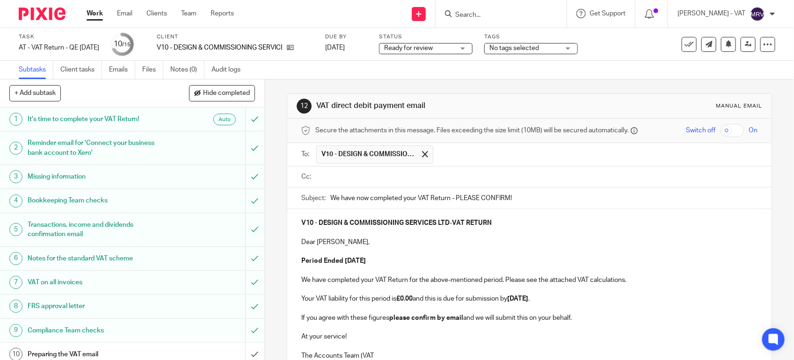
click at [467, 185] on ul at bounding box center [536, 176] width 441 height 15
click at [457, 182] on input "text" at bounding box center [536, 177] width 435 height 11
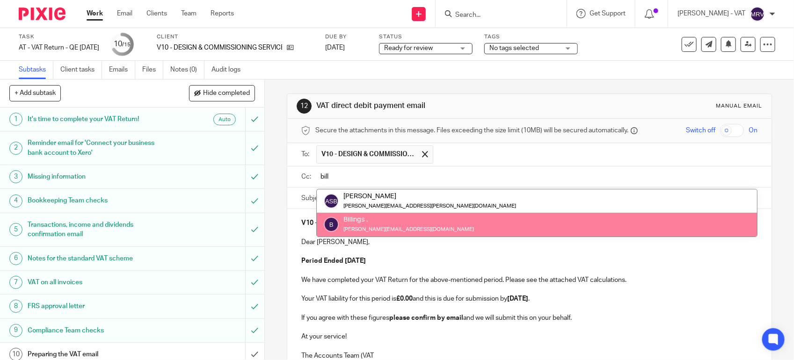
type input "bill"
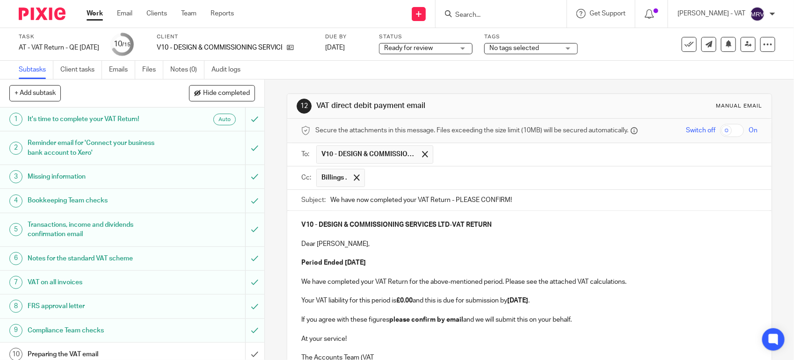
click at [445, 251] on p at bounding box center [529, 253] width 456 height 9
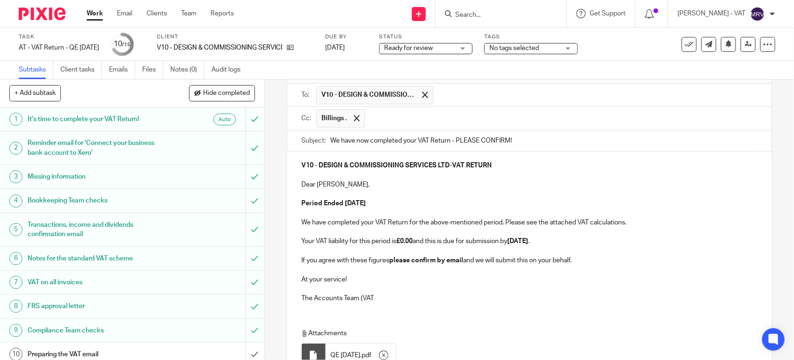
scroll to position [117, 0]
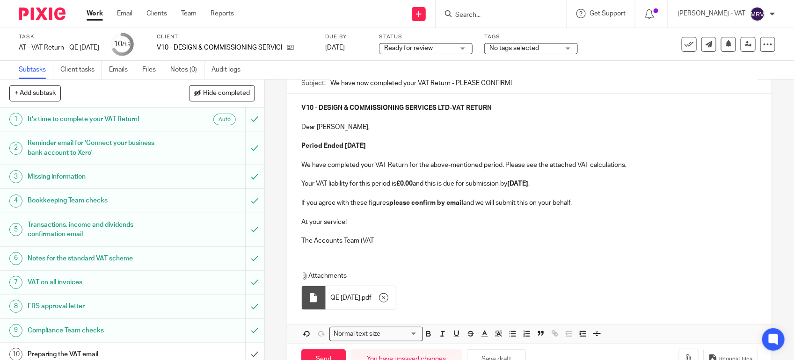
click at [520, 236] on p at bounding box center [529, 231] width 456 height 9
click at [374, 242] on p "The Accounts Team (VAT" at bounding box center [529, 240] width 456 height 9
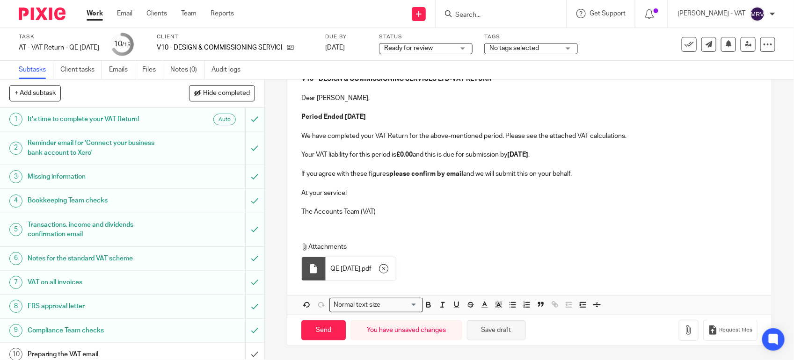
click at [492, 335] on button "Save draft" at bounding box center [496, 331] width 59 height 20
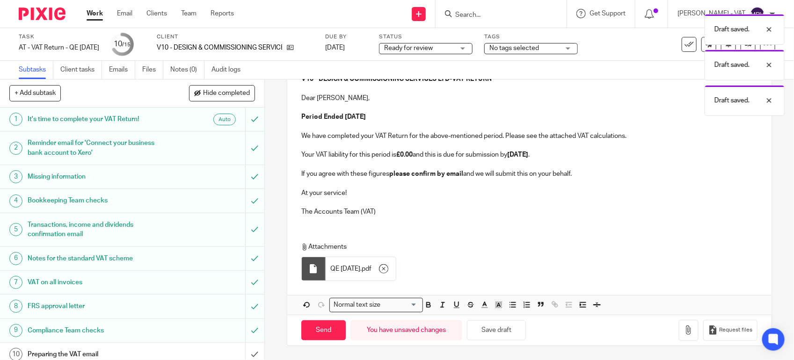
click at [482, 247] on p "Attachments" at bounding box center [523, 246] width 444 height 9
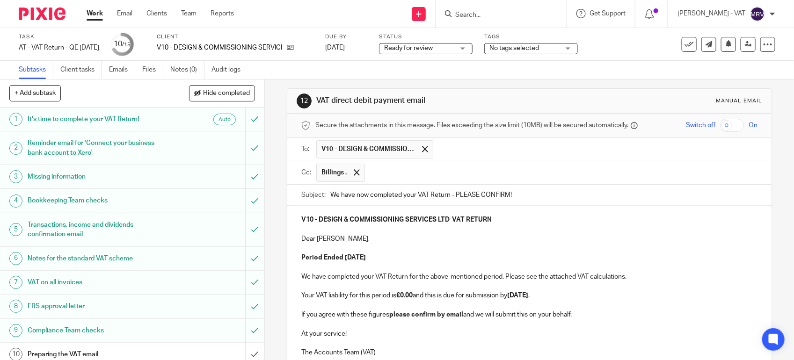
scroll to position [0, 0]
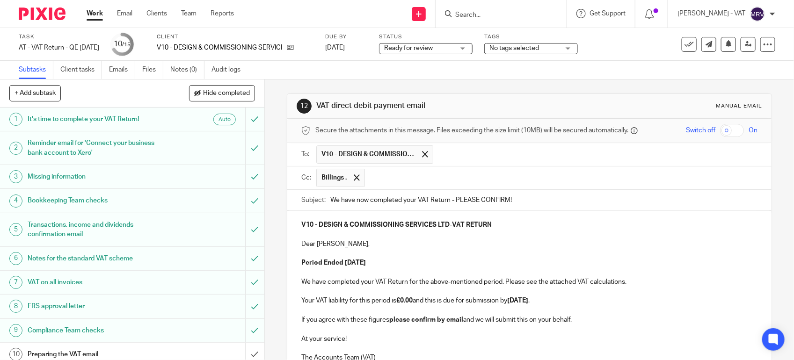
click at [418, 247] on p "Dear Marcel," at bounding box center [529, 244] width 456 height 9
click at [436, 249] on p "Dear Marcel," at bounding box center [529, 244] width 456 height 9
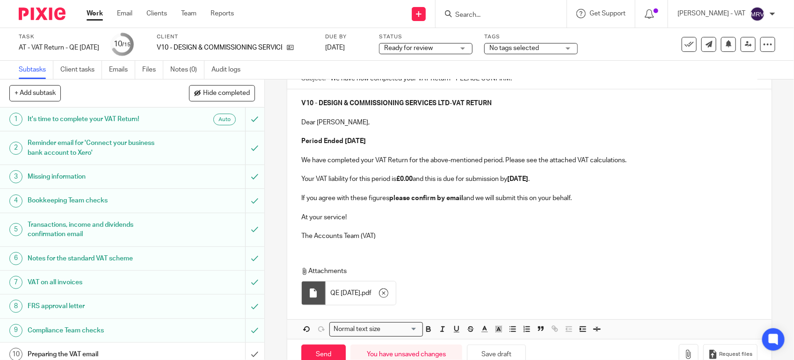
scroll to position [149, 0]
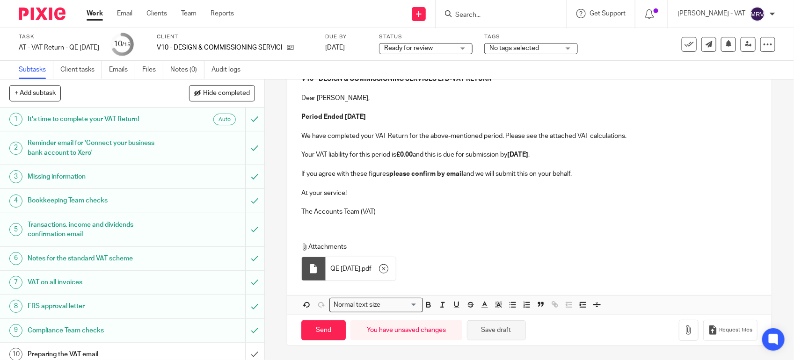
click at [504, 330] on button "Save draft" at bounding box center [496, 331] width 59 height 20
click at [324, 331] on input "Send" at bounding box center [323, 331] width 44 height 20
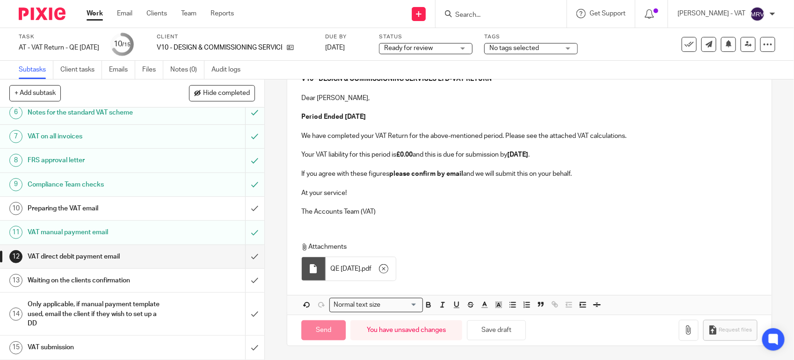
type input "Sent"
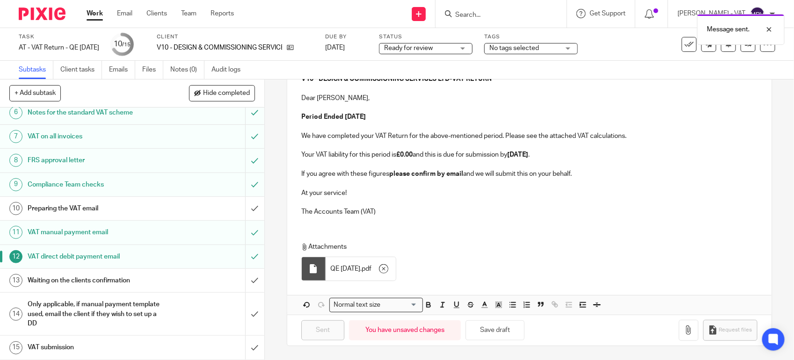
click at [165, 206] on div "Preparing the VAT email" at bounding box center [132, 209] width 208 height 14
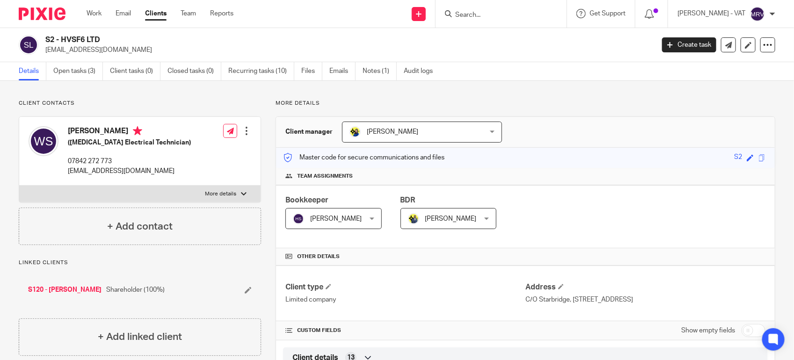
scroll to position [183, 0]
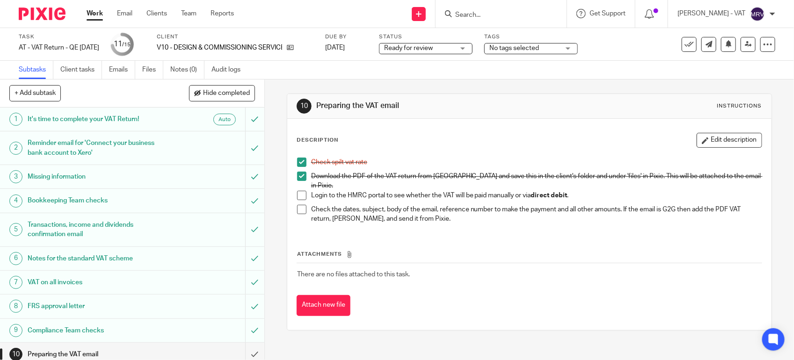
click at [300, 191] on span at bounding box center [301, 195] width 9 height 9
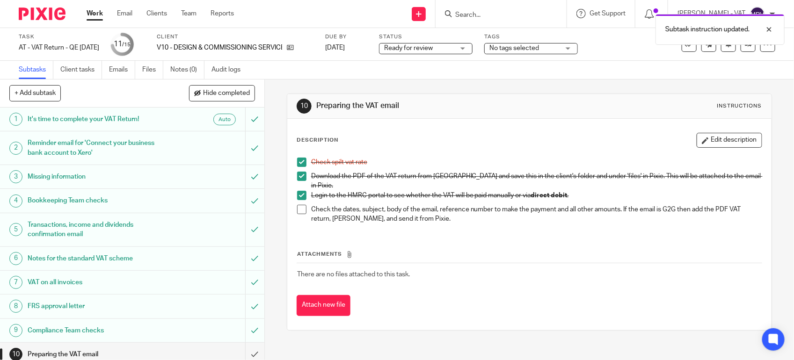
click at [165, 63] on ul "Subtasks Client tasks Emails Files Notes (0) Audit logs" at bounding box center [137, 70] width 236 height 18
click at [186, 69] on link "Notes (0)" at bounding box center [187, 70] width 34 height 18
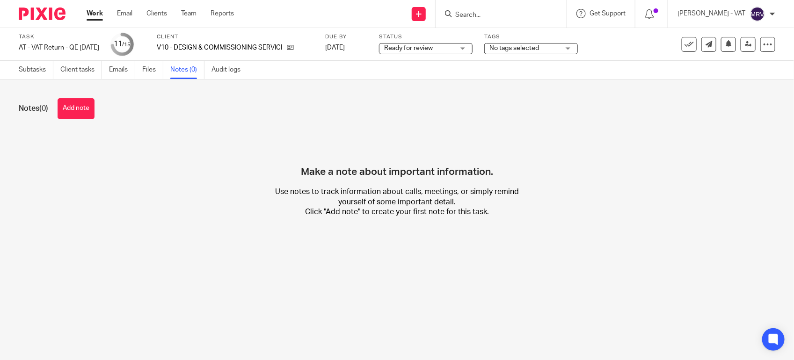
click at [73, 102] on button "Add note" at bounding box center [76, 108] width 37 height 21
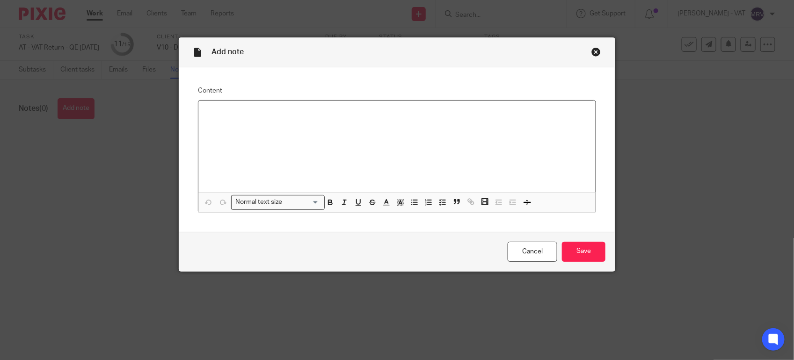
click at [261, 145] on div at bounding box center [396, 147] width 397 height 92
click at [568, 257] on input "Save" at bounding box center [584, 252] width 44 height 20
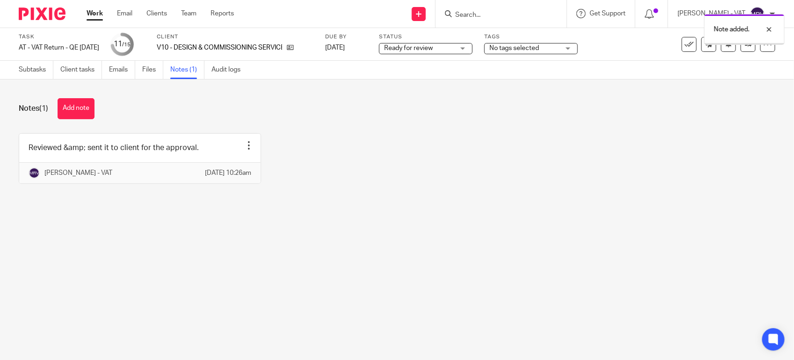
click at [470, 240] on main "Task AT - VAT Return - QE [DATE] Save AT - VAT Return - QE [DATE] 11 /15 Client…" at bounding box center [397, 180] width 794 height 360
click at [232, 265] on main "Task AT - VAT Return - QE 31-07-2025 Save AT - VAT Return - QE 31-07-2025 11 /1…" at bounding box center [397, 180] width 794 height 360
click at [29, 72] on link "Subtasks" at bounding box center [36, 70] width 35 height 18
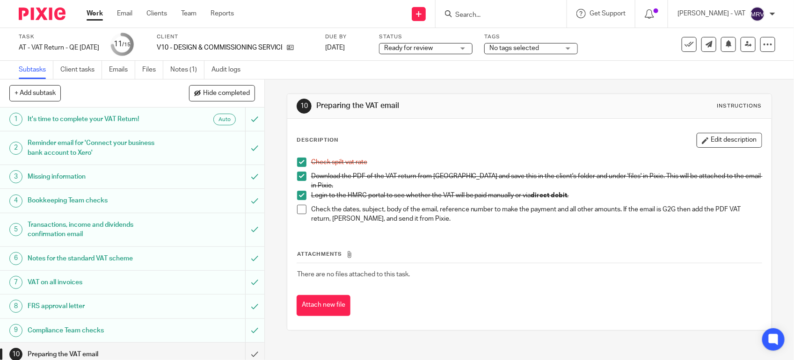
click at [297, 208] on span at bounding box center [301, 209] width 9 height 9
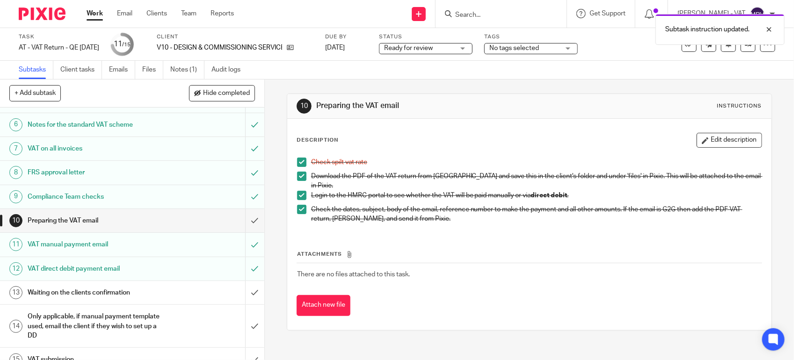
scroll to position [148, 0]
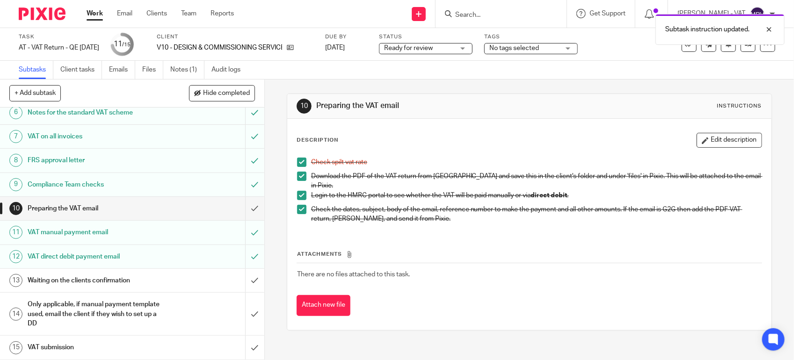
click at [613, 250] on th "Attachments" at bounding box center [530, 257] width 466 height 14
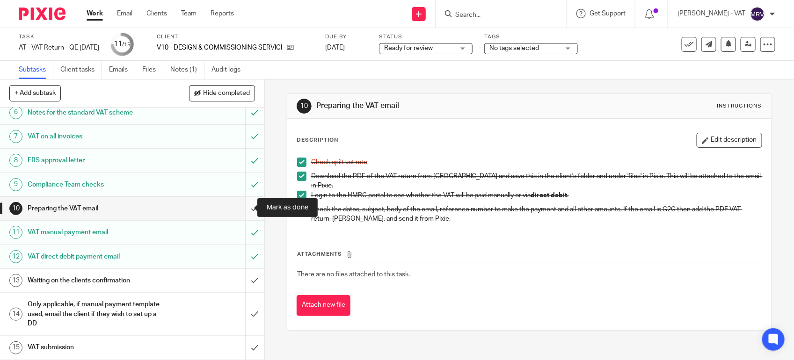
click at [244, 207] on input "submit" at bounding box center [132, 208] width 264 height 23
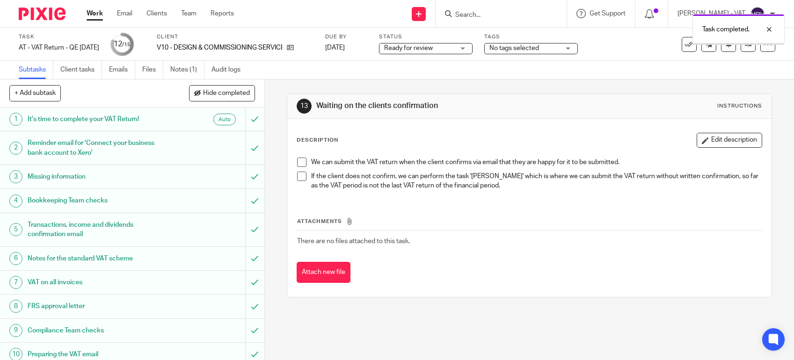
click at [431, 49] on span "Ready for review" at bounding box center [408, 48] width 49 height 7
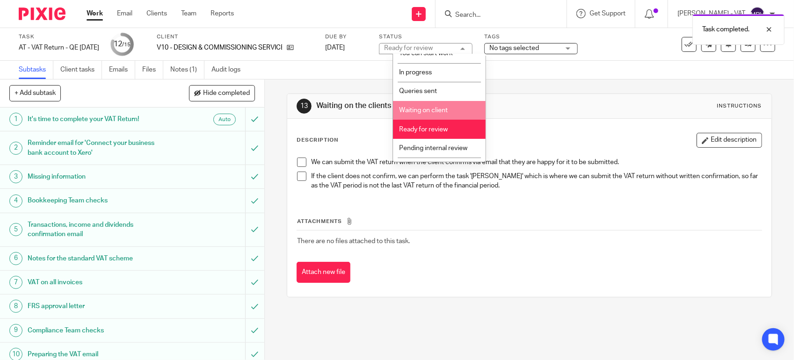
scroll to position [43, 0]
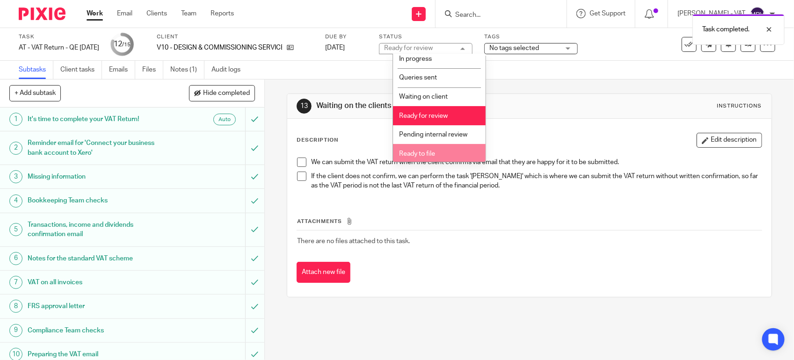
click at [422, 148] on li "Ready to file" at bounding box center [439, 153] width 93 height 19
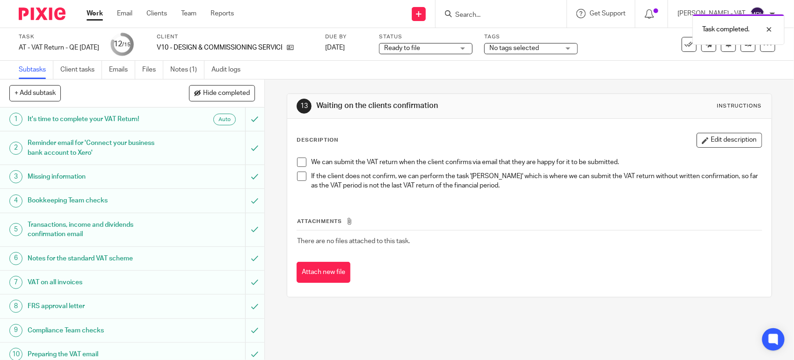
click at [576, 123] on div "Description Edit description We can submit the VAT return when the client confi…" at bounding box center [529, 208] width 484 height 178
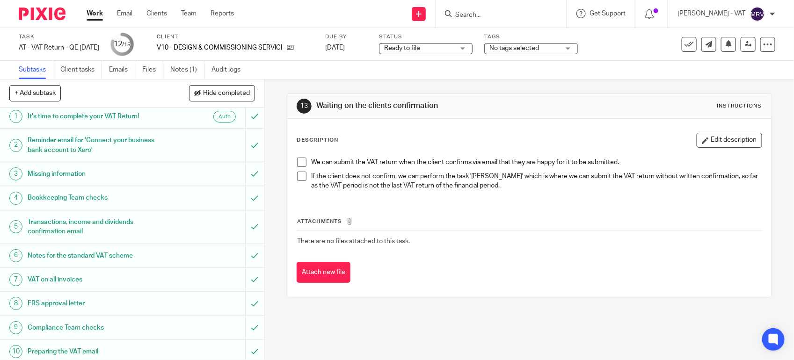
scroll to position [0, 0]
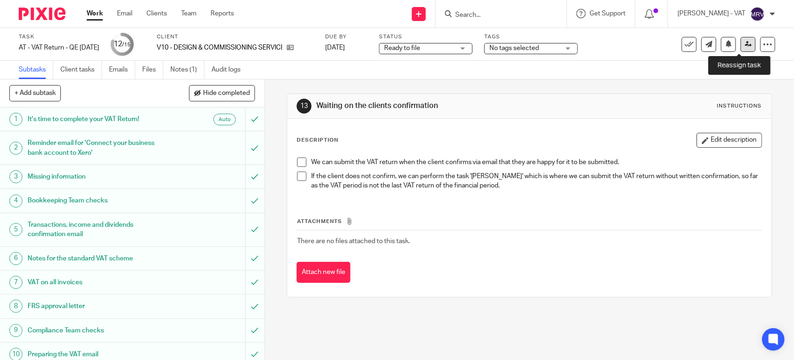
click at [747, 43] on link at bounding box center [748, 44] width 15 height 15
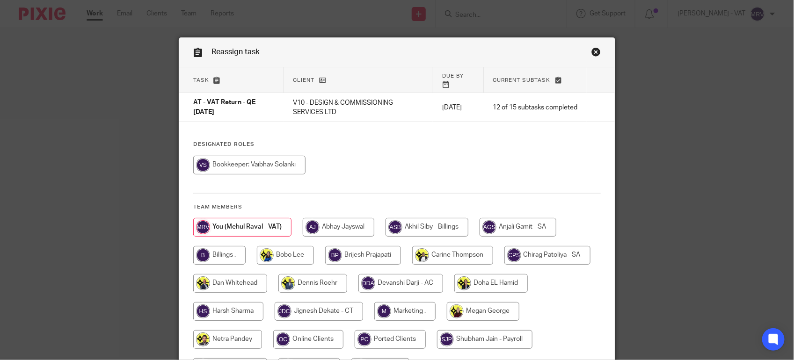
click at [519, 131] on div "Task Client Due by Current subtask AT - VAT Return - QE [DATE] V10 - DESIGN & C…" at bounding box center [397, 226] width 436 height 319
click at [230, 249] on input "radio" at bounding box center [219, 255] width 52 height 19
radio input "true"
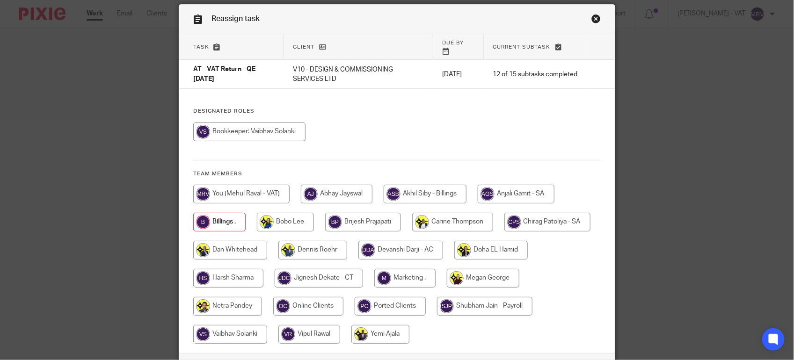
scroll to position [96, 0]
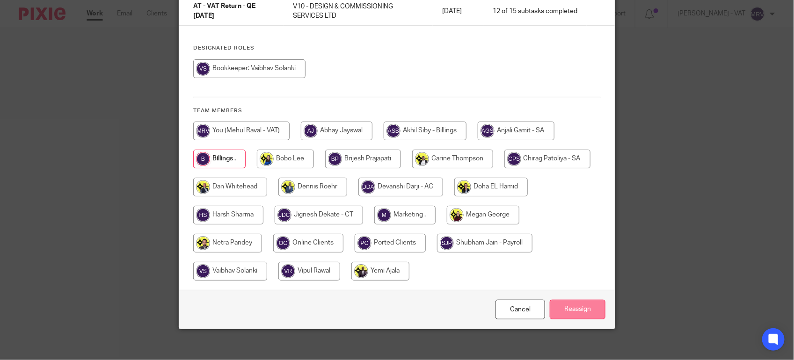
click at [583, 300] on input "Reassign" at bounding box center [578, 310] width 56 height 20
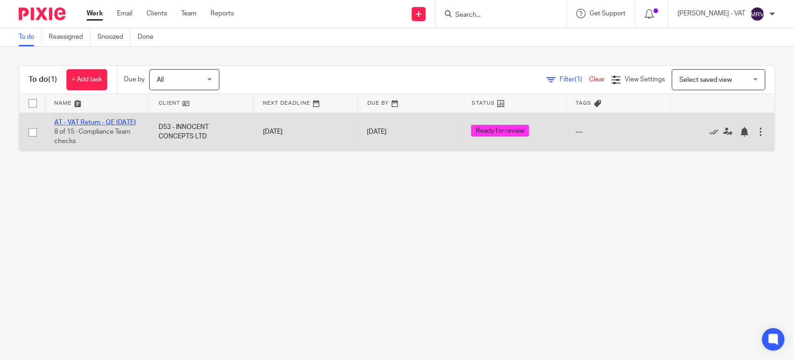
click at [85, 122] on link "AT - VAT Return - QE 31-07-2025" at bounding box center [94, 122] width 81 height 7
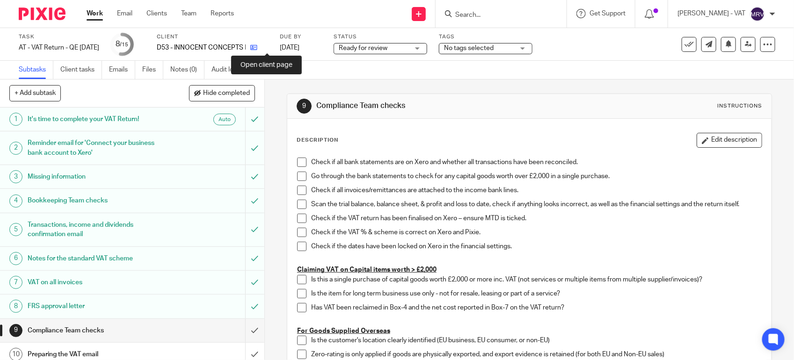
drag, startPoint x: 0, startPoint y: 0, endPoint x: 265, endPoint y: 49, distance: 269.4
click at [257, 49] on icon at bounding box center [253, 47] width 7 height 7
click at [300, 164] on span at bounding box center [301, 162] width 9 height 9
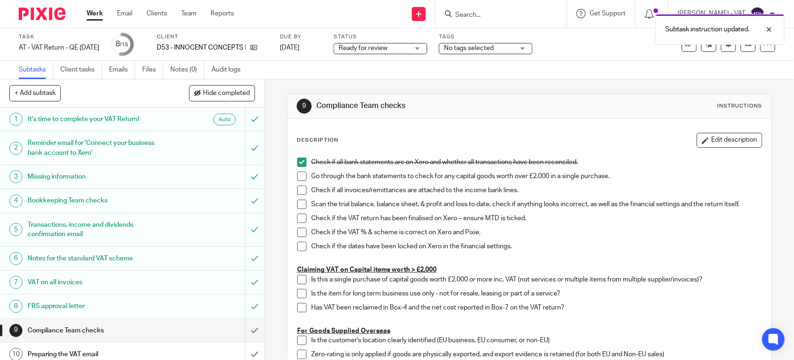
click at [298, 180] on span at bounding box center [301, 176] width 9 height 9
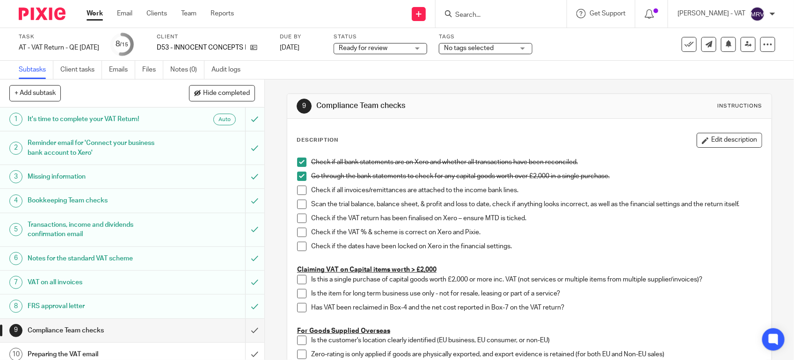
click at [297, 186] on span at bounding box center [301, 190] width 9 height 9
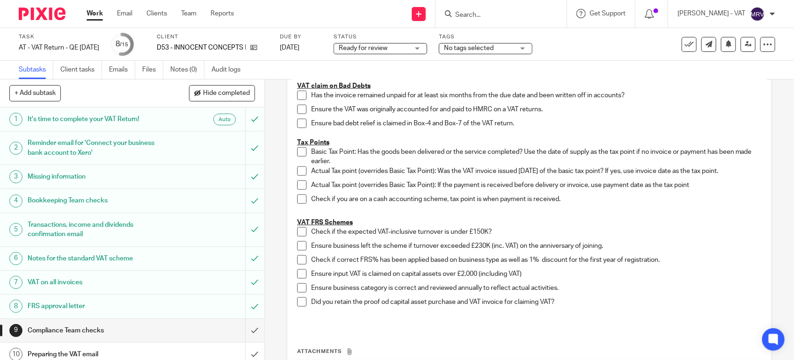
scroll to position [468, 0]
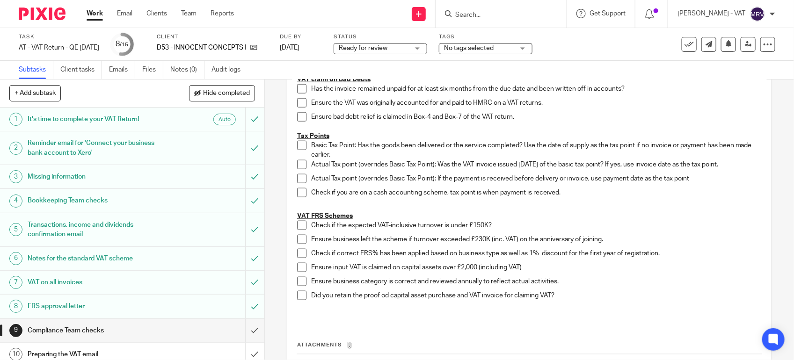
click at [297, 227] on span at bounding box center [301, 225] width 9 height 9
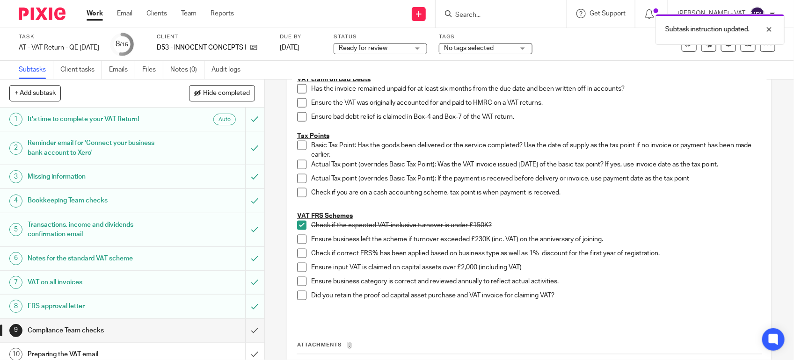
click at [298, 246] on li "Ensure business left the scheme if turnover exceeded £230K (inc. VAT) on the an…" at bounding box center [529, 242] width 465 height 14
click at [298, 242] on span at bounding box center [301, 239] width 9 height 9
click at [297, 257] on span at bounding box center [301, 253] width 9 height 9
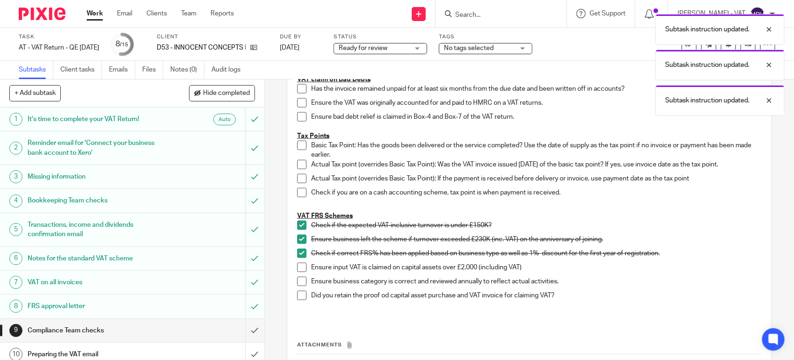
click at [297, 284] on span at bounding box center [301, 281] width 9 height 9
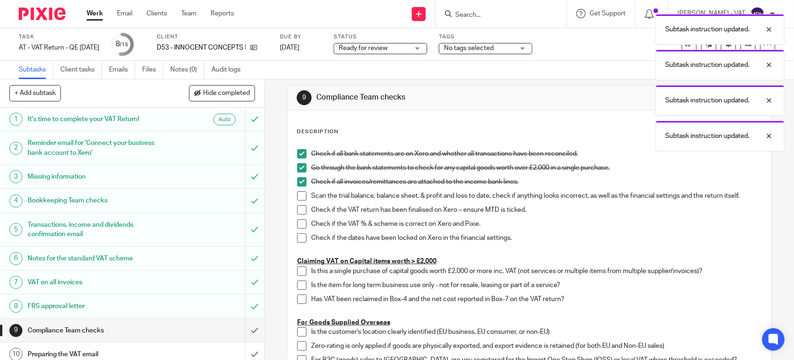
scroll to position [0, 0]
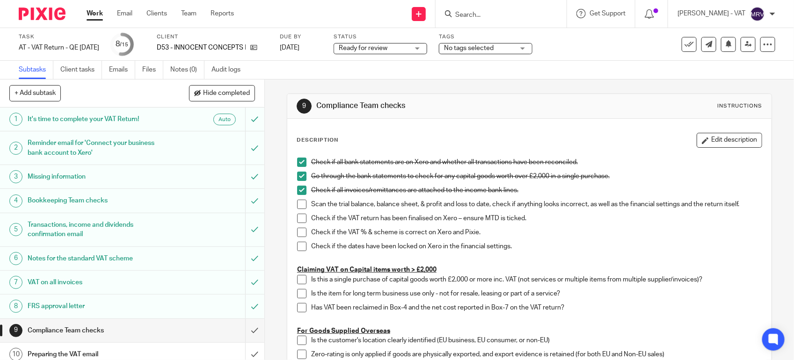
click at [303, 204] on span at bounding box center [301, 204] width 9 height 9
click at [298, 223] on span at bounding box center [301, 218] width 9 height 9
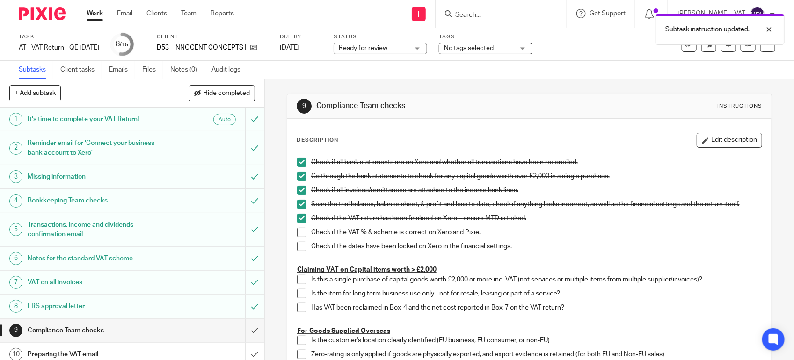
click at [297, 232] on span at bounding box center [301, 232] width 9 height 9
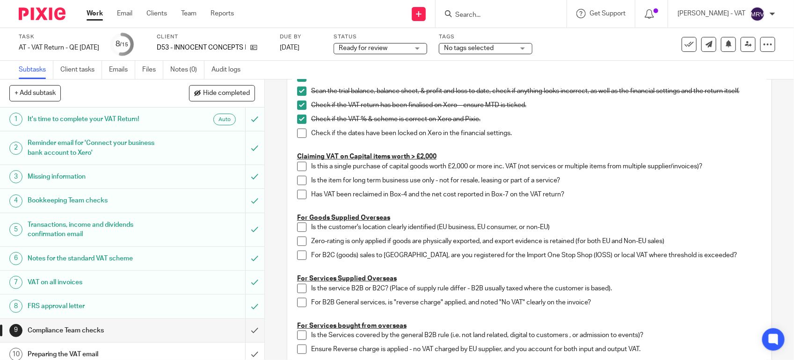
scroll to position [117, 0]
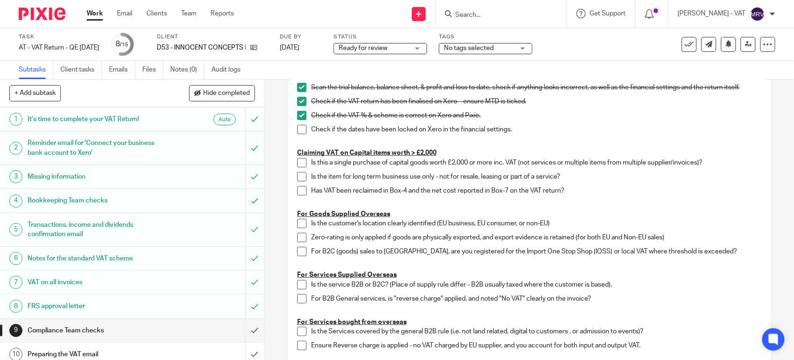
click at [297, 127] on span at bounding box center [301, 129] width 9 height 9
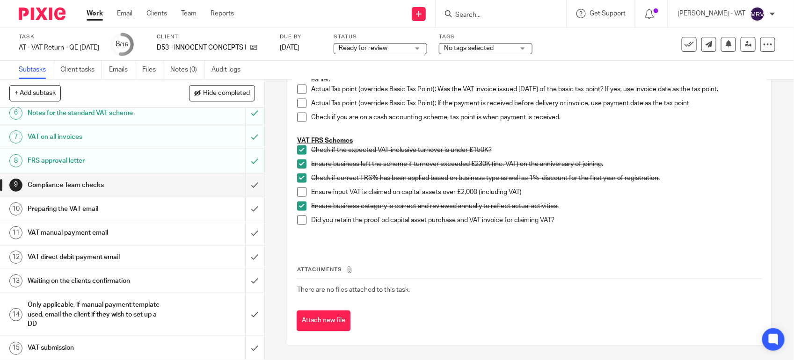
scroll to position [148, 0]
click at [247, 185] on input "submit" at bounding box center [132, 184] width 264 height 23
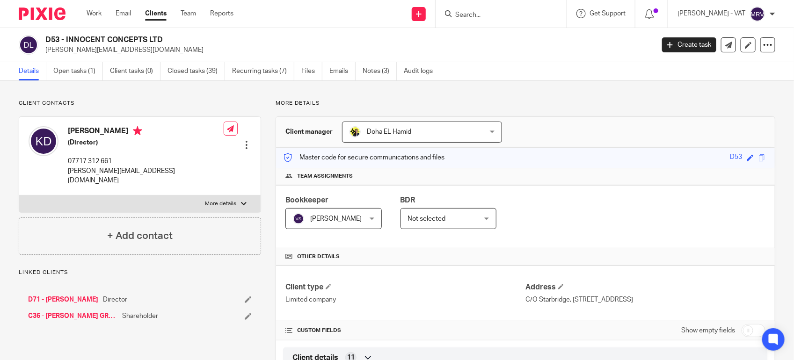
click at [630, 134] on div "Client manager [GEOGRAPHIC_DATA][PERSON_NAME] [GEOGRAPHIC_DATA][PERSON_NAME] [P…" at bounding box center [525, 132] width 499 height 31
click at [378, 66] on link "Notes (3)" at bounding box center [380, 71] width 34 height 18
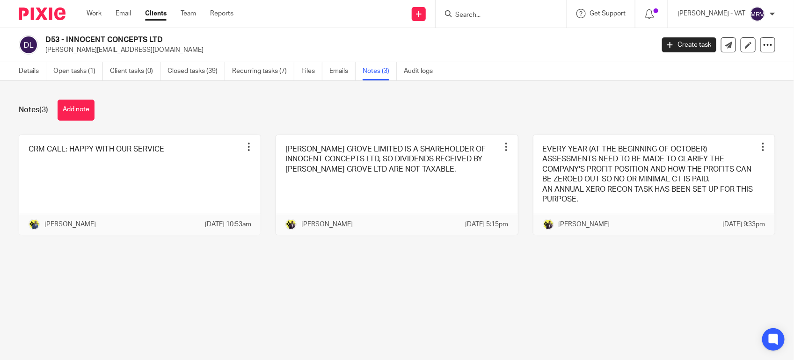
click at [266, 291] on main "D53 - INNOCENT CONCEPTS LTD [EMAIL_ADDRESS][DOMAIN_NAME] Create task Update fro…" at bounding box center [397, 180] width 794 height 360
click at [29, 64] on link "Details" at bounding box center [33, 71] width 28 height 18
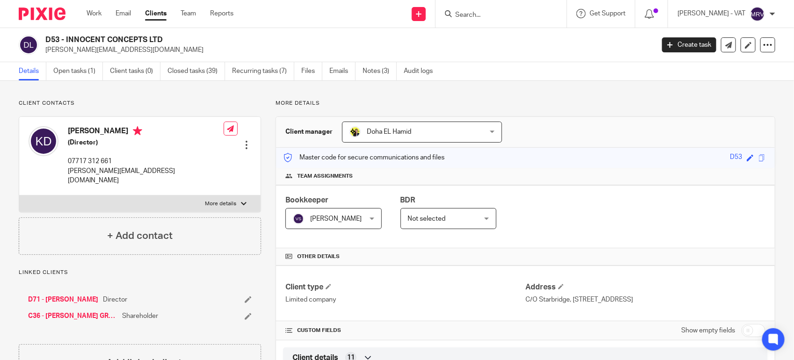
drag, startPoint x: 66, startPoint y: 36, endPoint x: 163, endPoint y: 26, distance: 97.3
click at [163, 26] on body "Work Email Clients Team Reports Work Email Clients Team Reports Settings Send n…" at bounding box center [397, 180] width 794 height 360
click at [57, 38] on h2 "D53 - INNOCENT CONCEPTS LTD" at bounding box center [286, 40] width 482 height 10
drag, startPoint x: 67, startPoint y: 38, endPoint x: 83, endPoint y: 36, distance: 16.1
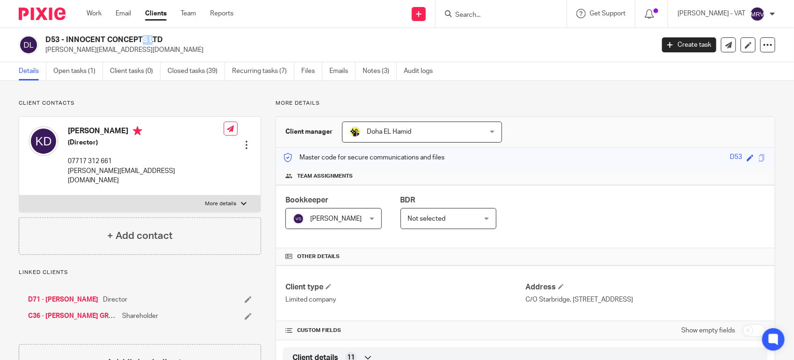
click at [83, 36] on h2 "D53 - INNOCENT CONCEPTS LTD" at bounding box center [286, 40] width 482 height 10
click at [62, 34] on div "D53 - INNOCENT CONCEPTS LTD kenton@innocentconcepts.com Create task Update from…" at bounding box center [397, 45] width 794 height 34
drag, startPoint x: 64, startPoint y: 36, endPoint x: 169, endPoint y: 29, distance: 105.0
click at [169, 29] on div "D53 - INNOCENT CONCEPTS LTD kenton@innocentconcepts.com Create task Update from…" at bounding box center [397, 45] width 794 height 34
click at [75, 43] on h2 "D53 - INNOCENT CONCEPTS LTD" at bounding box center [286, 40] width 482 height 10
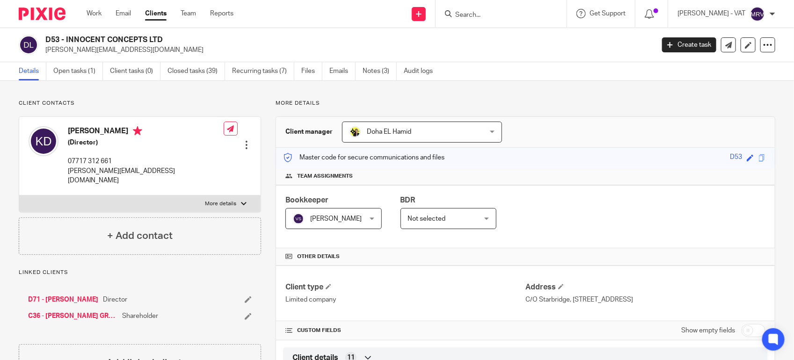
drag, startPoint x: 66, startPoint y: 39, endPoint x: 165, endPoint y: 38, distance: 98.8
click at [165, 38] on h2 "D53 - INNOCENT CONCEPTS LTD" at bounding box center [286, 40] width 482 height 10
copy h2 "INNOCENT CONCEPTS LTD"
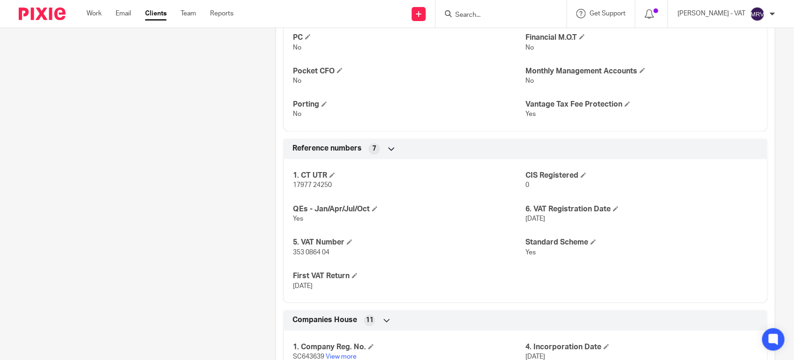
scroll to position [761, 0]
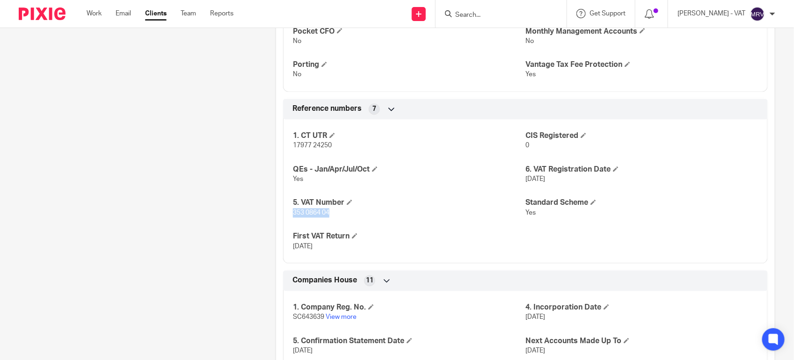
drag, startPoint x: 289, startPoint y: 213, endPoint x: 339, endPoint y: 218, distance: 50.3
click at [339, 218] on div "1. CT UTR 17977 24250 CIS Registered 0 QEs - Jan/Apr/Jul/Oct Yes 6. VAT Registr…" at bounding box center [525, 188] width 485 height 151
copy span "353 0864 04"
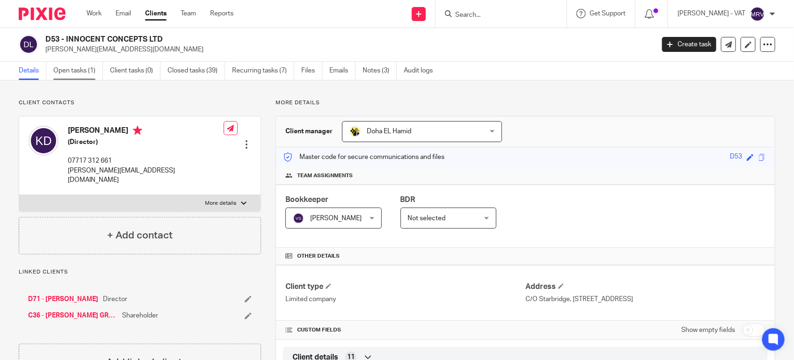
scroll to position [0, 0]
drag, startPoint x: 65, startPoint y: 39, endPoint x: 190, endPoint y: 41, distance: 125.9
click at [190, 41] on h2 "D53 - INNOCENT CONCEPTS LTD" at bounding box center [286, 40] width 482 height 10
click at [81, 40] on h2 "D53 - INNOCENT CONCEPTS LTD" at bounding box center [286, 40] width 482 height 10
drag, startPoint x: 66, startPoint y: 37, endPoint x: 167, endPoint y: 38, distance: 101.1
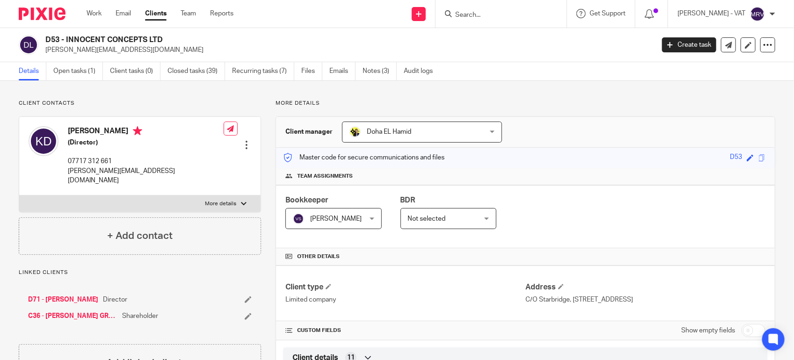
click at [167, 38] on h2 "D53 - INNOCENT CONCEPTS LTD" at bounding box center [286, 40] width 482 height 10
copy h2 "INNOCENT CONCEPTS LTD"
click at [492, 9] on form at bounding box center [504, 14] width 100 height 12
click at [481, 15] on input "Search" at bounding box center [496, 15] width 84 height 8
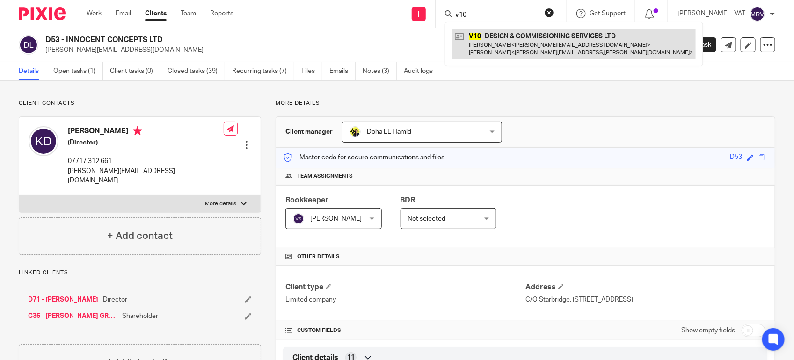
type input "v10"
click at [493, 48] on link at bounding box center [574, 43] width 243 height 29
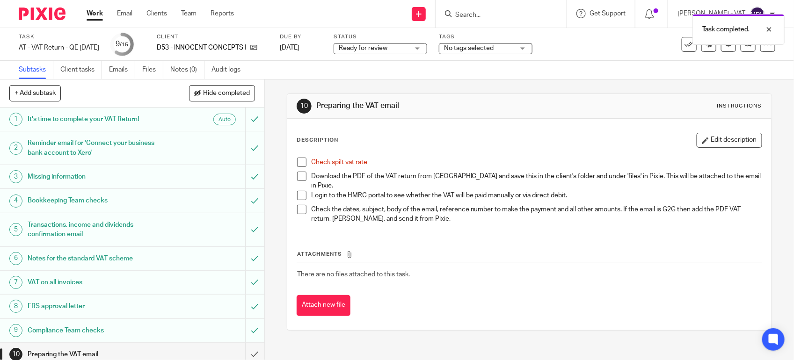
click at [300, 164] on span at bounding box center [301, 162] width 9 height 9
click at [142, 69] on ul "Subtasks Client tasks Emails Files Notes (0) Audit logs" at bounding box center [137, 70] width 236 height 18
click at [152, 71] on link "Files" at bounding box center [152, 70] width 21 height 18
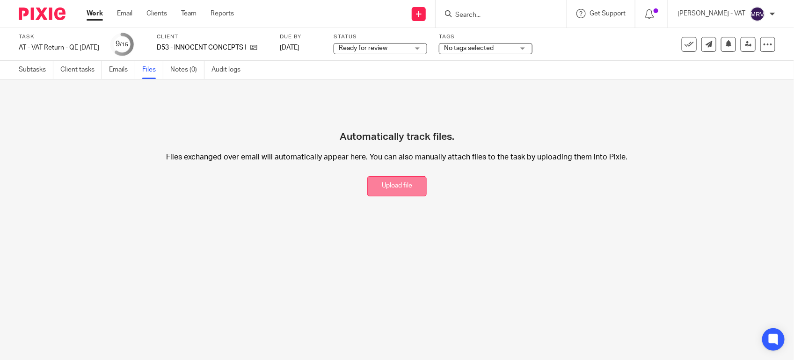
click at [394, 179] on button "Upload file" at bounding box center [396, 186] width 59 height 20
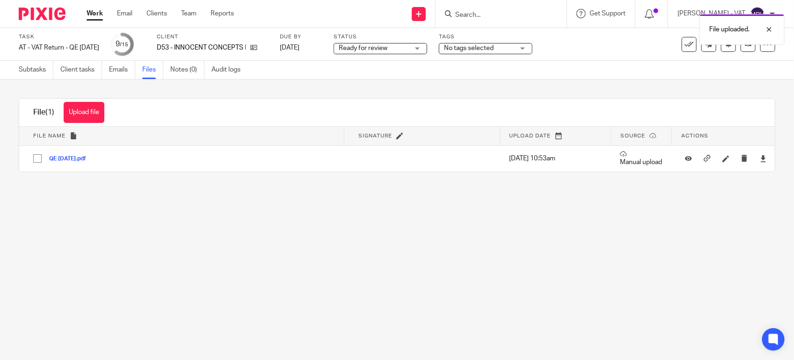
click at [367, 261] on main "Task AT - VAT Return - QE [DATE] Save AT - VAT Return - QE [DATE] 9 /15 Client …" at bounding box center [397, 180] width 794 height 360
click at [34, 73] on link "Subtasks" at bounding box center [36, 70] width 35 height 18
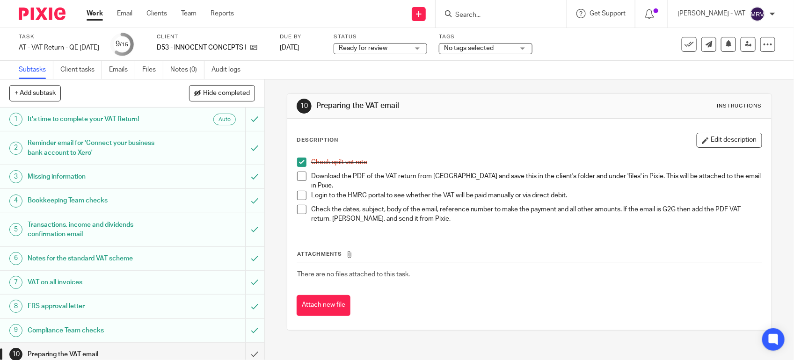
click at [297, 178] on span at bounding box center [301, 176] width 9 height 9
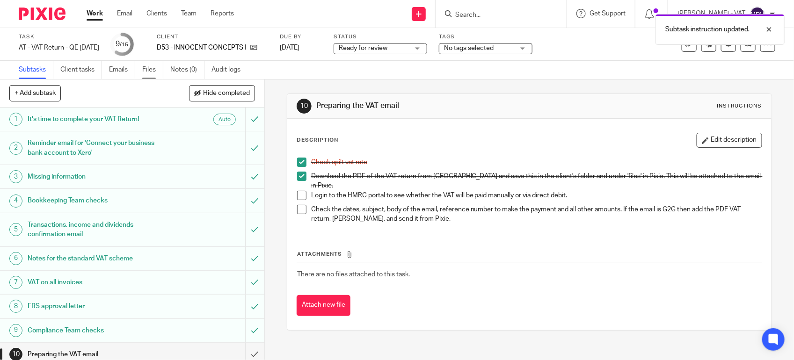
click at [153, 66] on link "Files" at bounding box center [152, 70] width 21 height 18
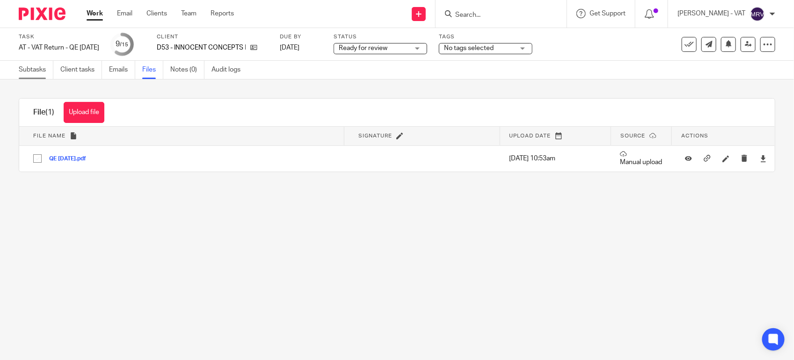
click at [33, 71] on link "Subtasks" at bounding box center [36, 70] width 35 height 18
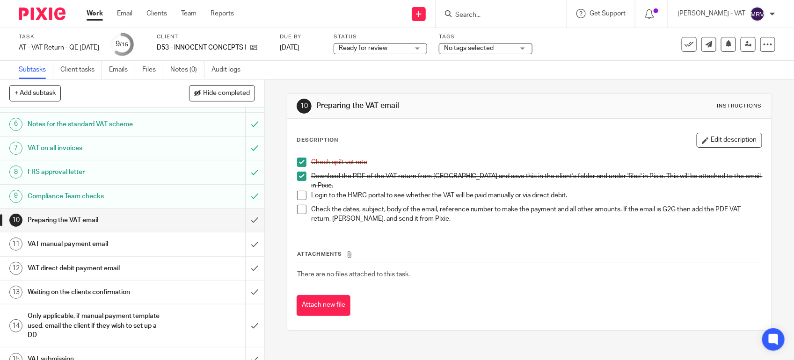
scroll to position [148, 0]
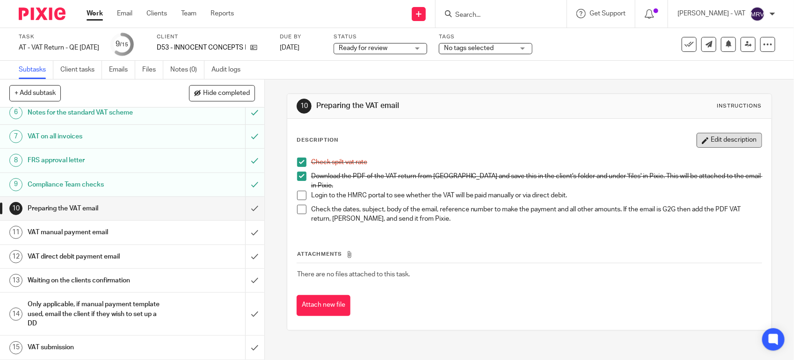
click at [703, 137] on button "Edit description" at bounding box center [730, 140] width 66 height 15
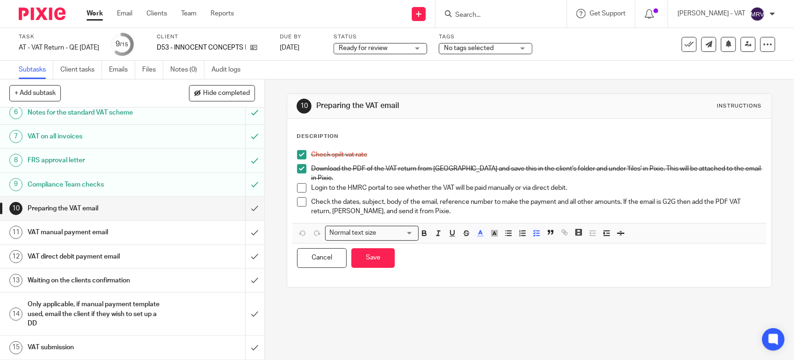
click at [512, 185] on p "Login to the HMRC portal to see whether the VAT will be paid manually or via di…" at bounding box center [536, 187] width 451 height 9
click at [383, 255] on button "Save" at bounding box center [374, 259] width 44 height 20
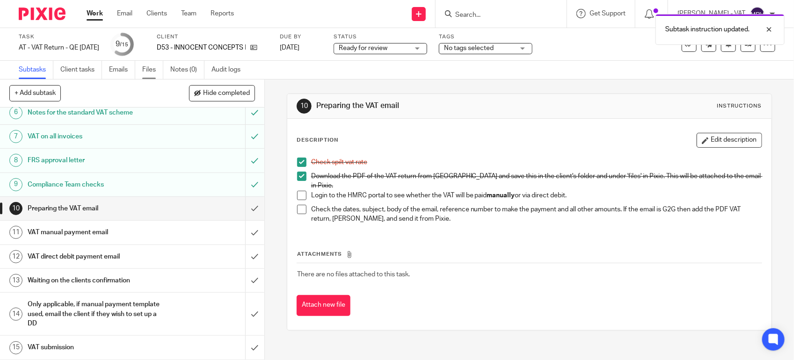
click at [144, 69] on link "Files" at bounding box center [152, 70] width 21 height 18
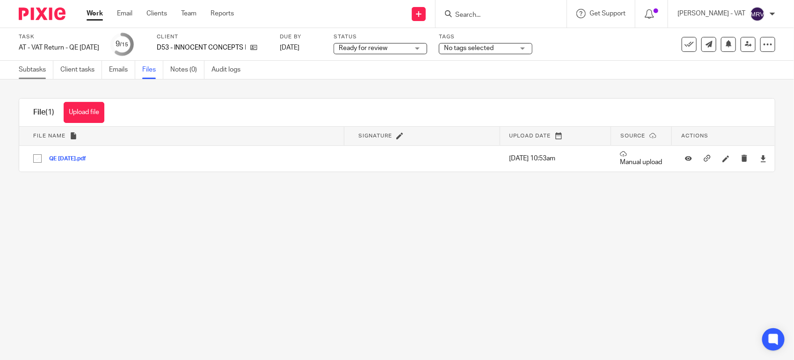
click at [28, 73] on link "Subtasks" at bounding box center [36, 70] width 35 height 18
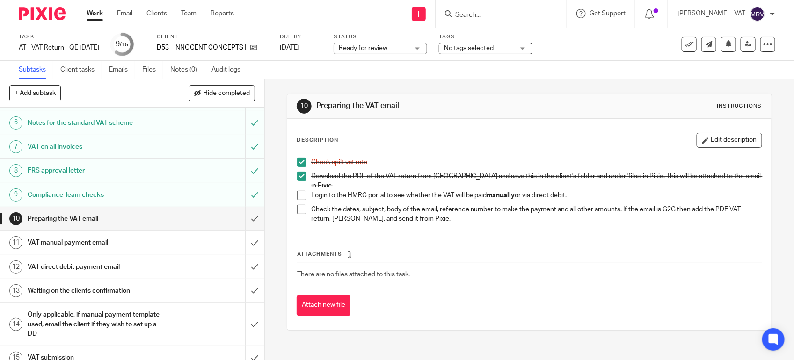
scroll to position [148, 0]
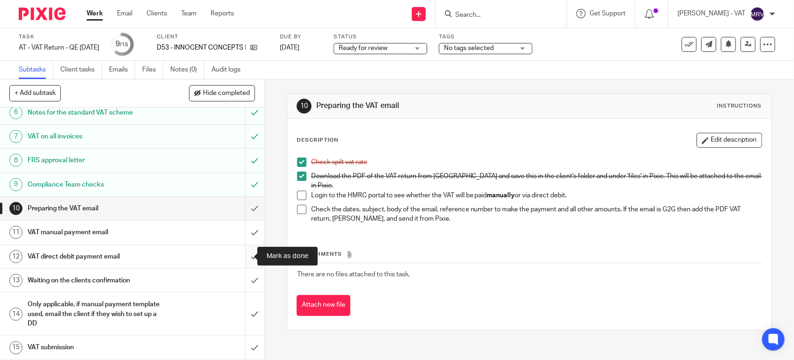
click at [247, 256] on input "submit" at bounding box center [132, 256] width 264 height 23
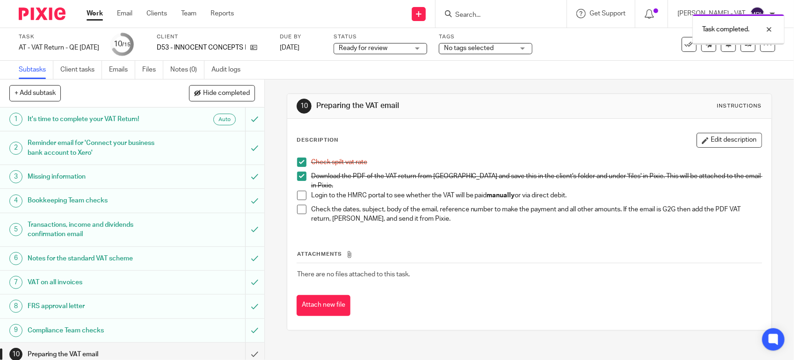
scroll to position [148, 0]
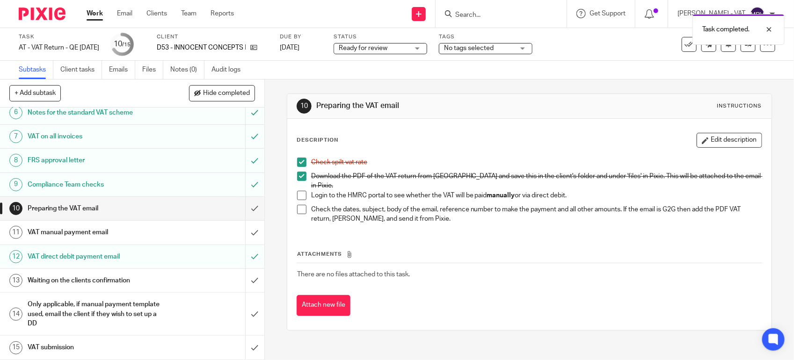
click at [122, 236] on h1 "VAT manual payment email" at bounding box center [97, 233] width 139 height 14
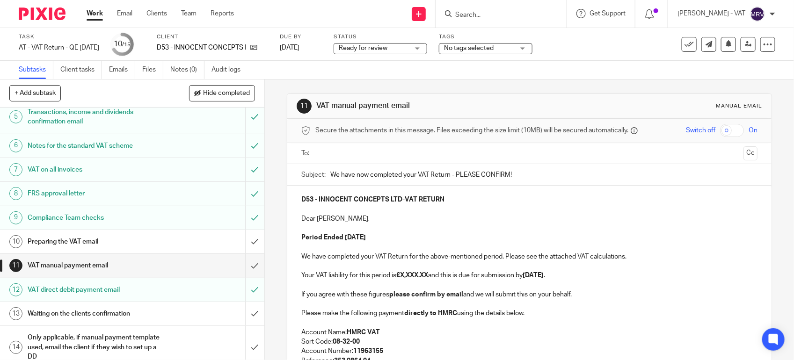
scroll to position [117, 0]
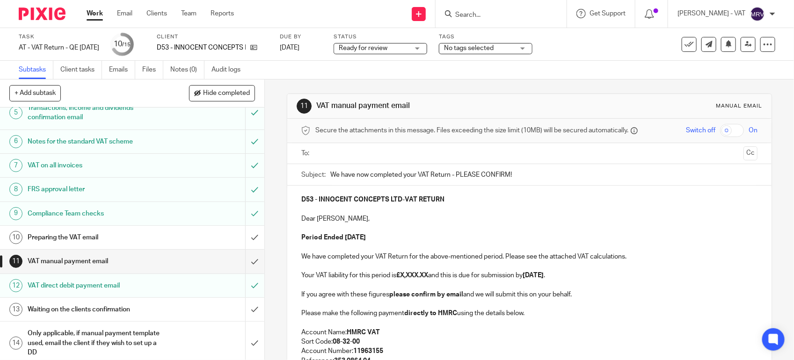
click at [504, 214] on p at bounding box center [529, 209] width 456 height 9
click at [347, 276] on p "Your VAT liability for this period is £X,XXX.XX and this is due for submission …" at bounding box center [529, 275] width 456 height 9
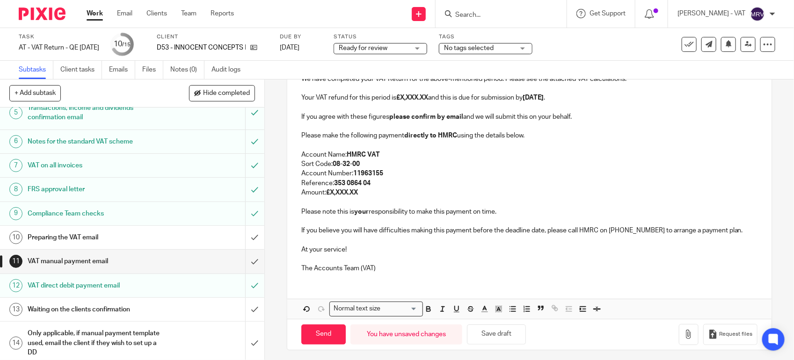
scroll to position [183, 0]
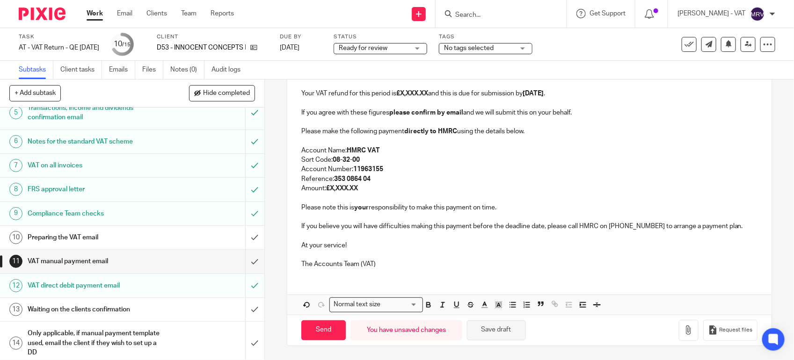
click at [491, 333] on button "Save draft" at bounding box center [496, 331] width 59 height 20
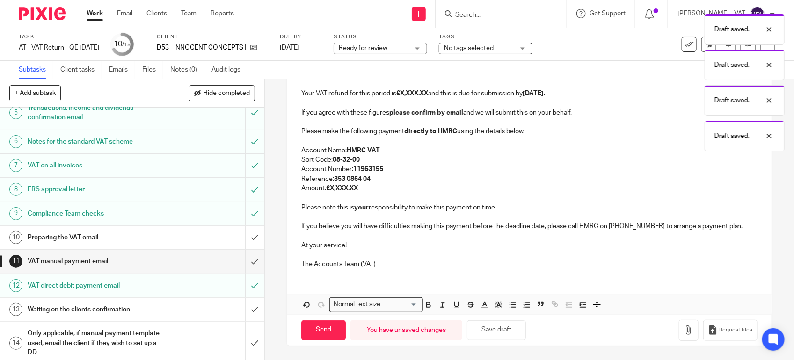
click at [429, 94] on div "Draft saved. Draft saved. Draft saved. Draft saved." at bounding box center [591, 80] width 388 height 142
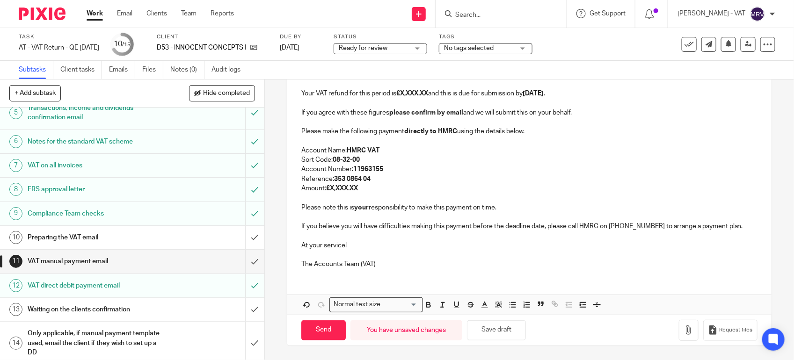
click at [431, 94] on p "Your VAT refund for this period is £X,XXX.XX and this is due for submission by …" at bounding box center [529, 93] width 456 height 9
click at [296, 145] on div "D53 - INNOCENT CONCEPTS LTD - VAT RETURN Dear Kenton, Period Ended 31st July 20…" at bounding box center [529, 140] width 484 height 272
click at [296, 132] on div "D53 - INNOCENT CONCEPTS LTD - VAT RETURN Dear Kenton, Period Ended 31st July 20…" at bounding box center [529, 140] width 484 height 272
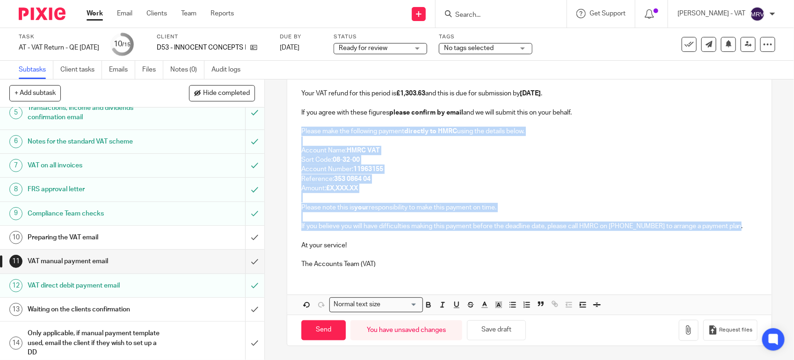
click at [735, 225] on p "If you believe you will have difficulties making this payment before the deadli…" at bounding box center [529, 226] width 456 height 9
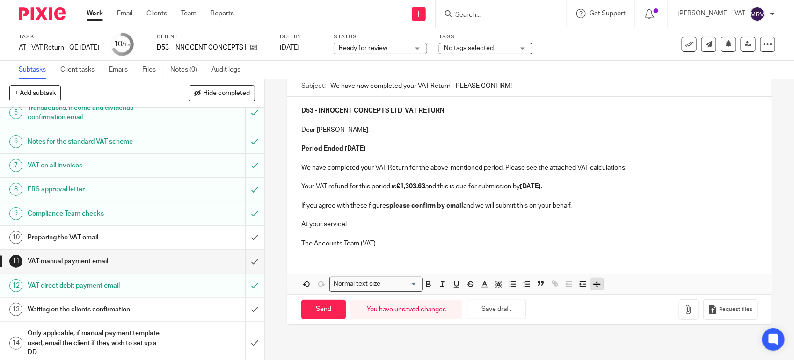
scroll to position [91, 0]
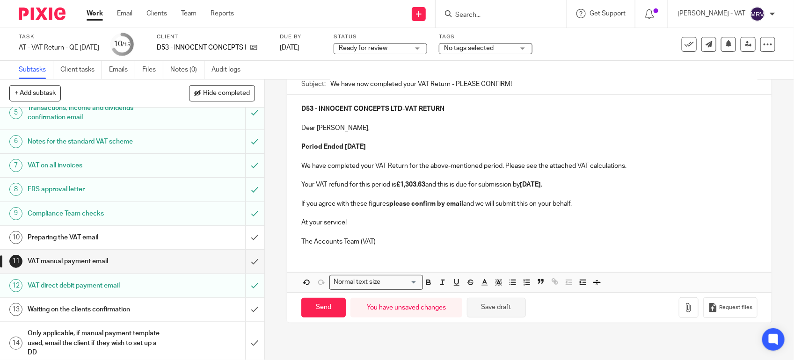
click at [511, 308] on button "Save draft" at bounding box center [496, 308] width 59 height 20
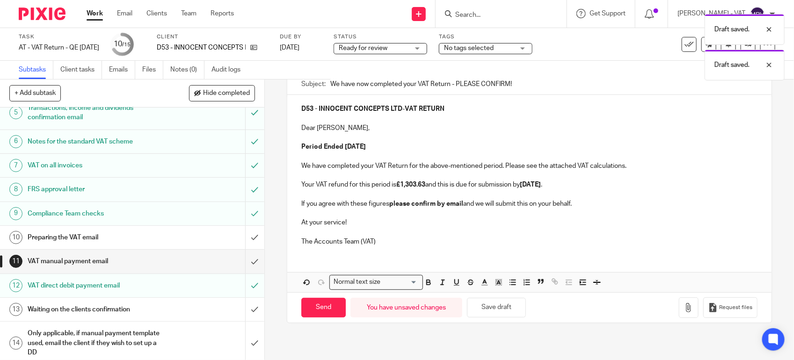
click at [464, 249] on div "D53 - INNOCENT CONCEPTS LTD - VAT RETURN Dear Kenton, Period Ended 31st July 20…" at bounding box center [529, 174] width 484 height 159
click at [532, 238] on p "The Accounts Team (VAT)" at bounding box center [529, 241] width 456 height 9
click at [439, 146] on p "Period Ended 31st July 2025" at bounding box center [529, 146] width 456 height 9
click at [475, 137] on p at bounding box center [529, 137] width 456 height 9
click at [490, 223] on p "At your service!" at bounding box center [529, 222] width 456 height 9
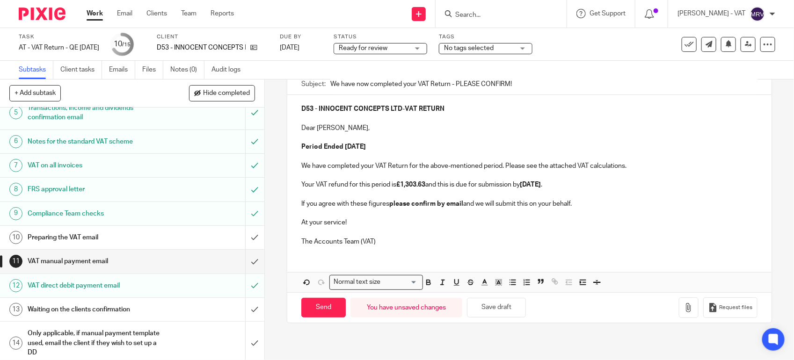
click at [490, 223] on p "At your service!" at bounding box center [529, 222] width 456 height 9
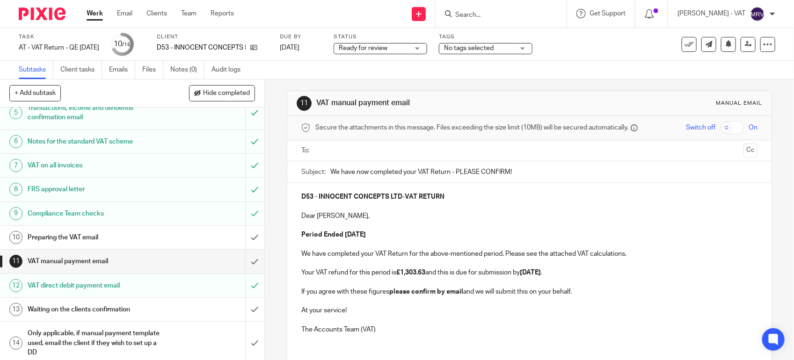
scroll to position [0, 0]
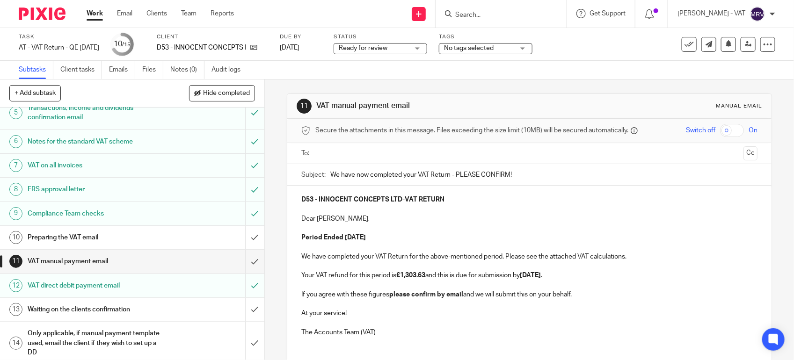
click at [490, 223] on p "Dear Kenton," at bounding box center [529, 218] width 456 height 9
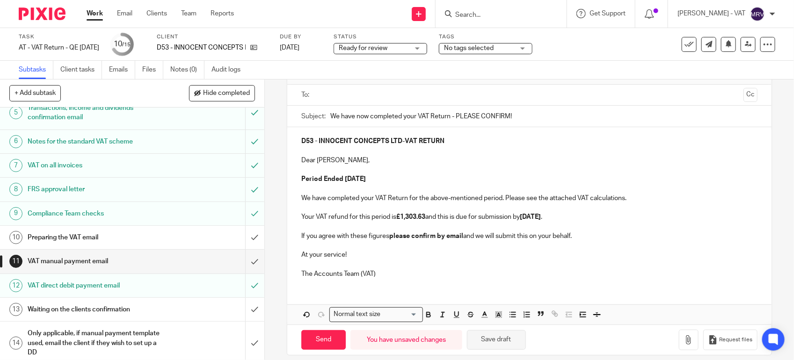
click at [504, 337] on button "Save draft" at bounding box center [496, 340] width 59 height 20
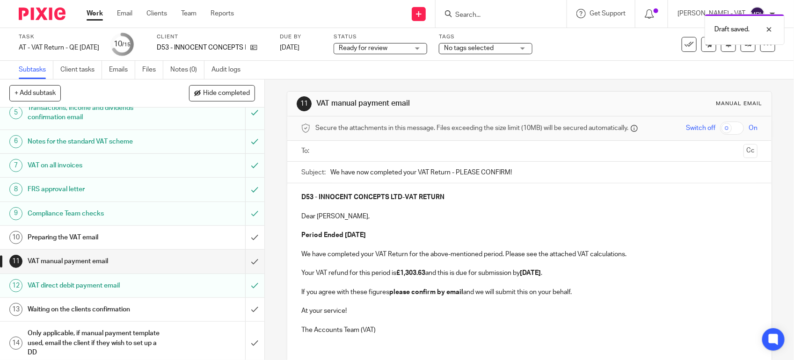
scroll to position [0, 0]
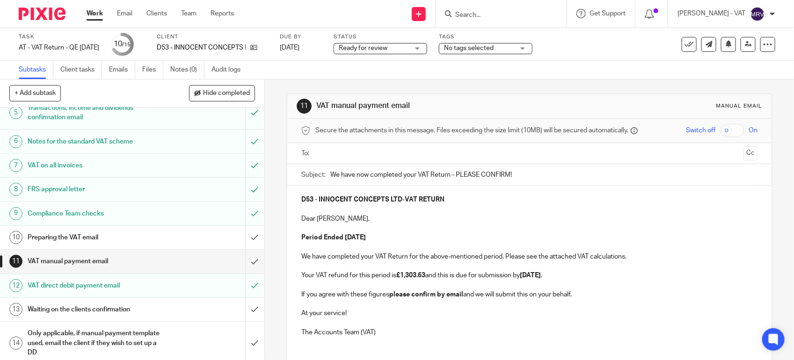
click at [452, 149] on input "text" at bounding box center [529, 153] width 421 height 11
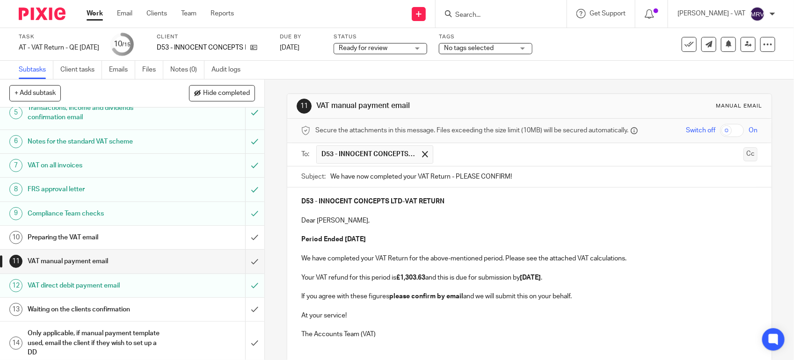
click at [744, 155] on button "Cc" at bounding box center [751, 154] width 14 height 14
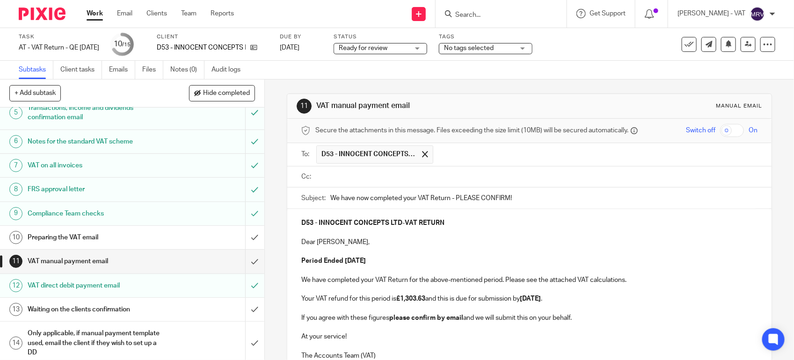
click at [469, 163] on input "text" at bounding box center [595, 155] width 315 height 18
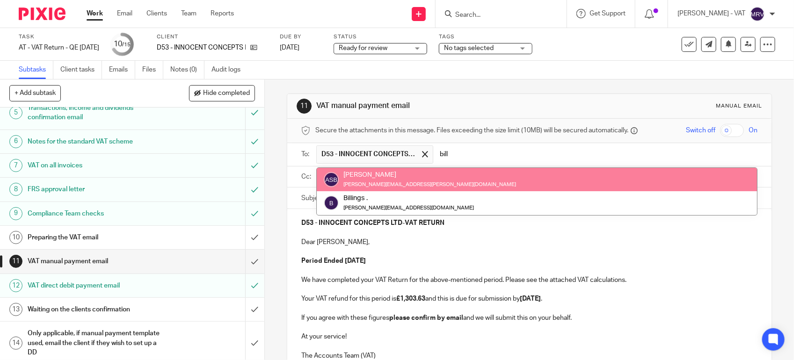
type input "billi"
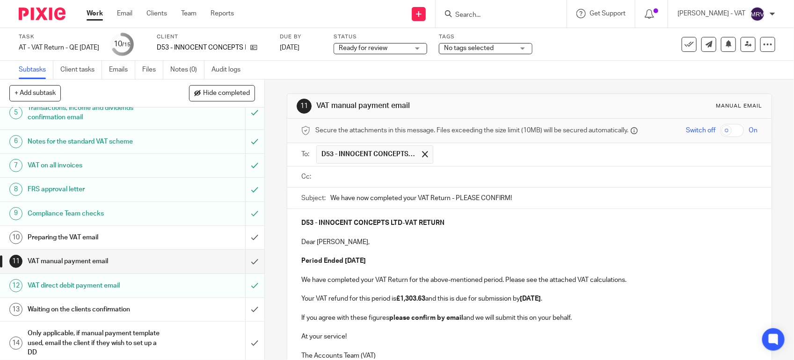
click at [440, 176] on input "text" at bounding box center [536, 177] width 435 height 11
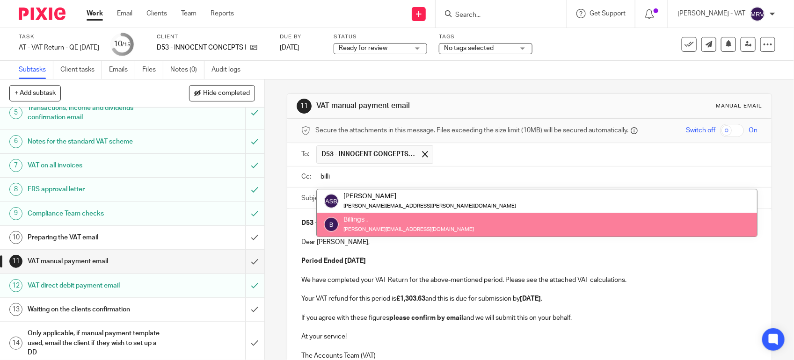
type input "billi"
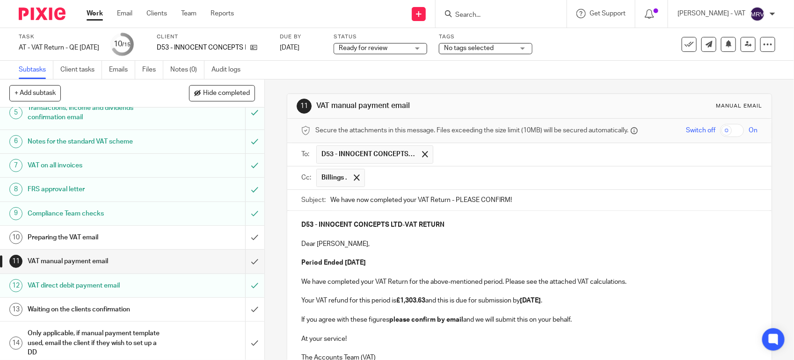
click at [433, 247] on p "Dear Kenton," at bounding box center [529, 244] width 456 height 9
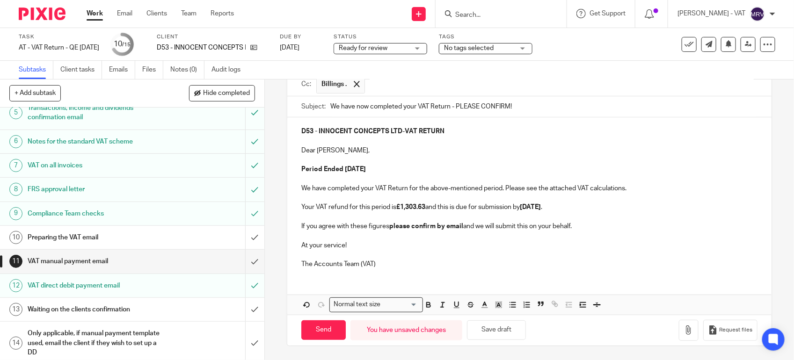
click at [433, 247] on p "At your service!" at bounding box center [529, 245] width 456 height 9
click at [495, 335] on button "Save draft" at bounding box center [496, 331] width 59 height 20
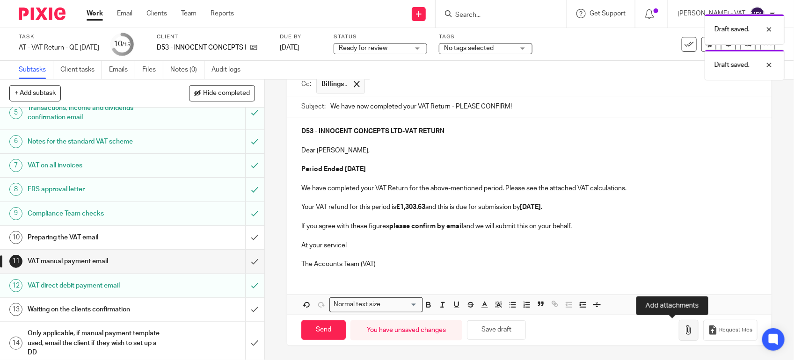
click at [684, 335] on icon "button" at bounding box center [688, 330] width 9 height 9
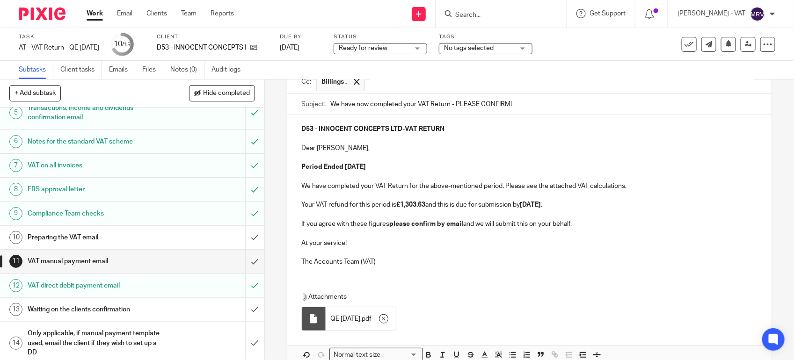
click at [435, 254] on p at bounding box center [529, 252] width 456 height 9
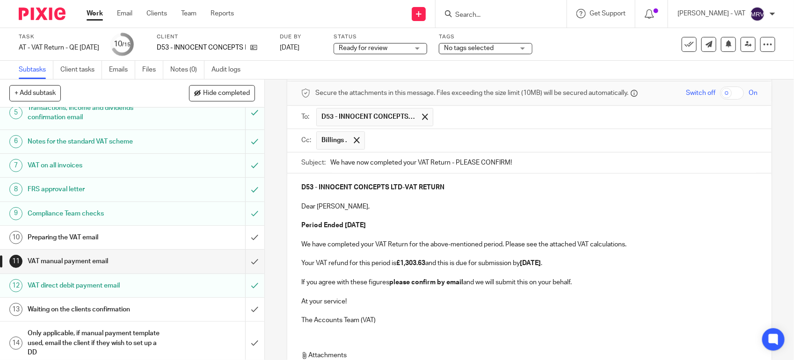
click at [437, 221] on p at bounding box center [529, 216] width 456 height 9
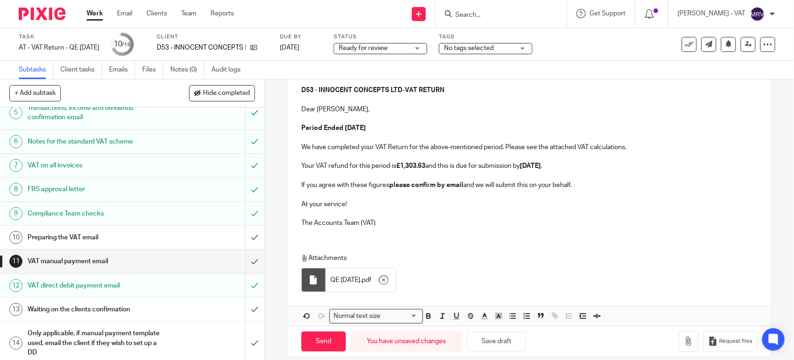
scroll to position [149, 0]
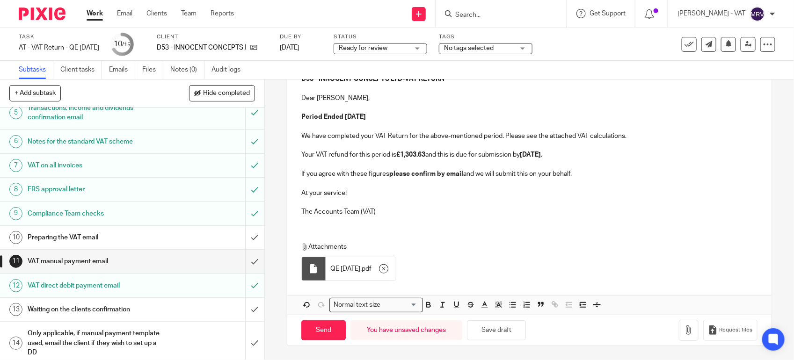
click at [431, 220] on div "D53 - INNOCENT CONCEPTS LTD - VAT RETURN Dear Kenton, Period Ended 31st July 20…" at bounding box center [529, 144] width 484 height 159
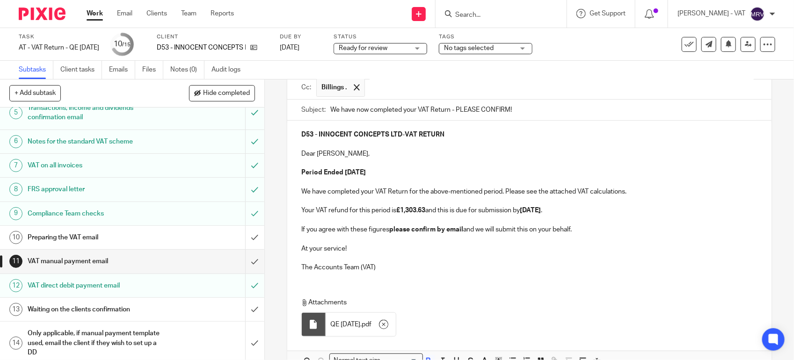
click at [425, 172] on p "Period Ended 31st July 2025" at bounding box center [529, 172] width 456 height 9
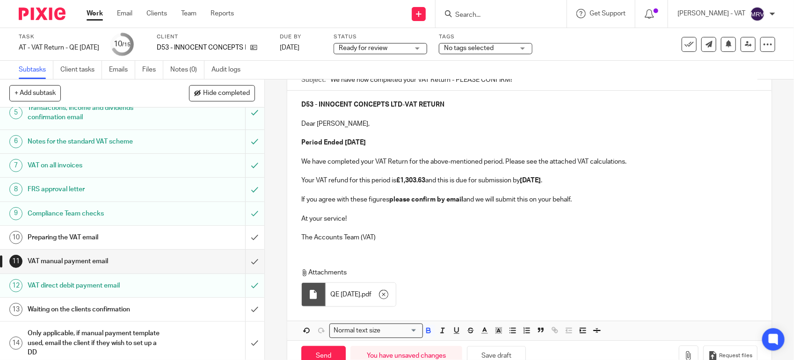
scroll to position [149, 0]
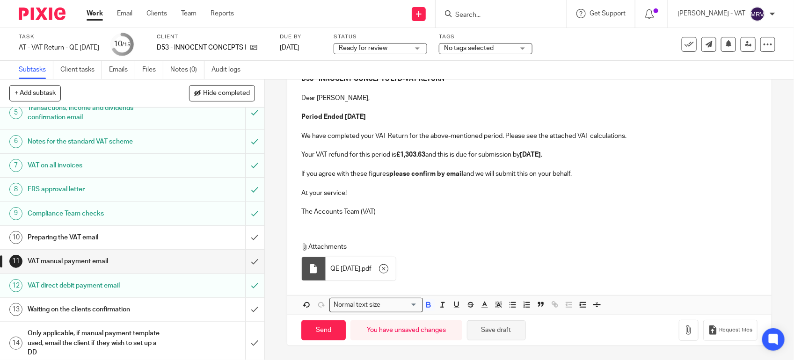
click at [485, 325] on button "Save draft" at bounding box center [496, 331] width 59 height 20
click at [368, 186] on p at bounding box center [529, 183] width 456 height 9
click at [481, 331] on button "Save draft" at bounding box center [496, 331] width 59 height 20
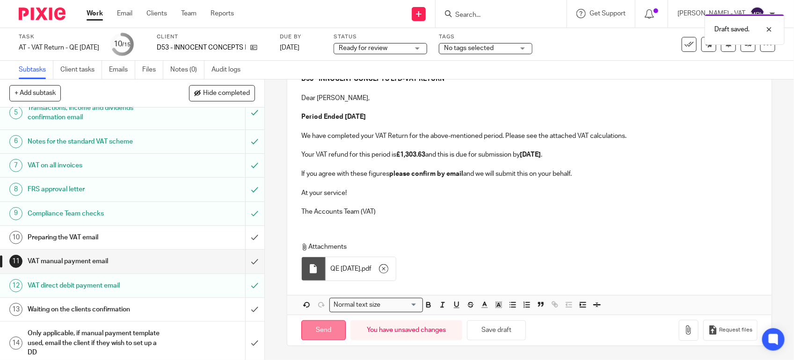
click at [334, 335] on input "Send" at bounding box center [323, 331] width 44 height 20
type input "Sent"
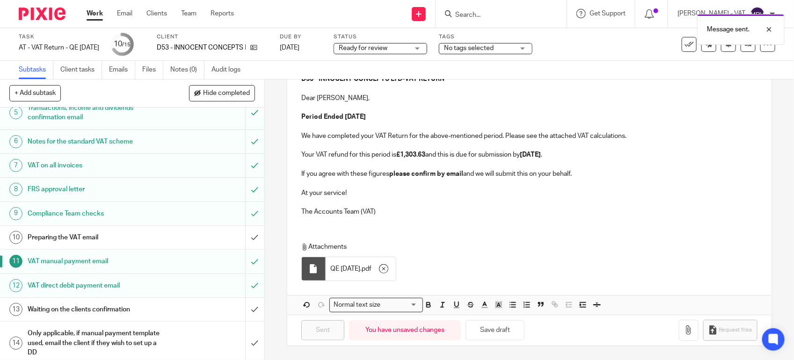
click at [162, 240] on div "Preparing the VAT email" at bounding box center [132, 238] width 208 height 14
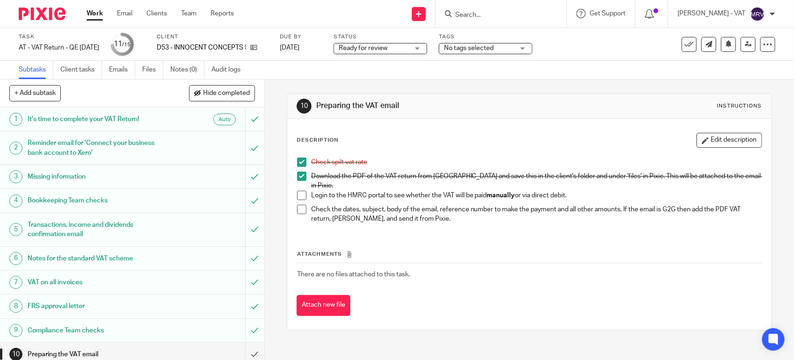
click at [297, 194] on span at bounding box center [301, 195] width 9 height 9
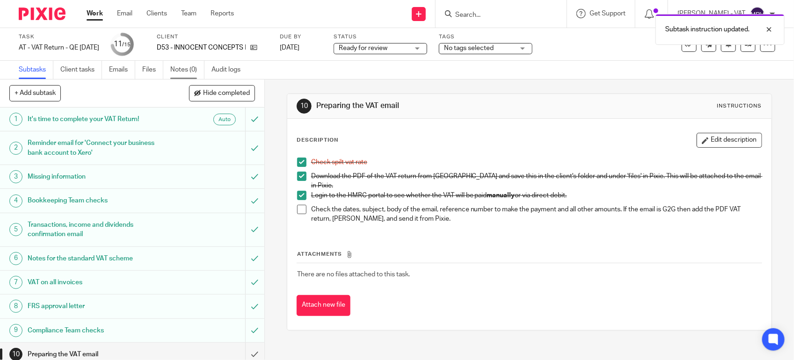
click at [193, 72] on link "Notes (0)" at bounding box center [187, 70] width 34 height 18
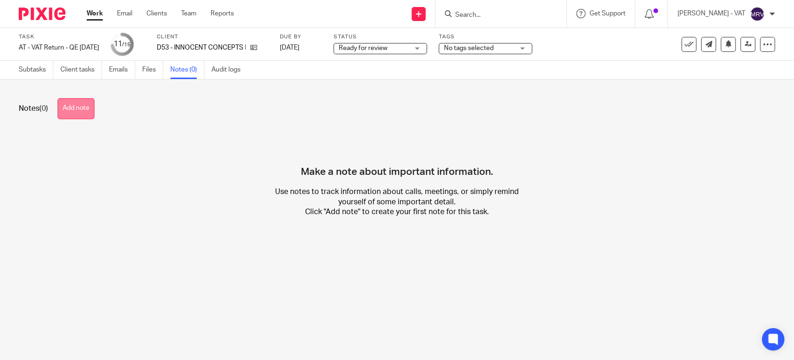
click at [72, 113] on button "Add note" at bounding box center [76, 108] width 37 height 21
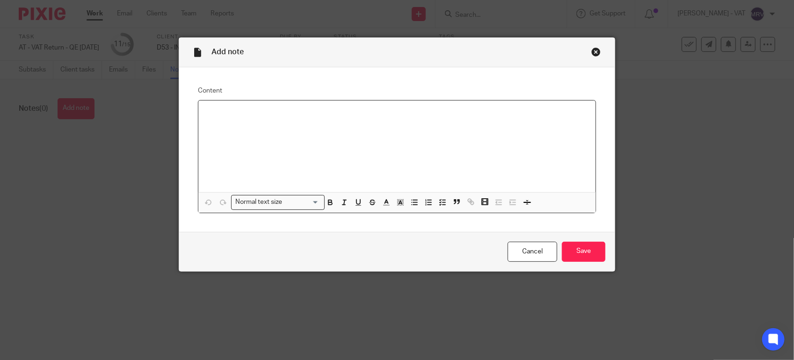
click at [279, 129] on div at bounding box center [396, 147] width 397 height 92
click at [571, 246] on input "Save" at bounding box center [584, 252] width 44 height 20
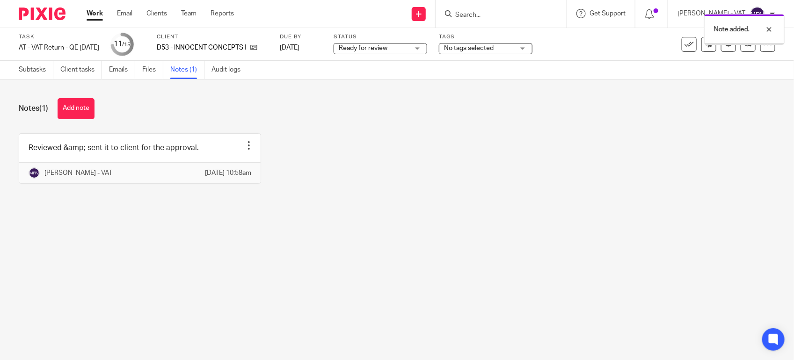
click at [409, 270] on main "Task AT - VAT Return - QE [DATE] Save AT - VAT Return - QE [DATE] 11 /15 Client…" at bounding box center [397, 180] width 794 height 360
click at [35, 67] on link "Subtasks" at bounding box center [36, 70] width 35 height 18
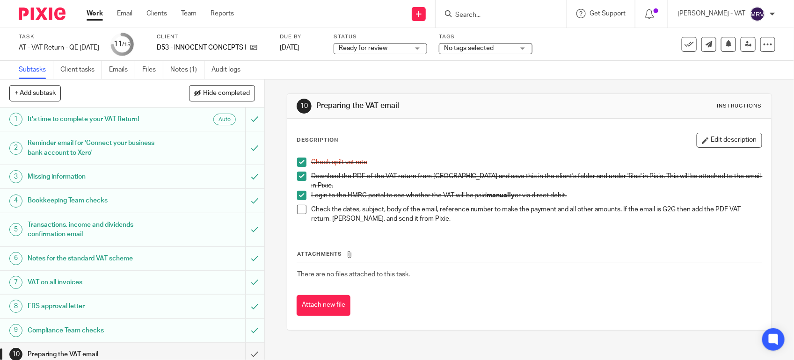
click at [298, 205] on span at bounding box center [301, 209] width 9 height 9
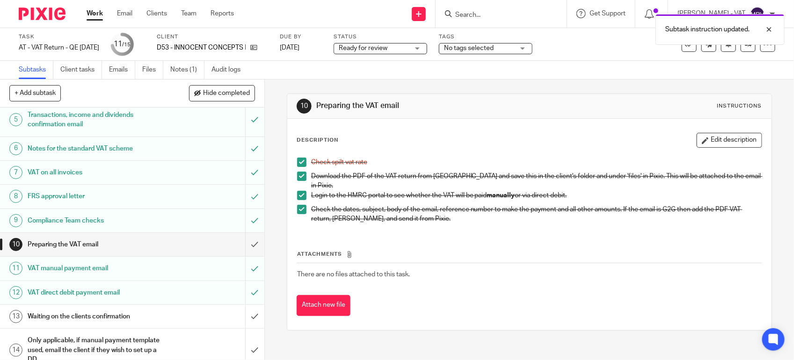
scroll to position [148, 0]
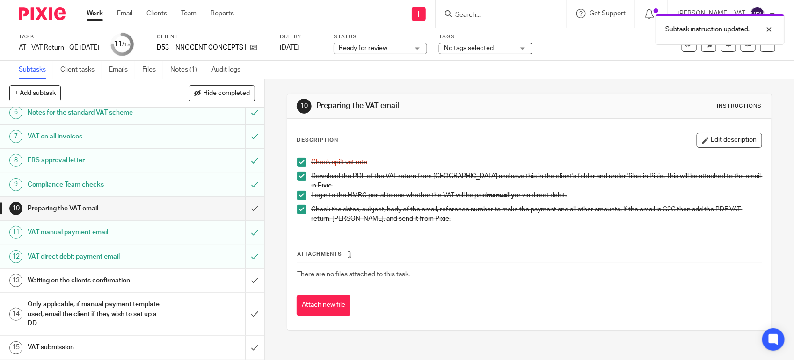
click at [388, 47] on span "Ready for review" at bounding box center [363, 48] width 49 height 7
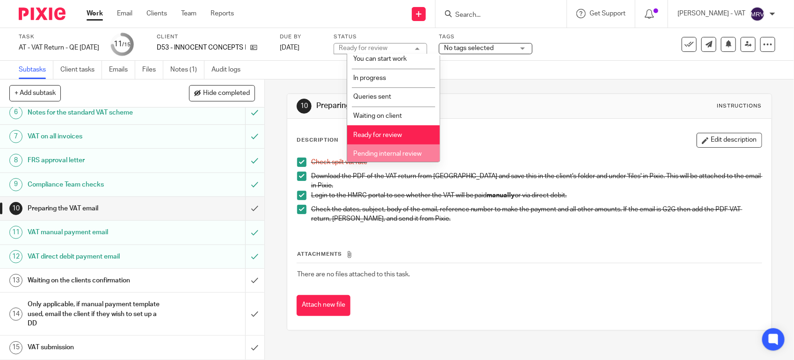
scroll to position [43, 0]
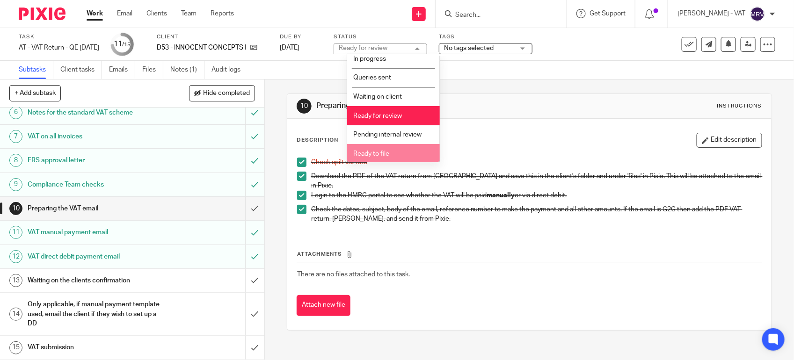
click at [402, 159] on li "Ready to file" at bounding box center [393, 153] width 93 height 19
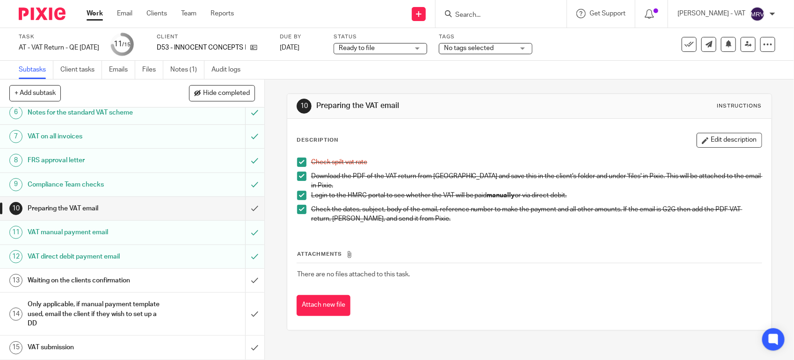
click at [479, 154] on div "Check spilt vat rate Download the PDF of the VAT return from Xero and save this…" at bounding box center [530, 192] width 474 height 78
click at [247, 206] on input "submit" at bounding box center [132, 208] width 264 height 23
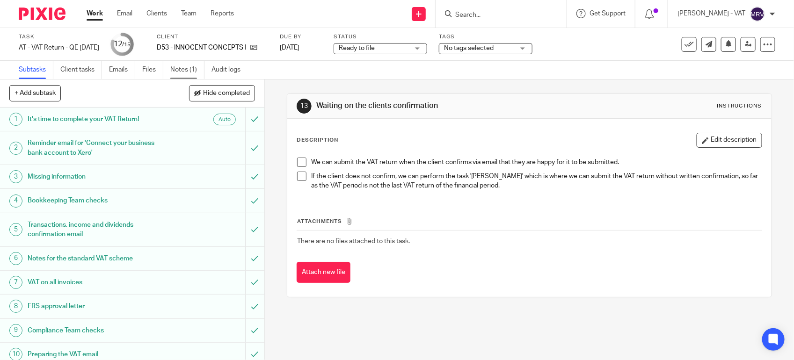
click at [193, 66] on link "Notes (1)" at bounding box center [187, 70] width 34 height 18
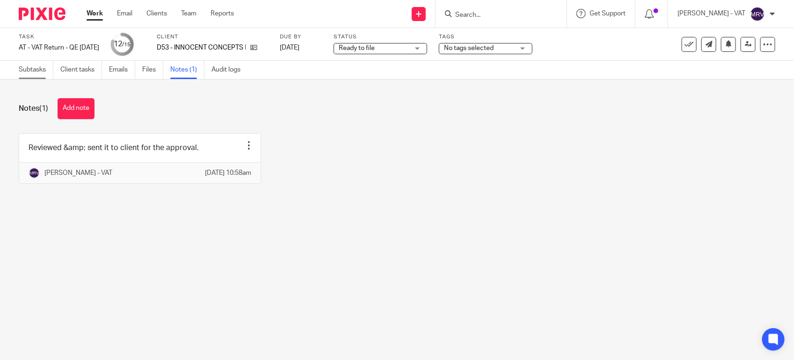
click at [29, 76] on link "Subtasks" at bounding box center [36, 70] width 35 height 18
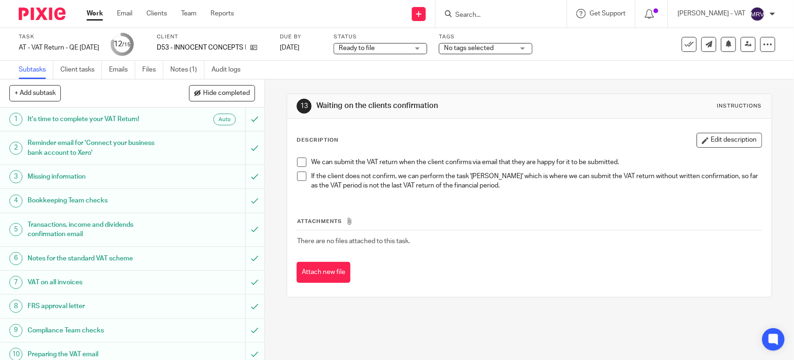
drag, startPoint x: 365, startPoint y: 167, endPoint x: 343, endPoint y: 164, distance: 22.1
click at [365, 167] on p "We can submit the VAT return when the client confirms via email that they are h…" at bounding box center [536, 162] width 451 height 9
click at [741, 47] on link at bounding box center [748, 44] width 15 height 15
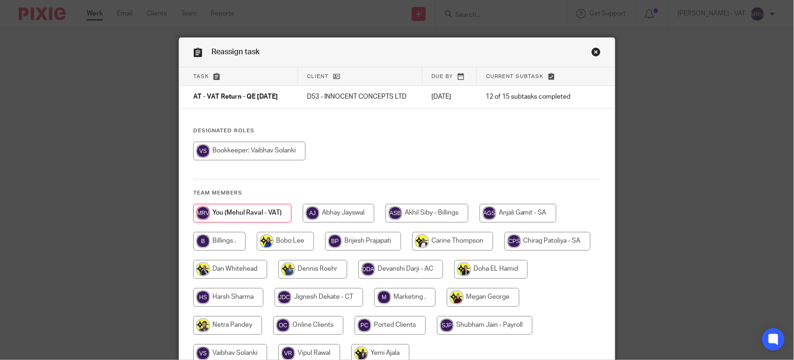
click at [471, 151] on div at bounding box center [397, 156] width 408 height 28
click at [215, 249] on input "radio" at bounding box center [219, 241] width 52 height 19
radio input "true"
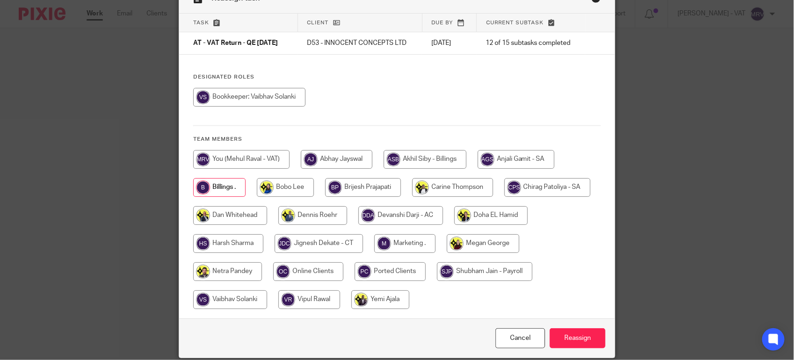
scroll to position [59, 0]
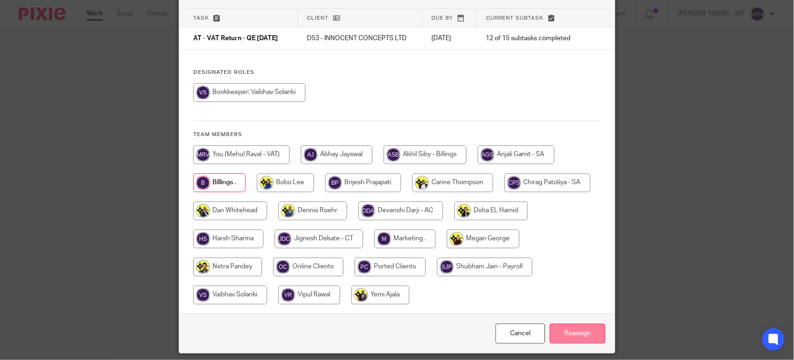
click at [563, 328] on input "Reassign" at bounding box center [578, 334] width 56 height 20
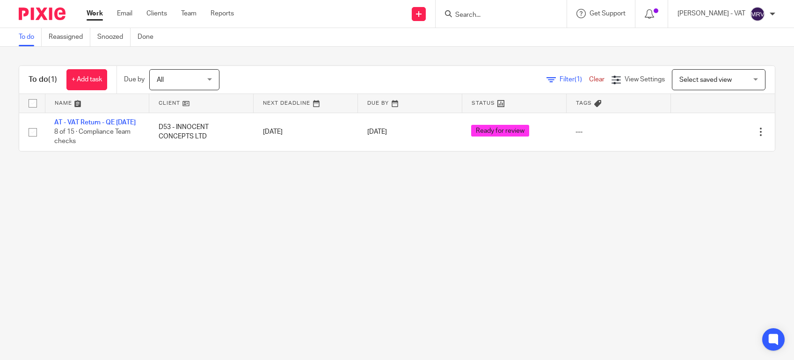
drag, startPoint x: 0, startPoint y: 0, endPoint x: 769, endPoint y: 154, distance: 784.4
click at [22, 37] on link "To do" at bounding box center [30, 37] width 23 height 18
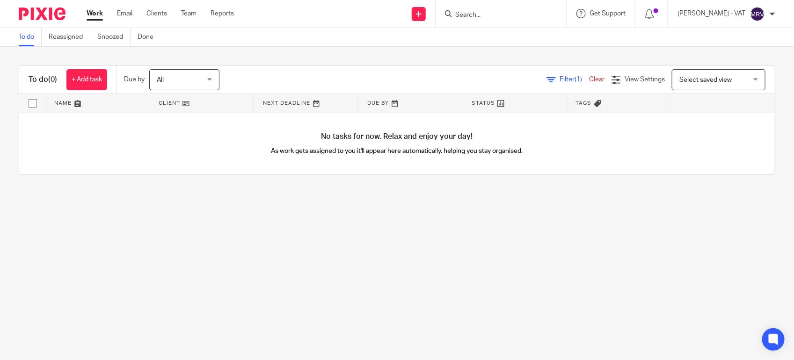
click at [287, 242] on main "To do Reassigned Snoozed Done To do (0) + Add task Due by All All [DATE] [DATE]…" at bounding box center [397, 180] width 794 height 360
click at [277, 242] on main "To do Reassigned Snoozed Done To do (0) + Add task Due by All All Today Tomorro…" at bounding box center [397, 180] width 794 height 360
click at [186, 298] on main "To do Reassigned Snoozed Done To do (0) + Add task Due by All All Today Tomorro…" at bounding box center [397, 180] width 794 height 360
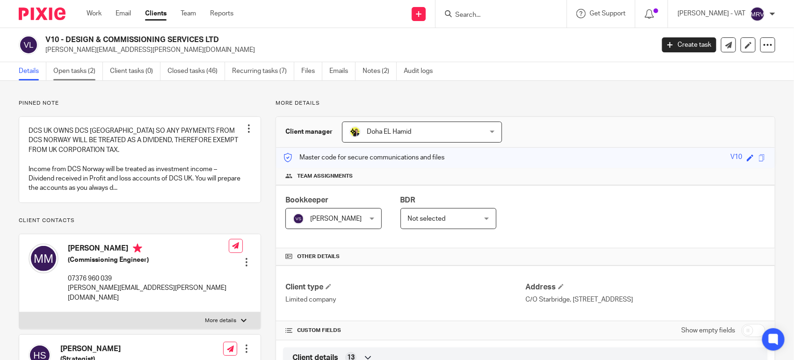
click at [68, 75] on link "Open tasks (2)" at bounding box center [78, 71] width 50 height 18
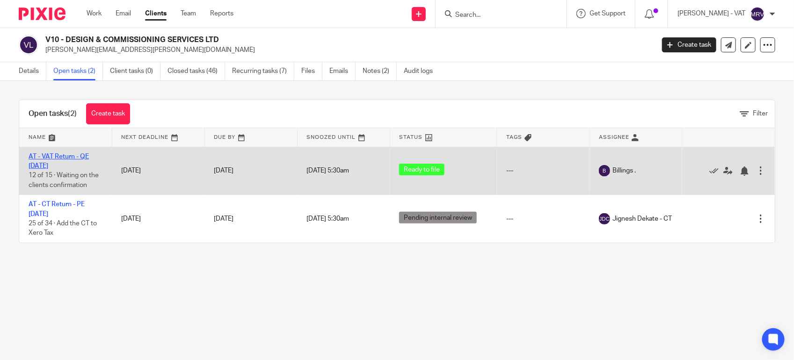
click at [66, 157] on link "AT - VAT Return - QE 31-07-2025" at bounding box center [59, 162] width 60 height 16
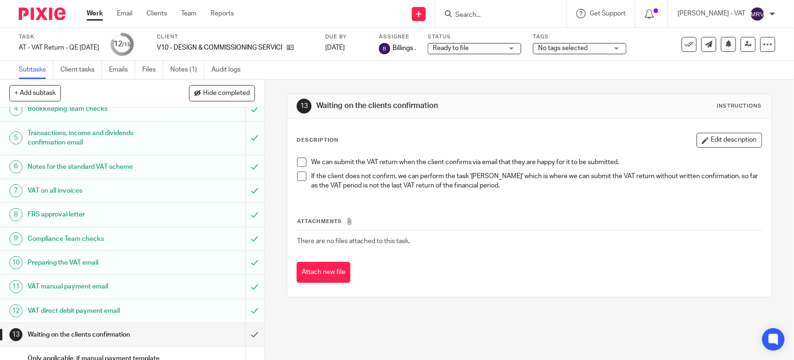
scroll to position [117, 0]
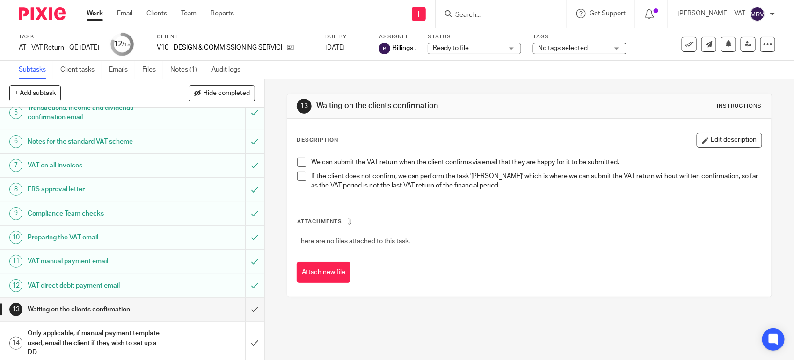
click at [131, 285] on h1 "VAT direct debit payment email" at bounding box center [97, 286] width 139 height 14
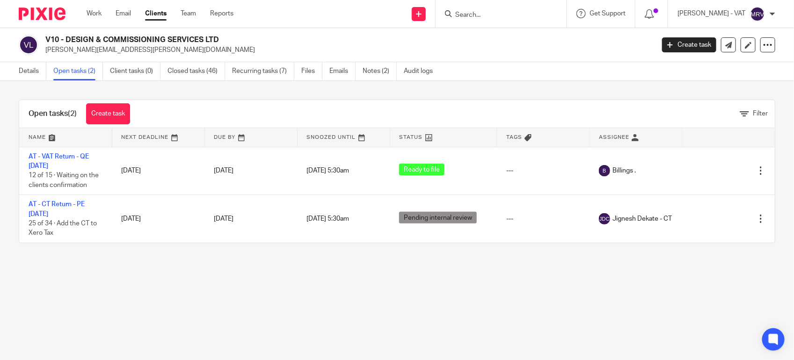
click at [492, 19] on input "Search" at bounding box center [496, 15] width 84 height 8
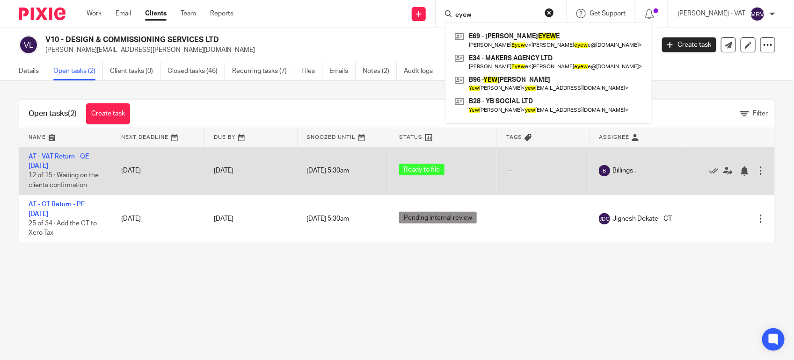
type input "eyew"
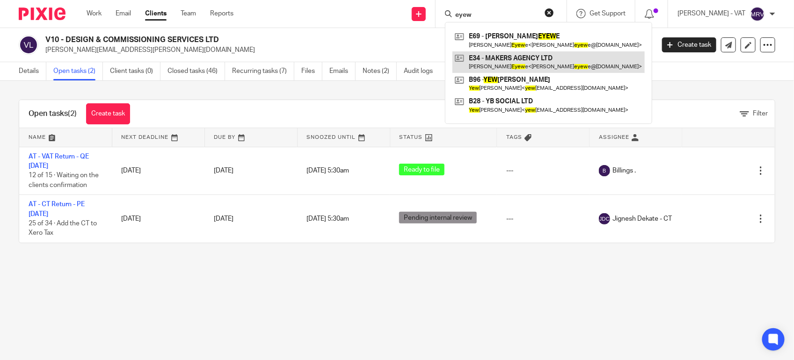
click at [518, 53] on link at bounding box center [549, 62] width 192 height 22
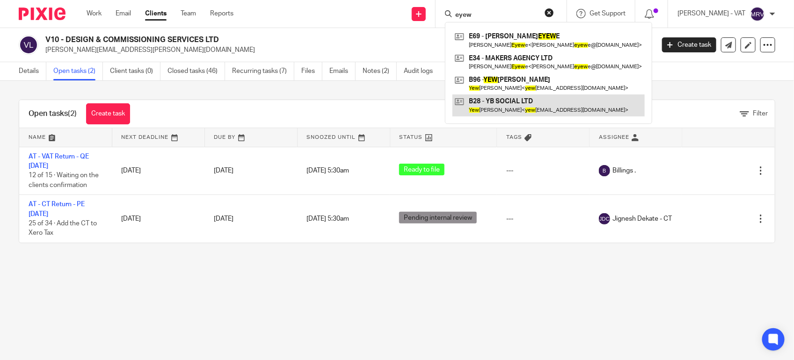
click at [535, 109] on link at bounding box center [549, 106] width 192 height 22
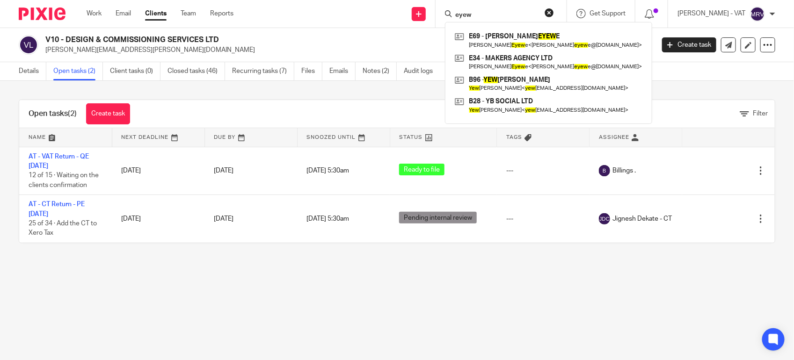
click at [399, 49] on p "marcel.vm@dcsnorway.com" at bounding box center [346, 49] width 603 height 9
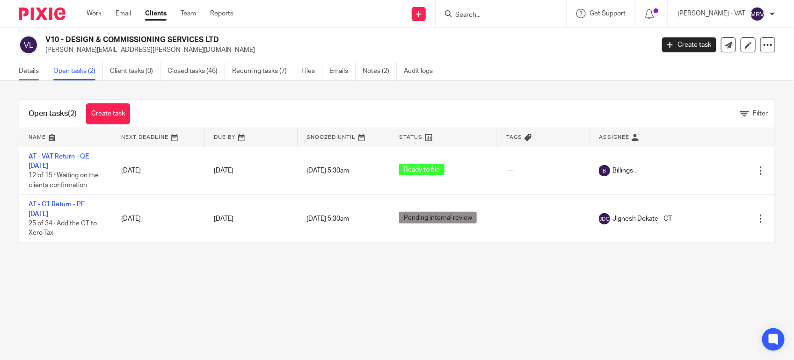
click at [23, 74] on link "Details" at bounding box center [33, 71] width 28 height 18
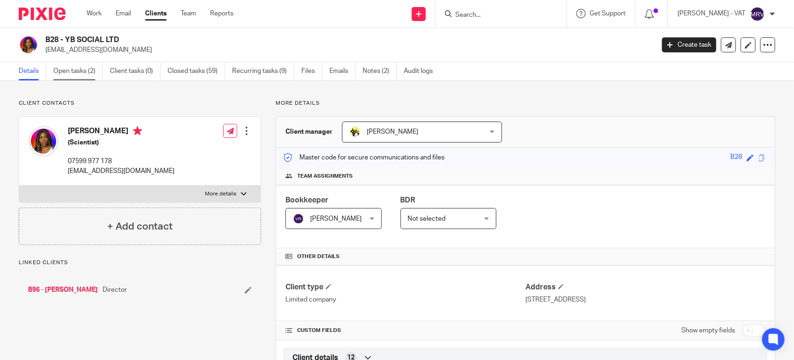
click at [71, 73] on link "Open tasks (2)" at bounding box center [78, 71] width 50 height 18
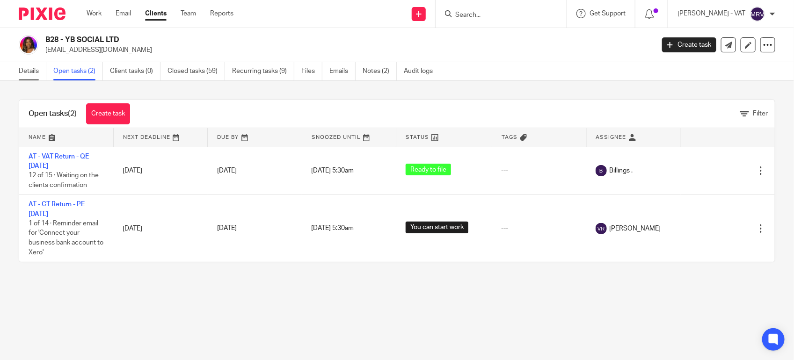
click at [37, 69] on link "Details" at bounding box center [33, 71] width 28 height 18
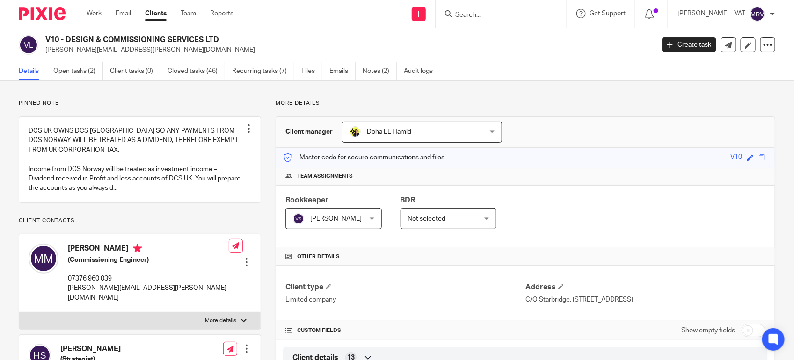
drag, startPoint x: 68, startPoint y: 39, endPoint x: 222, endPoint y: 43, distance: 154.5
click at [222, 43] on h2 "V10 - DESIGN & COMMISSIONING SERVICES LTD" at bounding box center [286, 40] width 482 height 10
copy h2 "DESIGN & COMMISSIONING SERVICES LTD"
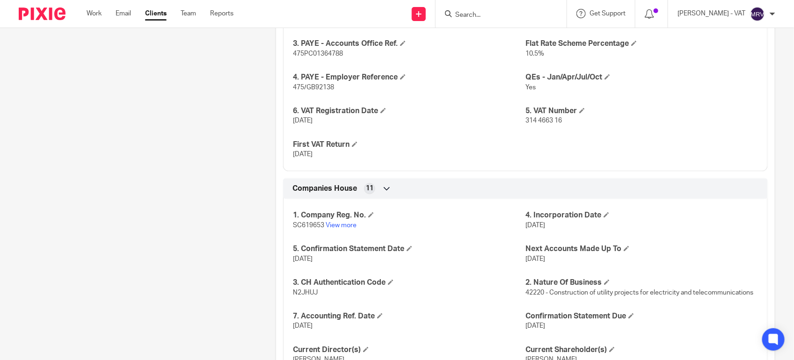
scroll to position [878, 0]
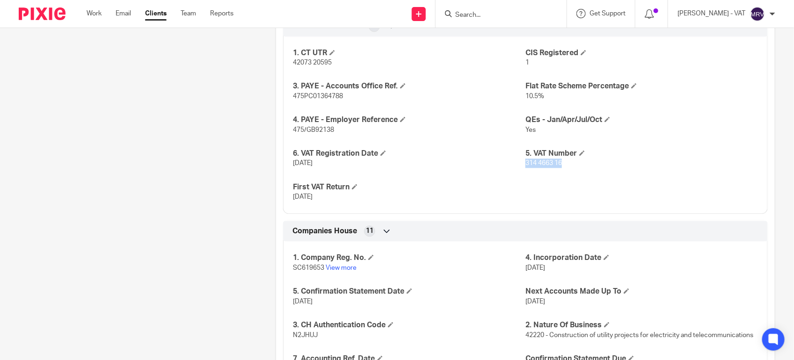
drag, startPoint x: 520, startPoint y: 165, endPoint x: 567, endPoint y: 164, distance: 46.3
click at [567, 164] on p "314 4663 16" at bounding box center [642, 163] width 233 height 9
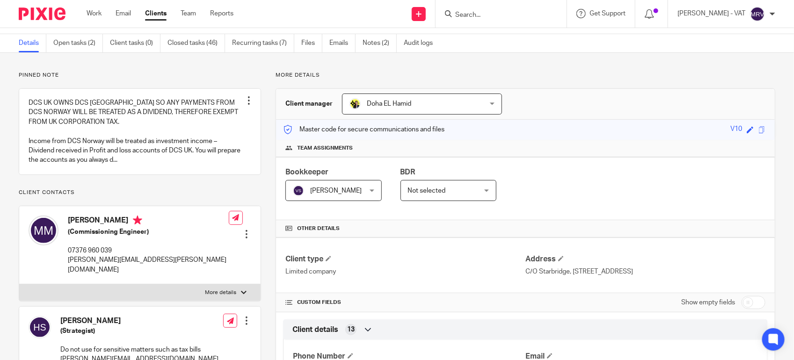
scroll to position [0, 0]
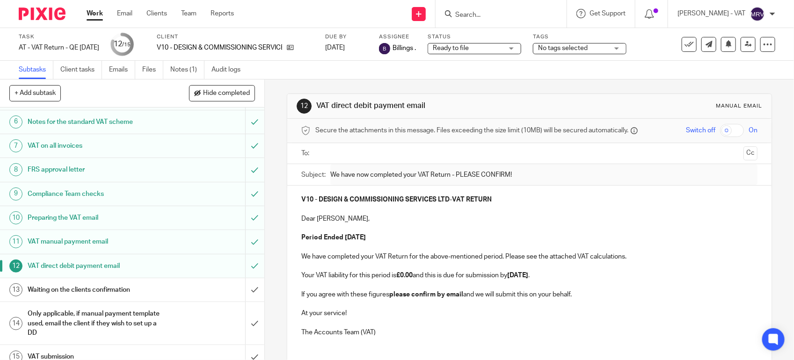
scroll to position [148, 0]
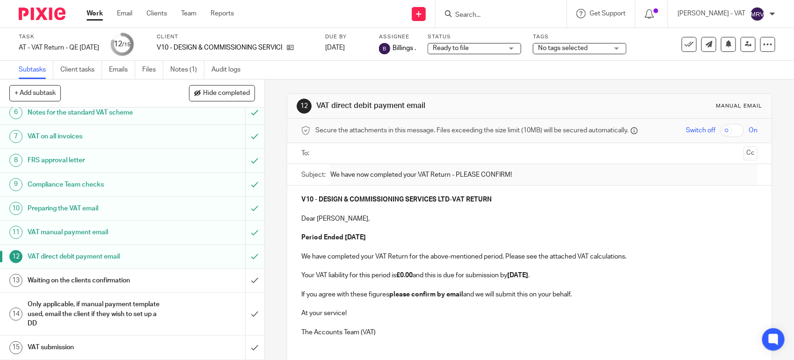
click at [209, 275] on div "Waiting on the clients confirmation" at bounding box center [132, 281] width 208 height 14
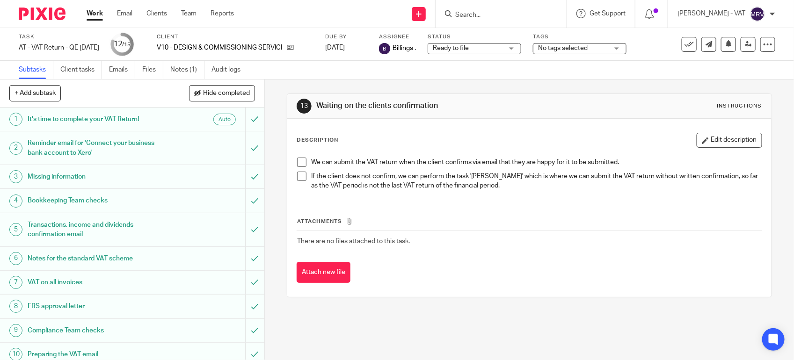
click at [297, 164] on span at bounding box center [301, 162] width 9 height 9
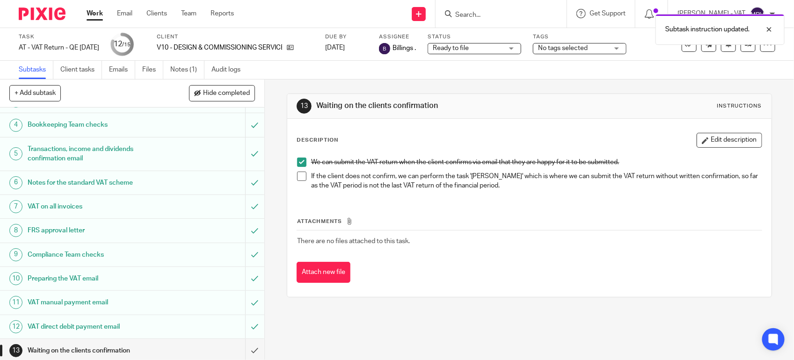
scroll to position [148, 0]
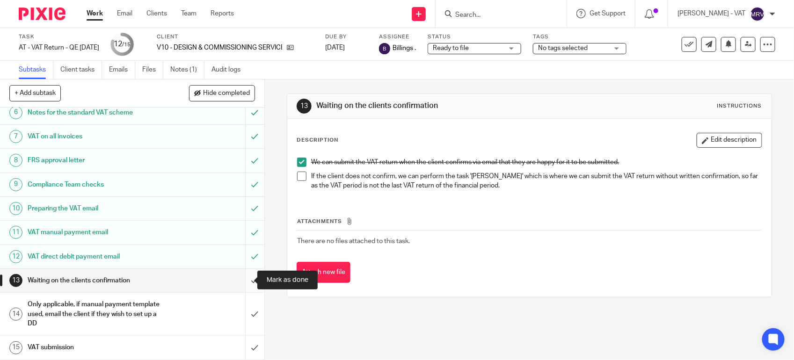
click at [241, 284] on input "submit" at bounding box center [132, 280] width 264 height 23
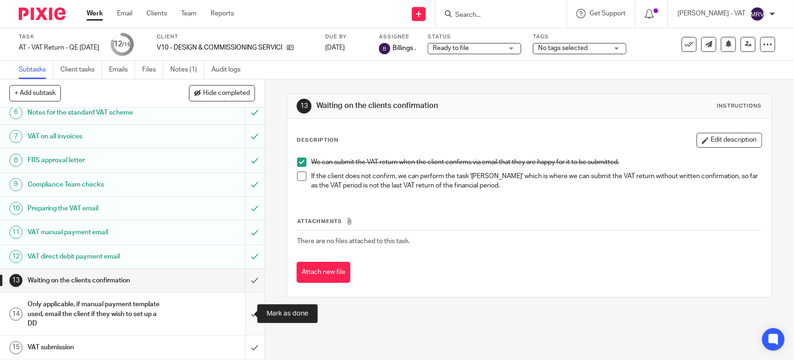
click at [246, 315] on input "submit" at bounding box center [132, 314] width 264 height 43
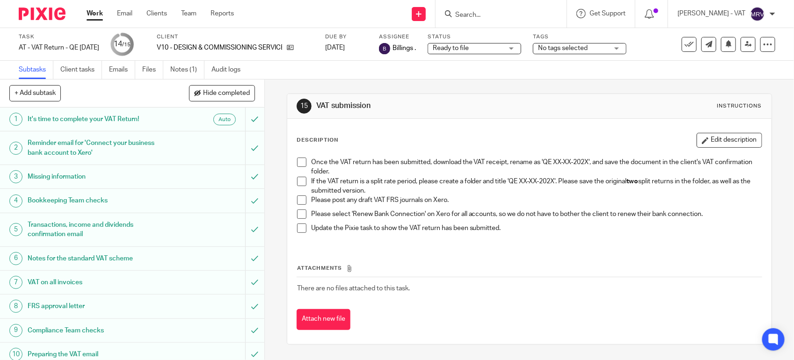
click at [300, 184] on span at bounding box center [301, 181] width 9 height 9
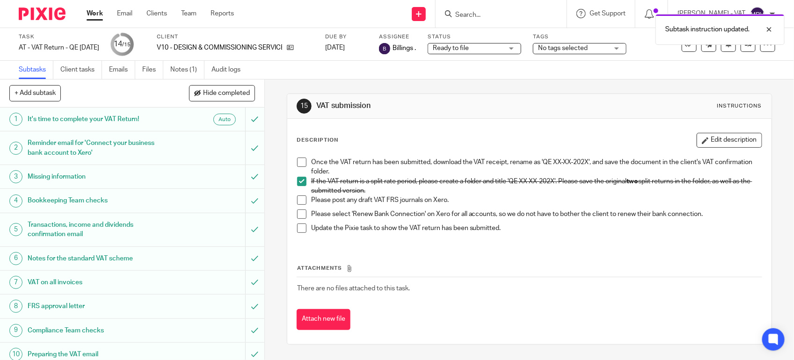
click at [299, 202] on span at bounding box center [301, 200] width 9 height 9
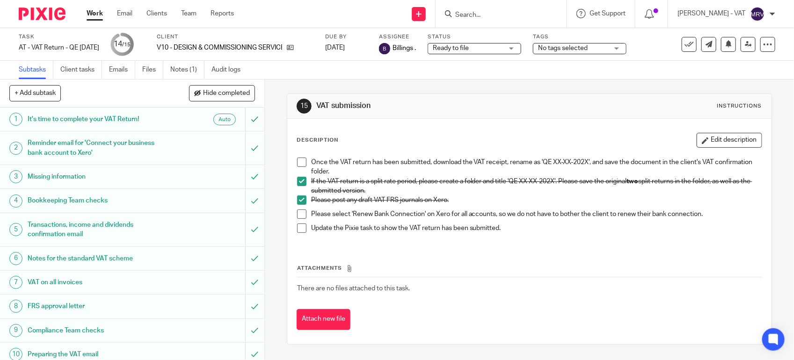
click at [298, 217] on span at bounding box center [301, 214] width 9 height 9
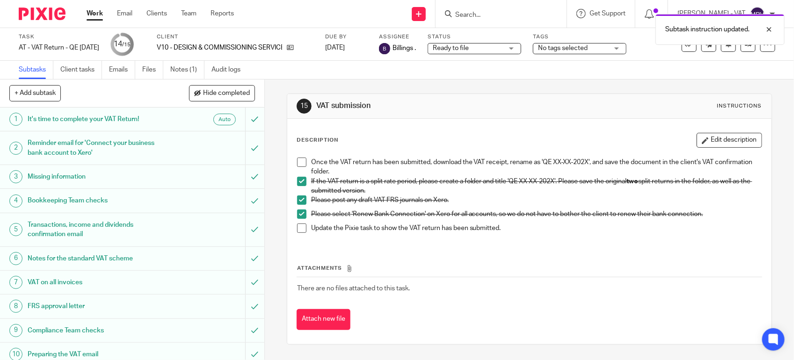
click at [297, 158] on span at bounding box center [301, 162] width 9 height 9
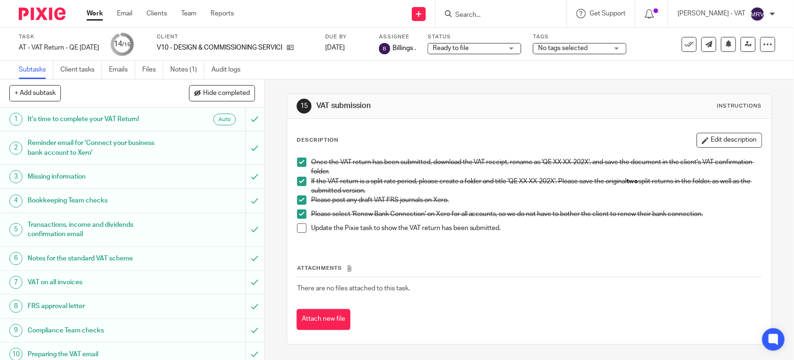
click at [300, 230] on span at bounding box center [301, 228] width 9 height 9
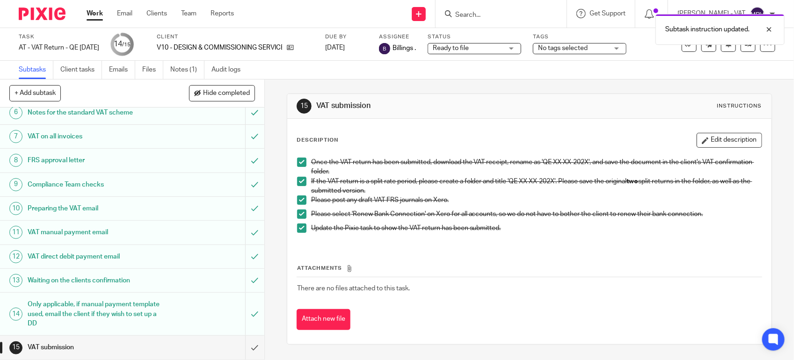
scroll to position [148, 0]
click at [247, 345] on input "submit" at bounding box center [132, 347] width 264 height 23
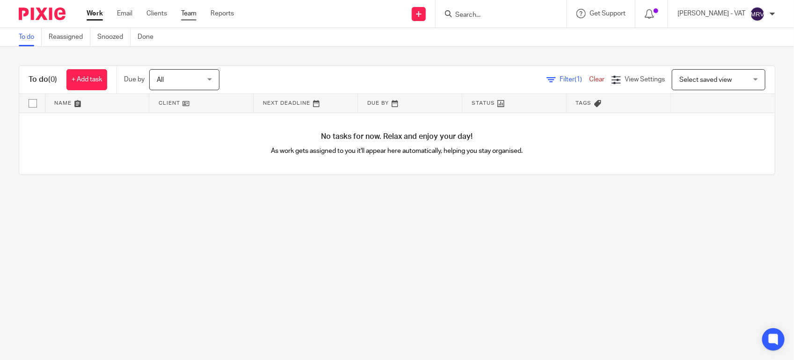
click at [184, 10] on link "Team" at bounding box center [188, 13] width 15 height 9
click at [143, 221] on main "To do Reassigned Snoozed Done To do (0) + Add task Due by All All Today Tomorro…" at bounding box center [397, 180] width 794 height 360
click at [327, 265] on main "To do Reassigned Snoozed Done To do (0) + Add task Due by All All Today Tomorro…" at bounding box center [397, 180] width 794 height 360
click at [242, 215] on main "To do Reassigned Snoozed Done To do (0) + Add task Due by All All Today Tomorro…" at bounding box center [397, 180] width 794 height 360
click at [73, 210] on main "To do Reassigned Snoozed Done To do (0) + Add task Due by All All Today Tomorro…" at bounding box center [397, 180] width 794 height 360
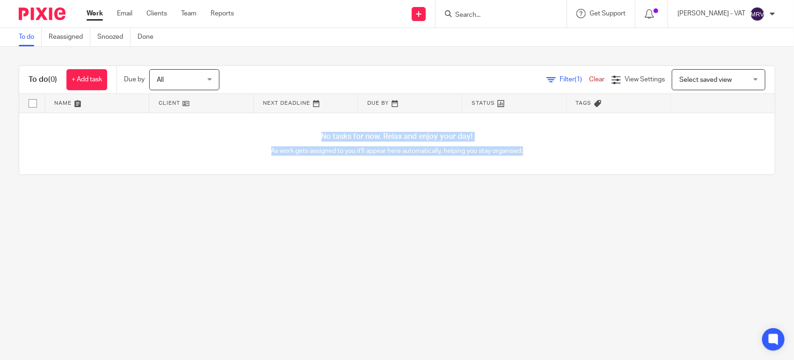
drag, startPoint x: 303, startPoint y: 140, endPoint x: 527, endPoint y: 162, distance: 224.8
click at [527, 162] on div "No tasks for now. Relax and enjoy your day! As work gets assigned to you it'll …" at bounding box center [397, 144] width 756 height 62
drag, startPoint x: 527, startPoint y: 162, endPoint x: 484, endPoint y: 235, distance: 84.7
click at [484, 235] on main "To do Reassigned Snoozed Done To do (0) + Add task Due by All All Today Tomorro…" at bounding box center [397, 180] width 794 height 360
drag, startPoint x: 523, startPoint y: 152, endPoint x: 258, endPoint y: 136, distance: 265.4
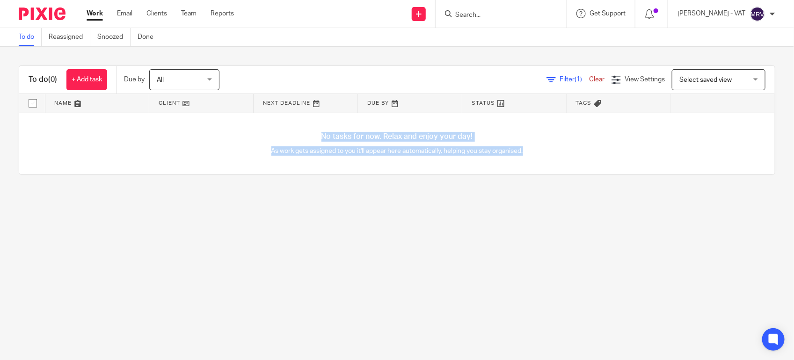
click at [258, 136] on div "No tasks for now. Relax and enjoy your day! As work gets assigned to you it'll …" at bounding box center [397, 144] width 756 height 62
click at [116, 211] on main "To do Reassigned Snoozed Done To do (0) + Add task Due by All All Today Tomorro…" at bounding box center [397, 180] width 794 height 360
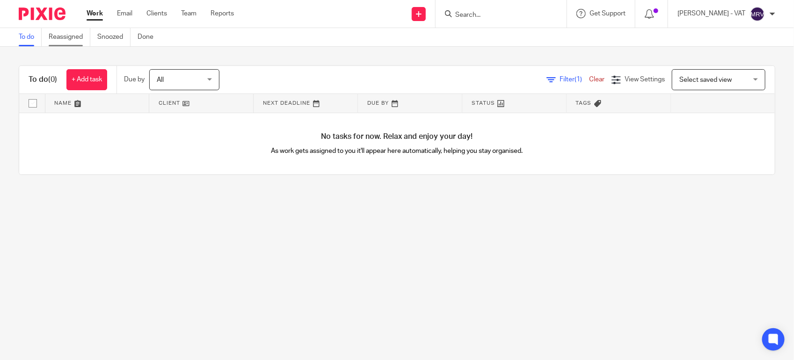
click at [75, 41] on link "Reassigned" at bounding box center [70, 37] width 42 height 18
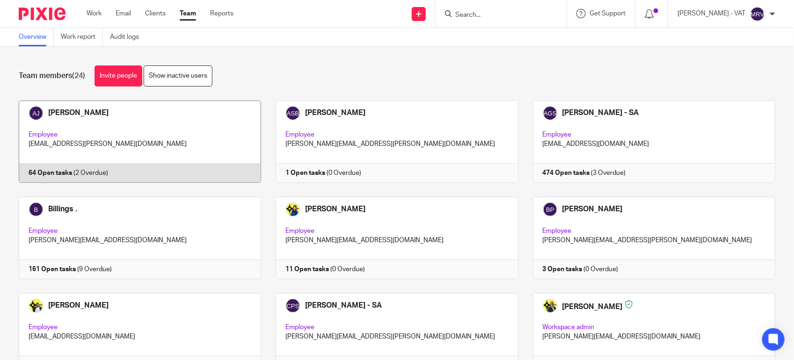
drag, startPoint x: 0, startPoint y: 0, endPoint x: 157, endPoint y: 138, distance: 208.9
click at [157, 138] on link at bounding box center [132, 142] width 257 height 82
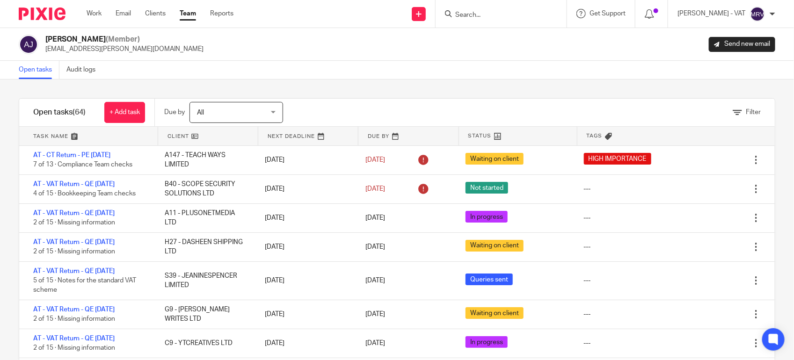
click at [370, 63] on div "Open tasks Audit logs" at bounding box center [397, 70] width 794 height 19
click at [235, 64] on div "Open tasks Audit logs" at bounding box center [397, 70] width 794 height 19
click at [192, 13] on link "Team" at bounding box center [188, 13] width 16 height 9
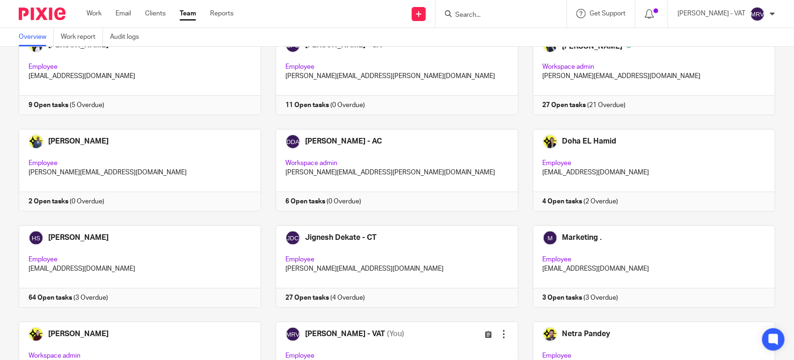
scroll to position [293, 0]
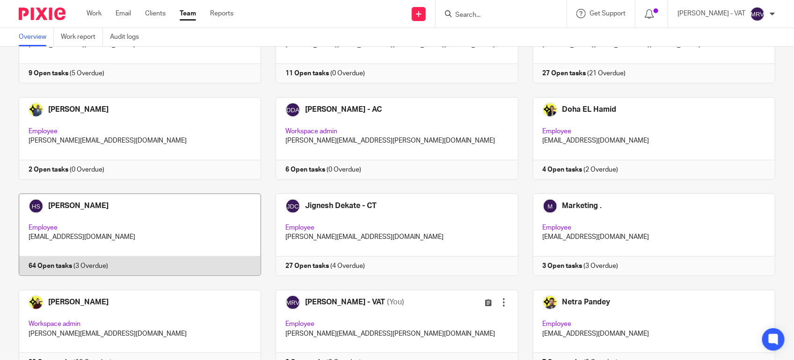
click at [175, 218] on link at bounding box center [132, 235] width 257 height 82
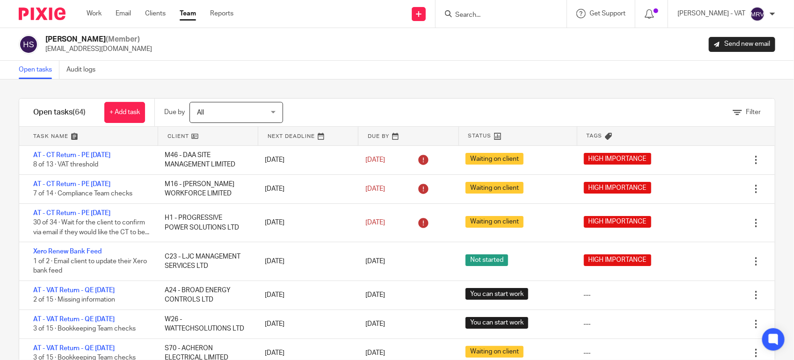
click at [186, 17] on link "Team" at bounding box center [188, 13] width 16 height 9
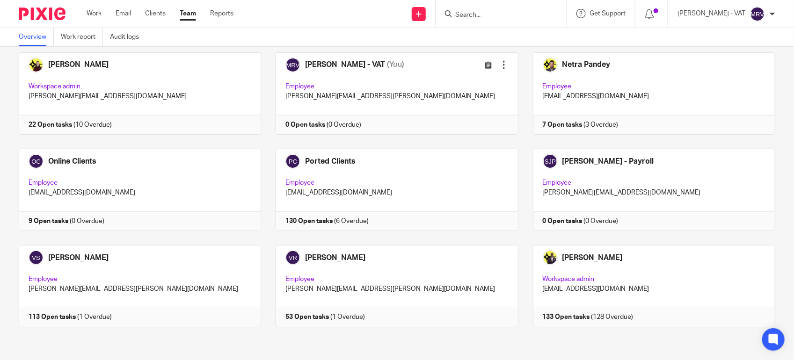
scroll to position [534, 0]
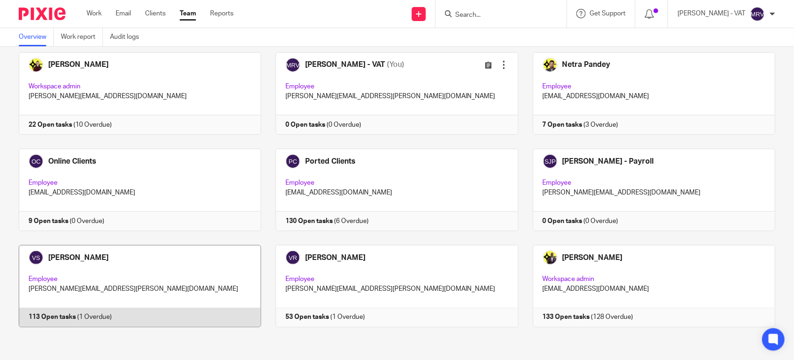
click at [128, 256] on link at bounding box center [132, 286] width 257 height 82
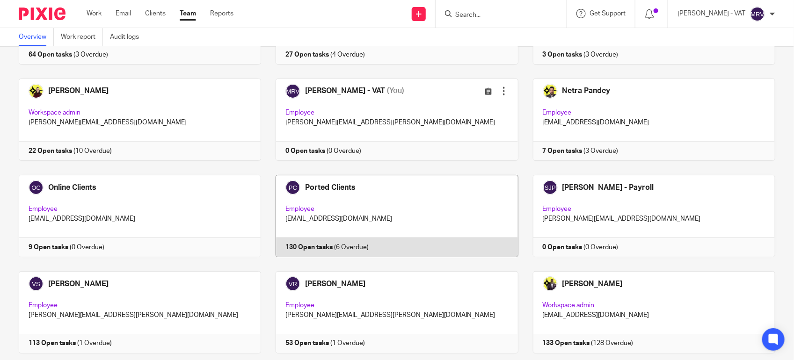
scroll to position [534, 0]
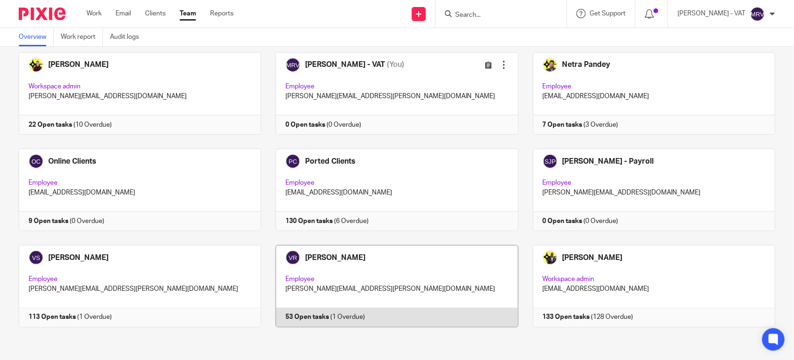
click at [391, 254] on link at bounding box center [389, 286] width 257 height 82
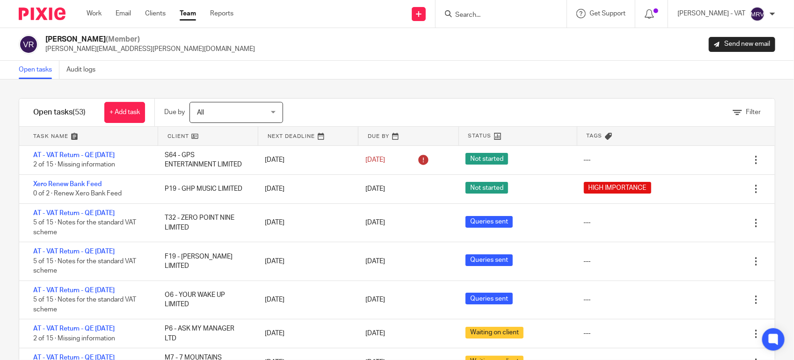
click at [383, 75] on div "Open tasks Audit logs" at bounding box center [397, 70] width 794 height 19
click at [183, 16] on link "Team" at bounding box center [188, 13] width 16 height 9
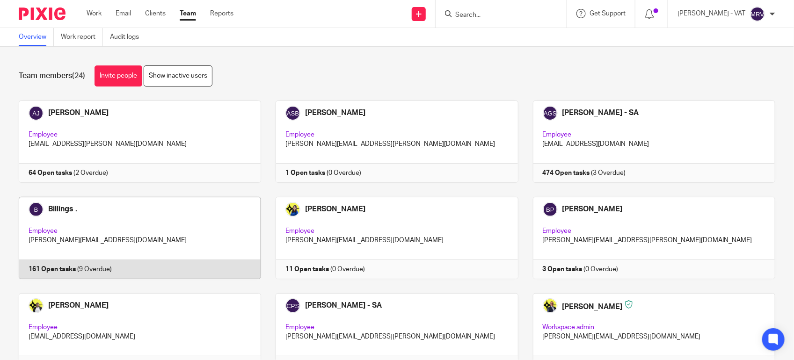
click at [190, 238] on link at bounding box center [132, 238] width 257 height 82
click at [153, 215] on link at bounding box center [132, 238] width 257 height 82
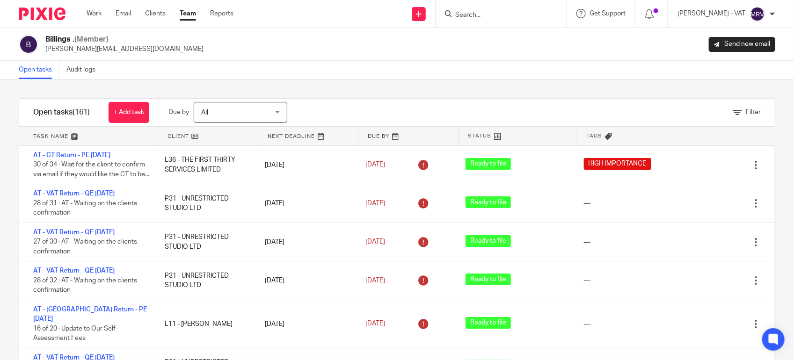
click at [335, 66] on div "Open tasks Audit logs" at bounding box center [397, 70] width 794 height 19
click at [320, 31] on div "Billings . (Member) billings@starbridge.uk Send new email" at bounding box center [397, 44] width 794 height 33
click at [187, 13] on link "Team" at bounding box center [188, 13] width 16 height 9
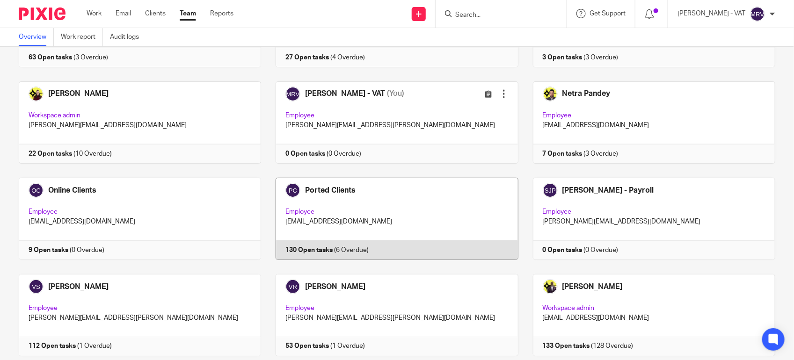
scroll to position [534, 0]
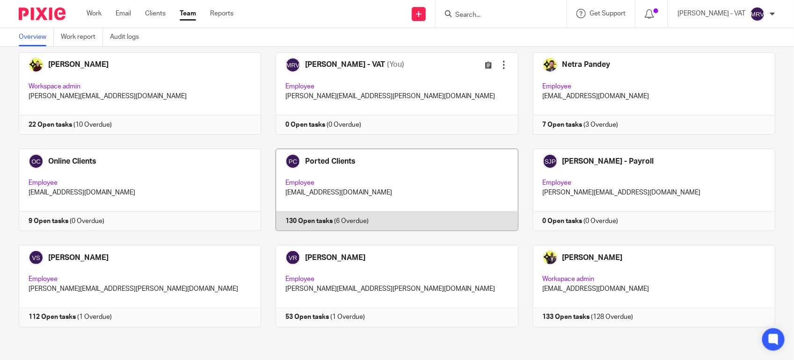
click at [301, 190] on link at bounding box center [389, 190] width 257 height 82
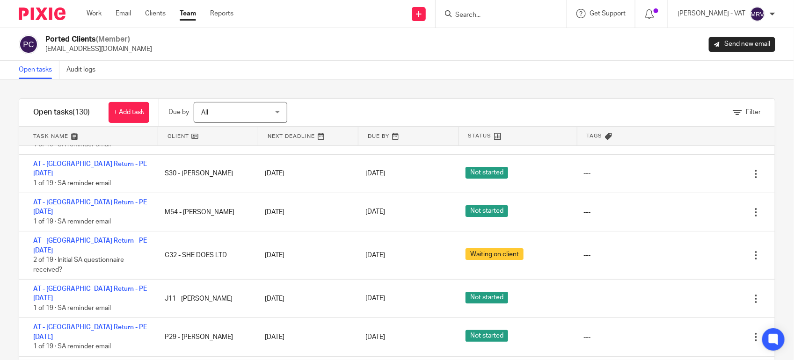
scroll to position [384, 0]
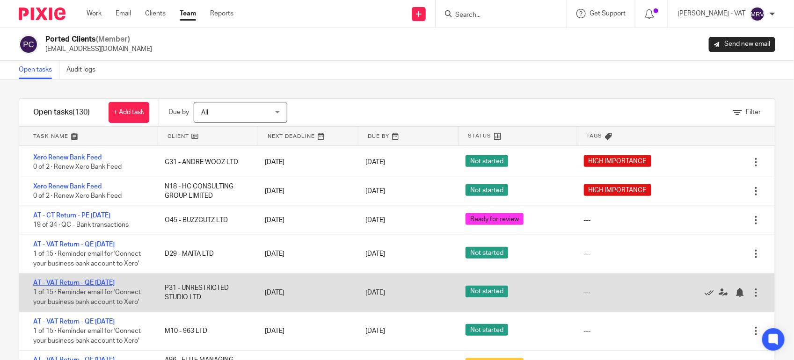
click at [59, 286] on link "AT - VAT Return - QE 31-07-2025" at bounding box center [73, 283] width 81 height 7
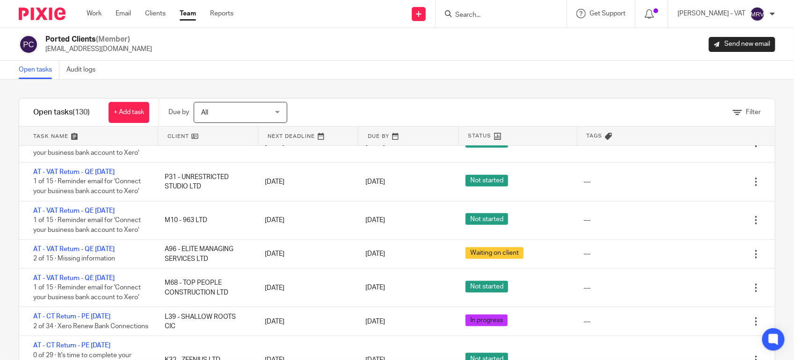
scroll to position [501, 0]
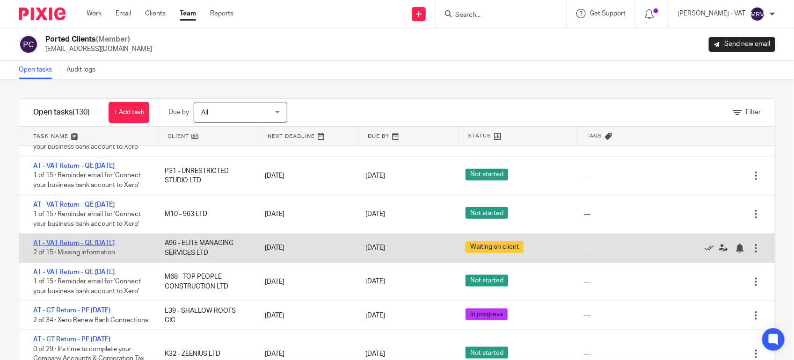
click at [112, 247] on link "AT - VAT Return - QE 31-07-2025" at bounding box center [73, 243] width 81 height 7
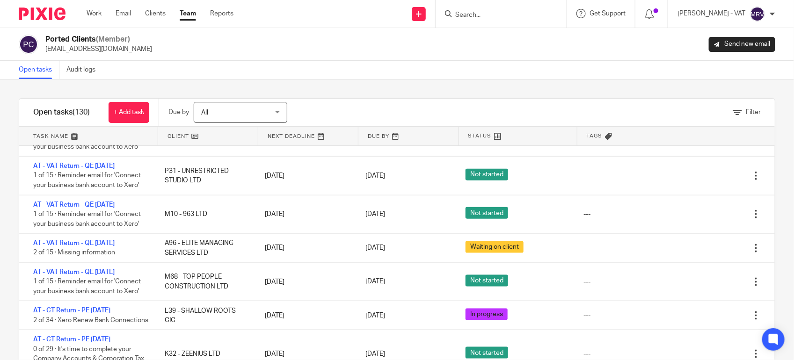
click at [284, 54] on div "Ported Clients (Member) info@elizabethjohn.co.uk Send new email" at bounding box center [397, 44] width 794 height 33
click at [188, 14] on link "Team" at bounding box center [188, 13] width 16 height 9
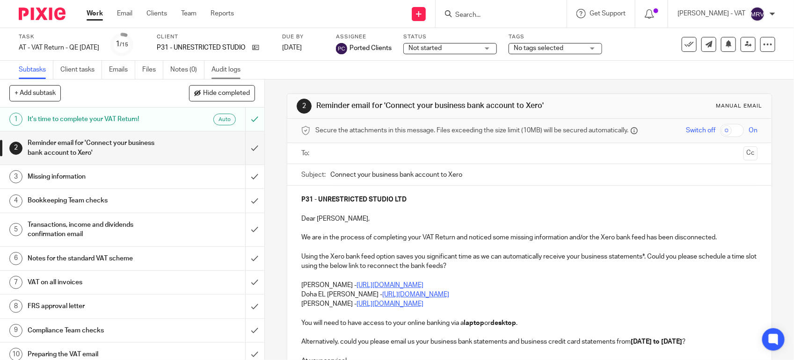
click at [235, 73] on link "Audit logs" at bounding box center [230, 70] width 36 height 18
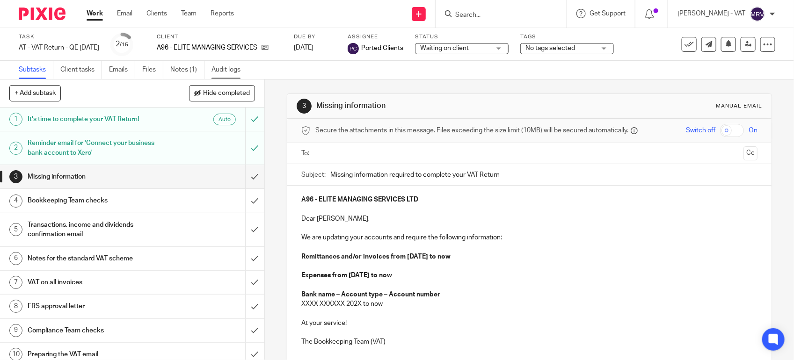
drag, startPoint x: 0, startPoint y: 0, endPoint x: 223, endPoint y: 69, distance: 233.3
click at [223, 69] on link "Audit logs" at bounding box center [230, 70] width 36 height 18
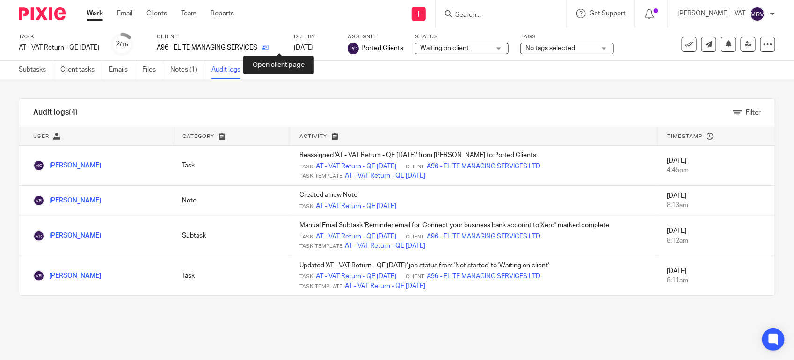
click at [269, 48] on icon at bounding box center [265, 47] width 7 height 7
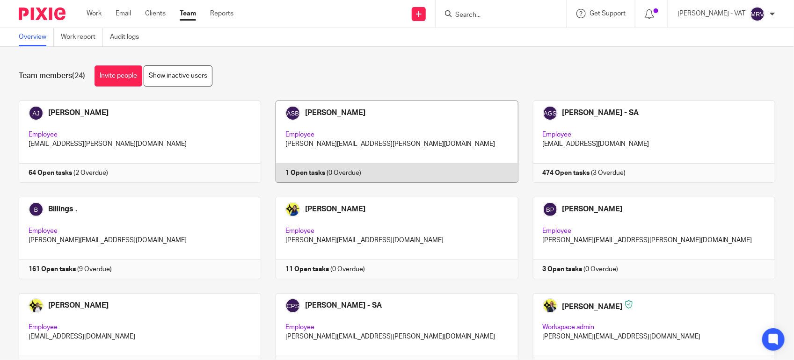
click at [378, 125] on link at bounding box center [389, 142] width 257 height 82
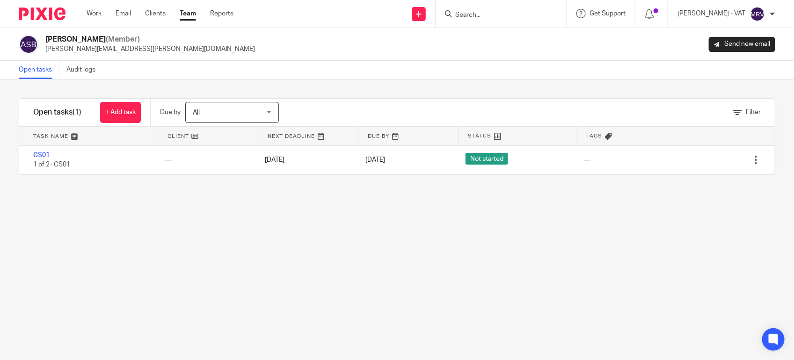
click at [310, 220] on div "Filter tasks Only show tasks matching all of these conditions 1 Client name Is …" at bounding box center [397, 220] width 794 height 281
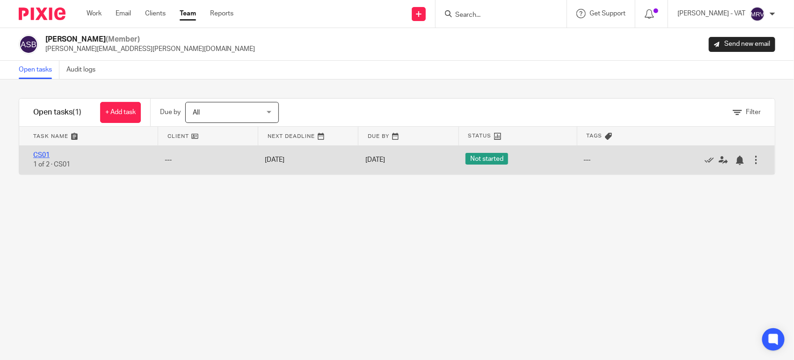
click at [39, 154] on link "CS01" at bounding box center [41, 155] width 16 height 7
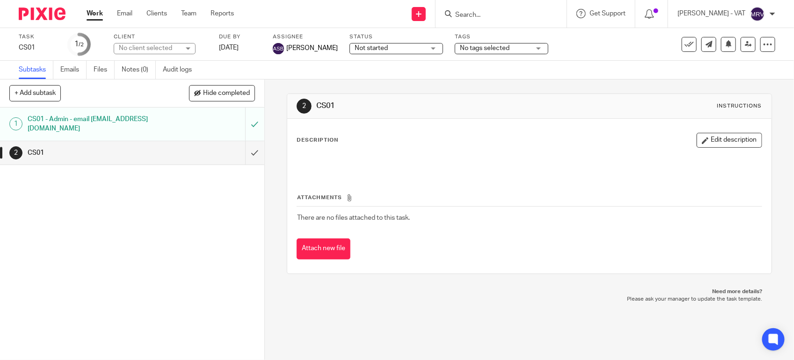
click at [156, 119] on h1 "CS01 - Admin - email [EMAIL_ADDRESS][DOMAIN_NAME]" at bounding box center [97, 124] width 139 height 24
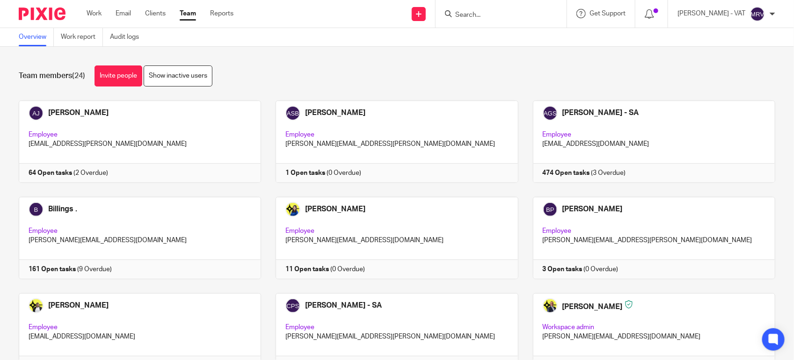
click at [324, 80] on div "Team members (24) Invite people Show inactive users" at bounding box center [397, 76] width 757 height 21
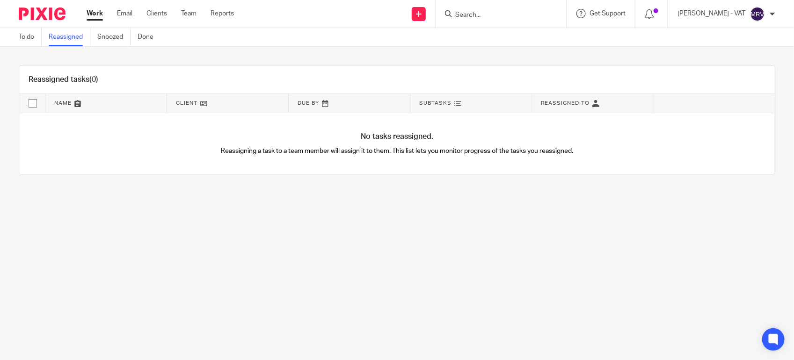
click at [144, 40] on link "Done" at bounding box center [149, 37] width 23 height 18
click at [115, 42] on link "Snoozed" at bounding box center [113, 37] width 33 height 18
click at [78, 43] on link "Reassigned" at bounding box center [70, 37] width 42 height 18
click at [32, 42] on link "To do" at bounding box center [30, 37] width 23 height 18
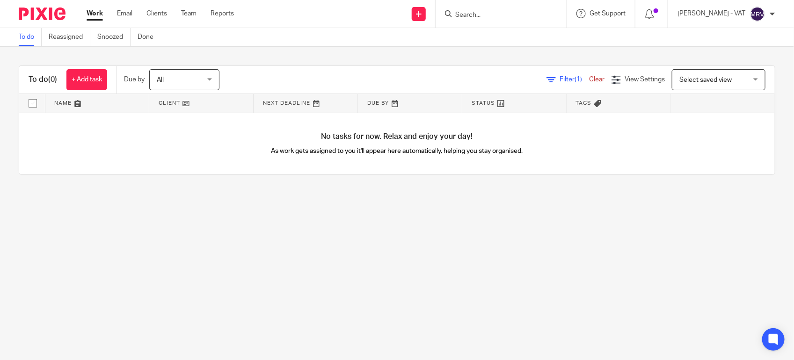
click at [57, 289] on main "To do Reassigned Snoozed Done To do (0) + Add task Due by All All Today Tomorro…" at bounding box center [397, 180] width 794 height 360
click at [226, 193] on div "To do (0) + Add task Due by All All Today Tomorrow This week Next week This mon…" at bounding box center [397, 120] width 794 height 147
click at [302, 186] on div "To do (0) + Add task Due by All All Today Tomorrow This week Next week This mon…" at bounding box center [397, 120] width 794 height 147
click at [19, 36] on link "To do" at bounding box center [30, 37] width 23 height 18
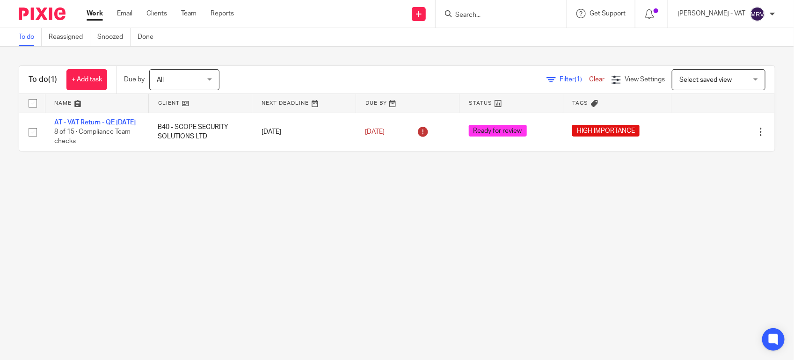
click at [90, 229] on main "To do Reassigned Snoozed Done To do (1) + Add task Due by All All [DATE] [DATE]…" at bounding box center [397, 180] width 794 height 360
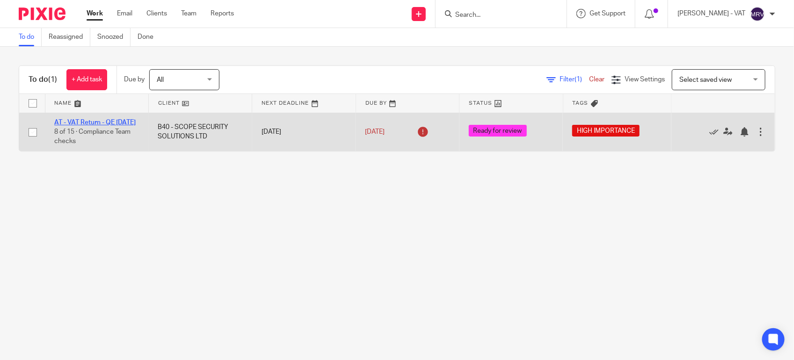
click at [99, 123] on link "AT - VAT Return - QE 30-06-2025" at bounding box center [94, 122] width 81 height 7
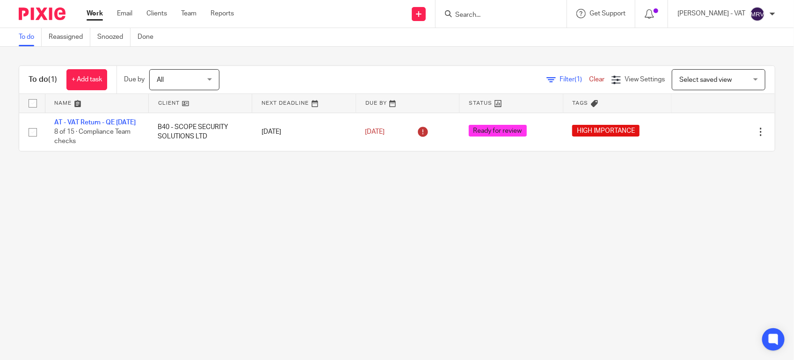
click at [169, 205] on main "To do Reassigned Snoozed Done To do (1) + Add task Due by All All Today Tomorro…" at bounding box center [397, 180] width 794 height 360
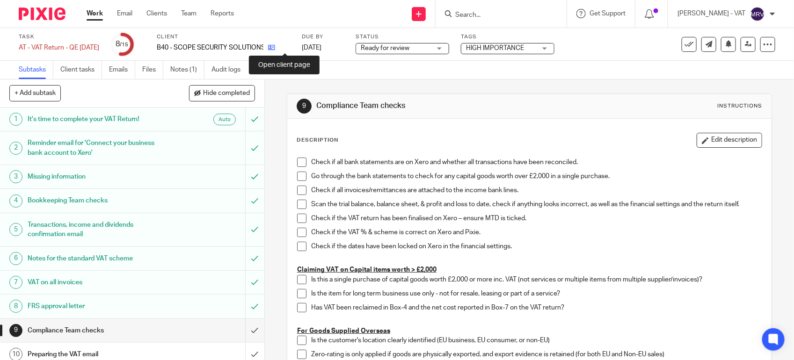
click at [275, 48] on icon at bounding box center [271, 47] width 7 height 7
click at [234, 74] on link "Audit logs" at bounding box center [230, 70] width 36 height 18
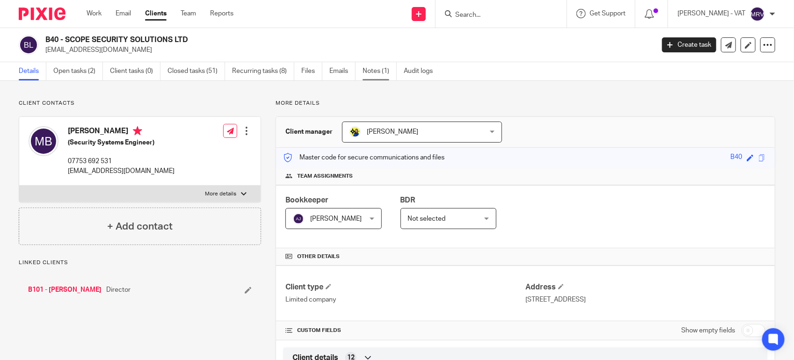
click at [380, 74] on link "Notes (1)" at bounding box center [380, 71] width 34 height 18
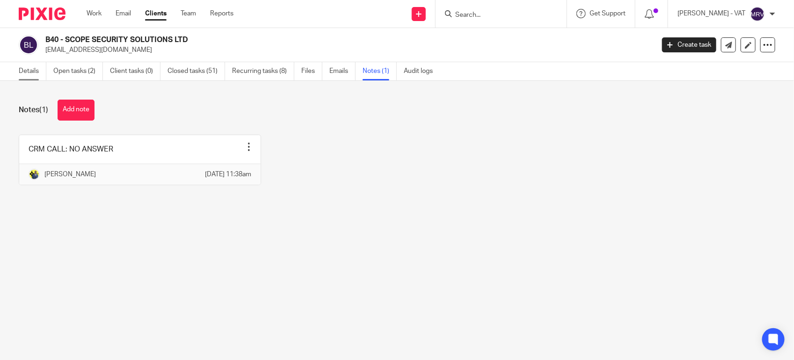
click at [36, 73] on link "Details" at bounding box center [33, 71] width 28 height 18
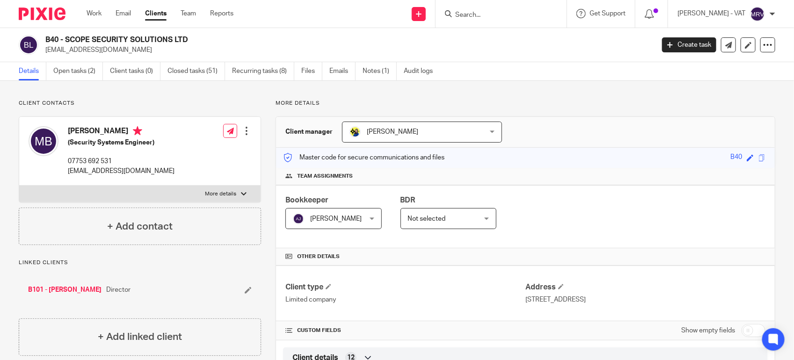
drag, startPoint x: 66, startPoint y: 38, endPoint x: 190, endPoint y: 39, distance: 124.0
click at [190, 39] on h2 "B40 - SCOPE SECURITY SOLUTIONS LTD" at bounding box center [286, 40] width 482 height 10
copy h2 "SCOPE SECURITY SOLUTIONS LTD"
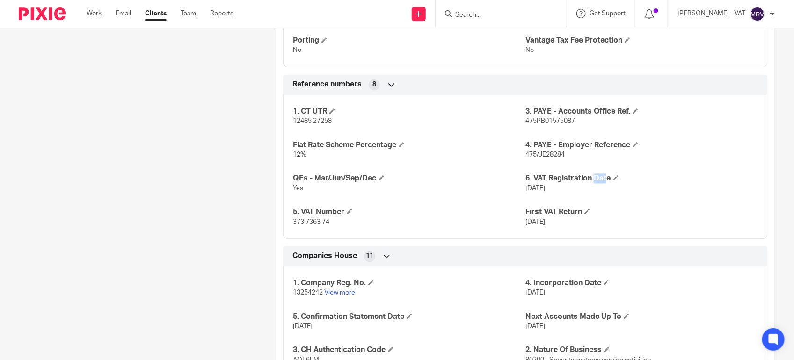
scroll to position [843, 0]
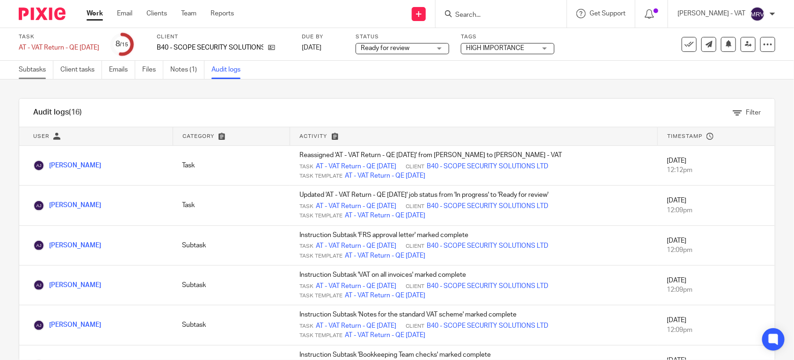
click at [27, 68] on link "Subtasks" at bounding box center [36, 70] width 35 height 18
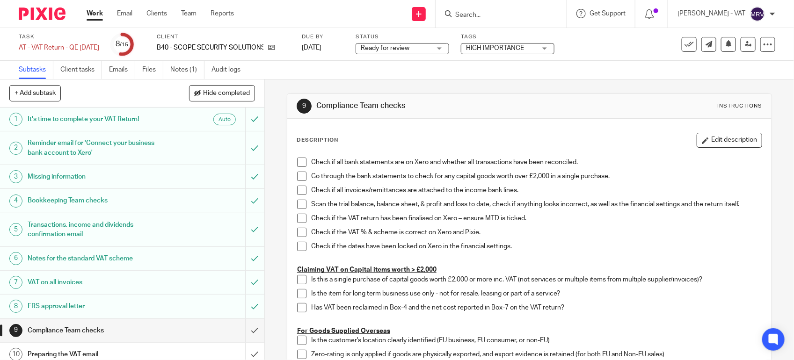
click at [297, 165] on span at bounding box center [301, 162] width 9 height 9
drag, startPoint x: 295, startPoint y: 175, endPoint x: 280, endPoint y: 192, distance: 22.9
click at [297, 175] on span at bounding box center [301, 176] width 9 height 9
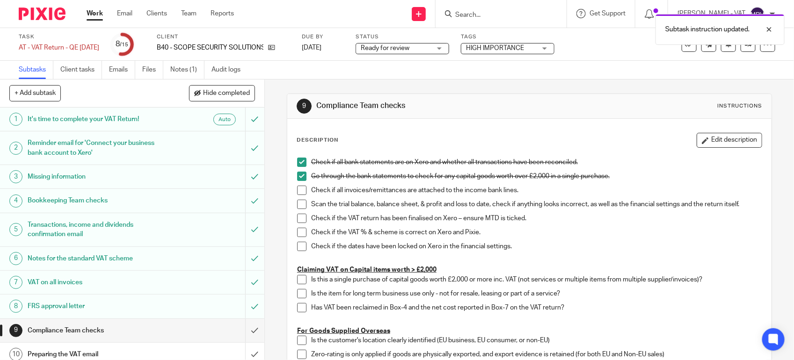
click at [305, 190] on li "Check if all invoices/remittances are attached to the income bank lines." at bounding box center [529, 193] width 465 height 14
click at [297, 191] on span at bounding box center [301, 190] width 9 height 9
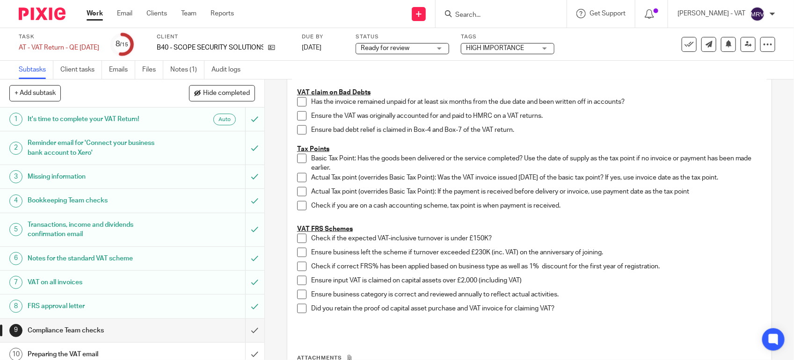
scroll to position [527, 0]
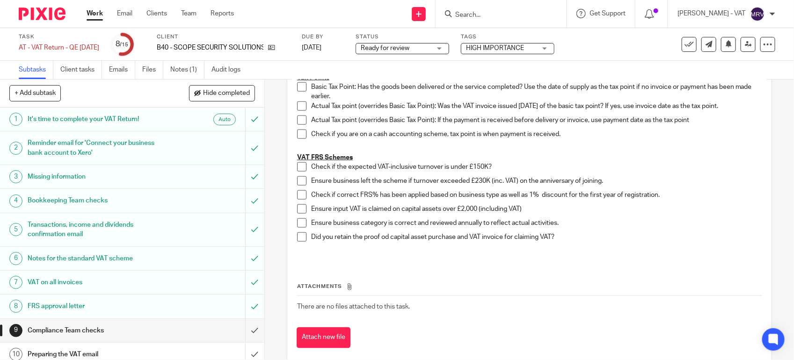
click at [297, 164] on span at bounding box center [301, 166] width 9 height 9
click at [305, 177] on li "Ensure business left the scheme if turnover exceeded £230K (inc. VAT) on the an…" at bounding box center [529, 183] width 465 height 14
click at [300, 178] on span at bounding box center [301, 180] width 9 height 9
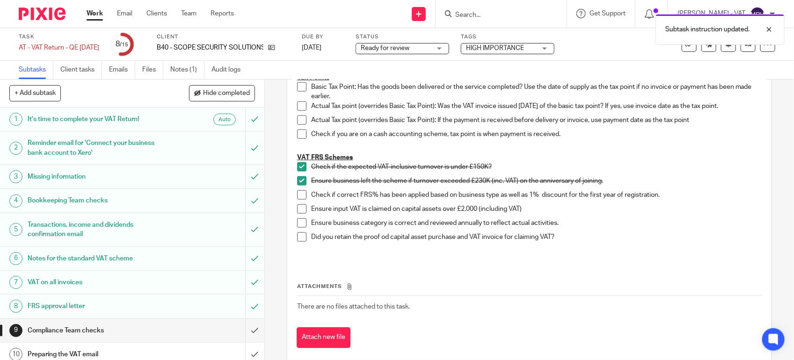
click at [299, 197] on span at bounding box center [301, 194] width 9 height 9
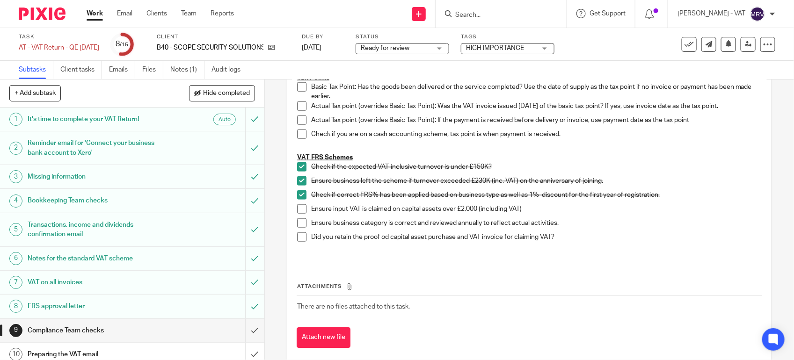
click at [301, 222] on span at bounding box center [301, 223] width 9 height 9
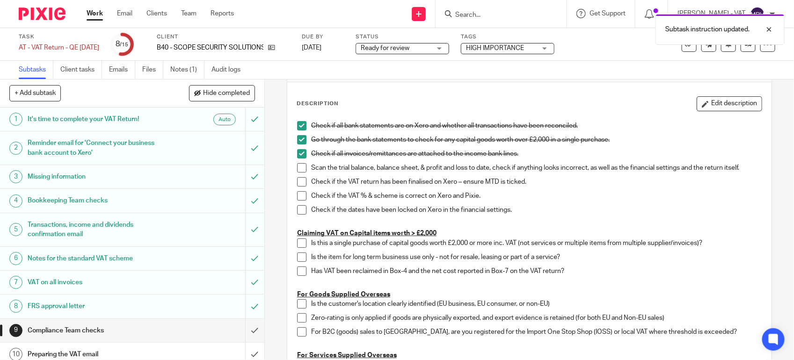
scroll to position [0, 0]
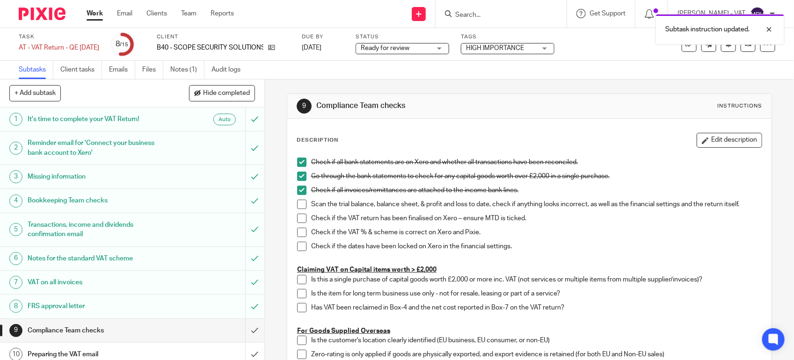
click at [298, 204] on span at bounding box center [301, 204] width 9 height 9
click at [297, 219] on span at bounding box center [301, 218] width 9 height 9
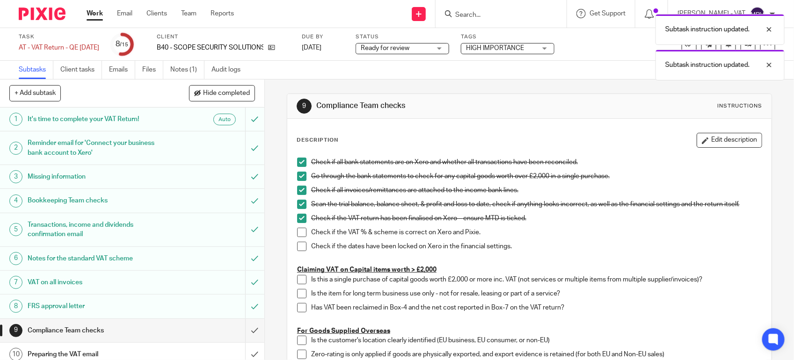
click at [302, 228] on span at bounding box center [301, 232] width 9 height 9
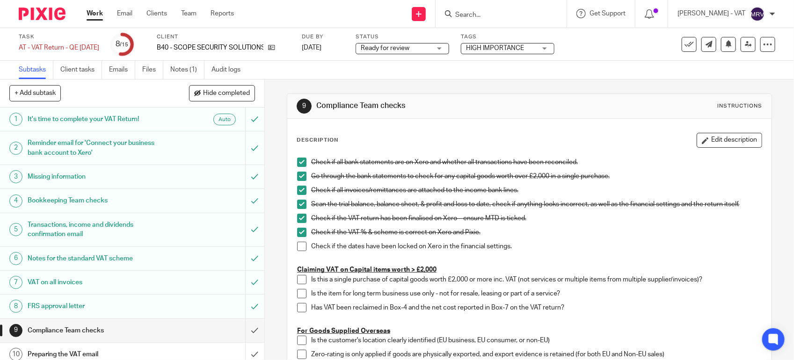
click at [297, 246] on span at bounding box center [301, 246] width 9 height 9
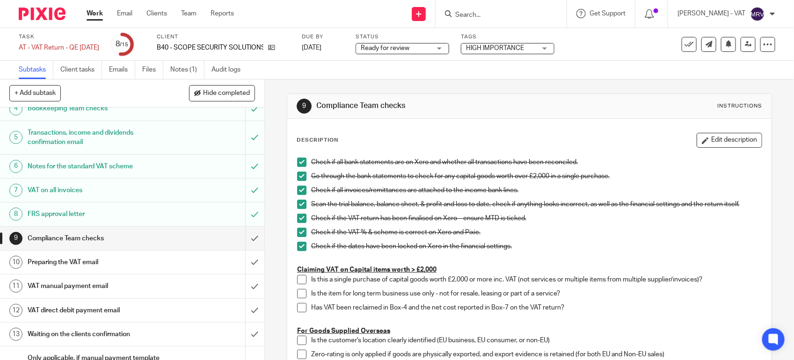
scroll to position [148, 0]
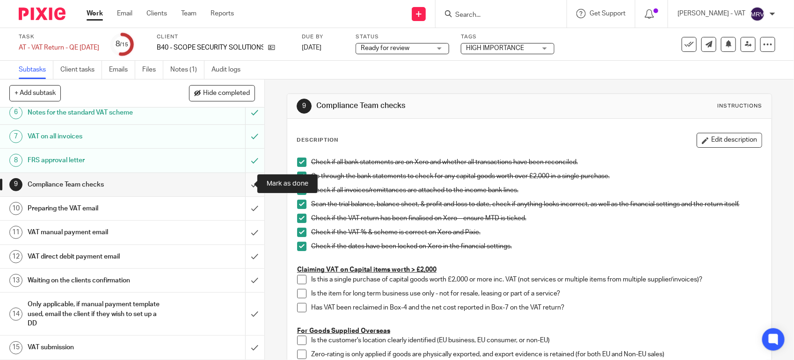
click at [241, 178] on input "submit" at bounding box center [132, 184] width 264 height 23
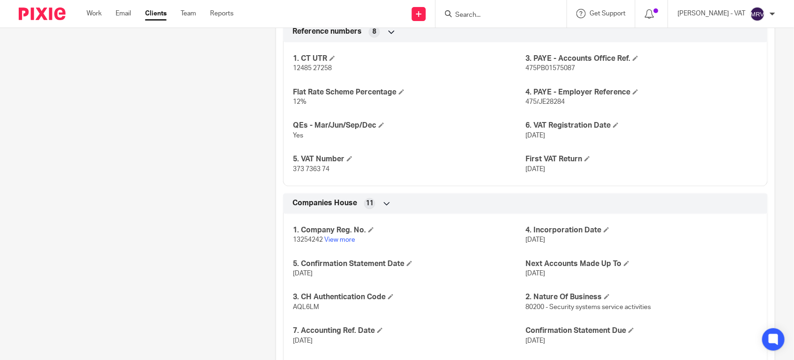
scroll to position [780, 0]
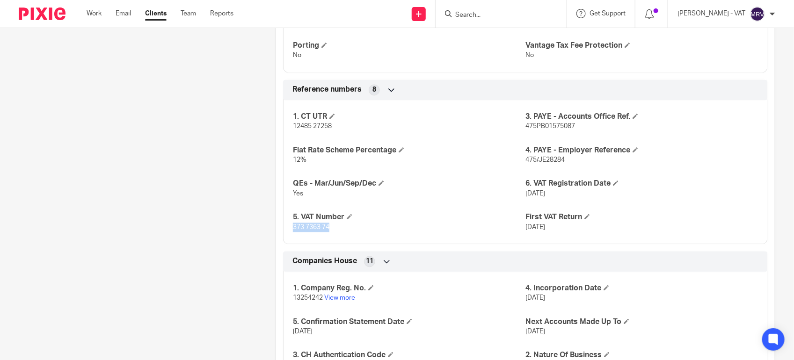
drag, startPoint x: 289, startPoint y: 228, endPoint x: 342, endPoint y: 227, distance: 53.4
click at [342, 227] on div "1. CT UTR 12485 27258 3. PAYE - Accounts Office Ref. 475PB01575087 Flat Rate Sc…" at bounding box center [525, 169] width 485 height 151
copy span "373 7363 74"
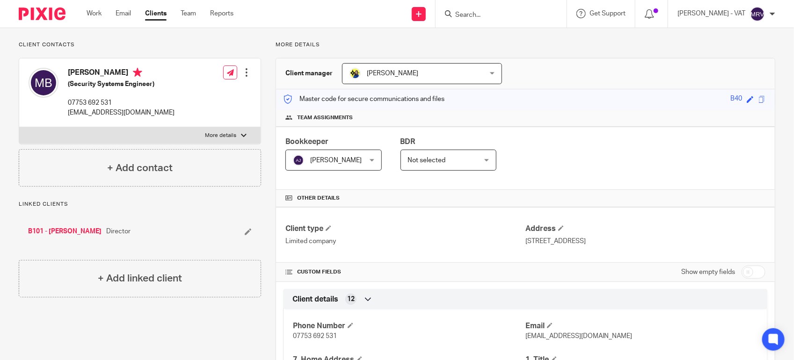
scroll to position [0, 0]
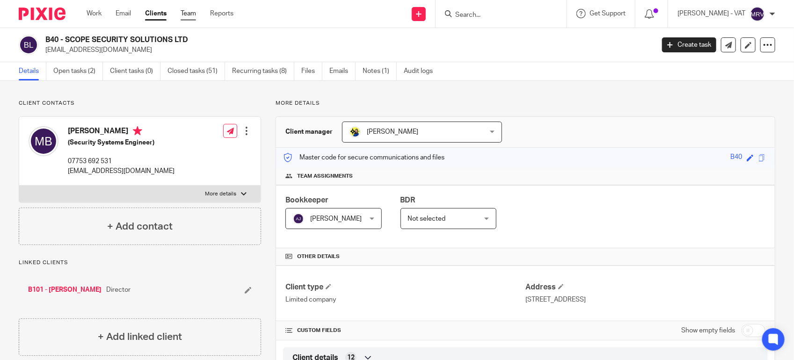
click at [196, 15] on link "Team" at bounding box center [188, 13] width 15 height 9
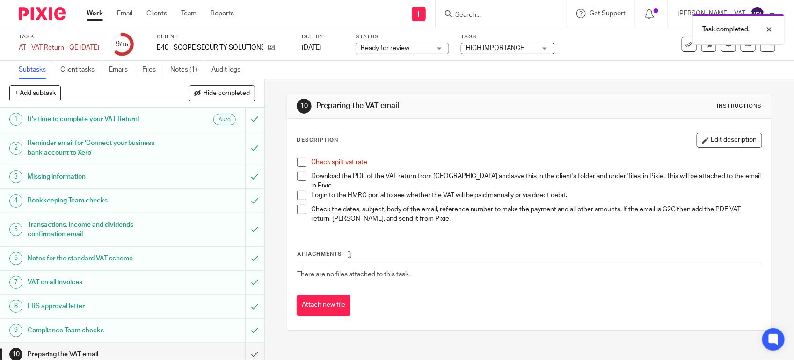
click at [300, 158] on span at bounding box center [301, 162] width 9 height 9
click at [154, 75] on link "Files" at bounding box center [152, 70] width 21 height 18
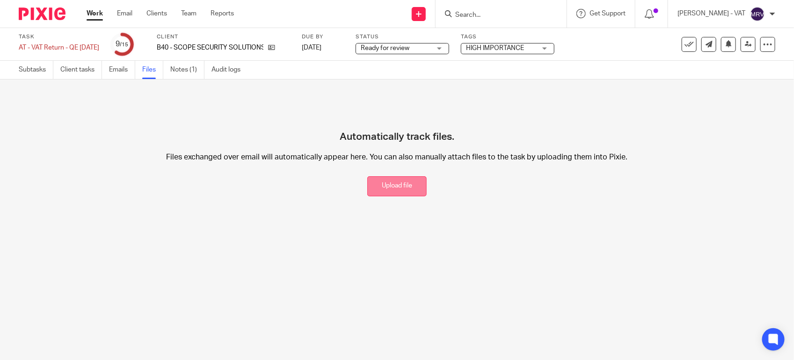
click at [368, 183] on button "Upload file" at bounding box center [396, 186] width 59 height 20
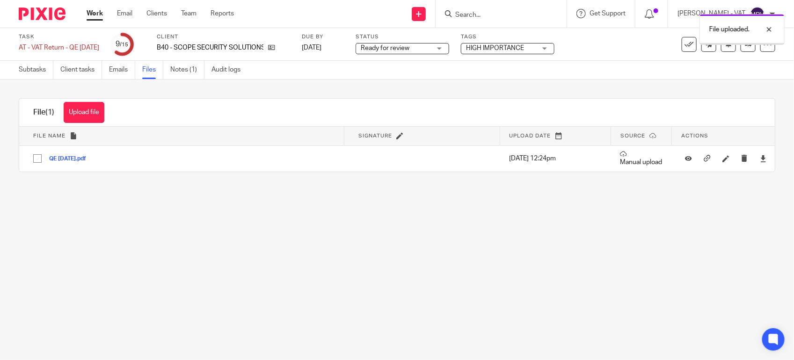
click at [141, 219] on main "Task AT - VAT Return - QE 30-06-2025 Save AT - VAT Return - QE 30-06-2025 9 /15…" at bounding box center [397, 180] width 794 height 360
click at [34, 73] on link "Subtasks" at bounding box center [36, 70] width 35 height 18
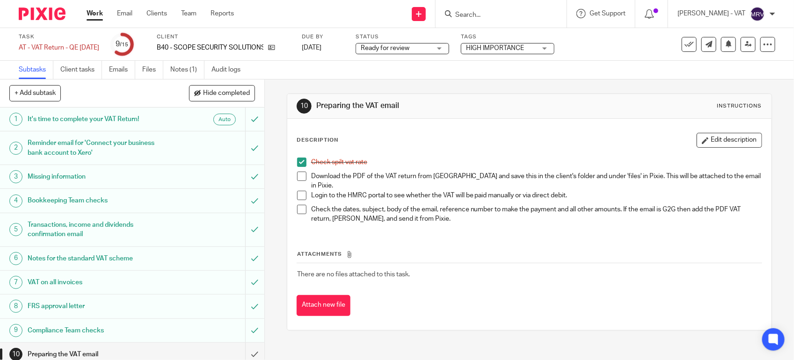
click at [298, 174] on span at bounding box center [301, 176] width 9 height 9
click at [698, 142] on button "Edit description" at bounding box center [730, 140] width 66 height 15
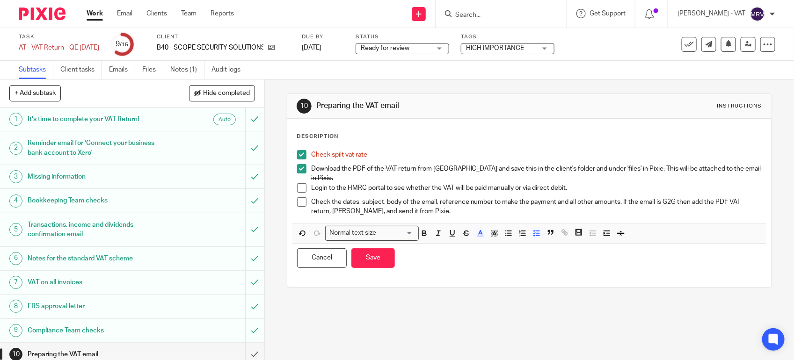
click at [513, 183] on p "Login to the HMRC portal to see whether the VAT will be paid manually or via di…" at bounding box center [536, 187] width 451 height 9
click at [380, 258] on button "Save" at bounding box center [374, 259] width 44 height 20
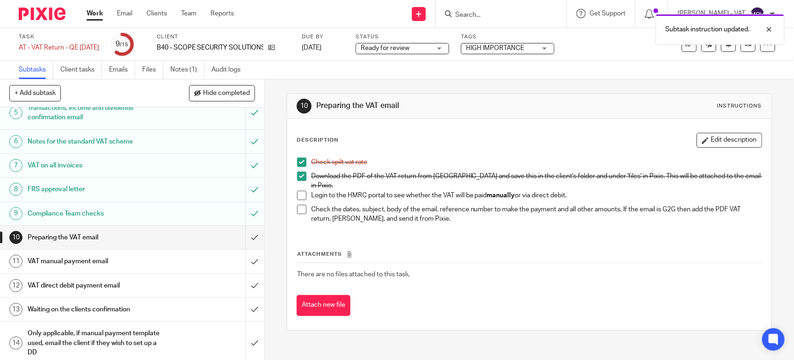
scroll to position [148, 0]
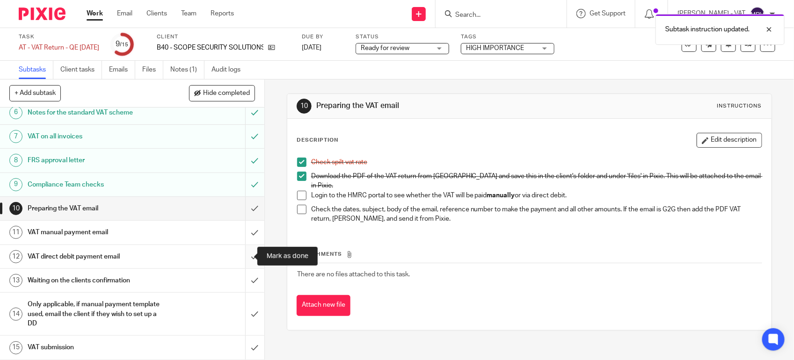
click at [251, 256] on input "submit" at bounding box center [132, 256] width 264 height 23
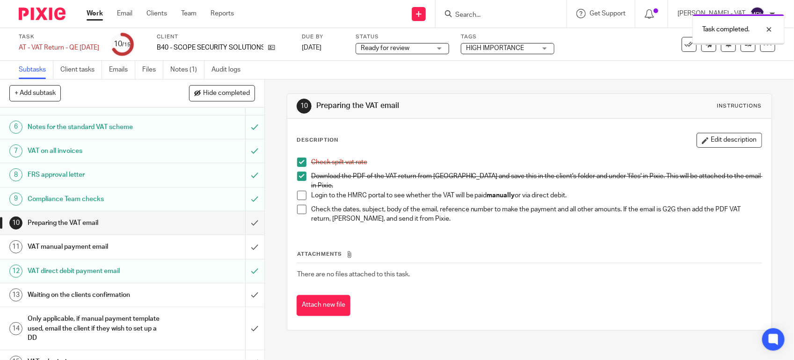
scroll to position [148, 0]
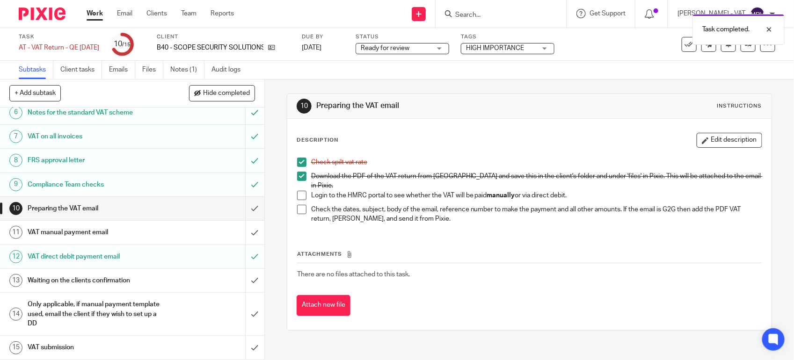
click at [114, 209] on h1 "Preparing the VAT email" at bounding box center [97, 209] width 139 height 14
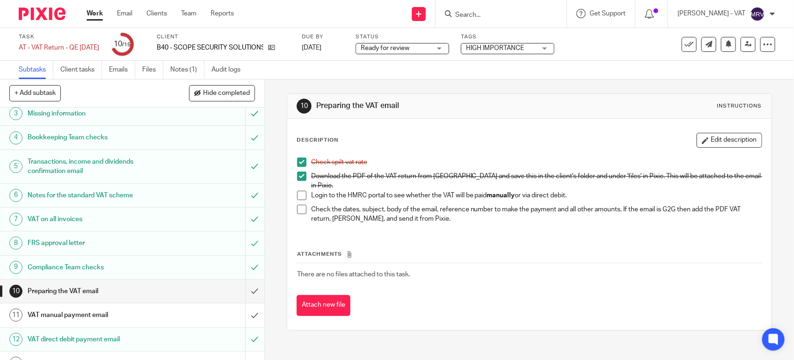
scroll to position [148, 0]
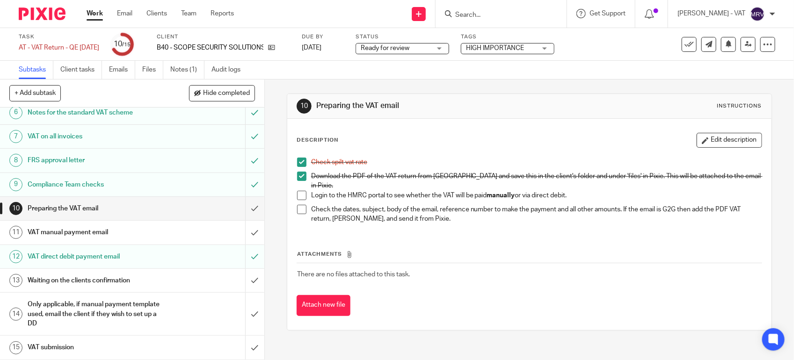
click at [112, 210] on h1 "Preparing the VAT email" at bounding box center [97, 209] width 139 height 14
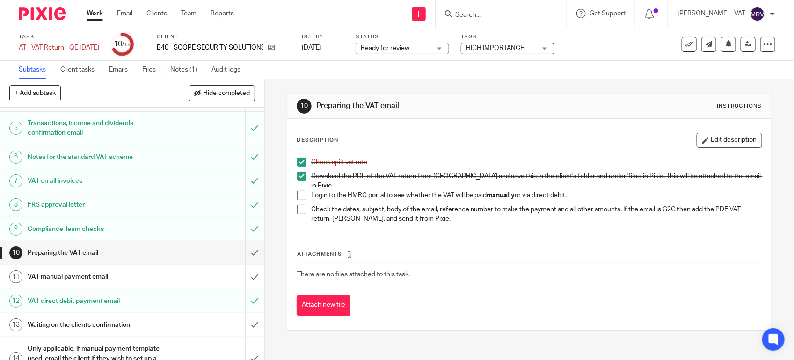
scroll to position [117, 0]
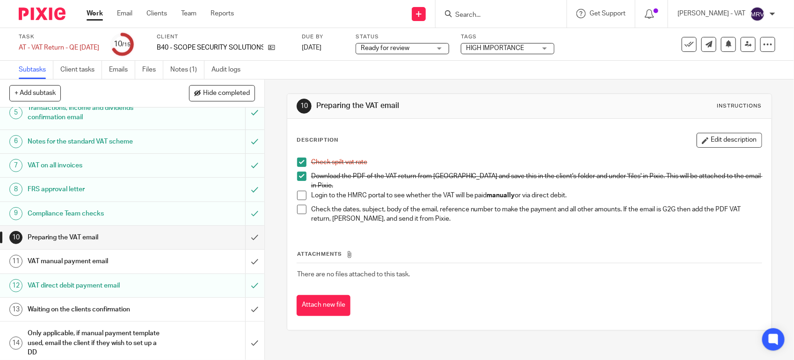
click at [133, 263] on h1 "VAT manual payment email" at bounding box center [97, 262] width 139 height 14
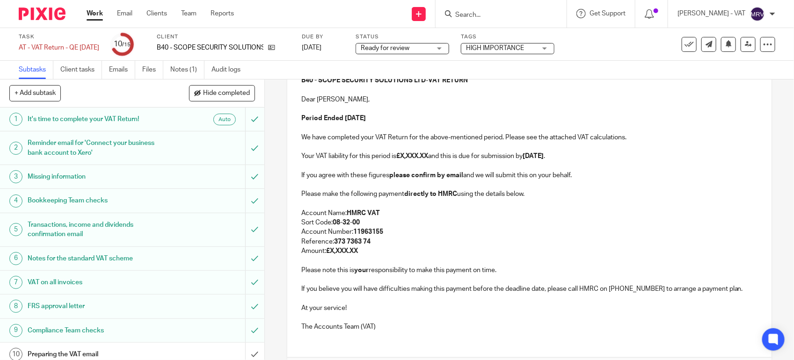
scroll to position [117, 0]
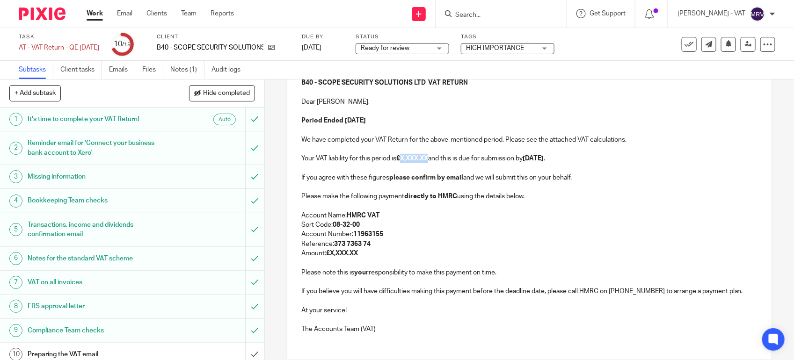
paste div
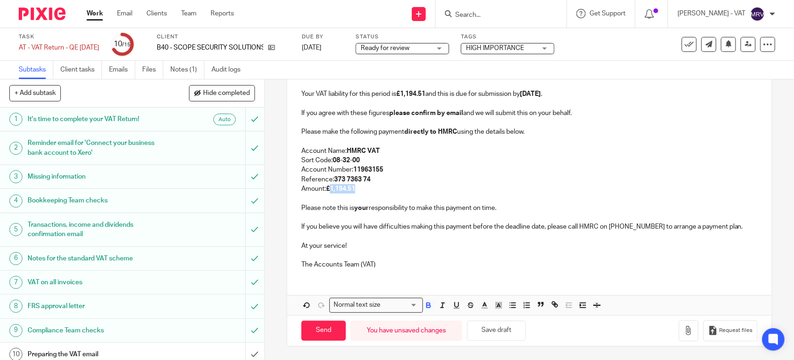
scroll to position [183, 0]
click at [508, 333] on button "Save draft" at bounding box center [496, 331] width 59 height 20
click at [508, 332] on button "Save draft" at bounding box center [496, 331] width 59 height 20
click at [508, 331] on button "Save draft" at bounding box center [496, 331] width 59 height 20
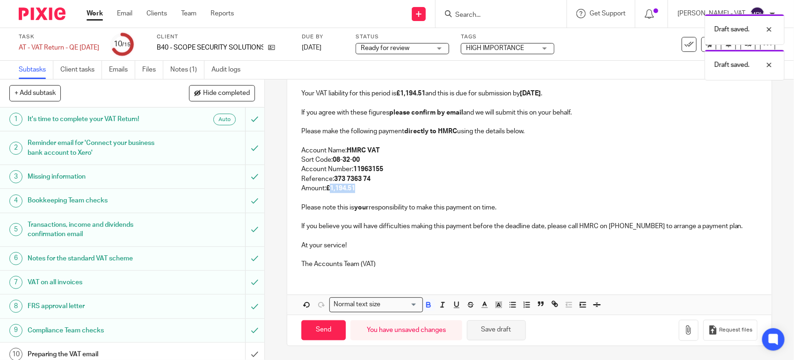
click at [508, 331] on button "Save draft" at bounding box center [496, 331] width 59 height 20
click at [479, 261] on p "The Accounts Team (VAT)" at bounding box center [529, 264] width 456 height 9
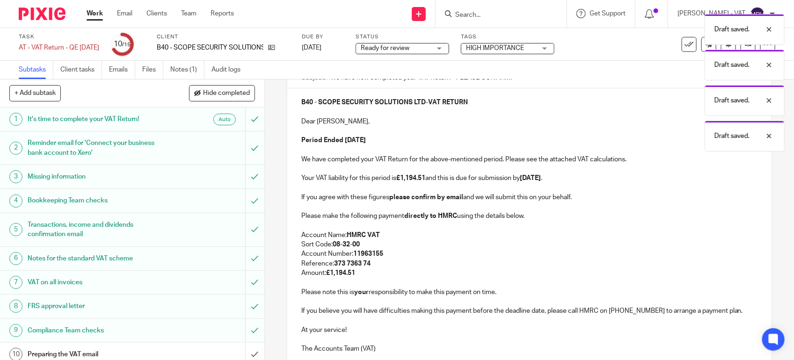
scroll to position [7, 0]
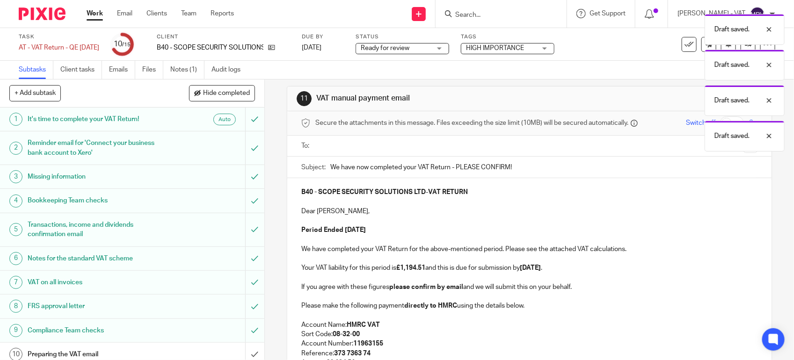
click at [443, 206] on p at bounding box center [529, 201] width 456 height 9
click at [403, 233] on p "Period Ended 30th June 2025" at bounding box center [529, 230] width 456 height 9
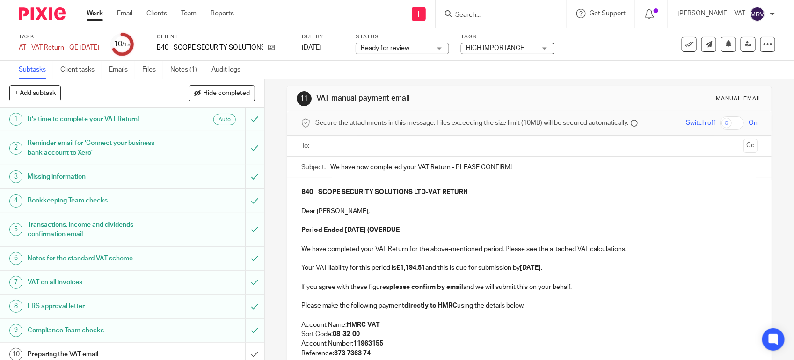
copy strong "(OVERDUE"
click at [579, 265] on p "Your VAT liability for this period is £1,194.51 and this is due for submission …" at bounding box center [529, 268] width 456 height 9
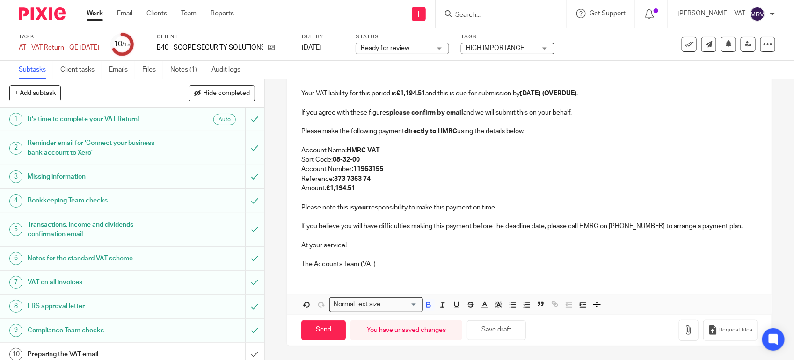
scroll to position [183, 0]
click at [498, 323] on button "Save draft" at bounding box center [496, 331] width 59 height 20
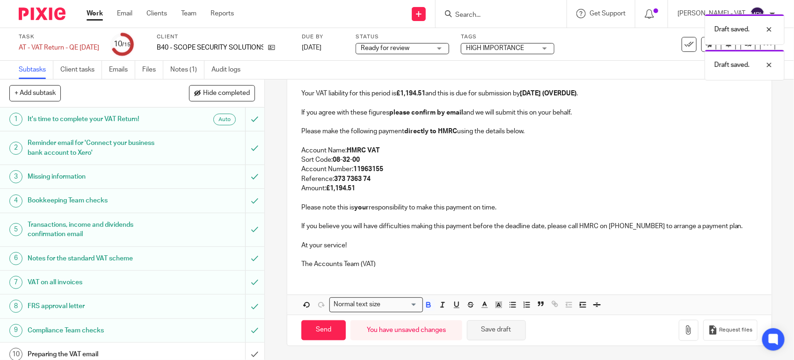
click at [498, 323] on button "Save draft" at bounding box center [496, 331] width 59 height 20
click at [450, 222] on p "If you believe you will have difficulties making this payment before the deadli…" at bounding box center [529, 226] width 456 height 9
click at [489, 198] on p at bounding box center [529, 197] width 456 height 9
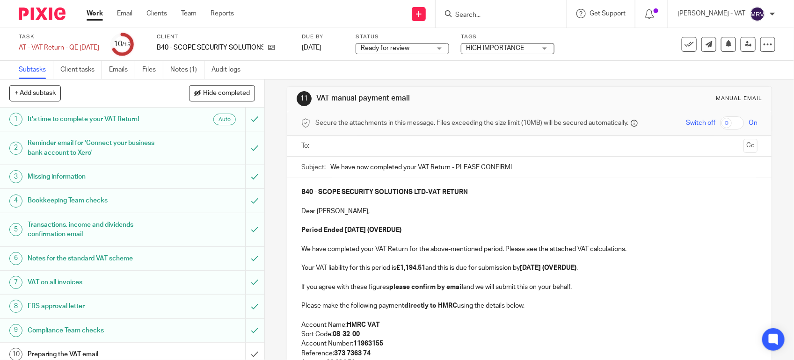
scroll to position [0, 0]
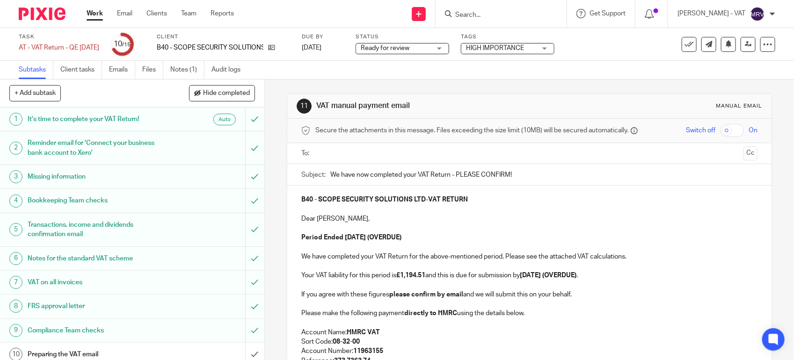
click at [388, 156] on input "text" at bounding box center [529, 153] width 421 height 11
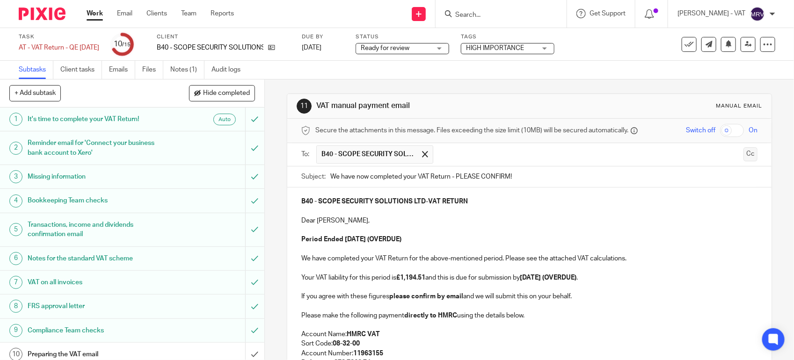
click at [744, 158] on button "Cc" at bounding box center [751, 154] width 14 height 14
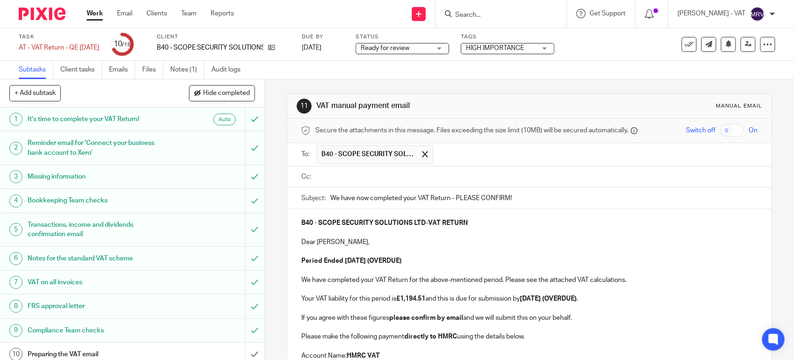
click at [384, 176] on input "text" at bounding box center [536, 177] width 435 height 11
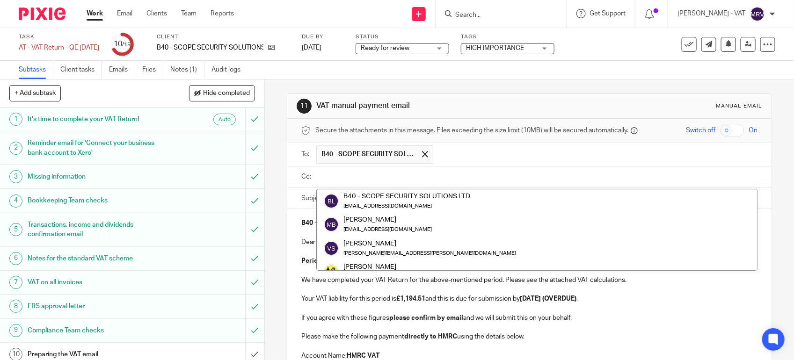
type input "N"
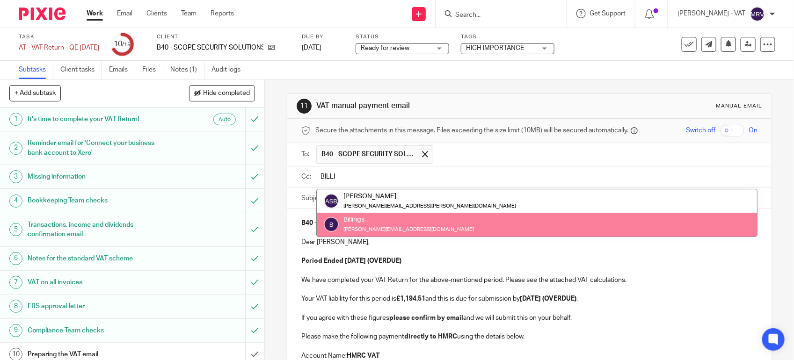
type input "BILLI"
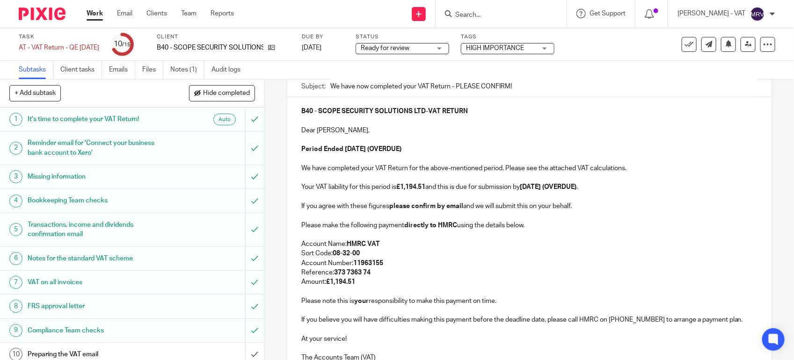
scroll to position [117, 0]
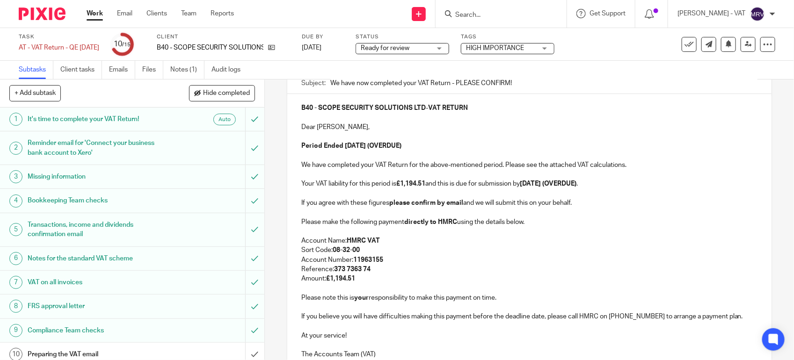
click at [460, 230] on p at bounding box center [529, 231] width 456 height 9
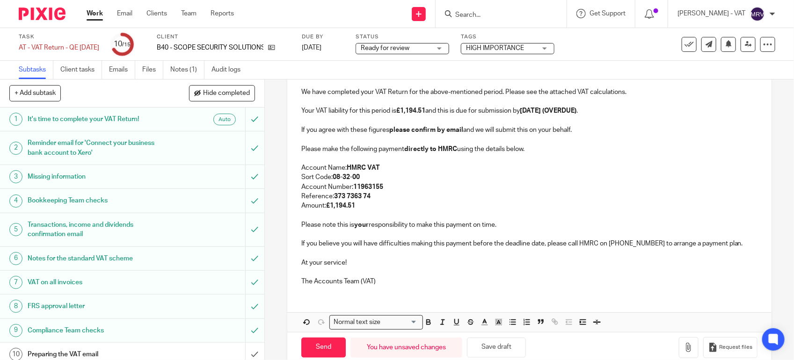
scroll to position [210, 0]
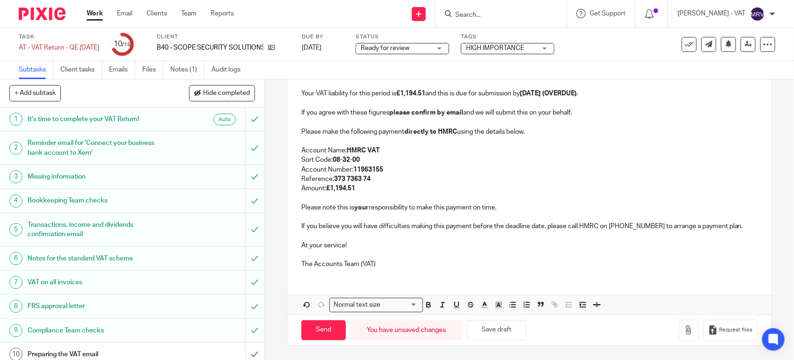
click at [398, 241] on p "At your service!" at bounding box center [529, 245] width 456 height 9
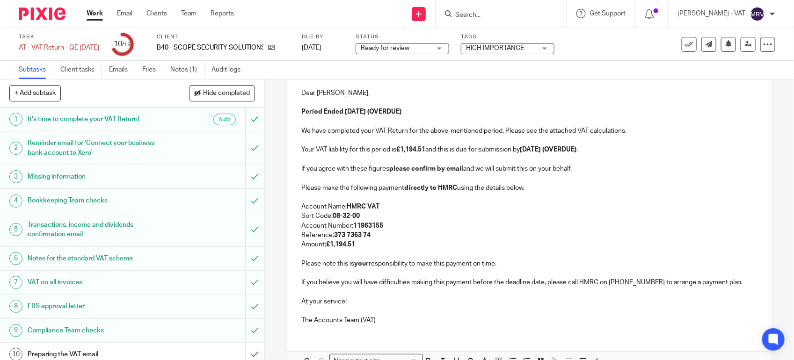
click at [361, 96] on p "Dear Matthew," at bounding box center [529, 92] width 456 height 9
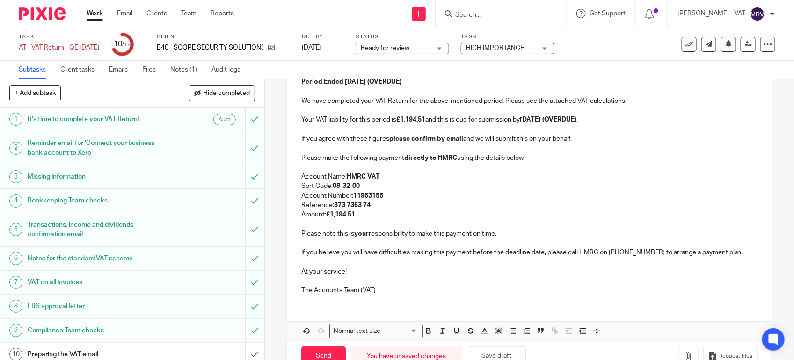
scroll to position [210, 0]
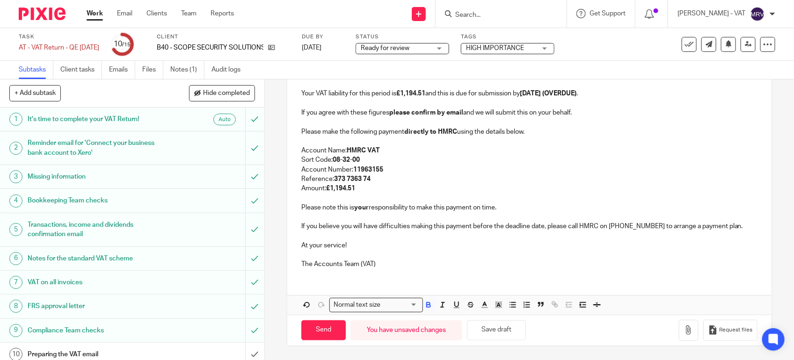
click at [428, 184] on p "Amount: £1,194.51" at bounding box center [529, 188] width 456 height 9
click at [424, 184] on p "Amount: £1,194.51" at bounding box center [529, 188] width 456 height 9
click at [555, 182] on p "Reference: 373 7363 74" at bounding box center [529, 179] width 456 height 9
click at [431, 241] on p "At your service!" at bounding box center [529, 245] width 456 height 9
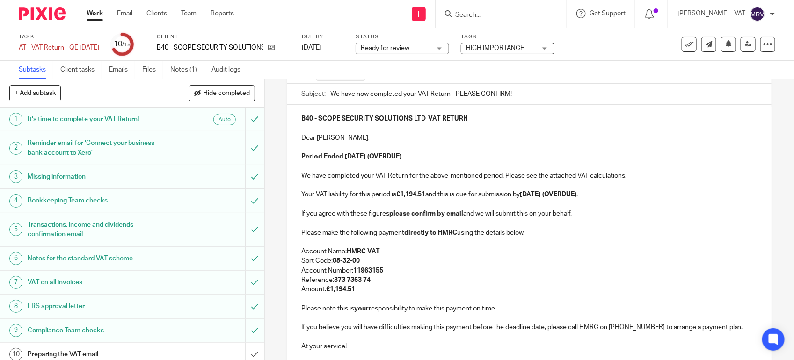
scroll to position [117, 0]
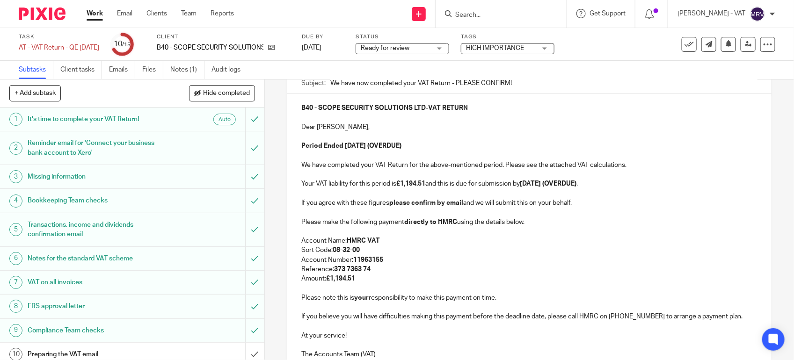
click at [605, 253] on p "Sort Code: 08-32-00" at bounding box center [529, 250] width 456 height 9
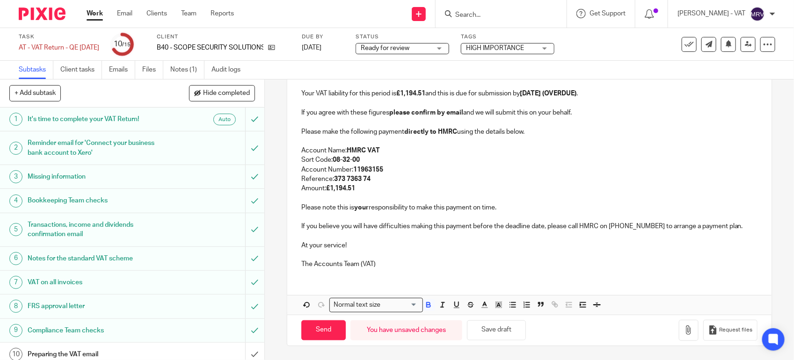
scroll to position [210, 0]
click at [684, 335] on icon "button" at bounding box center [688, 330] width 9 height 9
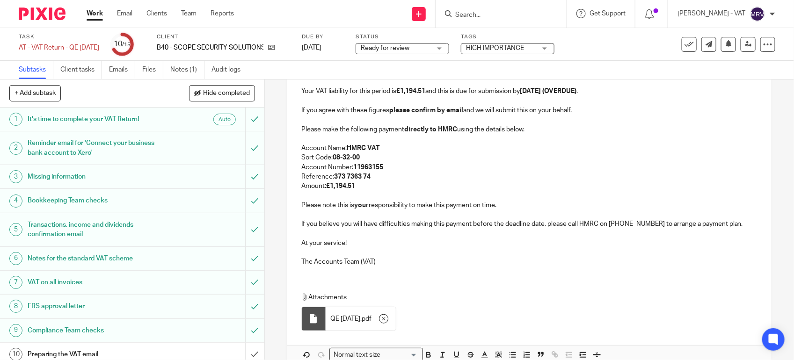
click at [400, 258] on p "The Accounts Team (VAT)" at bounding box center [529, 261] width 456 height 9
click at [361, 246] on p "At your service!" at bounding box center [529, 243] width 456 height 9
click at [501, 198] on p at bounding box center [529, 195] width 456 height 9
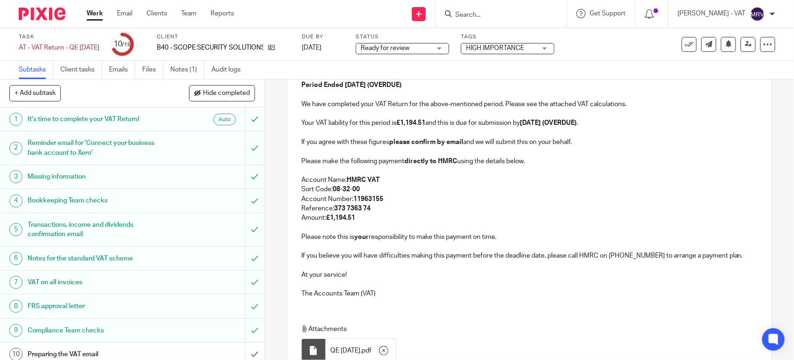
scroll to position [151, 0]
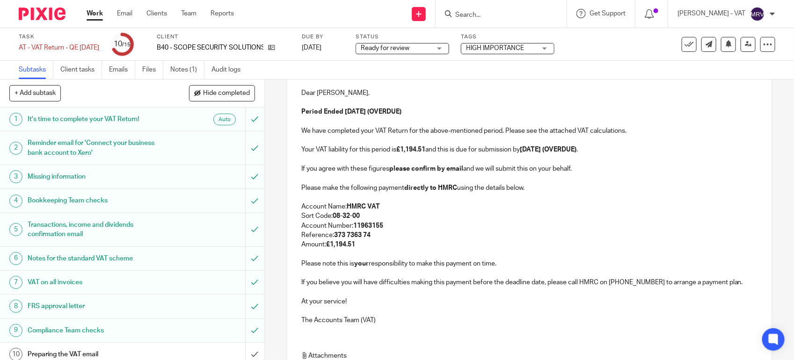
click at [522, 197] on p at bounding box center [529, 197] width 456 height 9
click at [585, 177] on p at bounding box center [529, 178] width 456 height 9
click at [577, 151] on strong "07th August 2025 (OVERDUE)" at bounding box center [548, 150] width 57 height 7
click at [597, 127] on p "We have completed your VAT Return for the above-mentioned period. Please see th…" at bounding box center [529, 130] width 456 height 9
click at [632, 136] on p "We have completed your VAT Return for the above-mentioned period. Please see th…" at bounding box center [529, 130] width 456 height 9
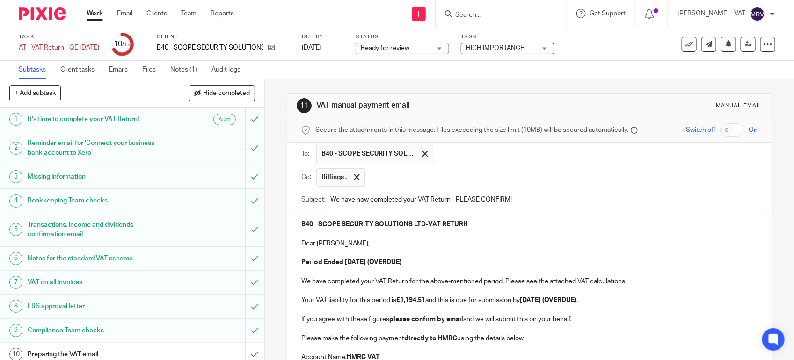
scroll to position [0, 0]
click at [443, 214] on div "B40 - SCOPE SECURITY SOLUTIONS LTD - VAT RETURN Dear Matthew, Period Ended 30th…" at bounding box center [529, 347] width 484 height 272
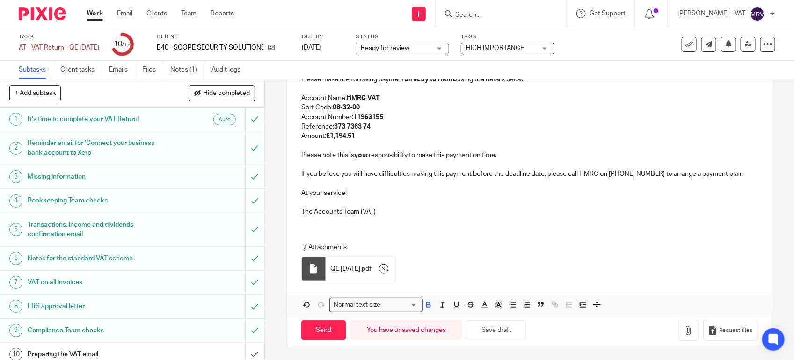
scroll to position [263, 0]
click at [525, 210] on p "The Accounts Team (VAT)" at bounding box center [529, 211] width 456 height 9
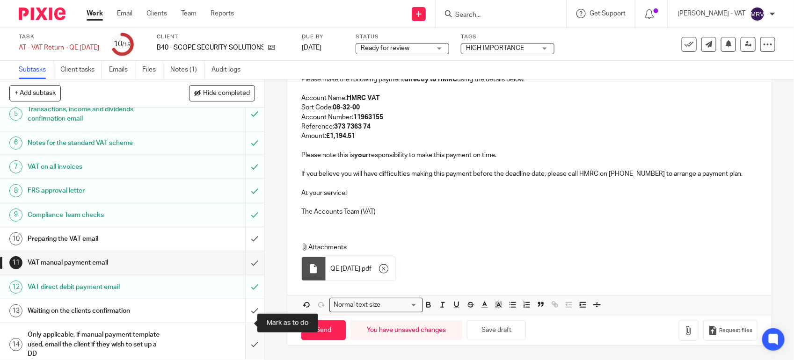
scroll to position [148, 0]
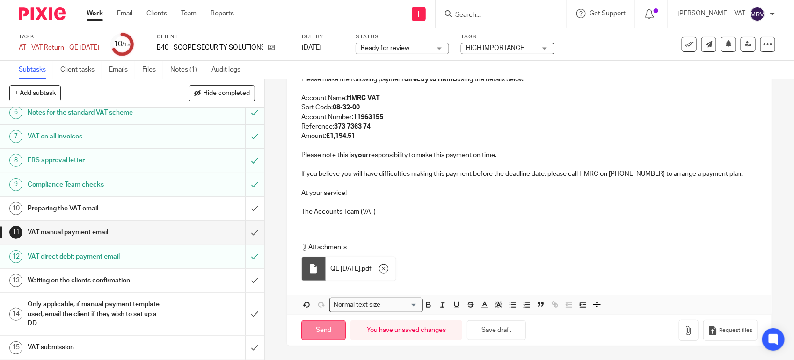
click at [321, 328] on input "Send" at bounding box center [323, 331] width 44 height 20
type input "Sent"
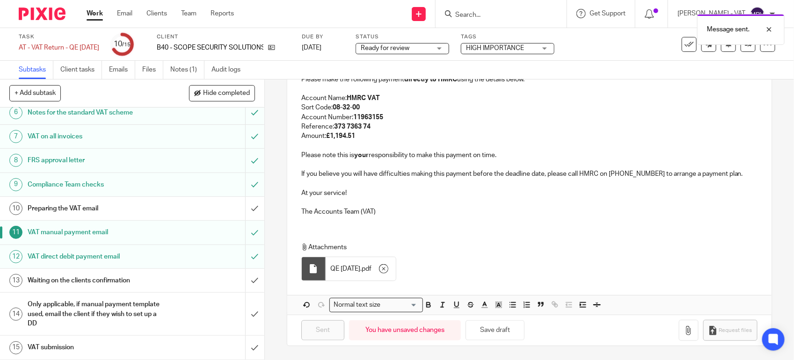
click at [89, 212] on h1 "Preparing the VAT email" at bounding box center [97, 209] width 139 height 14
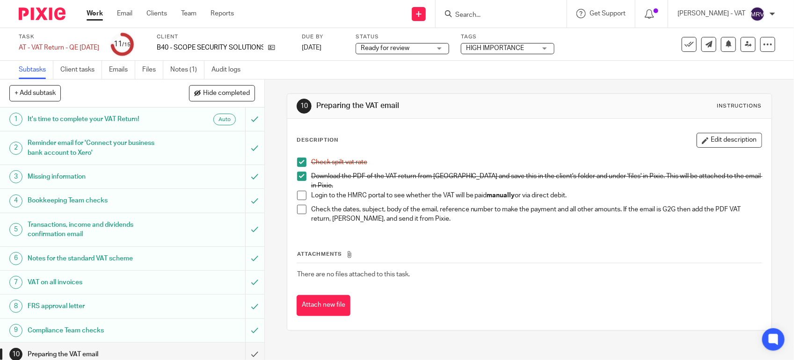
click at [297, 193] on span at bounding box center [301, 195] width 9 height 9
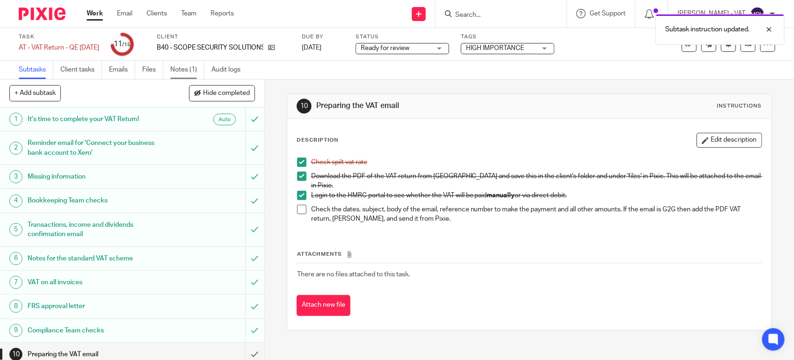
click at [188, 75] on link "Notes (1)" at bounding box center [187, 70] width 34 height 18
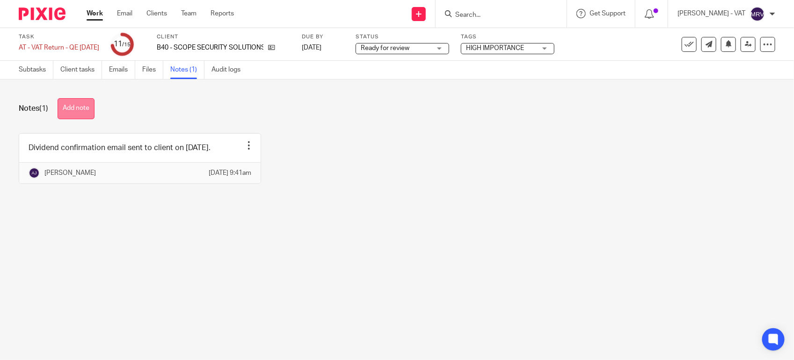
click at [87, 107] on button "Add note" at bounding box center [76, 108] width 37 height 21
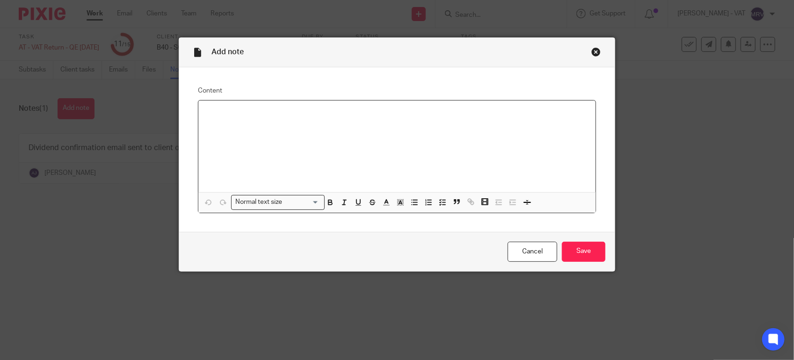
click at [241, 138] on div at bounding box center [396, 147] width 397 height 92
click at [569, 247] on input "Save" at bounding box center [584, 252] width 44 height 20
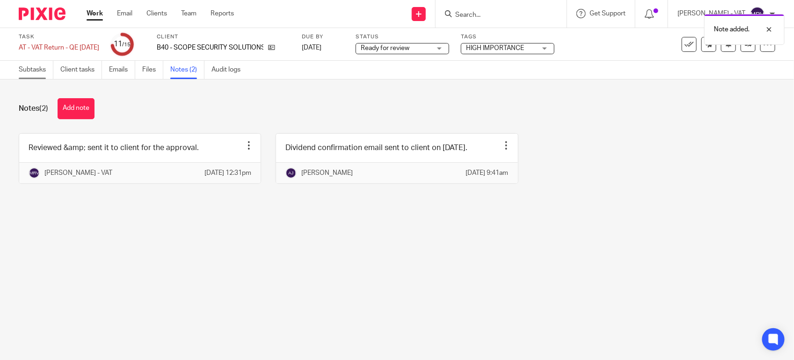
click at [23, 75] on link "Subtasks" at bounding box center [36, 70] width 35 height 18
